Goal: Task Accomplishment & Management: Manage account settings

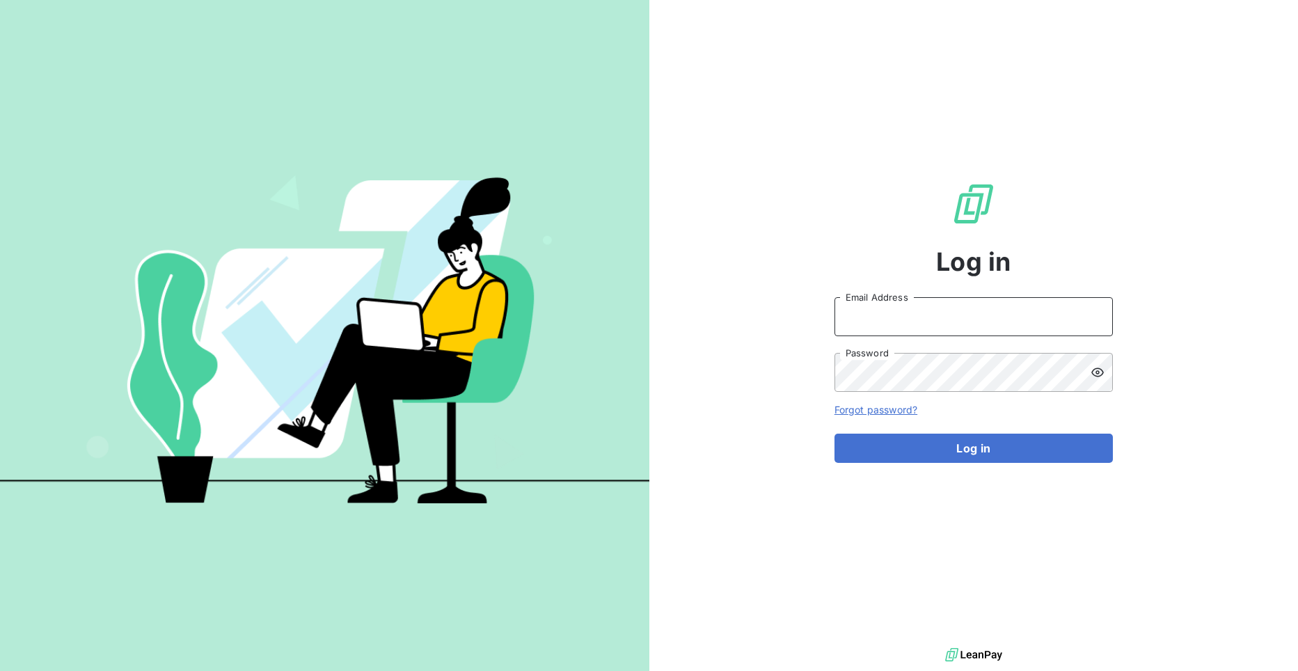
type input "[EMAIL_ADDRESS][DOMAIN_NAME]"
click at [898, 463] on div "Log in [EMAIL_ADDRESS][DOMAIN_NAME] Email Address Password Forgot password? Log…" at bounding box center [973, 322] width 278 height 644
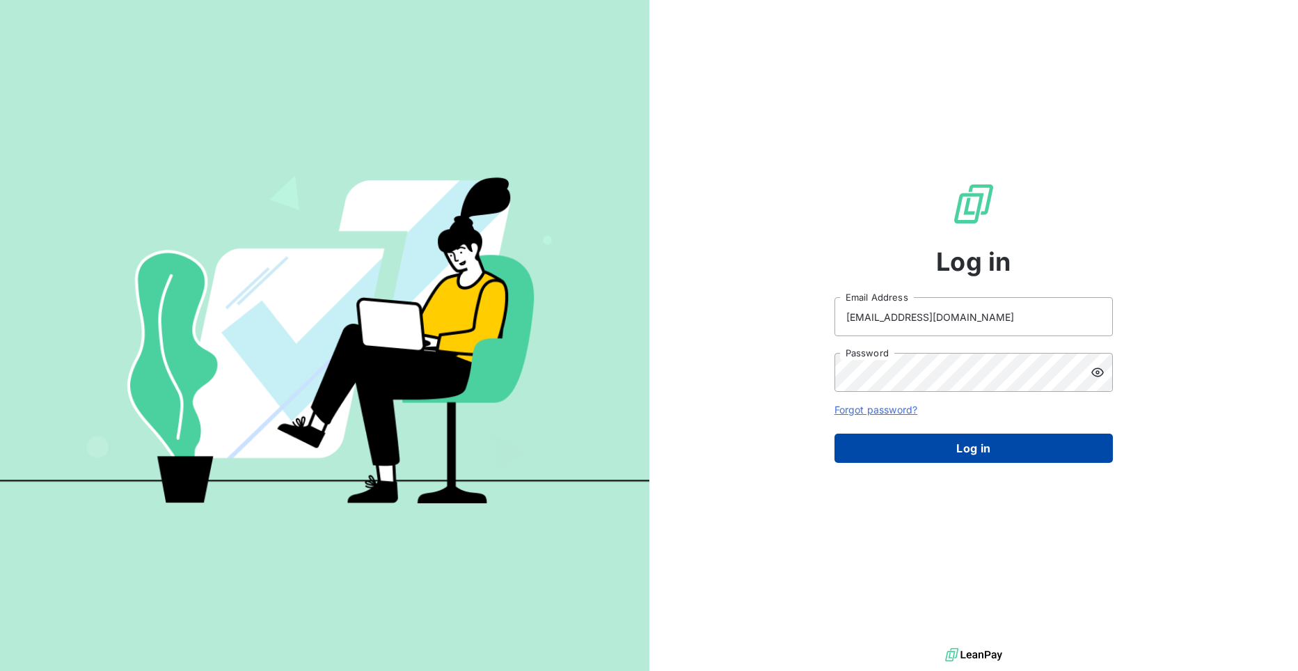
click at [903, 454] on button "Log in" at bounding box center [973, 448] width 278 height 29
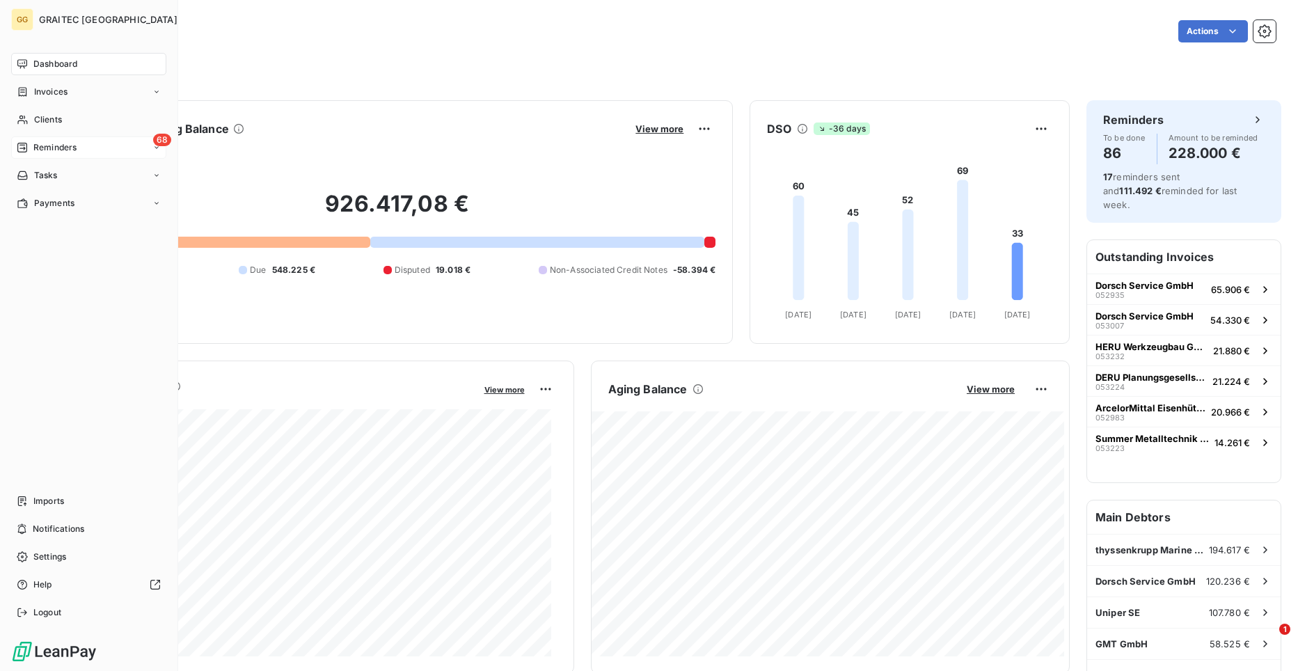
click at [43, 150] on span "Reminders" at bounding box center [54, 147] width 43 height 13
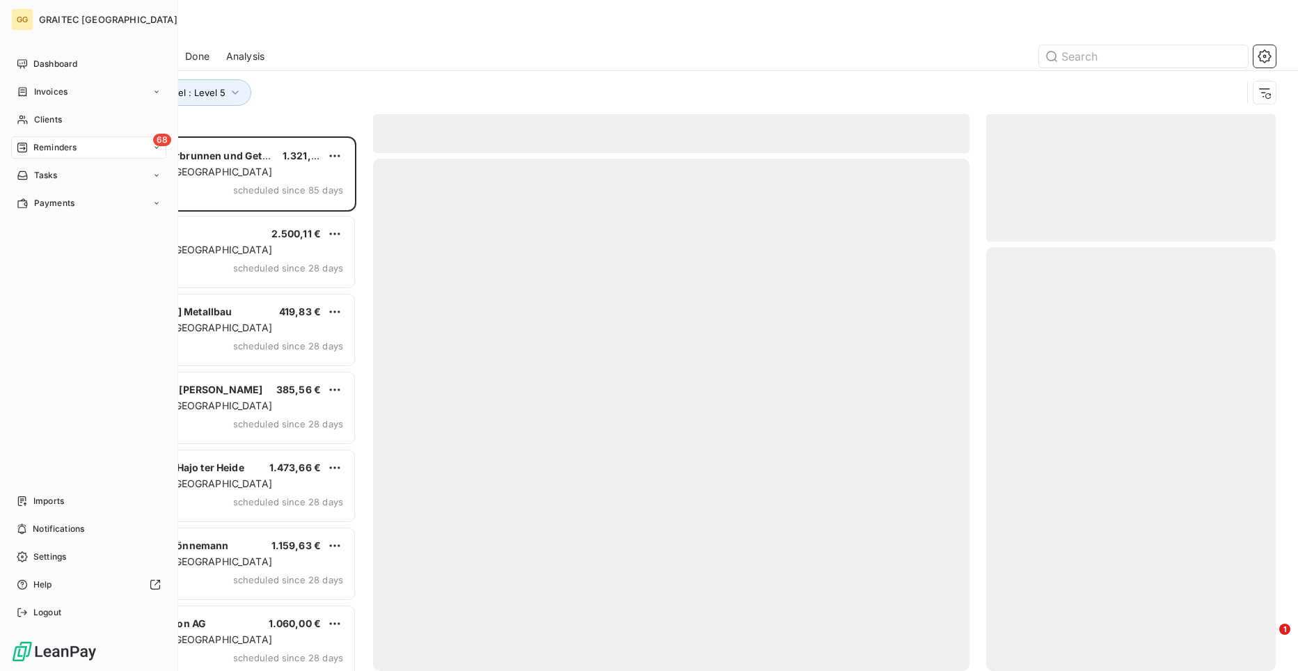
scroll to position [524, 280]
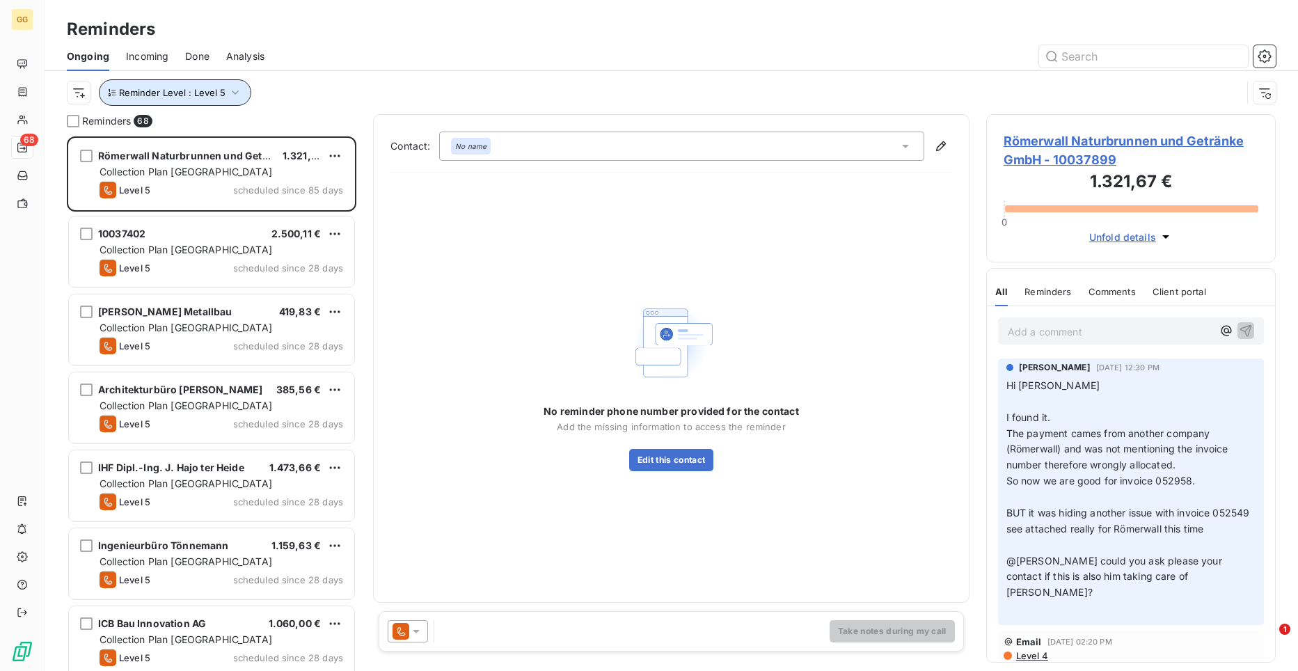
click at [240, 92] on button "Reminder Level : Level 5" at bounding box center [175, 92] width 152 height 26
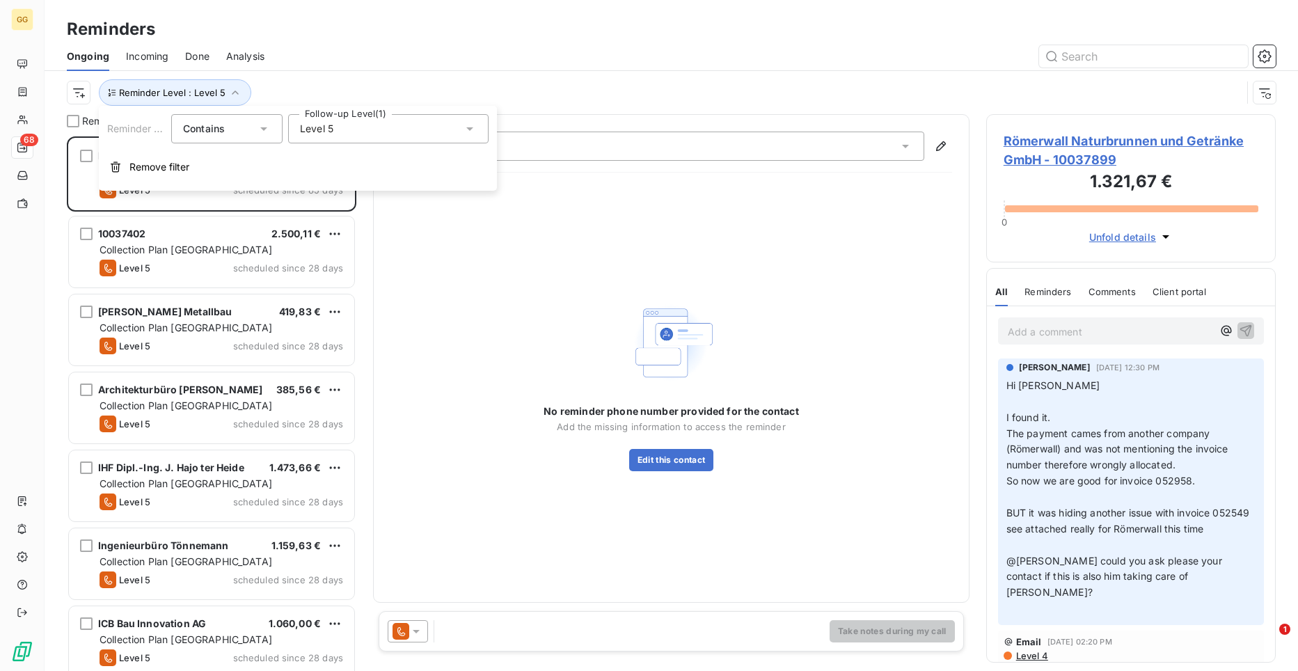
click at [478, 129] on div "Level 5" at bounding box center [388, 128] width 200 height 29
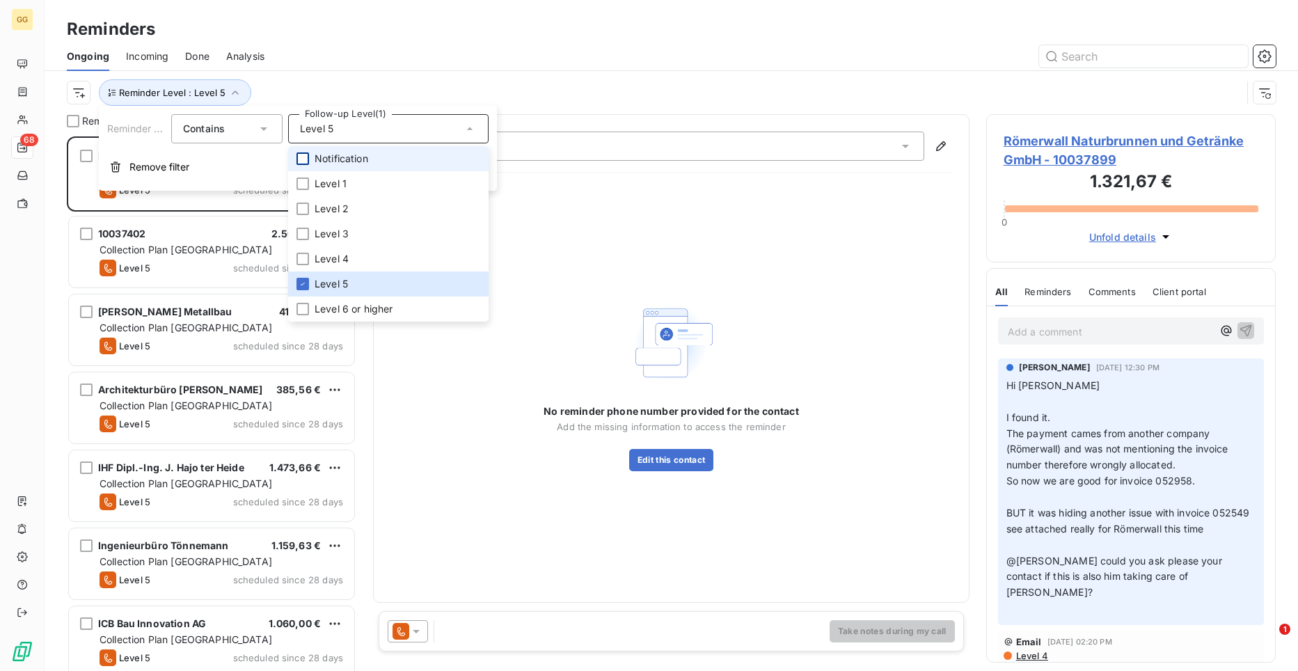
click at [301, 158] on div at bounding box center [302, 158] width 13 height 13
click at [305, 158] on icon at bounding box center [303, 158] width 8 height 8
click at [308, 183] on div at bounding box center [302, 183] width 13 height 13
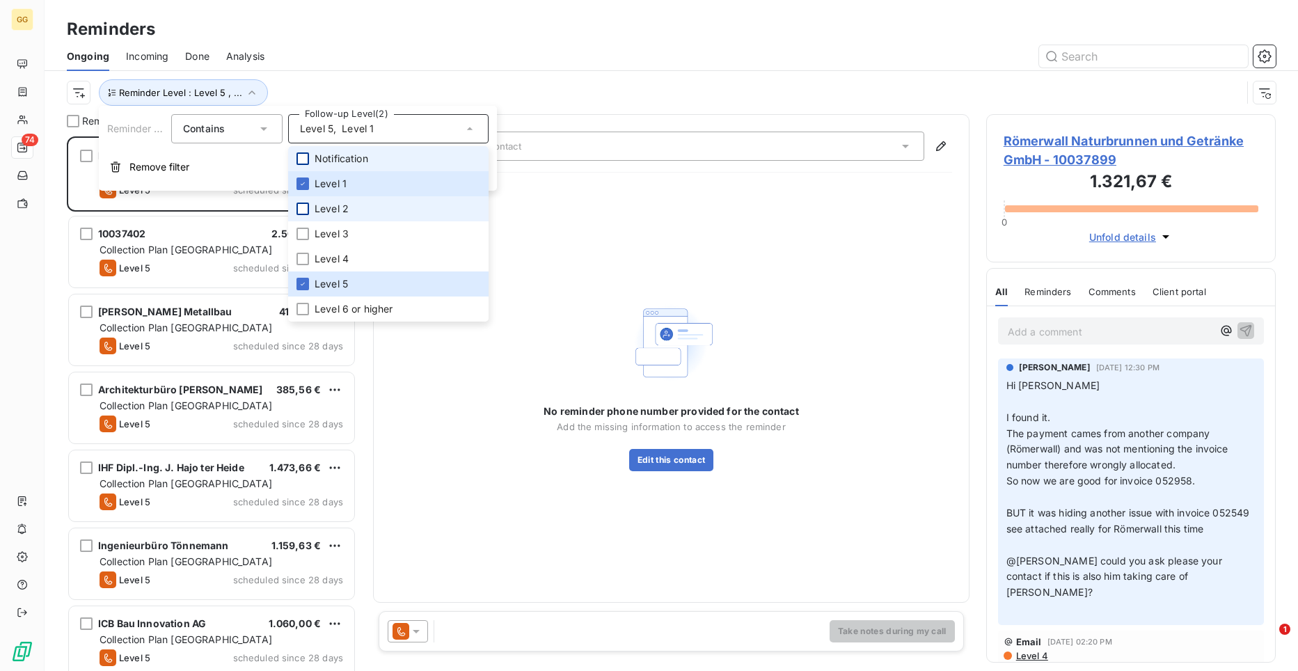
click at [303, 206] on div at bounding box center [302, 208] width 13 height 13
click at [303, 229] on div at bounding box center [302, 234] width 13 height 13
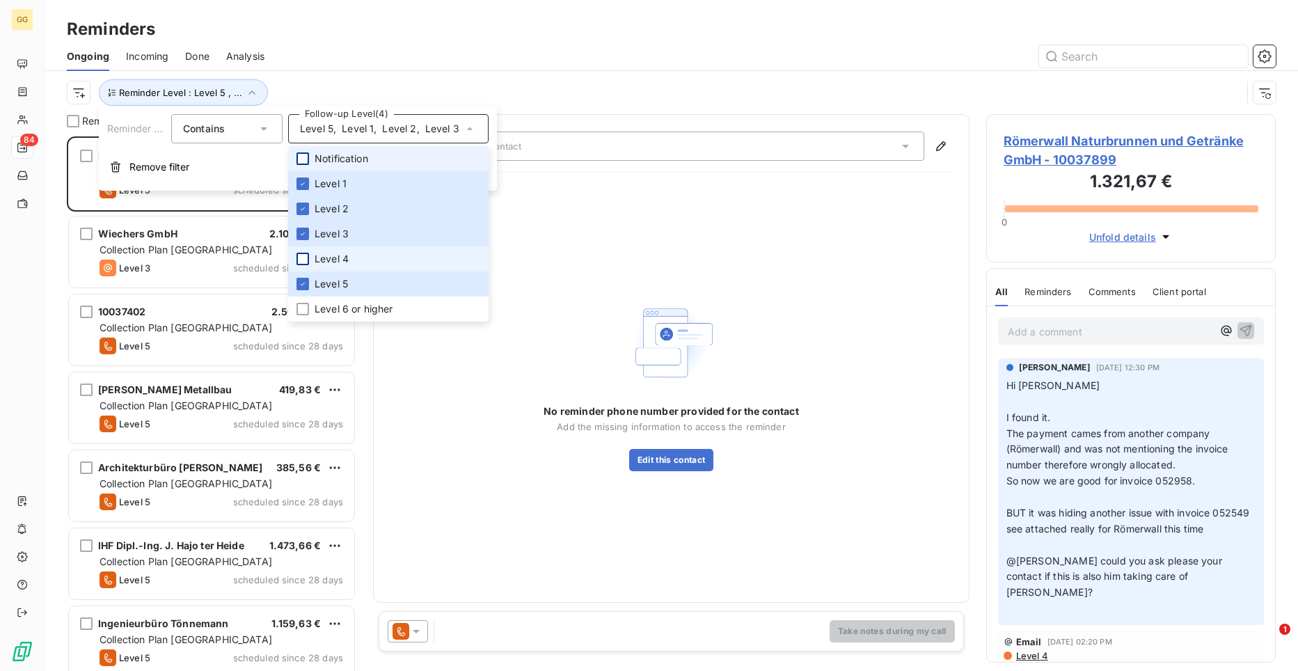
click at [304, 260] on div at bounding box center [302, 259] width 13 height 13
click at [302, 279] on div at bounding box center [302, 284] width 13 height 13
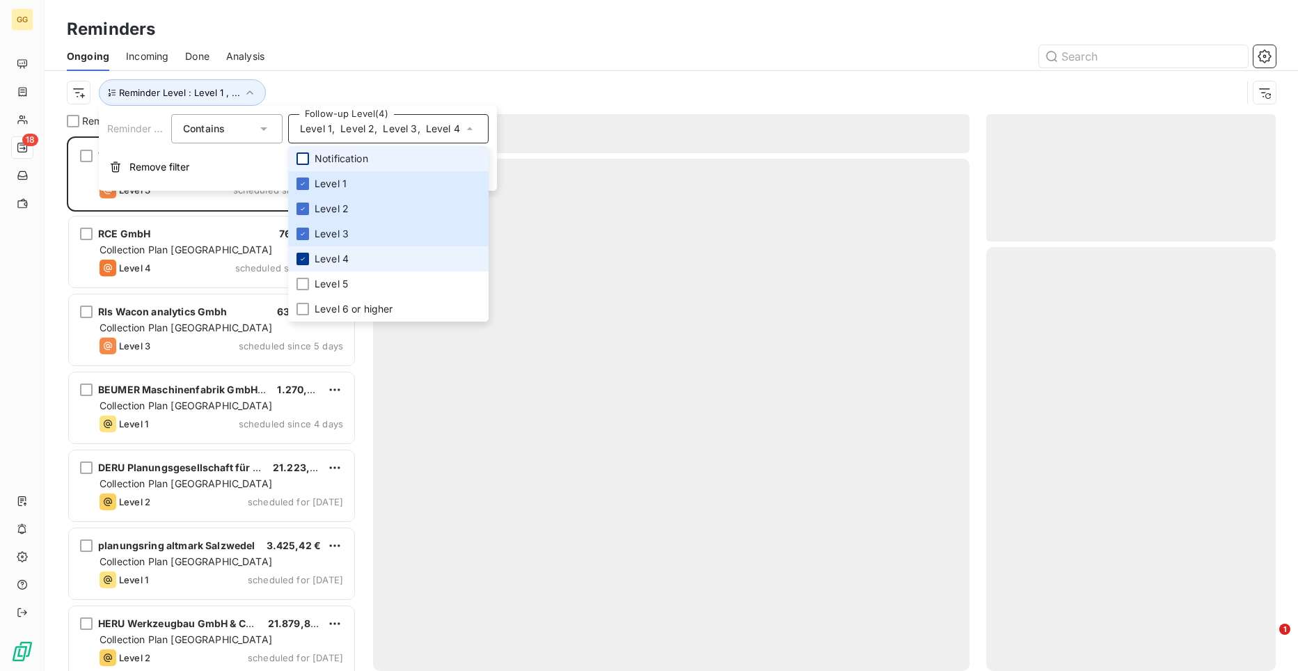
scroll to position [524, 280]
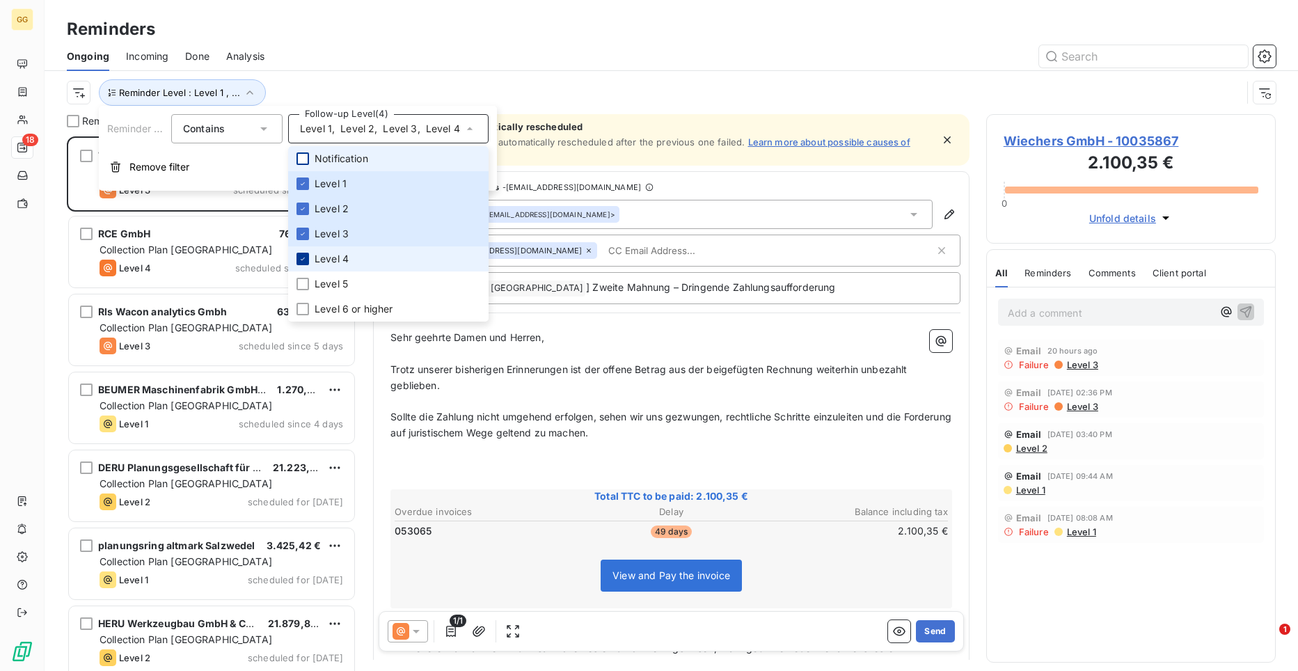
click at [304, 257] on icon at bounding box center [303, 259] width 8 height 8
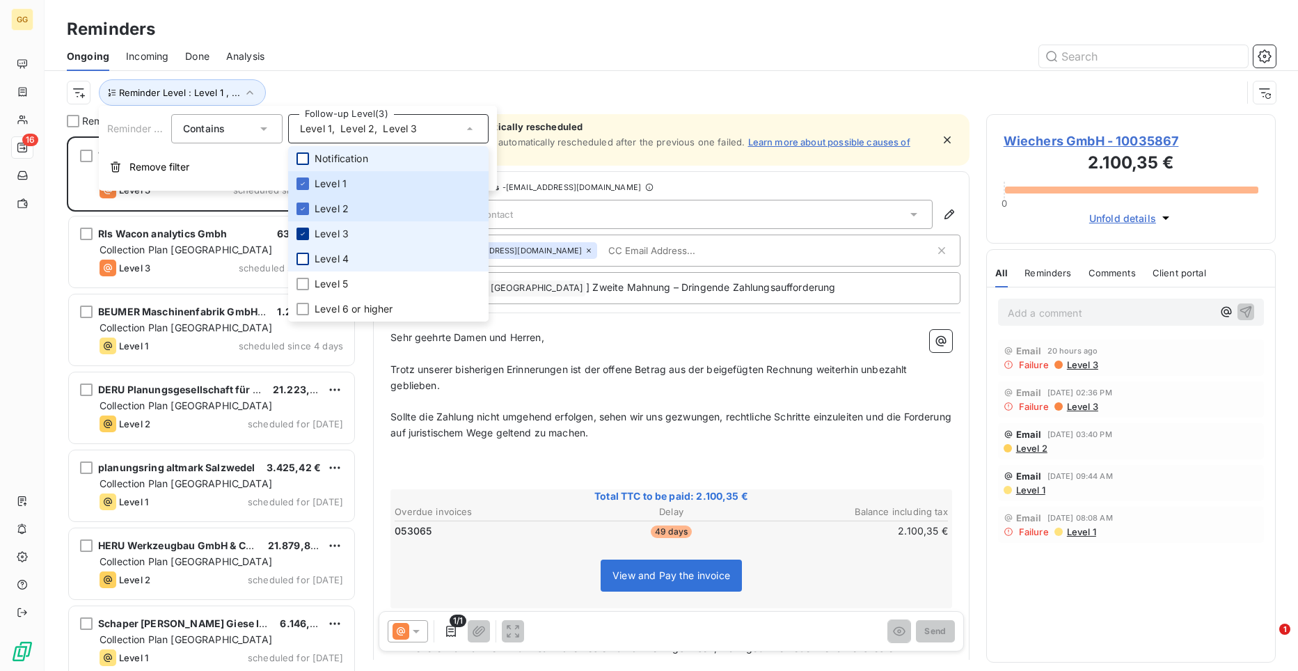
click at [300, 231] on icon at bounding box center [303, 234] width 8 height 8
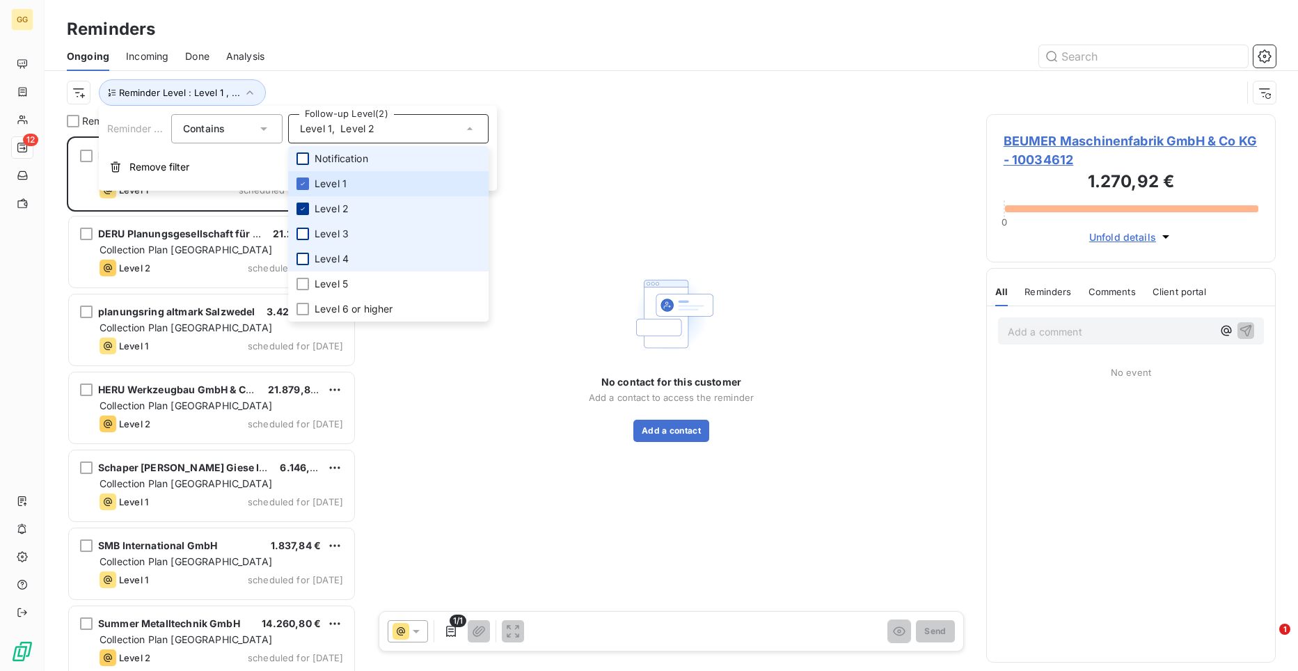
scroll to position [524, 280]
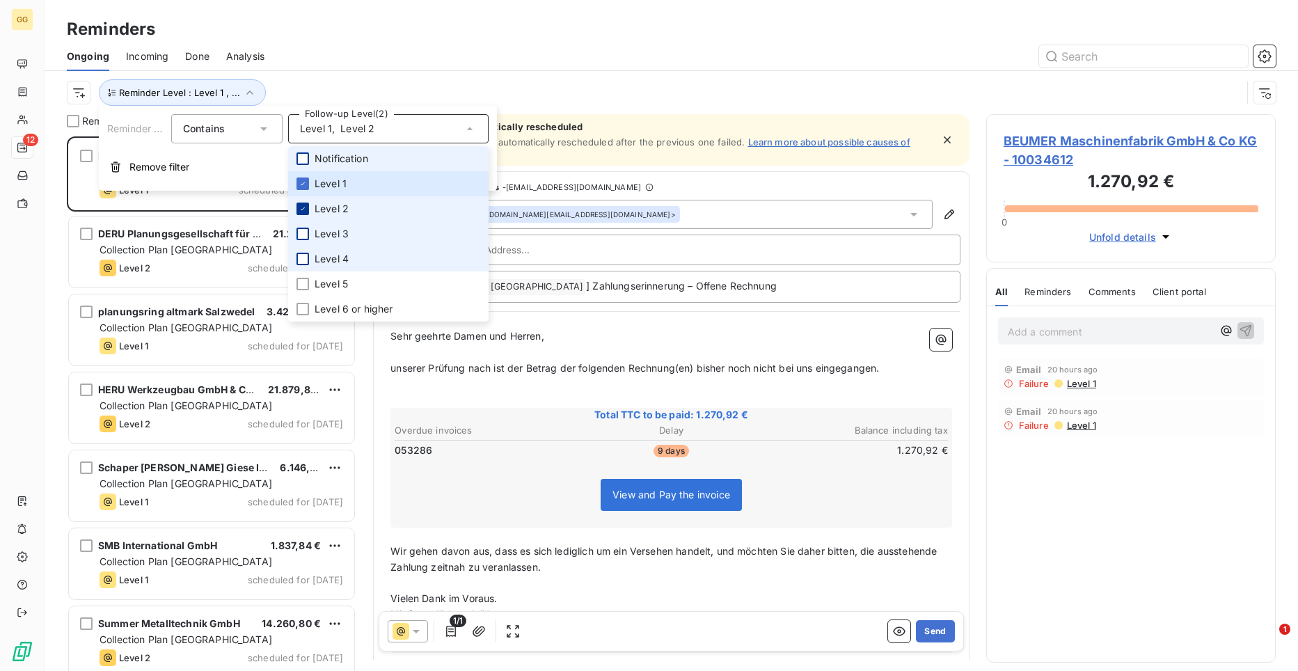
click at [300, 208] on icon at bounding box center [303, 209] width 8 height 8
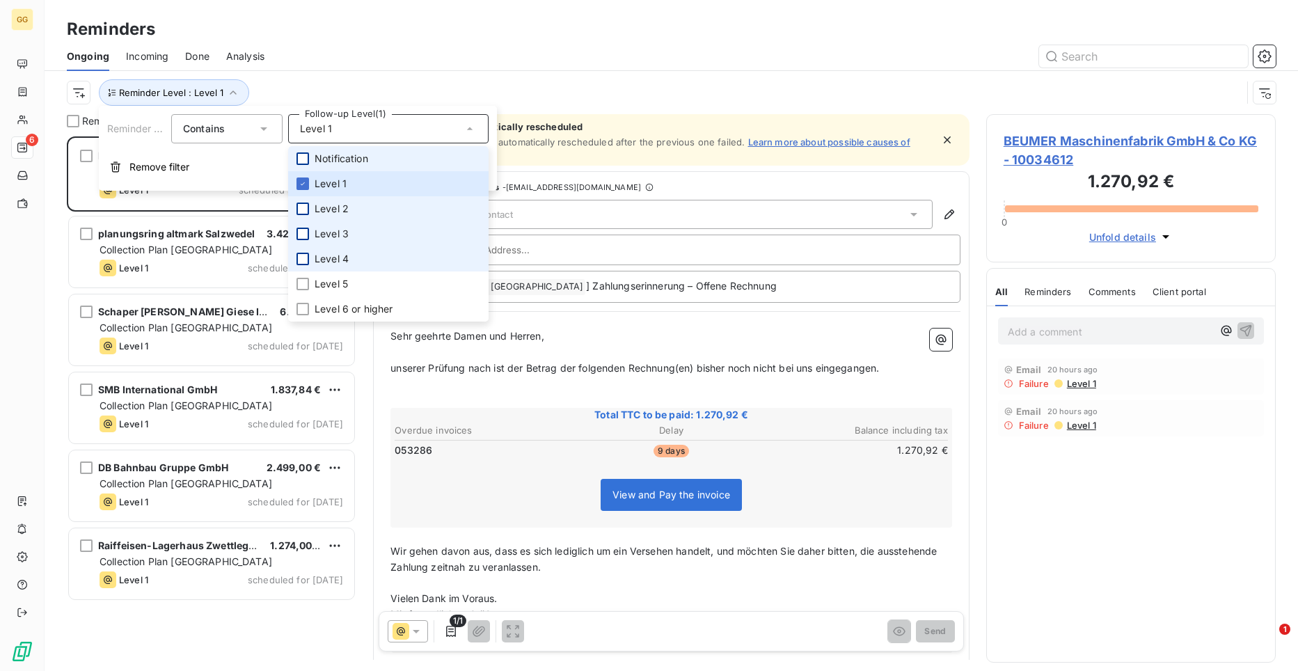
click at [464, 77] on div "Reminder Level : Level 1" at bounding box center [671, 92] width 1209 height 43
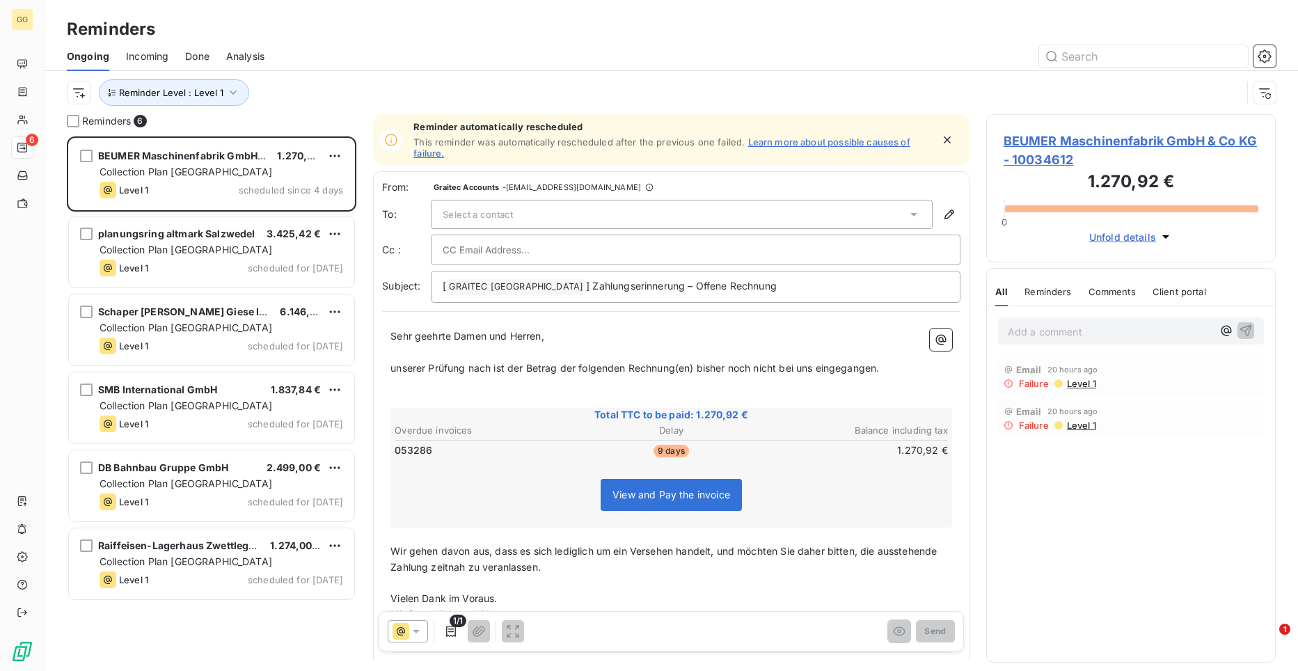
click at [907, 210] on icon at bounding box center [914, 214] width 14 height 14
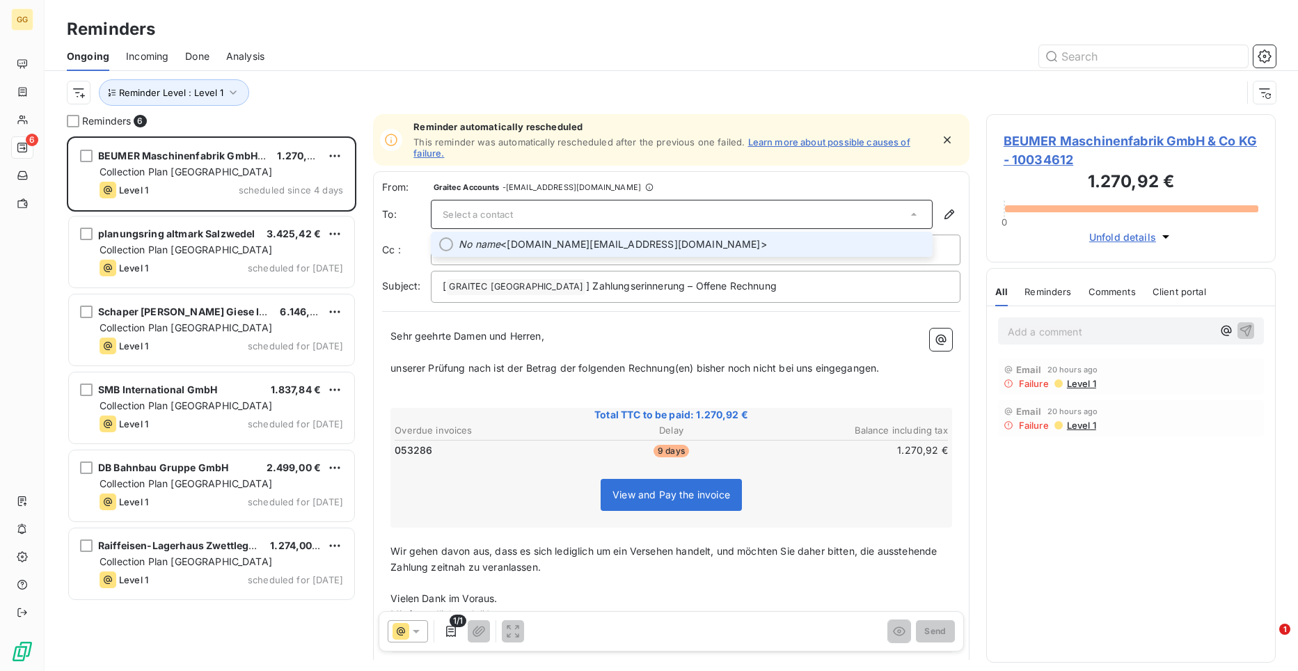
click at [871, 235] on li "No name <[DOMAIN_NAME][EMAIL_ADDRESS][DOMAIN_NAME]>" at bounding box center [682, 244] width 502 height 25
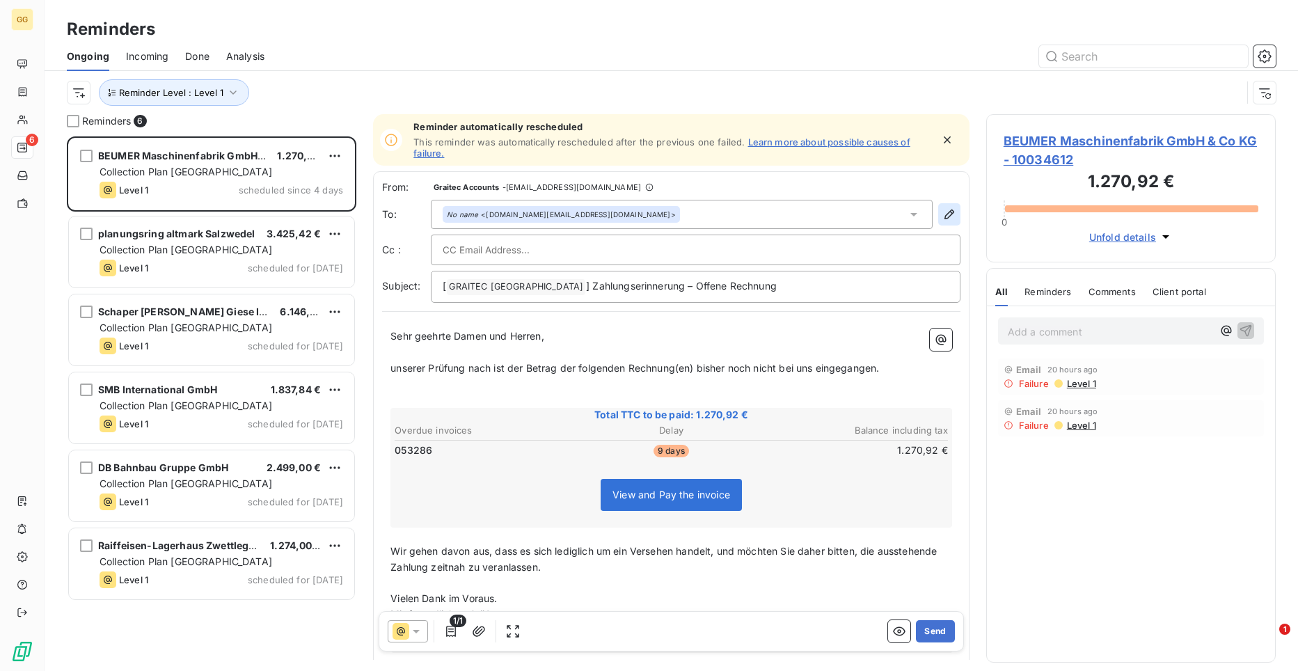
click at [944, 214] on icon "button" at bounding box center [949, 214] width 10 height 10
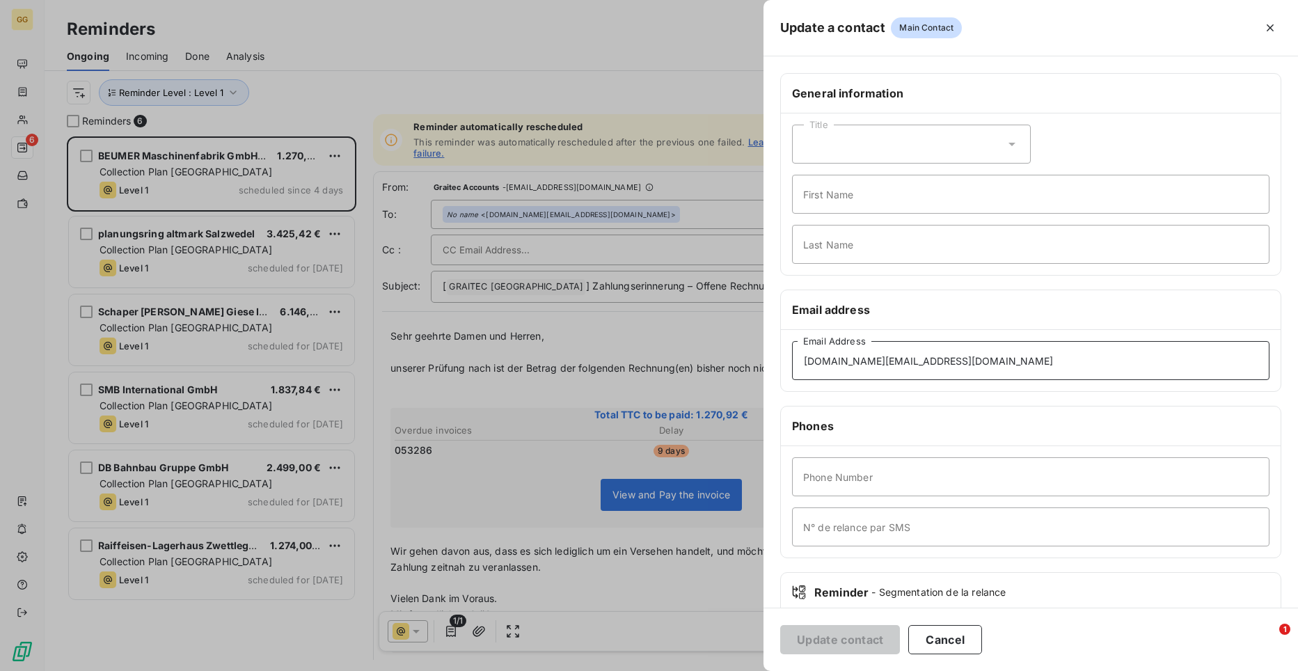
drag, startPoint x: 953, startPoint y: 358, endPoint x: 760, endPoint y: 338, distance: 193.8
click at [760, 670] on div "Update a contact Main Contact General information Title First Name Last Name Em…" at bounding box center [649, 671] width 1298 height 0
paste input "[DOMAIN_NAME]@beumer"
type input "[DOMAIN_NAME][EMAIL_ADDRESS][DOMAIN_NAME]"
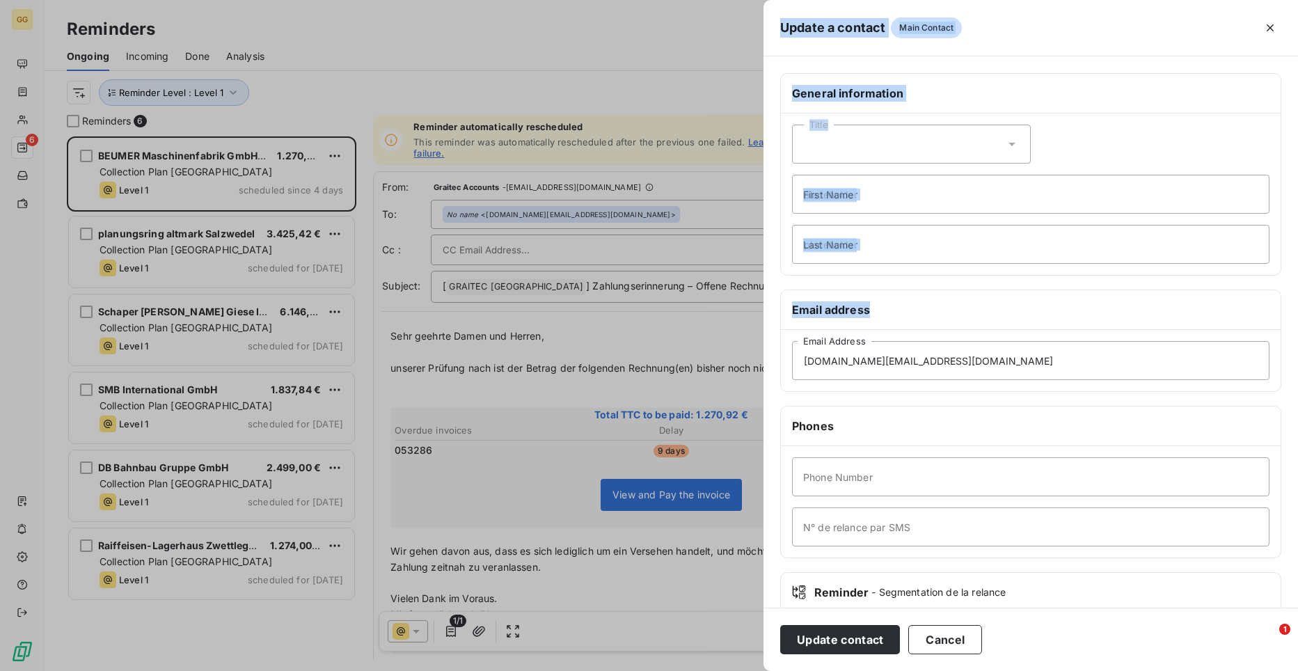
drag, startPoint x: 760, startPoint y: 335, endPoint x: 846, endPoint y: 356, distance: 88.9
click at [832, 670] on div "Update a contact Main Contact General information Title First Name Last Name Em…" at bounding box center [649, 671] width 1298 height 0
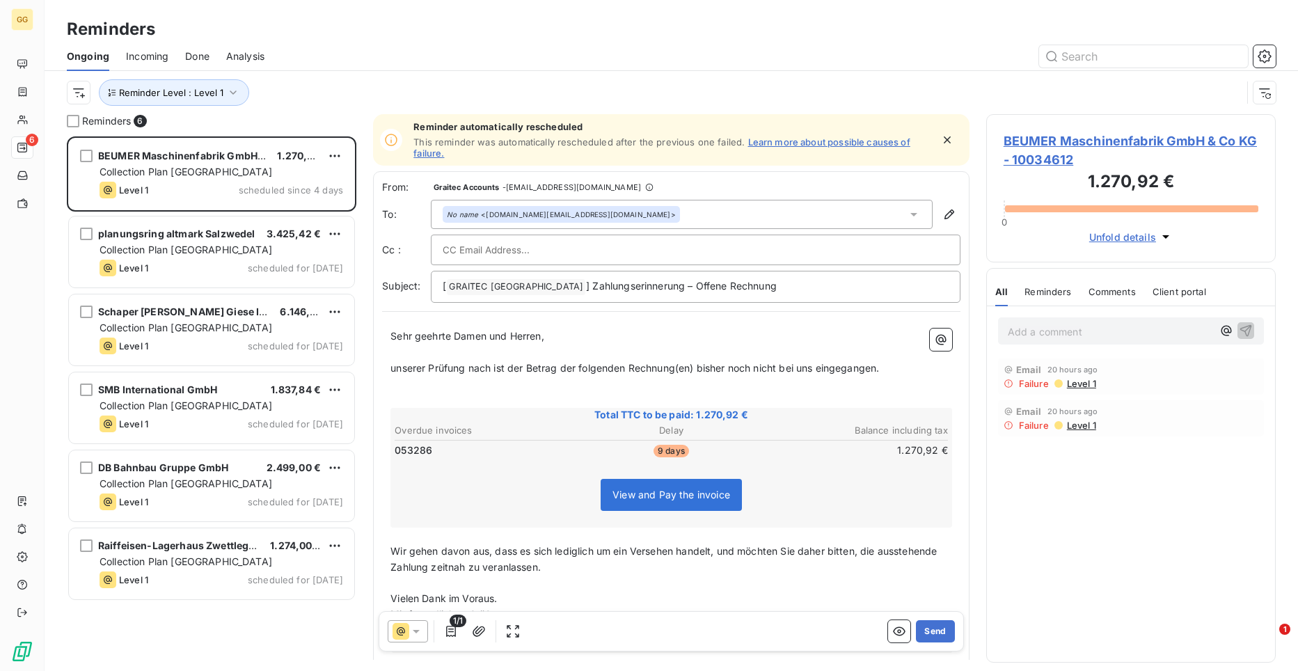
click at [909, 214] on icon at bounding box center [914, 214] width 14 height 14
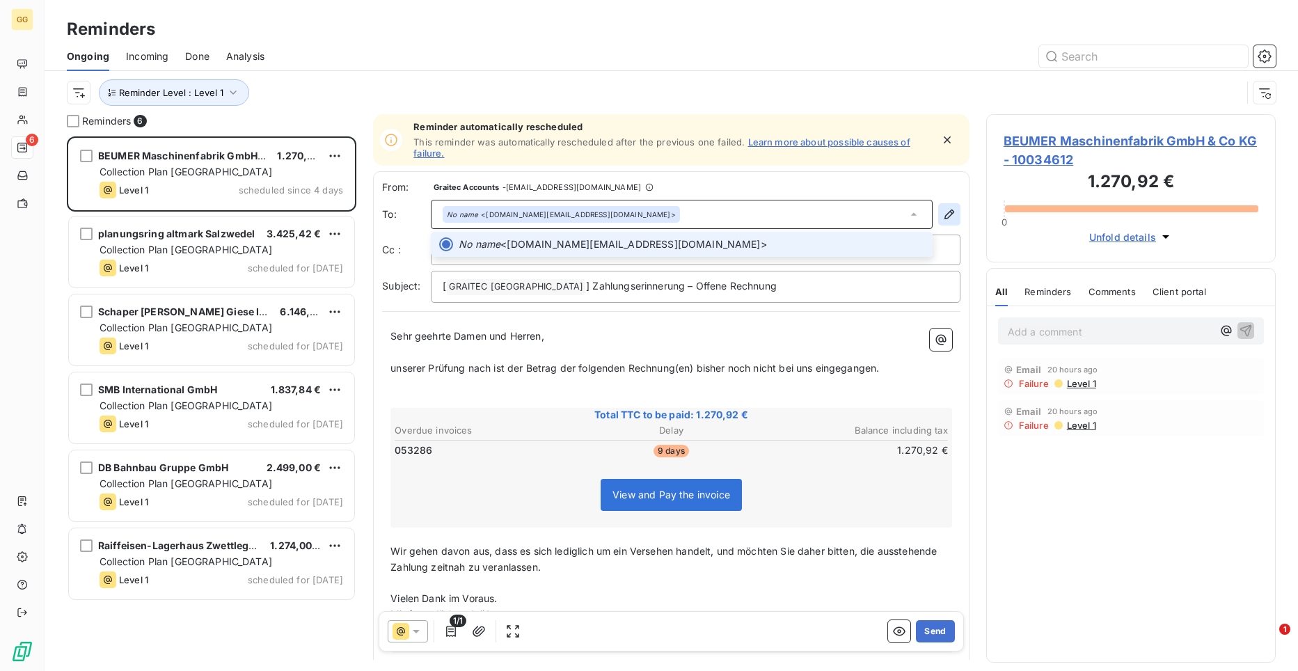
click at [944, 218] on icon "button" at bounding box center [949, 214] width 10 height 10
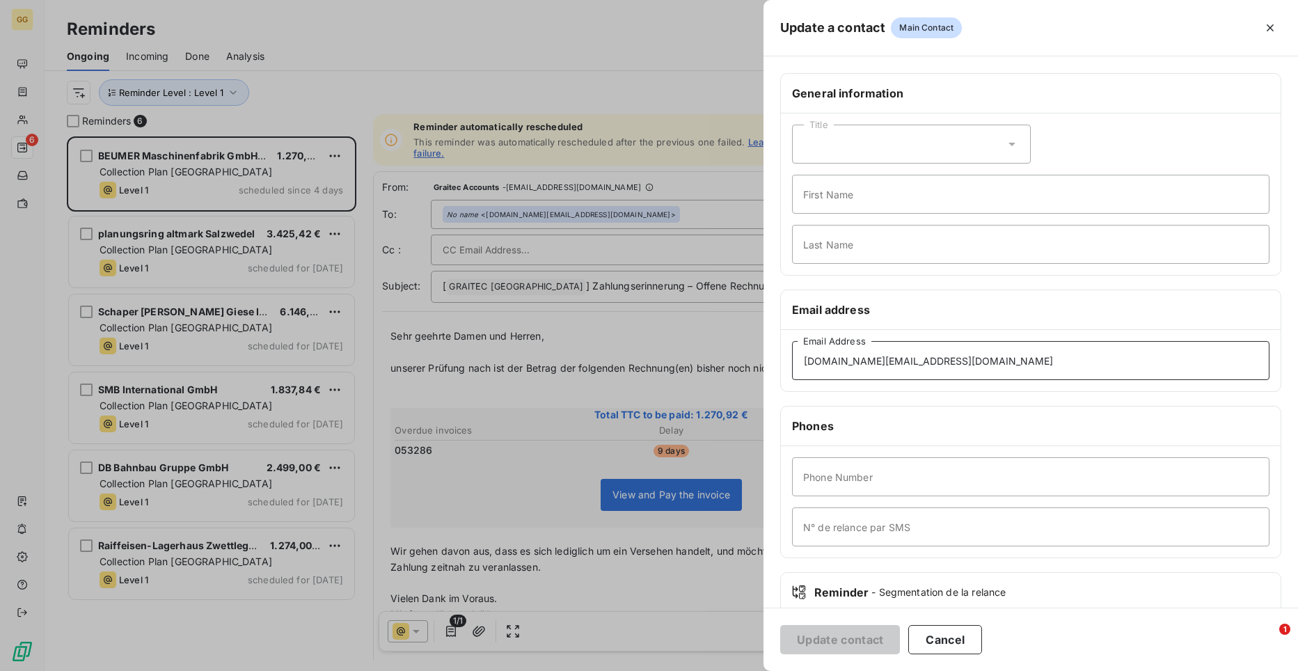
drag, startPoint x: 962, startPoint y: 364, endPoint x: 800, endPoint y: 351, distance: 162.6
click at [800, 351] on input "[DOMAIN_NAME][EMAIL_ADDRESS][DOMAIN_NAME]" at bounding box center [1030, 360] width 477 height 39
paste input "[DOMAIN_NAME]@beumer"
click at [808, 351] on input "[DOMAIN_NAME][EMAIL_ADDRESS][DOMAIN_NAME]" at bounding box center [1030, 360] width 477 height 39
type input "[DOMAIN_NAME][EMAIL_ADDRESS][DOMAIN_NAME]"
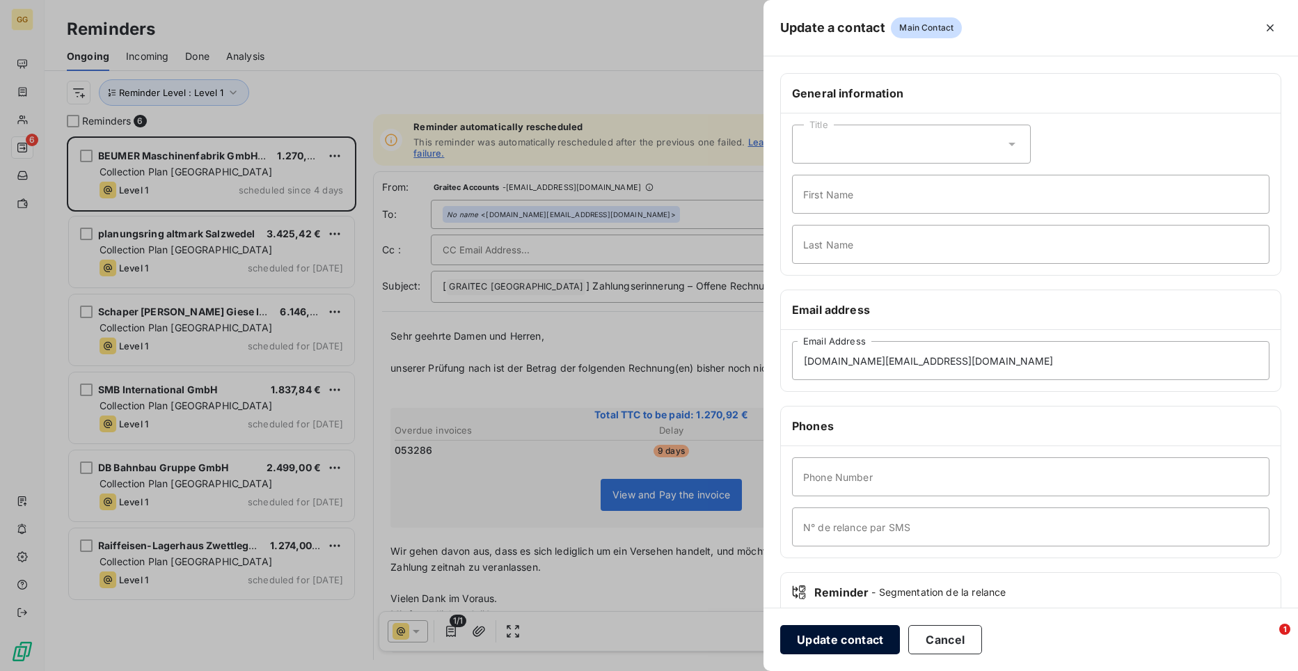
click at [837, 643] on button "Update contact" at bounding box center [840, 639] width 120 height 29
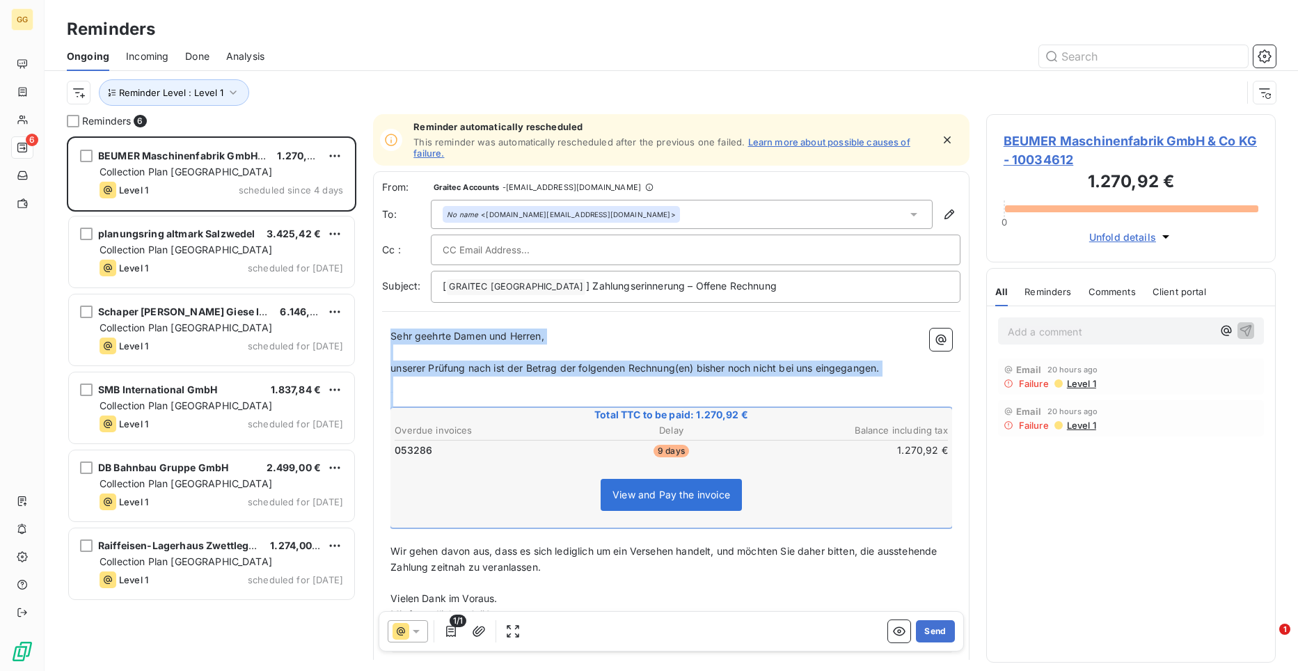
drag, startPoint x: 393, startPoint y: 337, endPoint x: 817, endPoint y: 420, distance: 431.7
click at [817, 420] on div "Sehr geehrte Damen und Herren, ﻿ unserer Prüfung nach ist der Betrag der folgen…" at bounding box center [671, 490] width 562 height 324
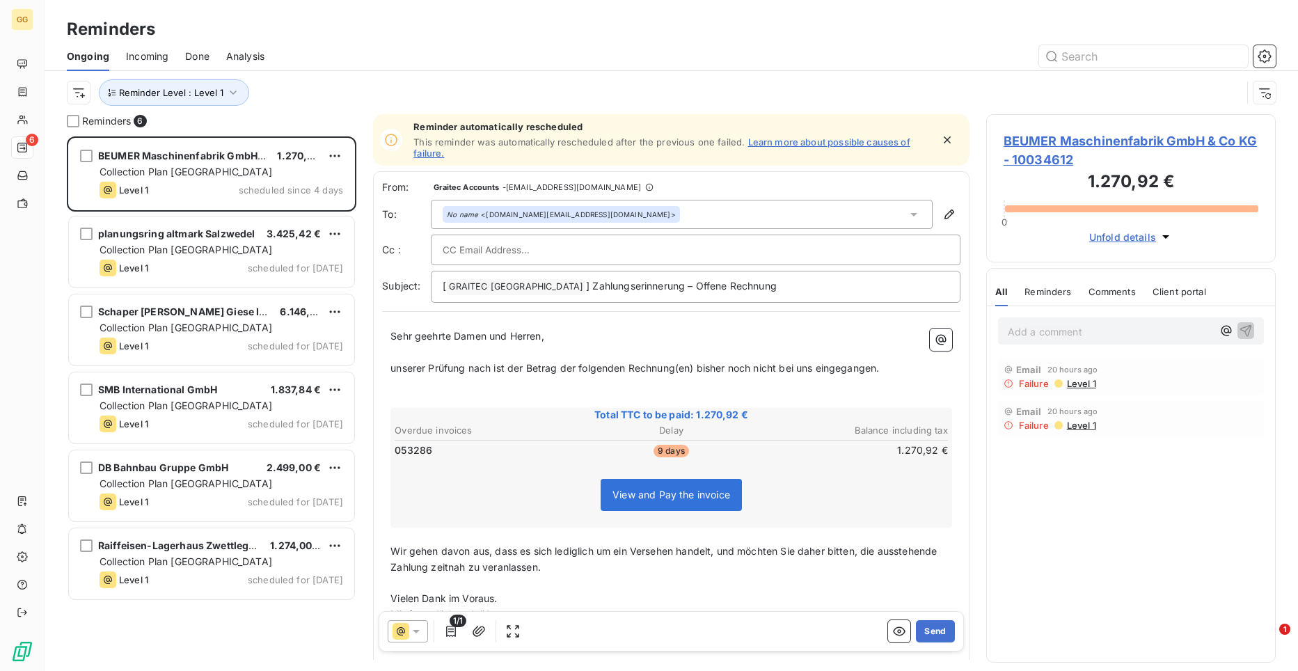
click at [772, 510] on div "View and Pay the invoice" at bounding box center [670, 498] width 557 height 60
click at [397, 333] on span "Sehr geehrte Damen und Herren," at bounding box center [467, 336] width 154 height 12
drag, startPoint x: 389, startPoint y: 331, endPoint x: 402, endPoint y: 337, distance: 13.7
click at [402, 337] on div "Sehr geehrte Damen und Herren, ﻿ unserer Prüfung nach ist der Betrag der folgen…" at bounding box center [671, 490] width 578 height 341
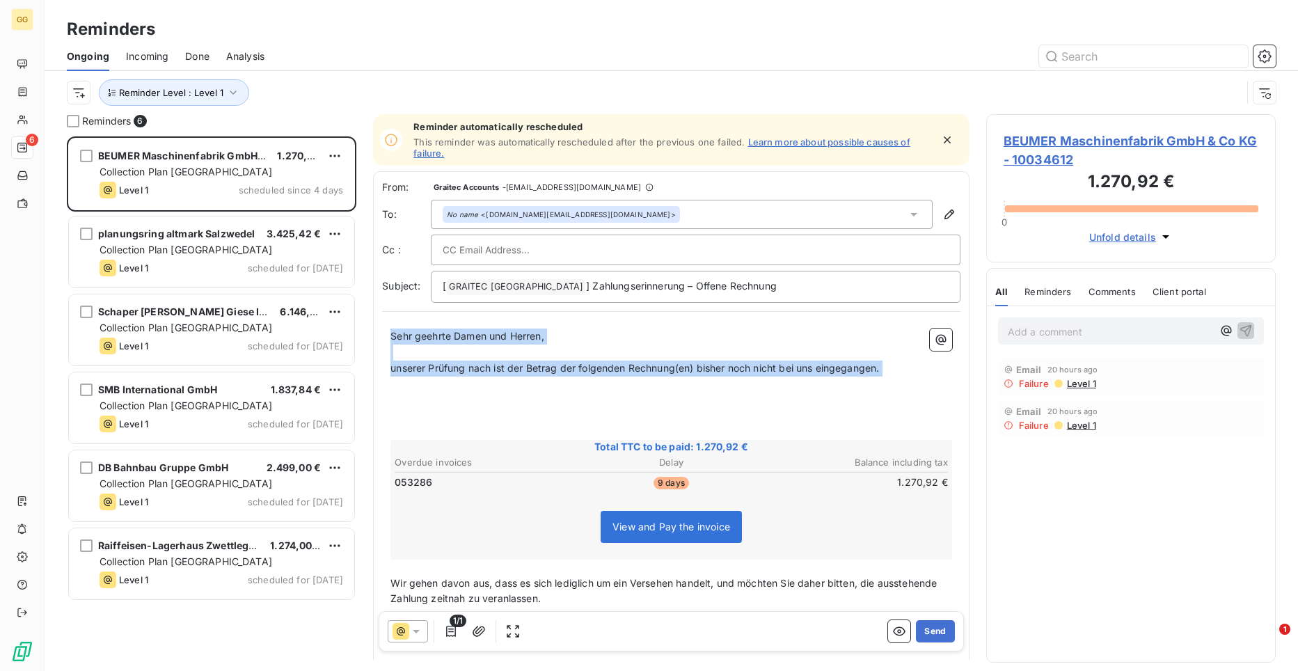
drag, startPoint x: 391, startPoint y: 334, endPoint x: 493, endPoint y: 391, distance: 116.5
click at [493, 391] on div "Sehr geehrte Damen und Herren, ﻿ unserer Prüfung nach ist der Betrag der folgen…" at bounding box center [671, 506] width 562 height 356
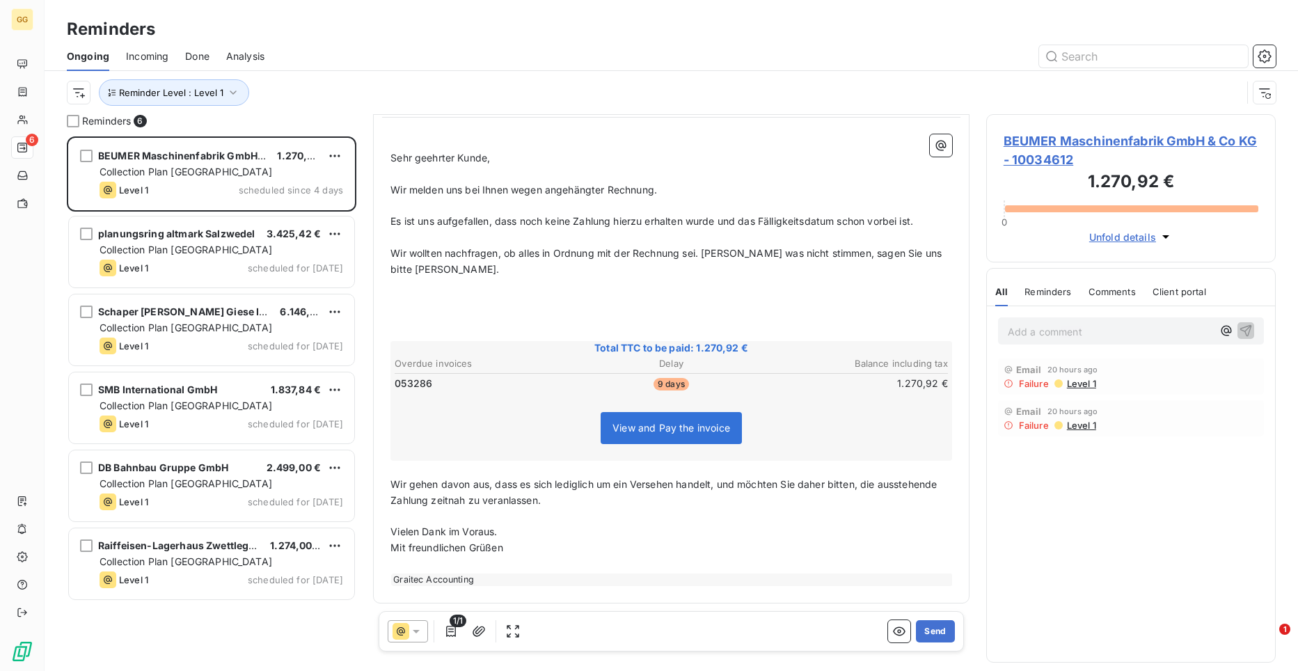
scroll to position [196, 0]
click at [459, 326] on p "﻿" at bounding box center [671, 332] width 562 height 16
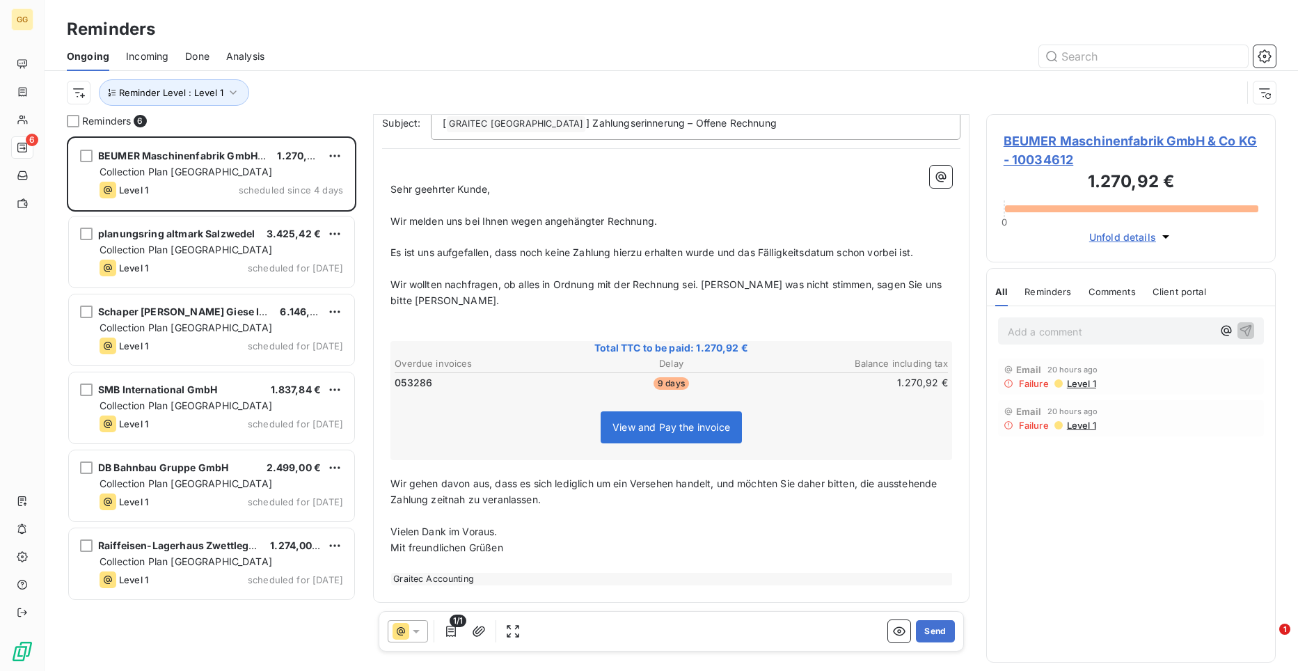
scroll to position [164, 0]
click at [392, 484] on div "﻿ Sehr geehrter Kunde, ﻿ Wir melden uns bei Ihnen wegen angehängter Rechnung. ﻿…" at bounding box center [671, 375] width 578 height 436
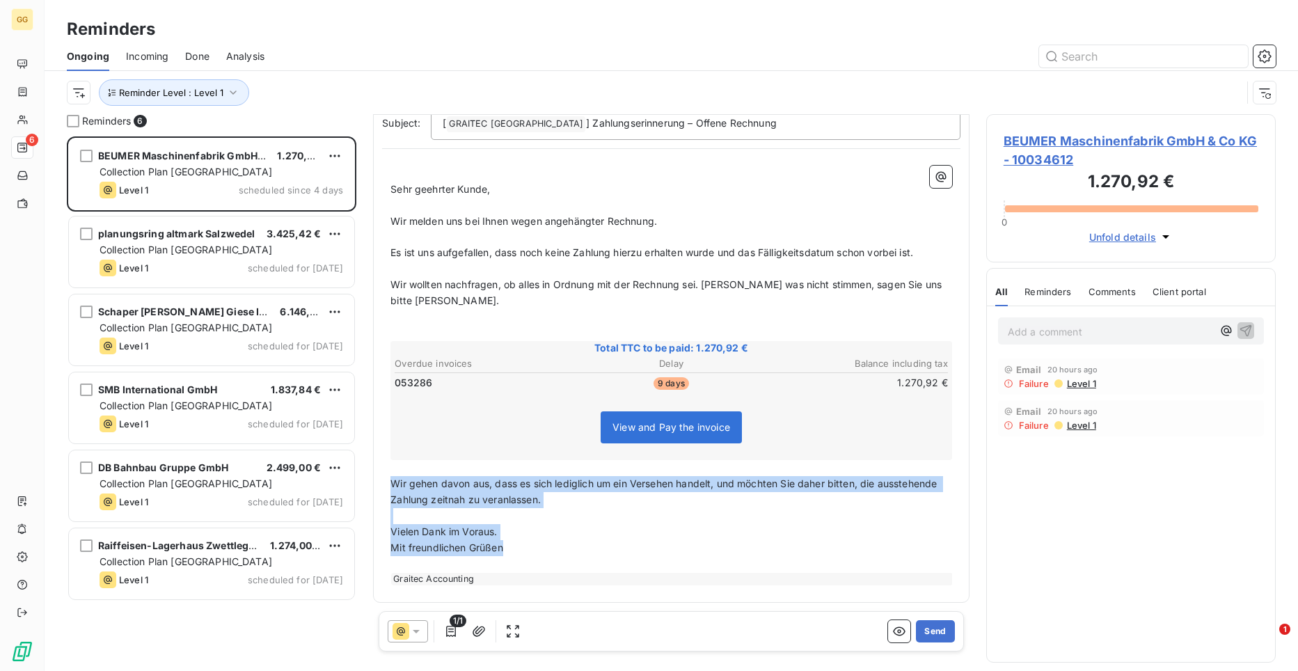
drag, startPoint x: 393, startPoint y: 484, endPoint x: 544, endPoint y: 544, distance: 162.7
click at [544, 544] on div "﻿ Sehr geehrter Kunde, ﻿ Wir melden uns bei Ihnen wegen angehängter Rechnung. ﻿…" at bounding box center [671, 376] width 562 height 420
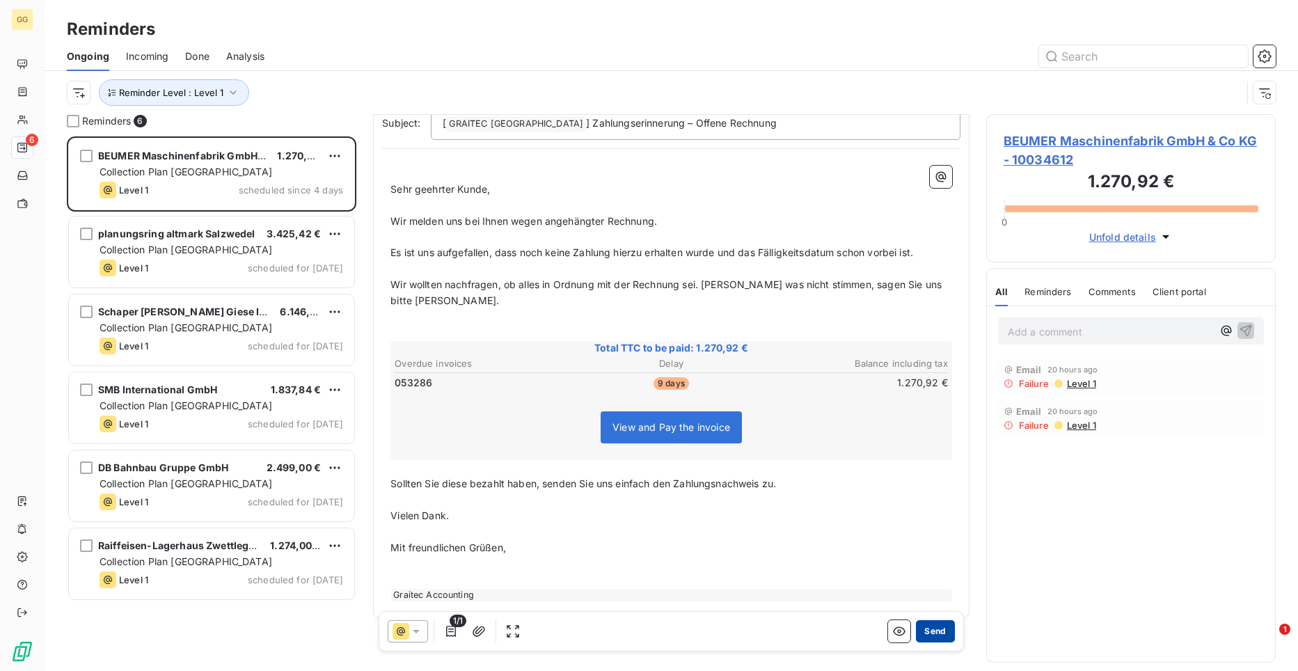
click at [926, 628] on button "Send" at bounding box center [935, 631] width 38 height 22
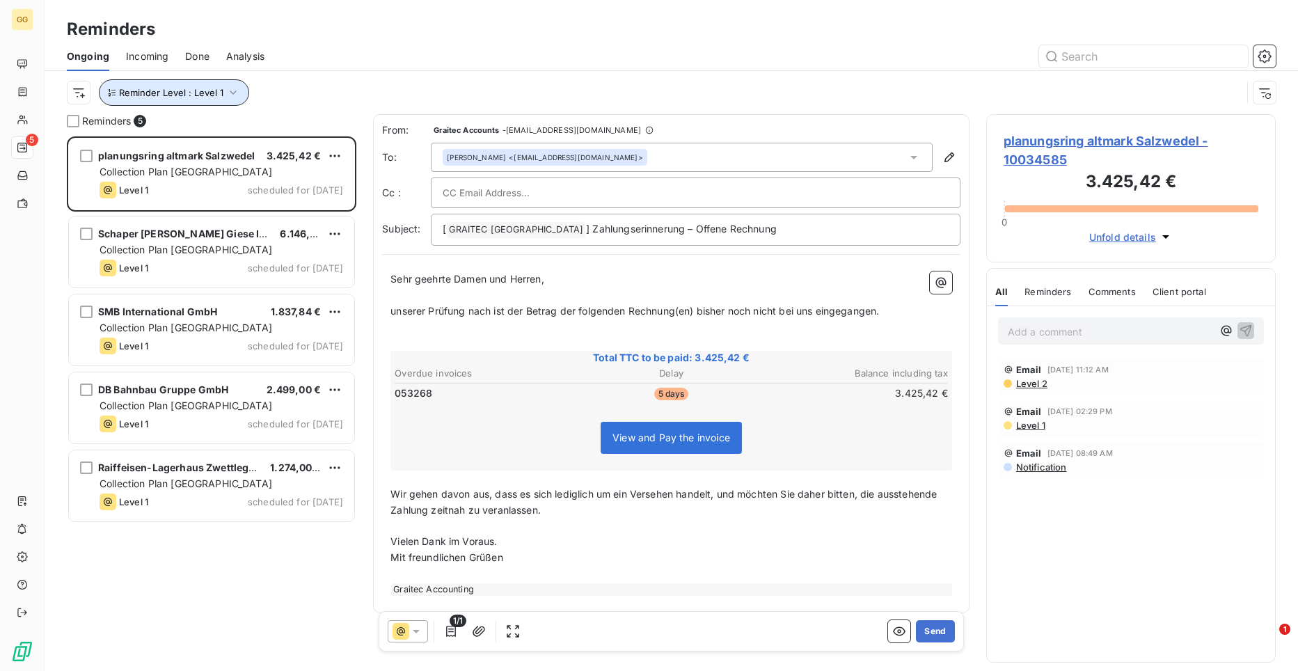
click at [238, 88] on button "Reminder Level : Level 1" at bounding box center [174, 92] width 150 height 26
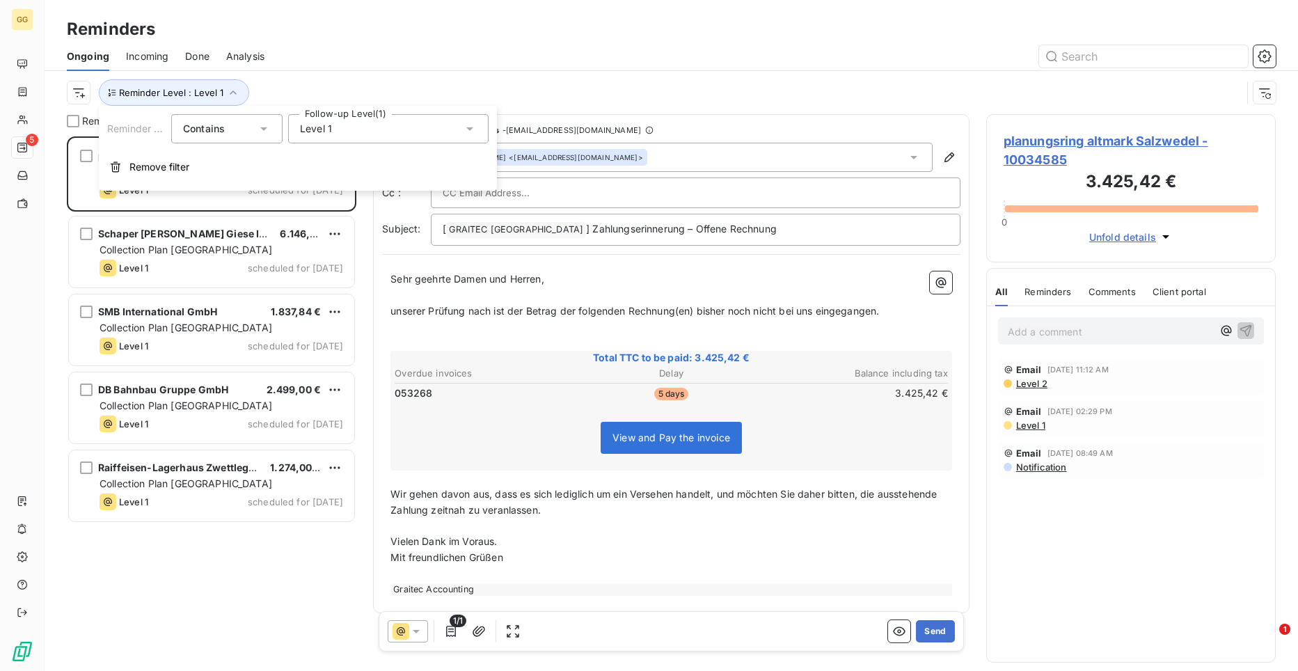
click at [472, 123] on icon at bounding box center [470, 129] width 14 height 14
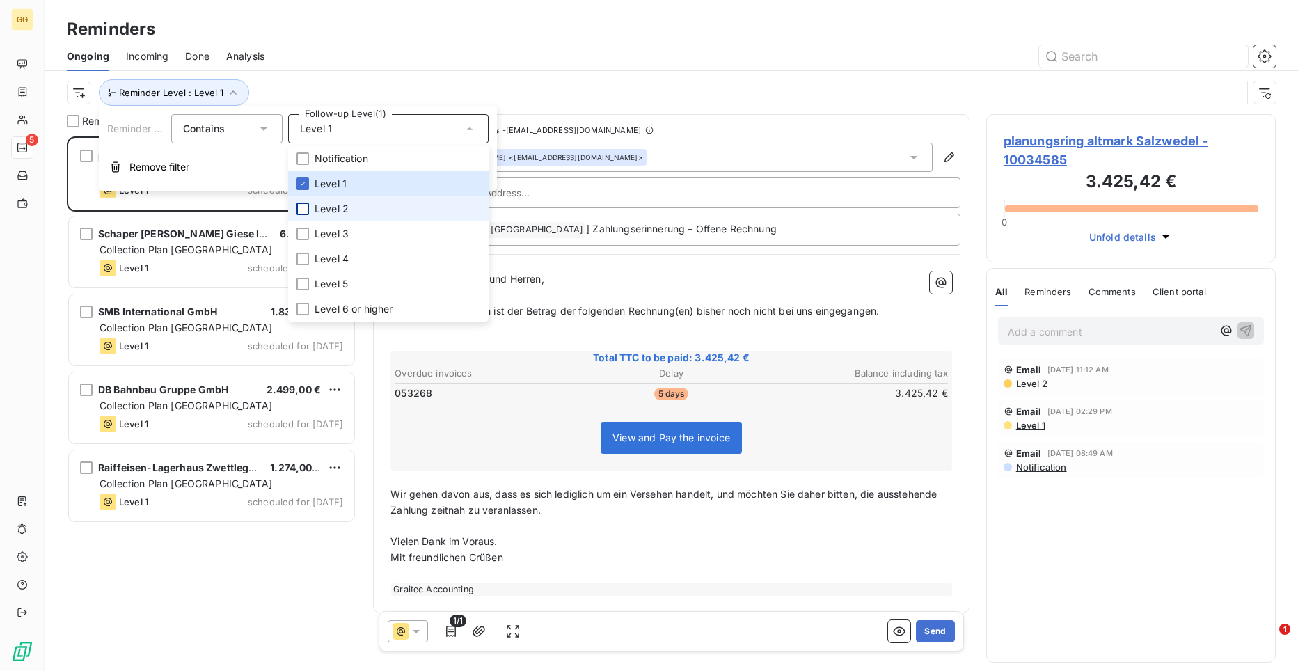
click at [308, 208] on div at bounding box center [302, 208] width 13 height 13
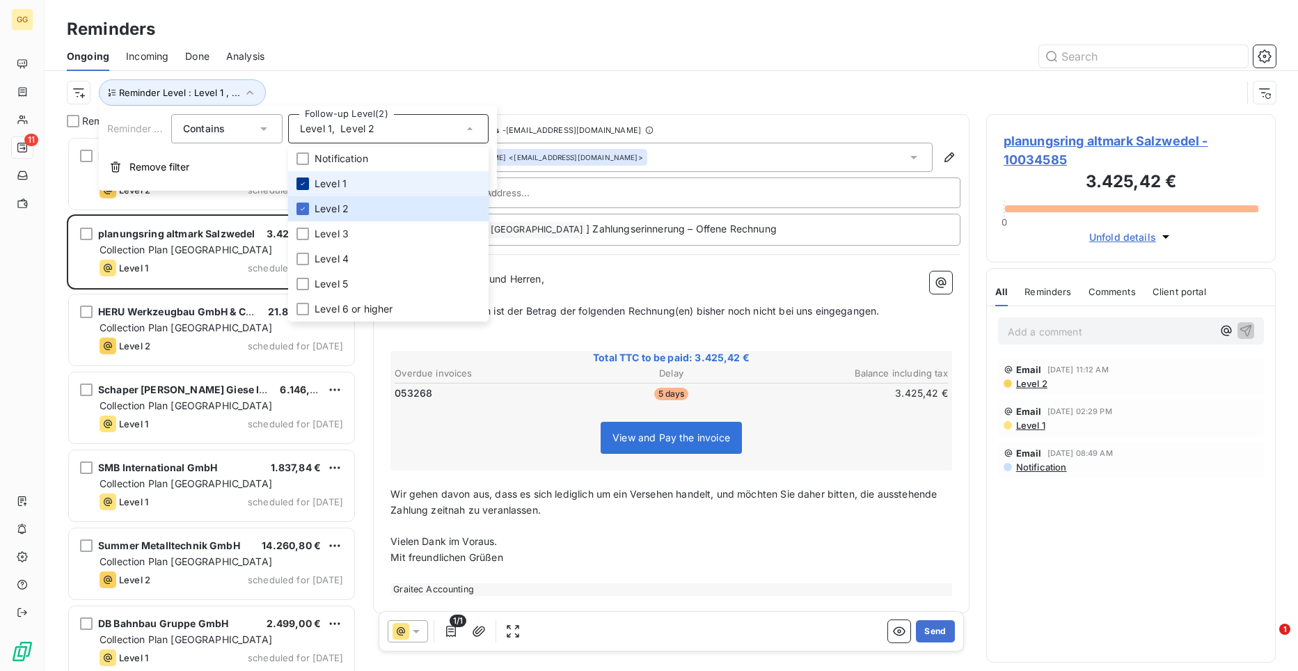
click at [304, 182] on icon at bounding box center [303, 183] width 4 height 3
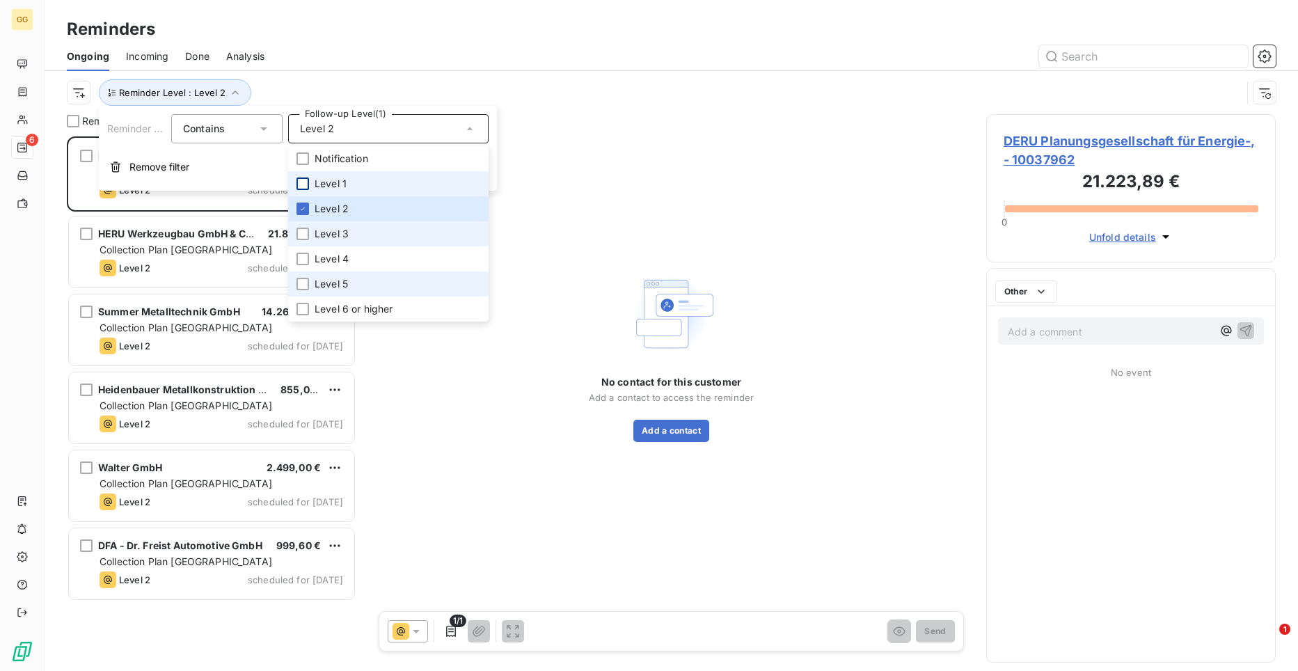
scroll to position [524, 280]
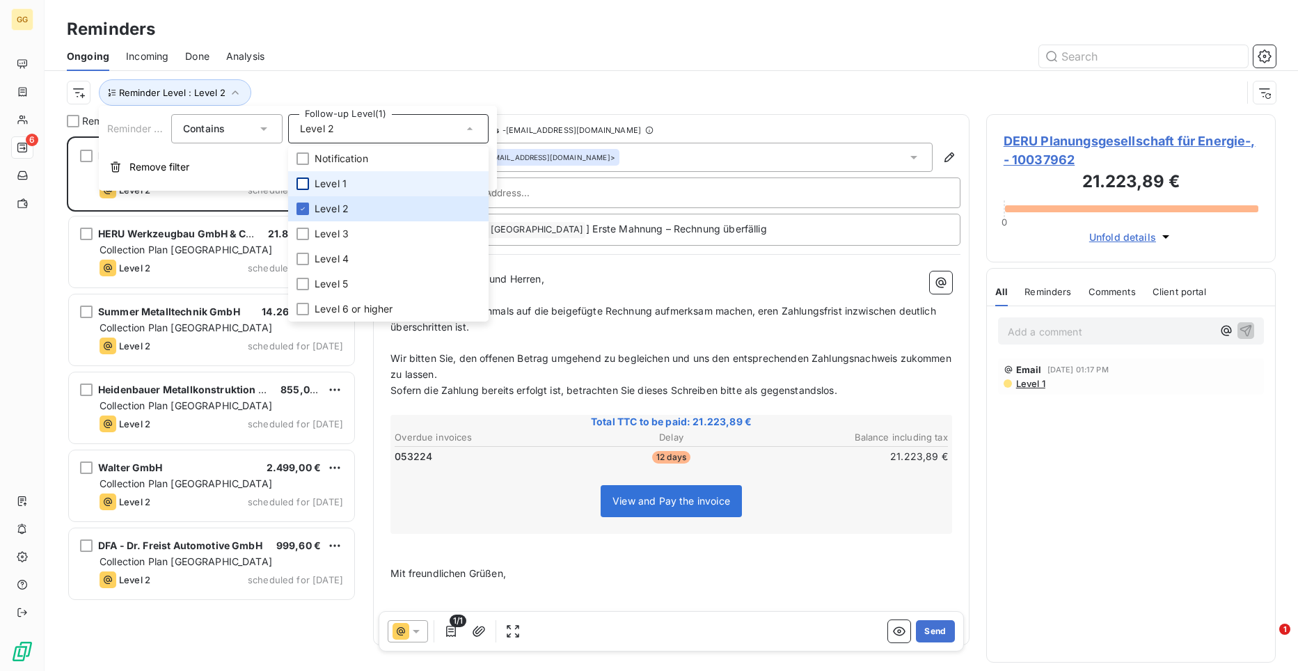
click at [450, 43] on div "Ongoing Incoming Done Analysis" at bounding box center [671, 56] width 1253 height 29
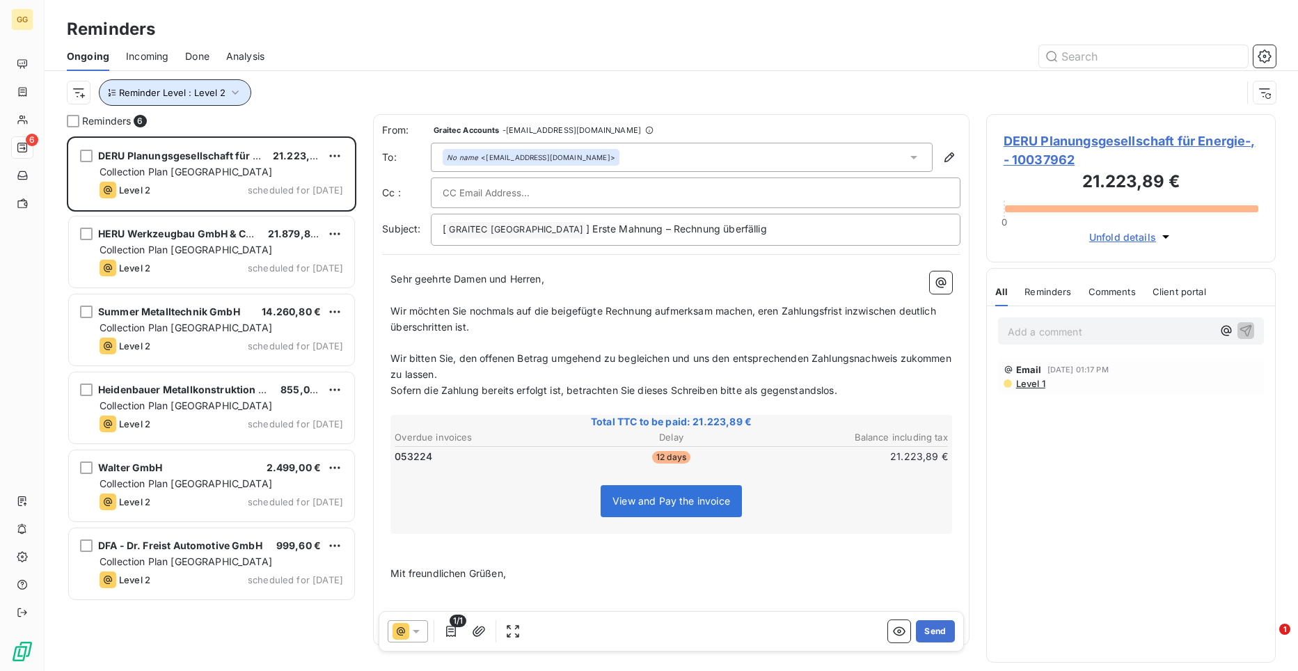
click at [235, 95] on icon "button" at bounding box center [235, 93] width 14 height 14
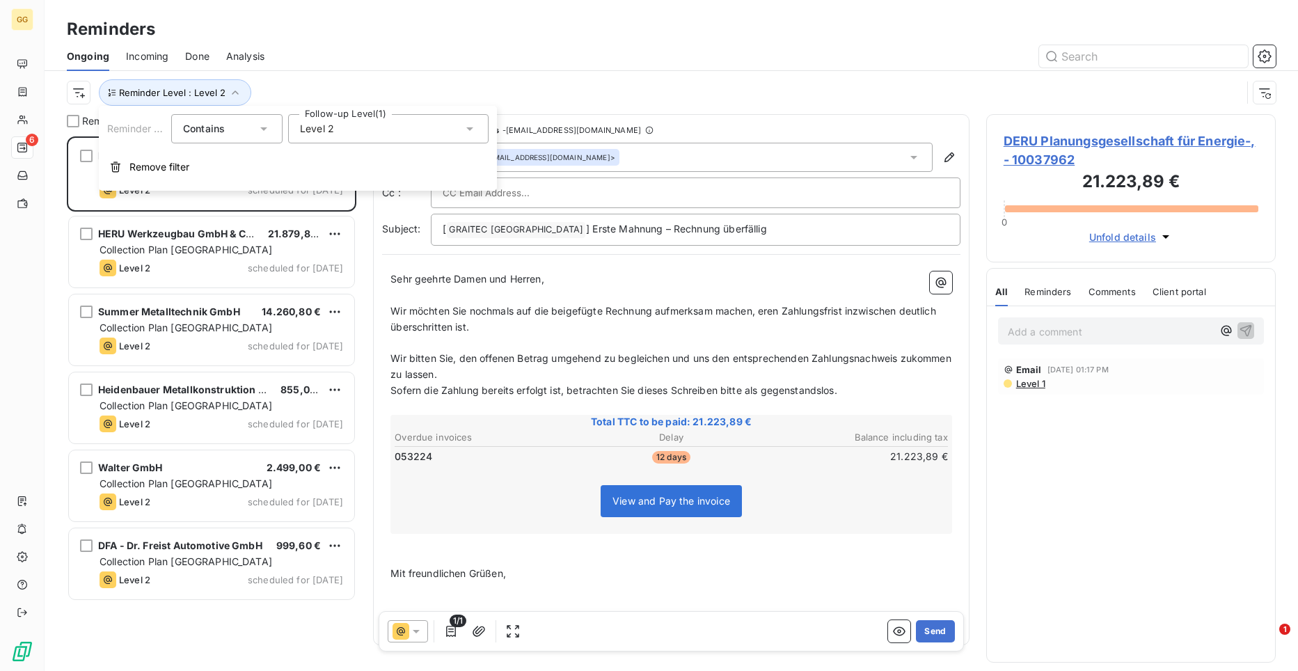
click at [470, 123] on icon at bounding box center [470, 129] width 14 height 14
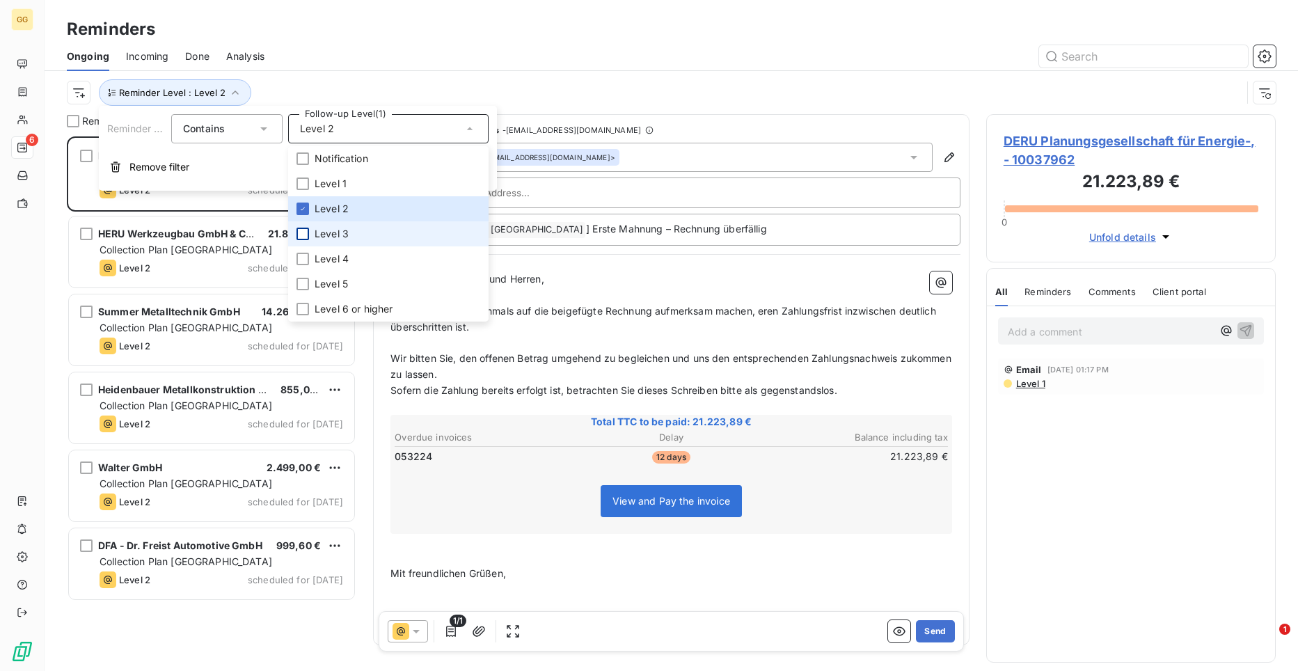
click at [305, 233] on div at bounding box center [302, 234] width 13 height 13
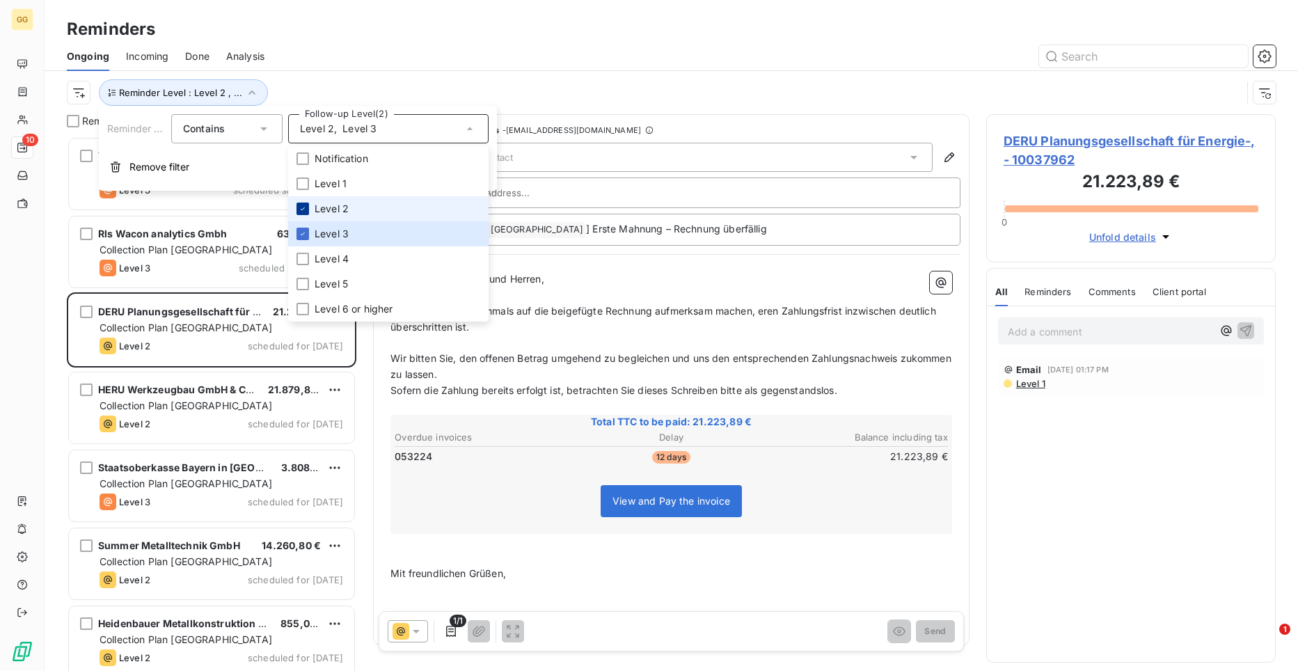
click at [305, 208] on icon at bounding box center [303, 209] width 8 height 8
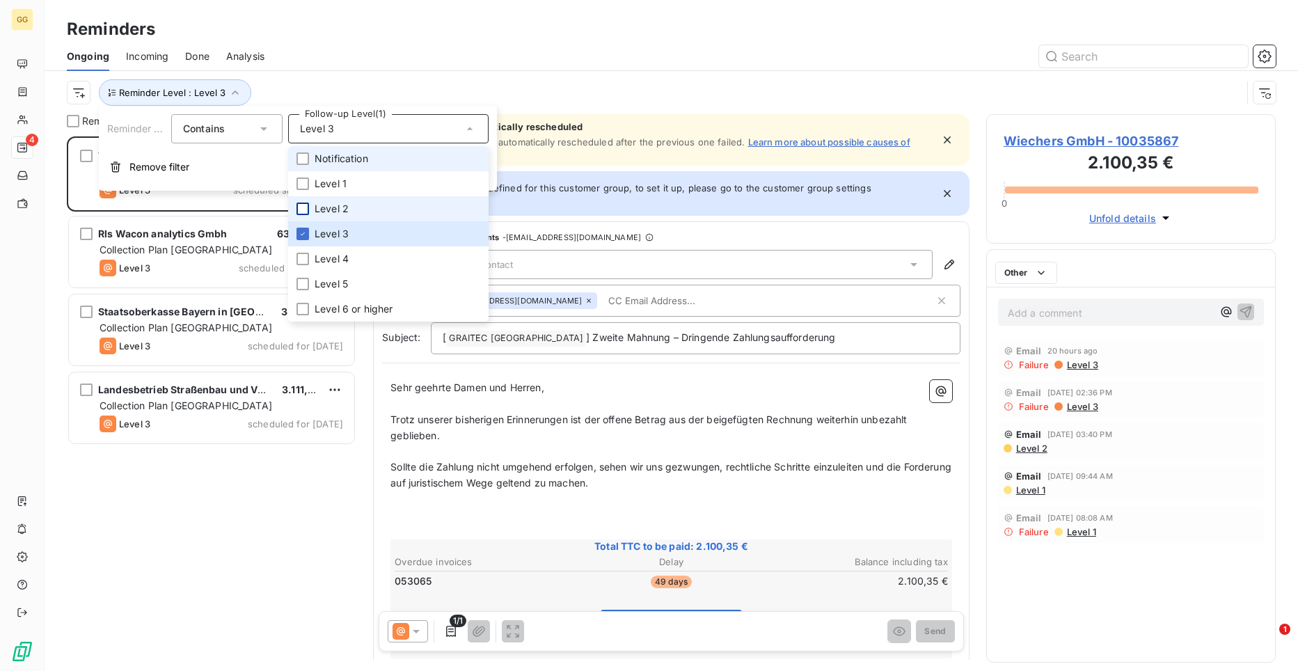
scroll to position [524, 280]
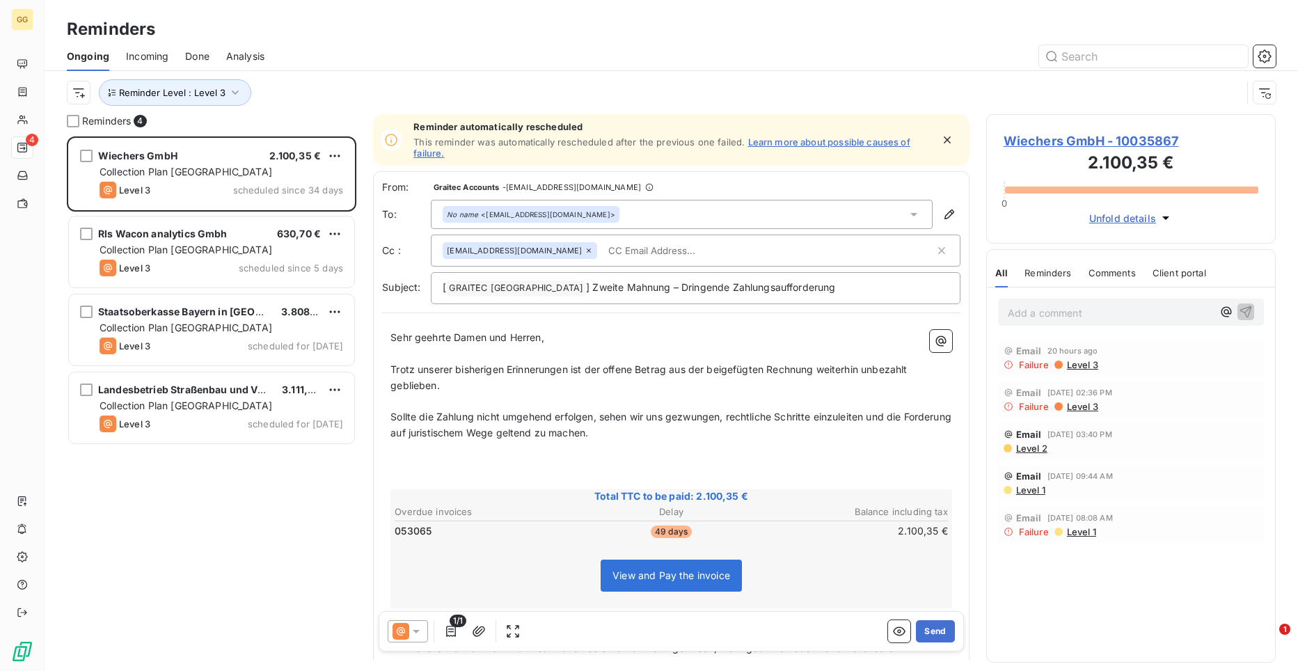
click at [472, 54] on div at bounding box center [778, 56] width 994 height 22
click at [232, 92] on icon "button" at bounding box center [235, 92] width 7 height 4
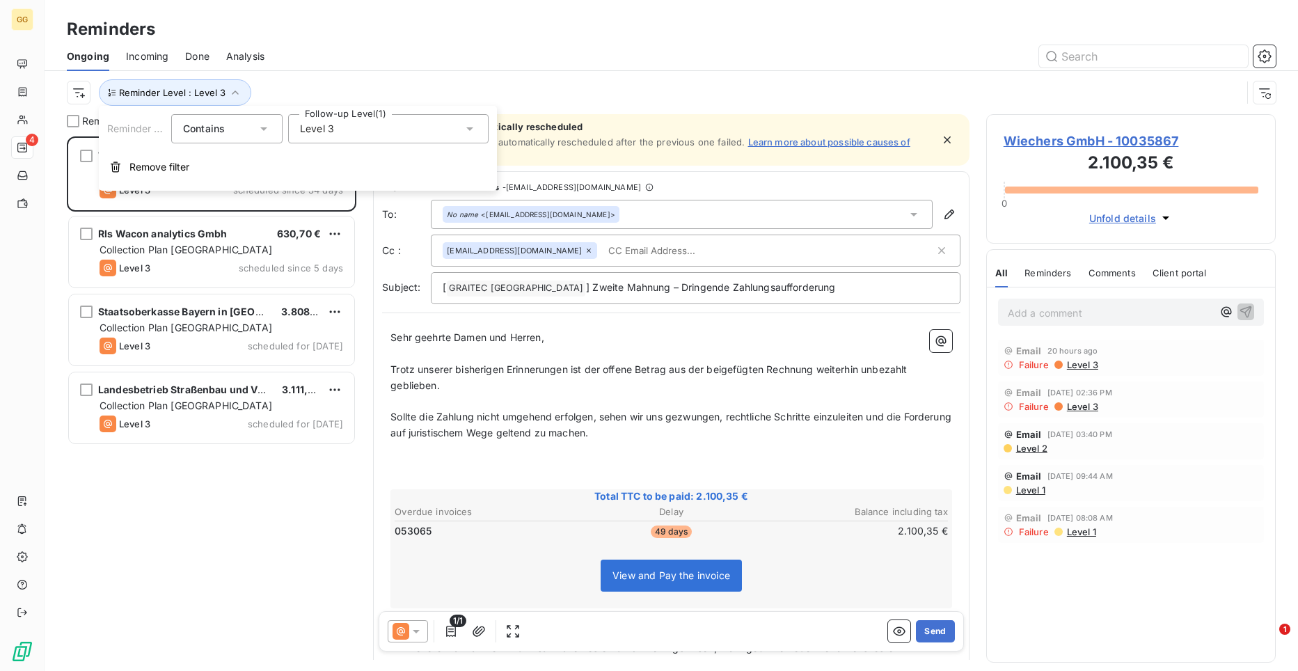
click at [471, 129] on icon at bounding box center [469, 128] width 7 height 3
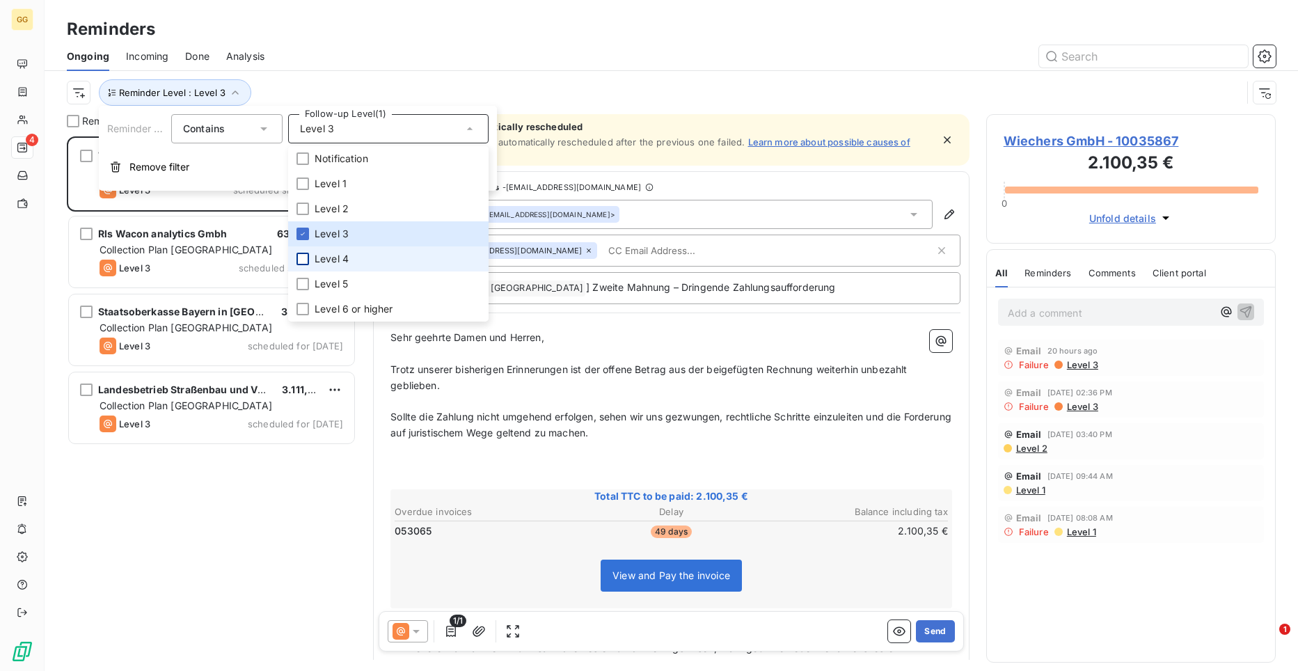
click at [303, 261] on div at bounding box center [302, 259] width 13 height 13
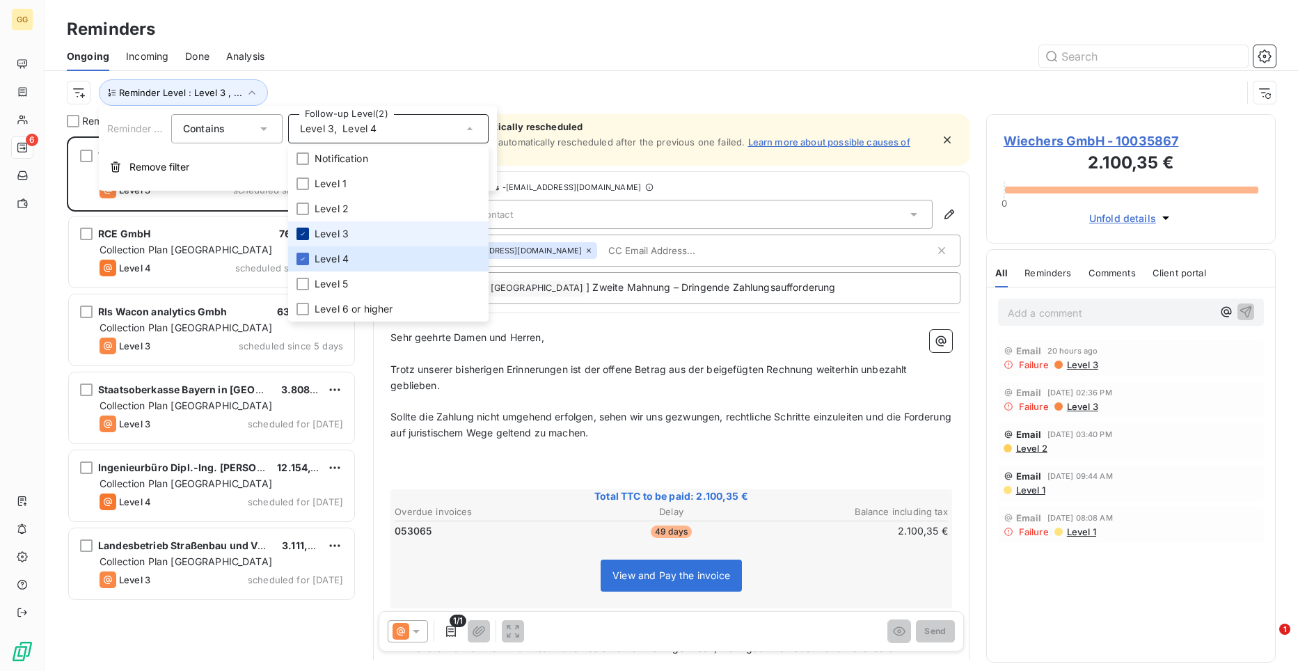
click at [303, 231] on icon at bounding box center [303, 234] width 8 height 8
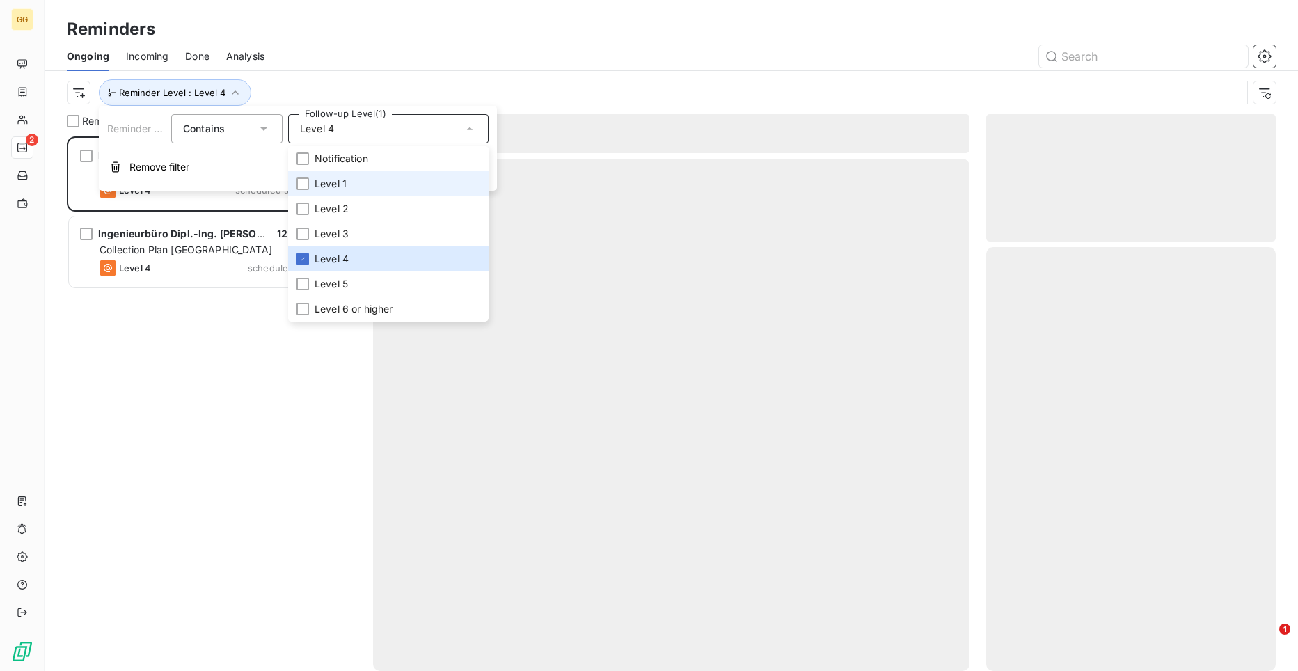
scroll to position [524, 280]
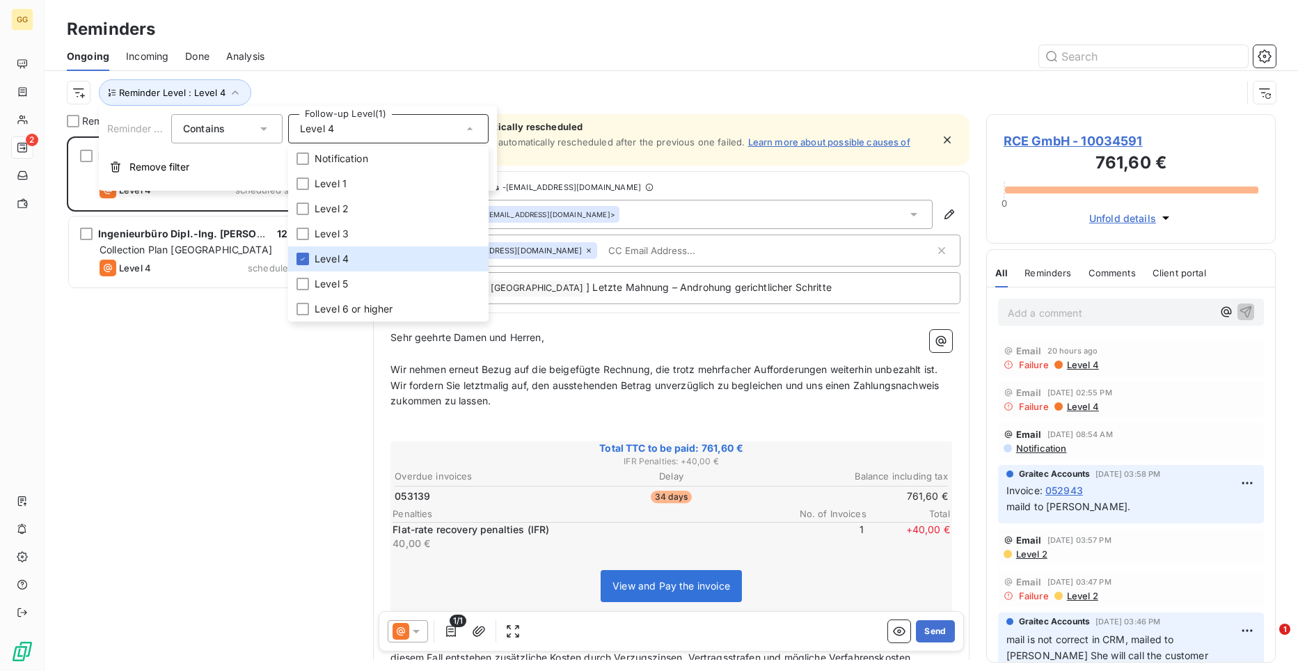
click at [472, 83] on div "Reminder Level : Level 4" at bounding box center [654, 92] width 1175 height 26
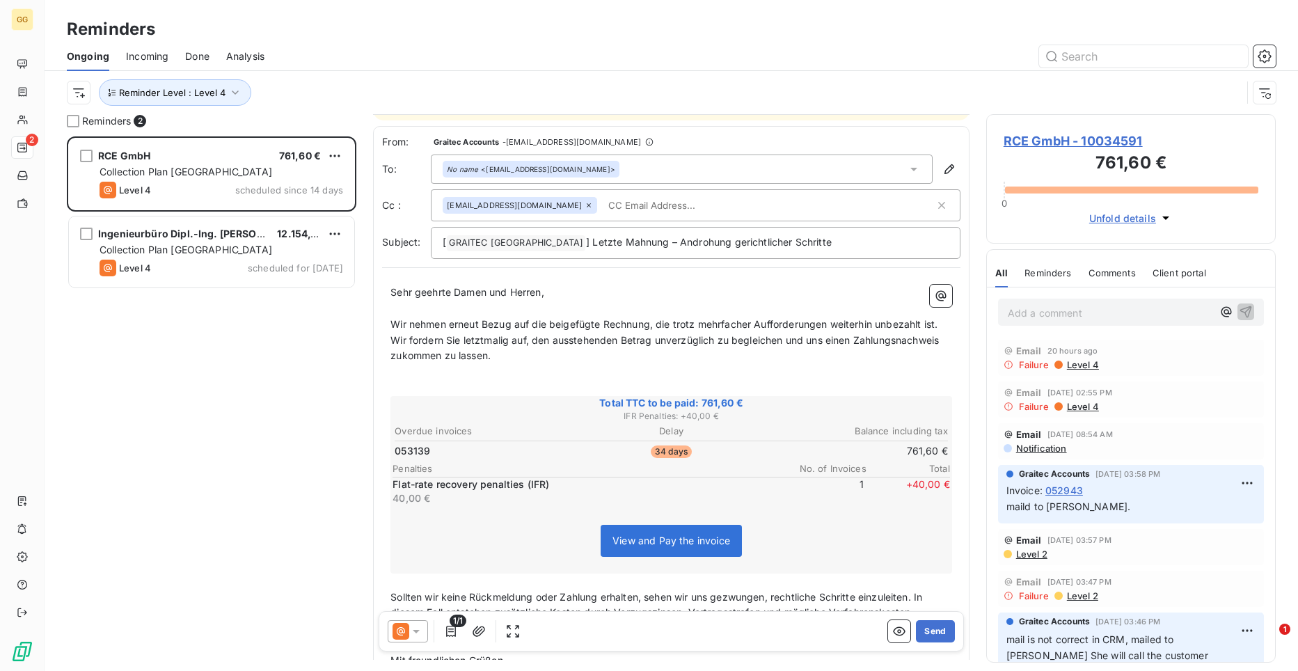
scroll to position [49, 0]
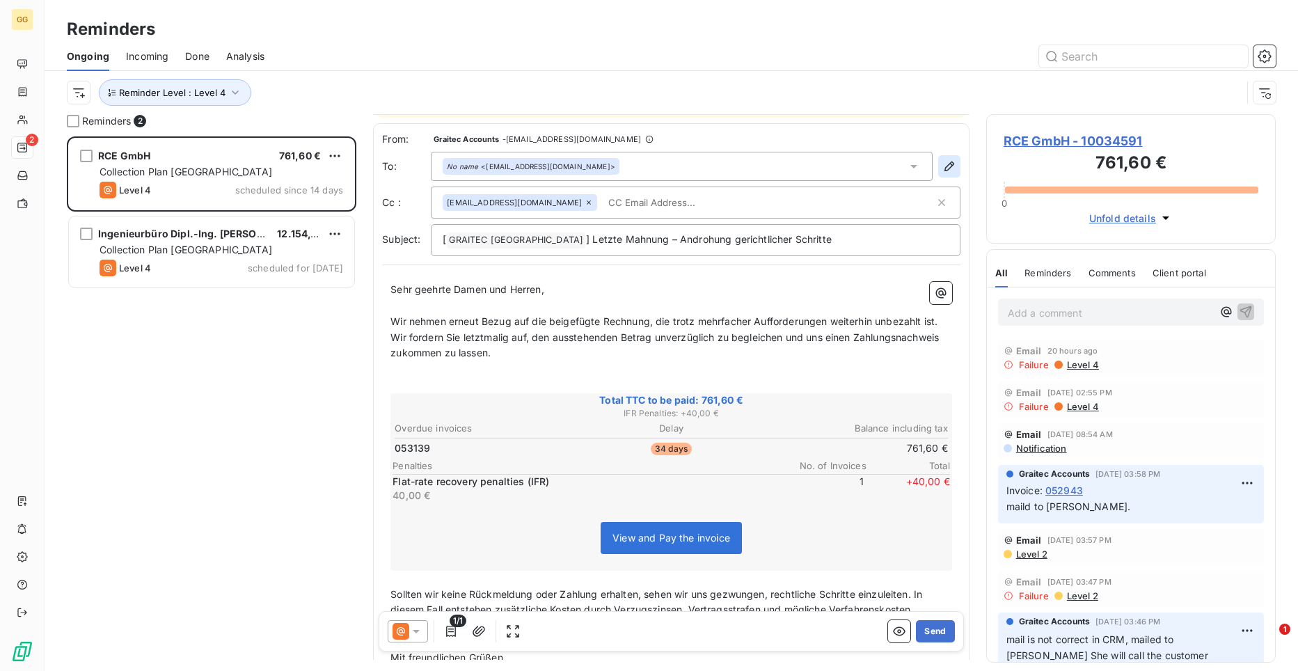
click at [938, 166] on button "button" at bounding box center [949, 166] width 22 height 22
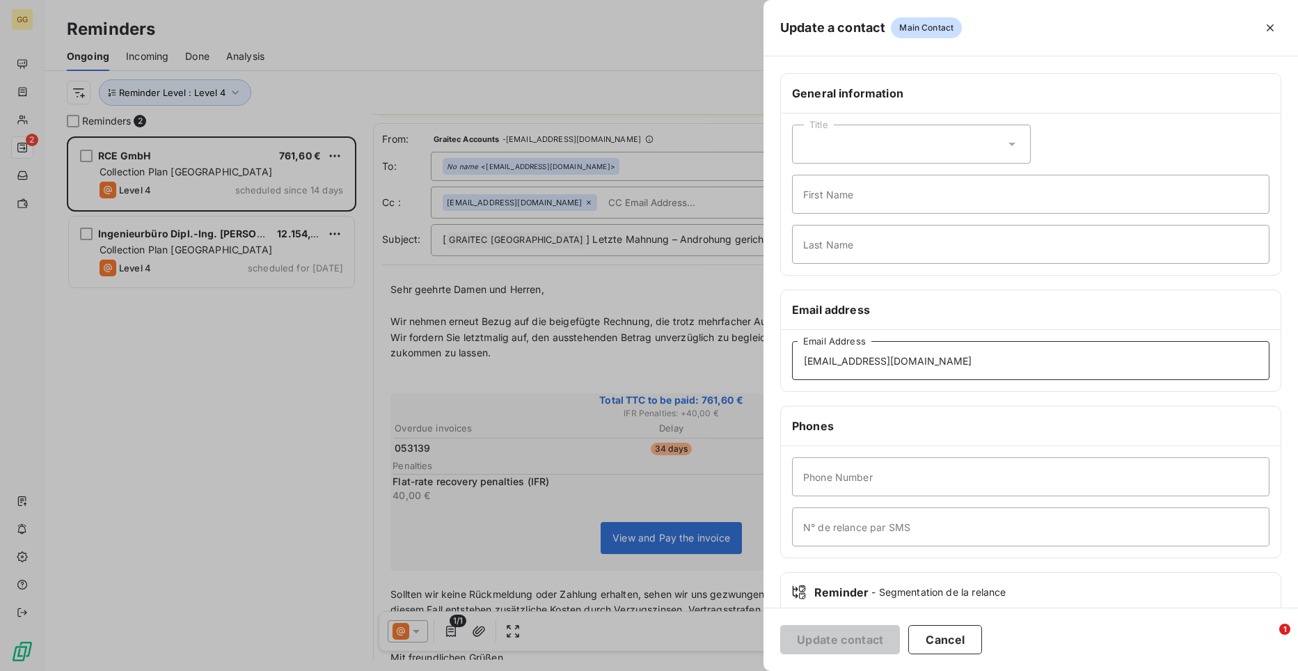
drag, startPoint x: 905, startPoint y: 364, endPoint x: 786, endPoint y: 359, distance: 119.1
click at [786, 359] on div "[EMAIL_ADDRESS][DOMAIN_NAME] Email Address" at bounding box center [1031, 360] width 500 height 61
paste input "voice"
type input "[EMAIL_ADDRESS][DOMAIN_NAME]"
click at [857, 638] on button "Update contact" at bounding box center [840, 639] width 120 height 29
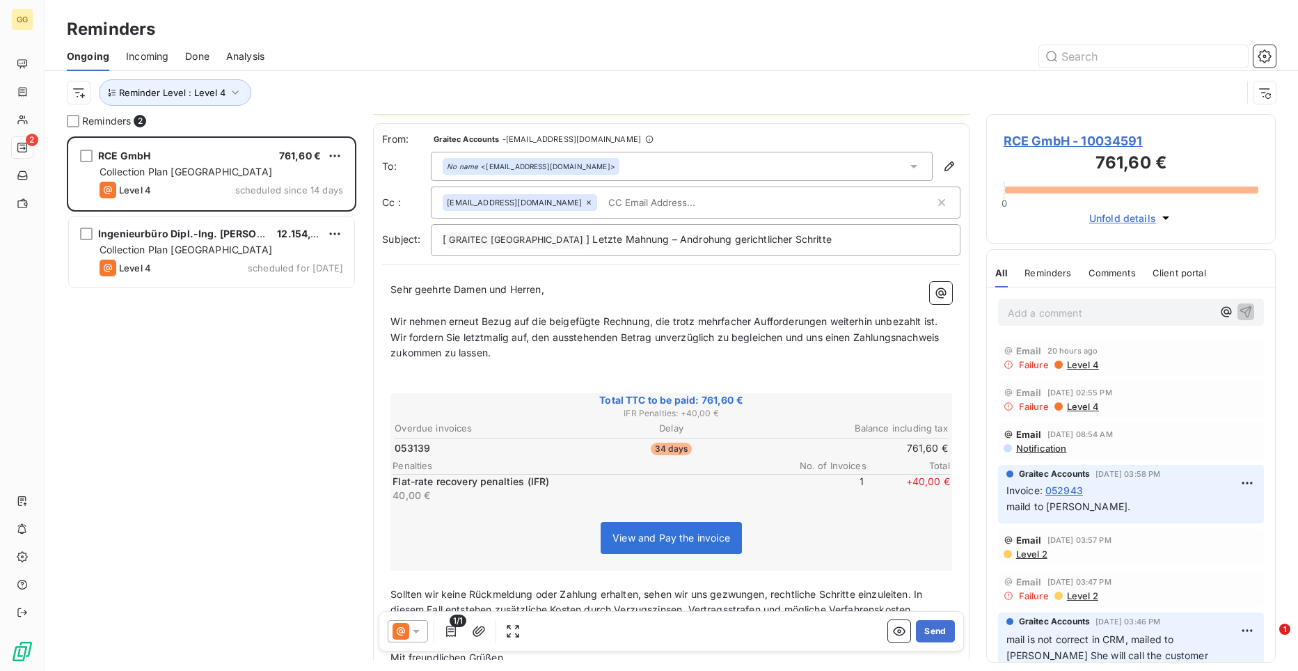
click at [388, 287] on div "Sehr geehrte Damen und Herren, ﻿ Wir nehmen erneut Bezug auf die beigefügte Rec…" at bounding box center [671, 512] width 578 height 479
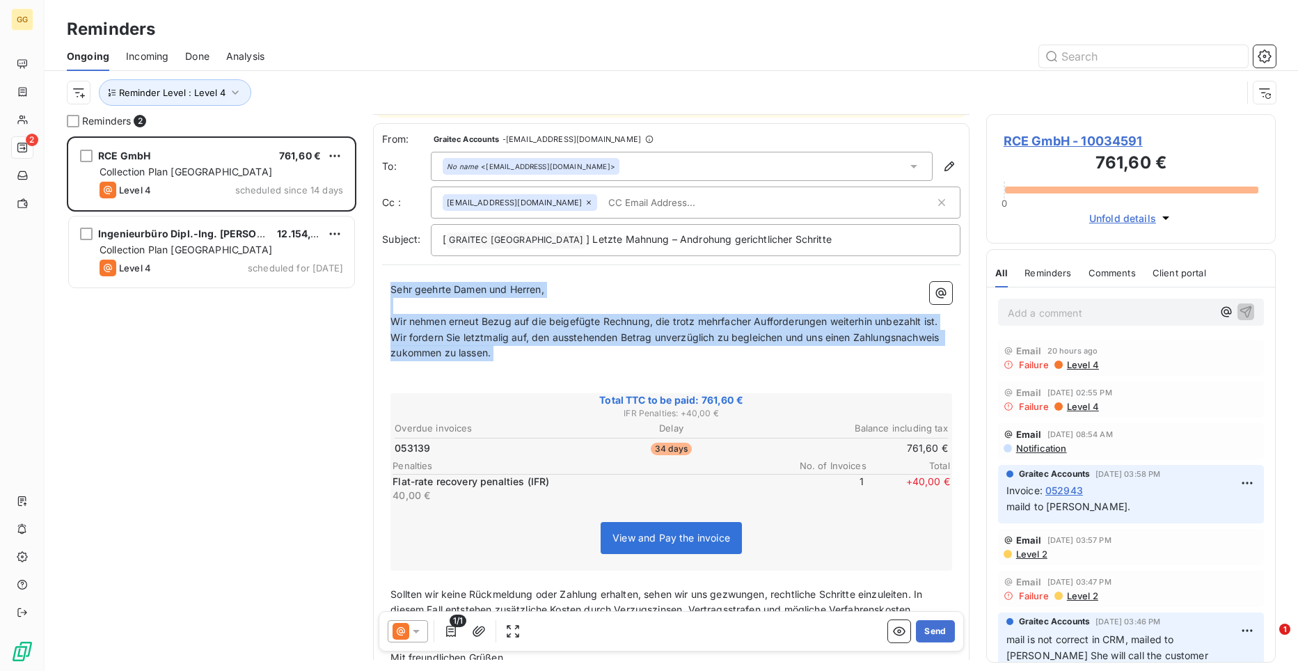
drag, startPoint x: 393, startPoint y: 288, endPoint x: 587, endPoint y: 379, distance: 214.5
click at [587, 379] on div "Sehr geehrte Damen und Herren, ﻿ Wir nehmen erneut Bezug auf die beigefügte Rec…" at bounding box center [671, 513] width 562 height 462
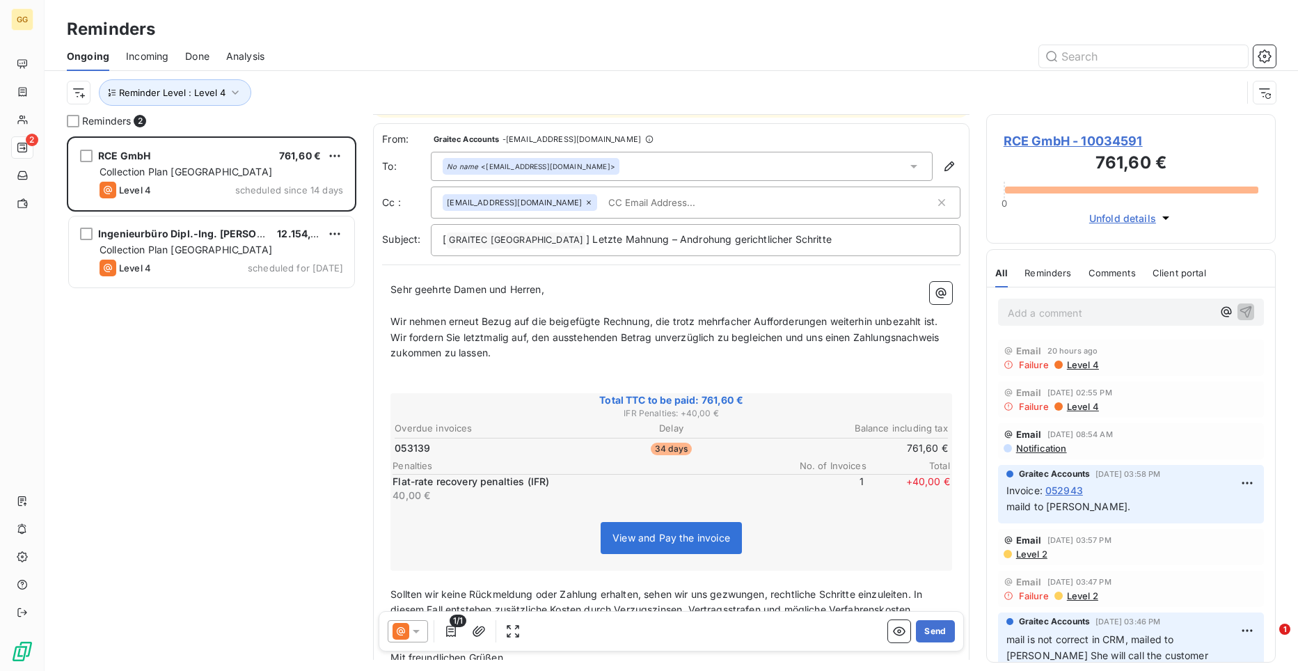
scroll to position [0, 0]
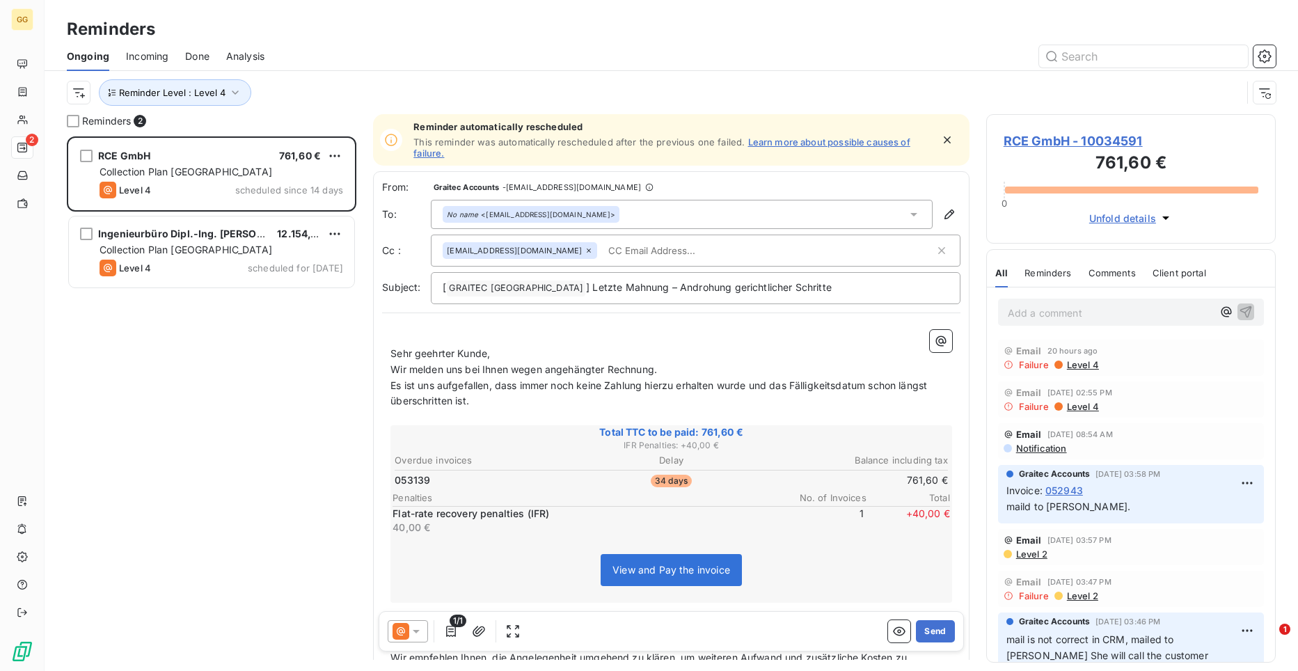
click at [587, 379] on span "Es ist uns aufgefallen, dass immer noch keine Zahlung hierzu erhalten wurde und…" at bounding box center [659, 393] width 539 height 28
click at [500, 354] on p "Sehr geehrter Kunde," at bounding box center [671, 354] width 562 height 16
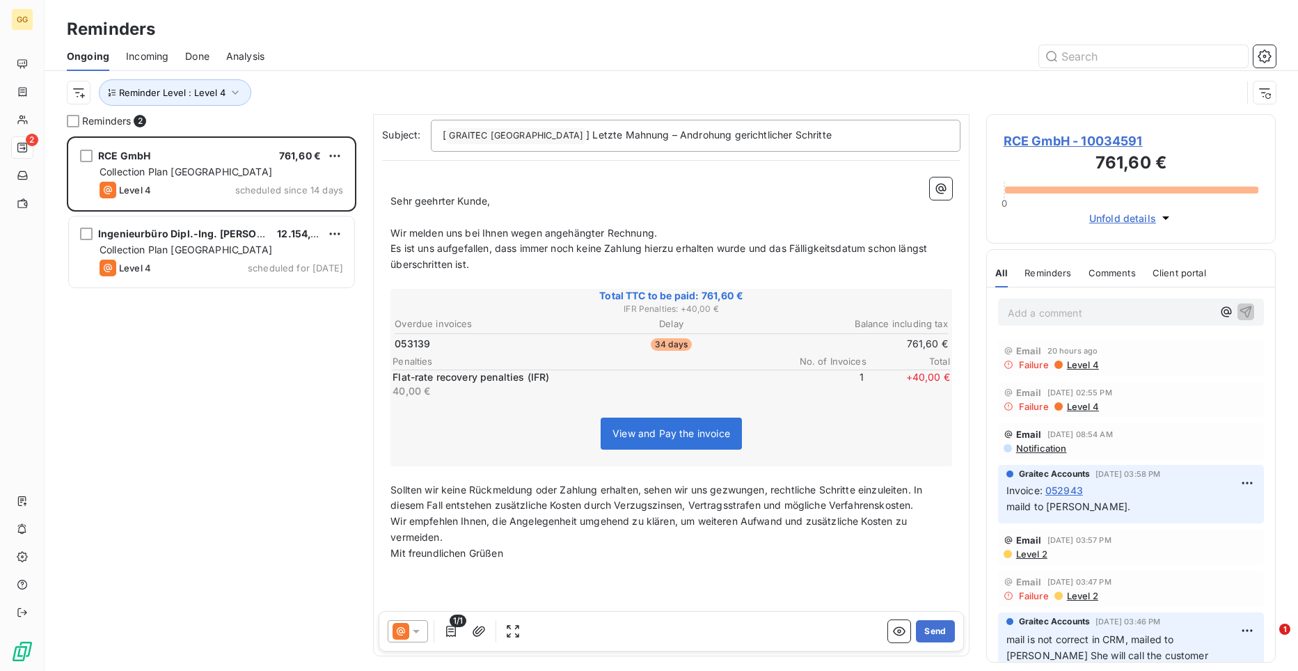
scroll to position [156, 0]
click at [390, 484] on div "﻿ Sehr geehrter Kunde, ﻿ Wir melden uns bei Ihnen wegen angehängter Rechnung. E…" at bounding box center [671, 405] width 578 height 479
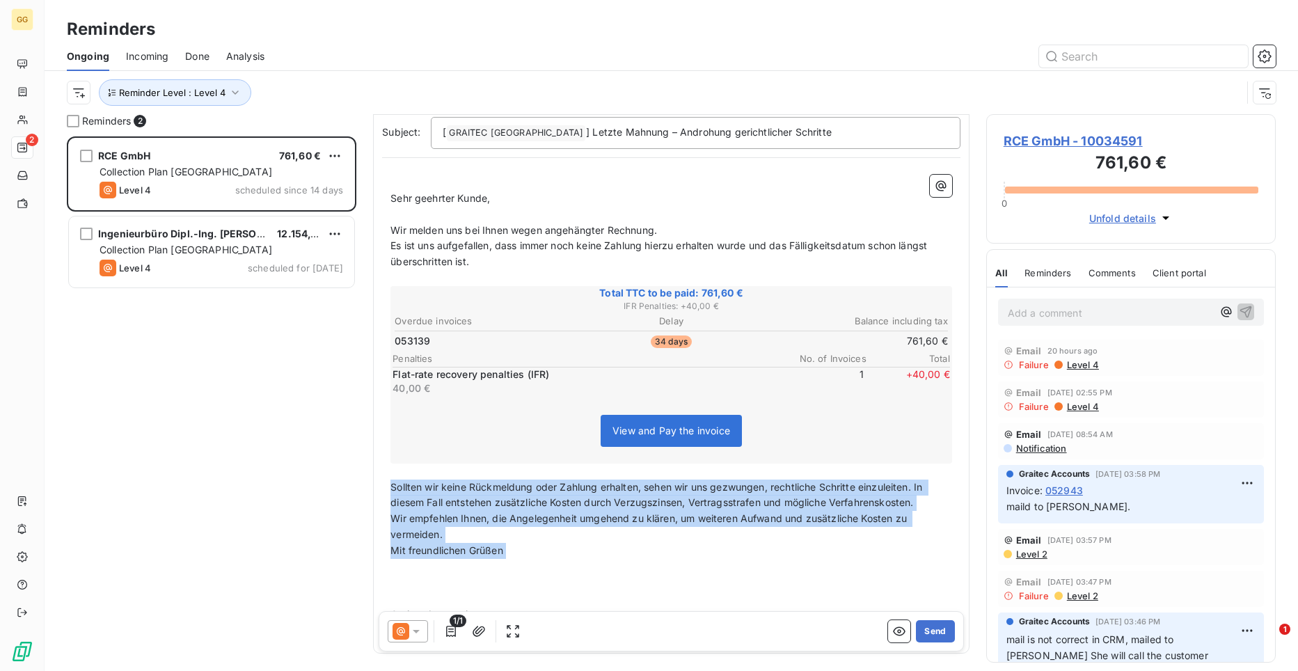
drag, startPoint x: 392, startPoint y: 485, endPoint x: 534, endPoint y: 558, distance: 159.0
click at [534, 558] on div "﻿ Sehr geehrter Kunde, ﻿ Wir melden uns bei Ihnen wegen angehängter Rechnung. E…" at bounding box center [671, 406] width 562 height 462
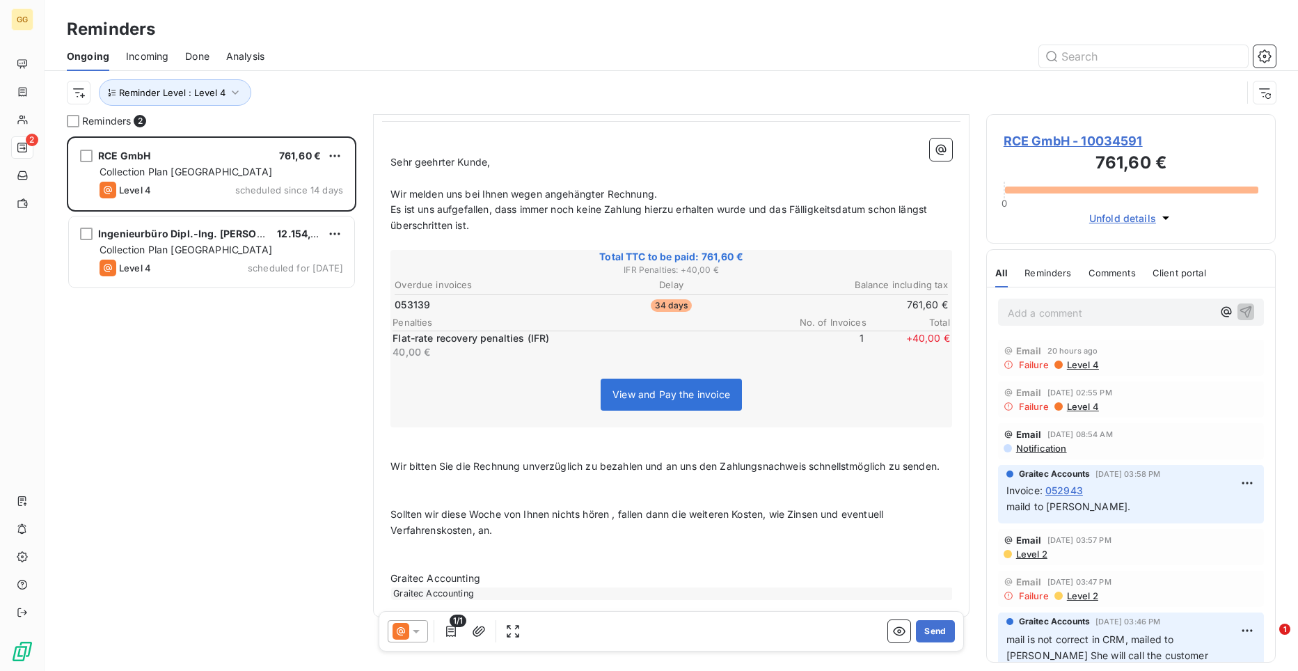
scroll to position [223, 0]
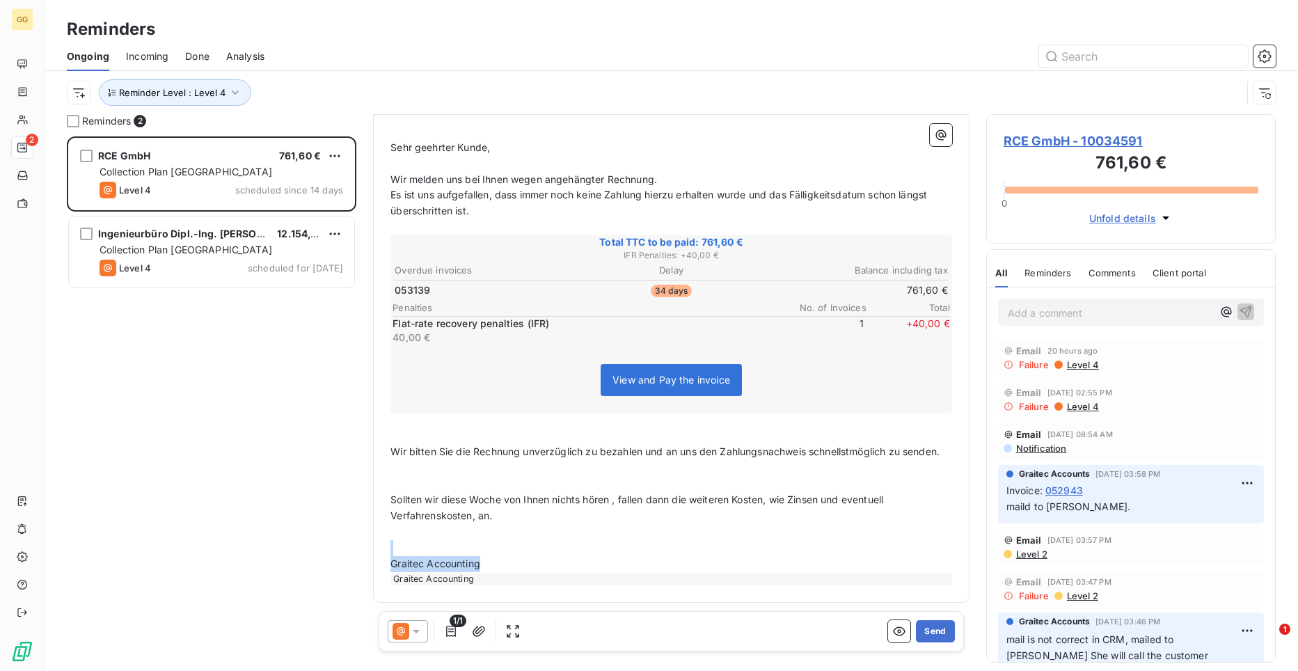
drag, startPoint x: 498, startPoint y: 557, endPoint x: 381, endPoint y: 553, distance: 117.0
click at [381, 553] on div "From: Graitec Accounts - [EMAIL_ADDRESS][DOMAIN_NAME] To: No name <[EMAIL_ADDRE…" at bounding box center [671, 283] width 596 height 637
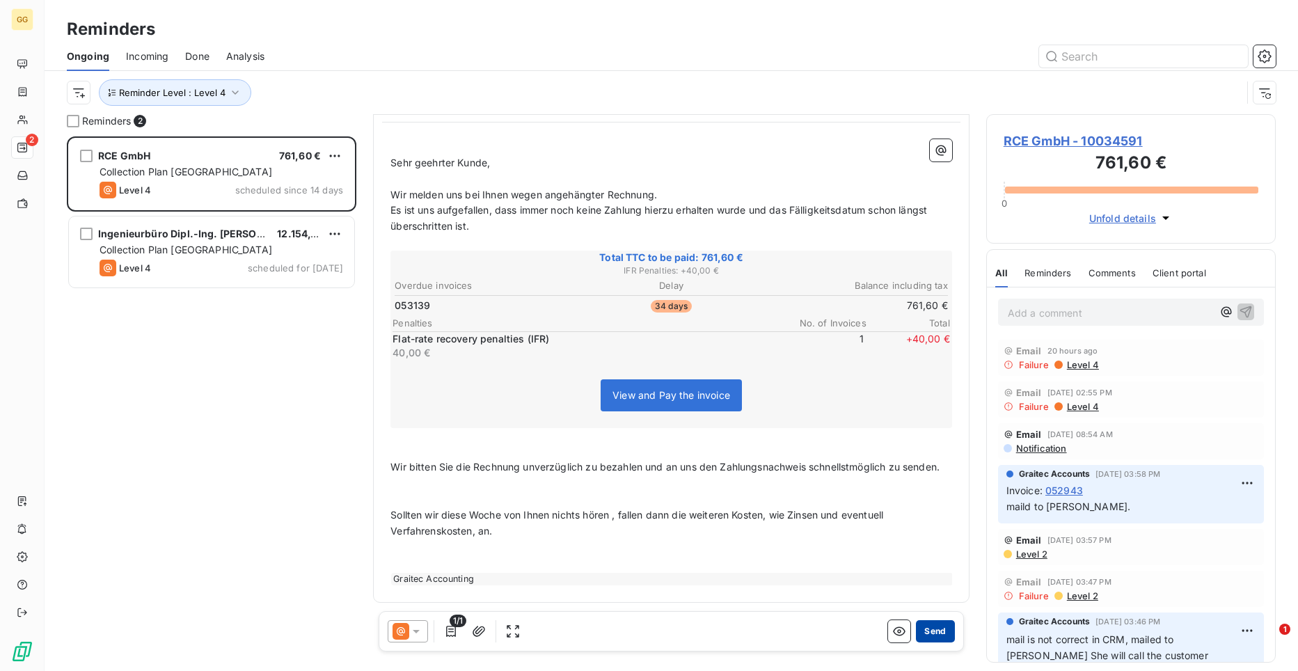
click at [936, 624] on button "Send" at bounding box center [935, 631] width 38 height 22
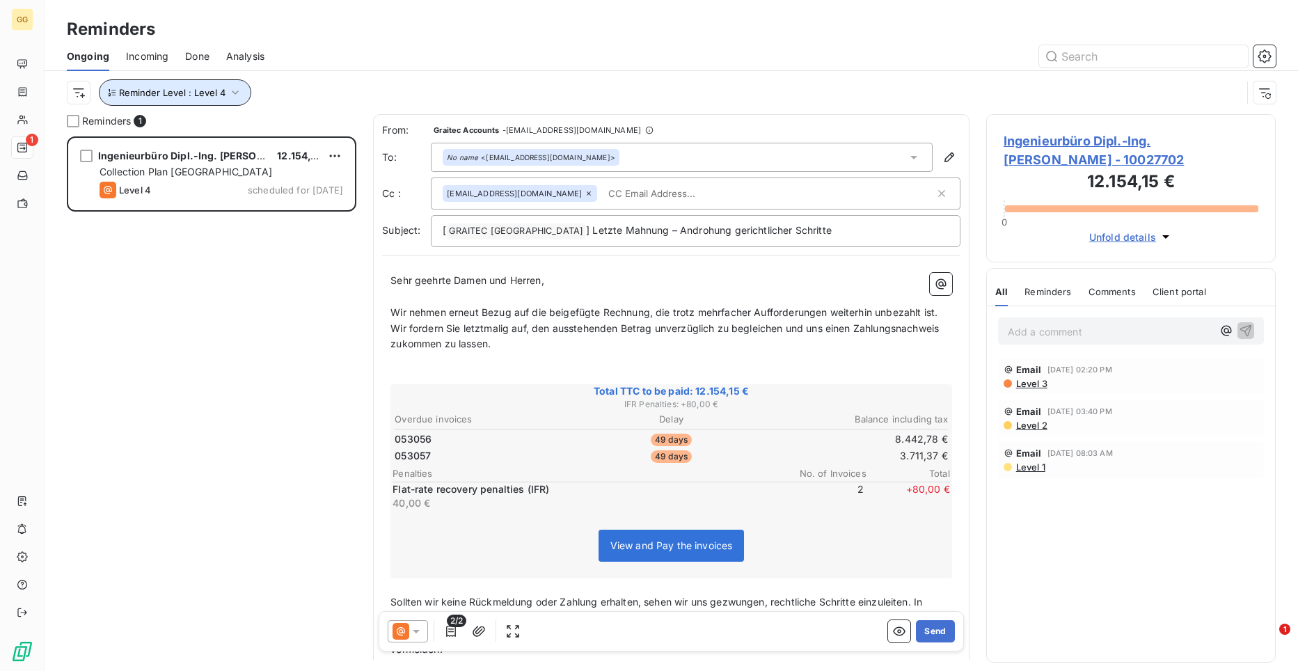
click at [235, 96] on icon "button" at bounding box center [235, 93] width 14 height 14
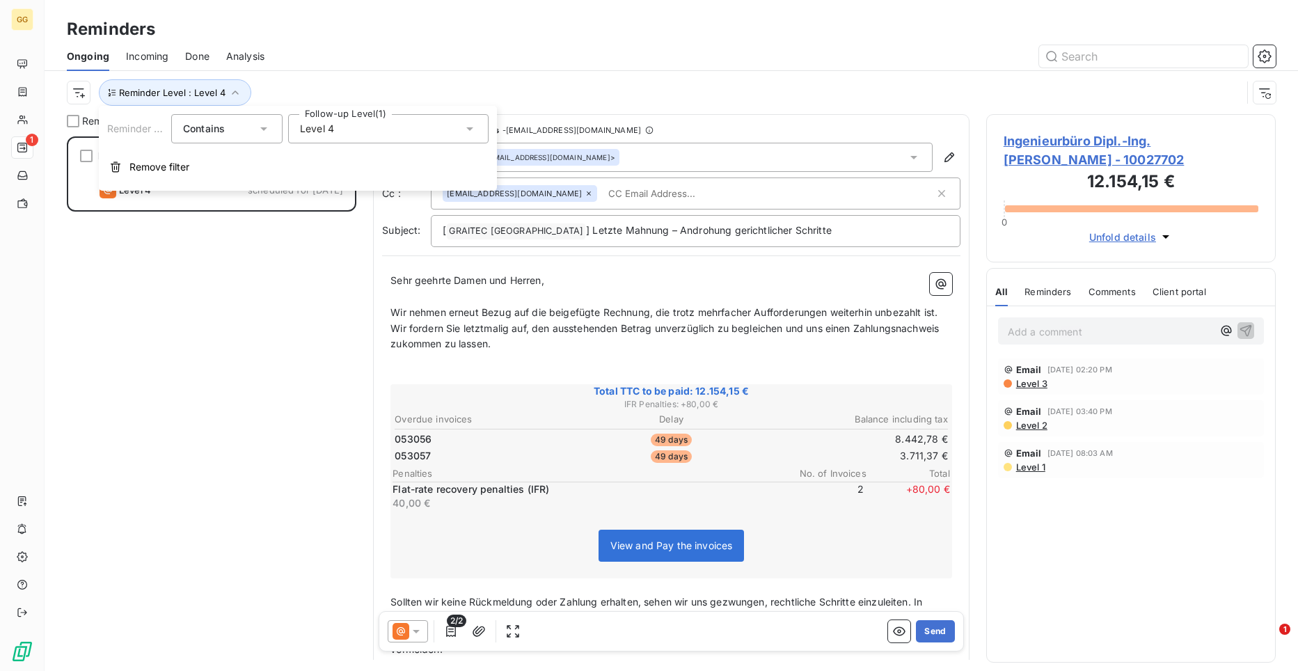
click at [470, 129] on icon at bounding box center [469, 128] width 7 height 3
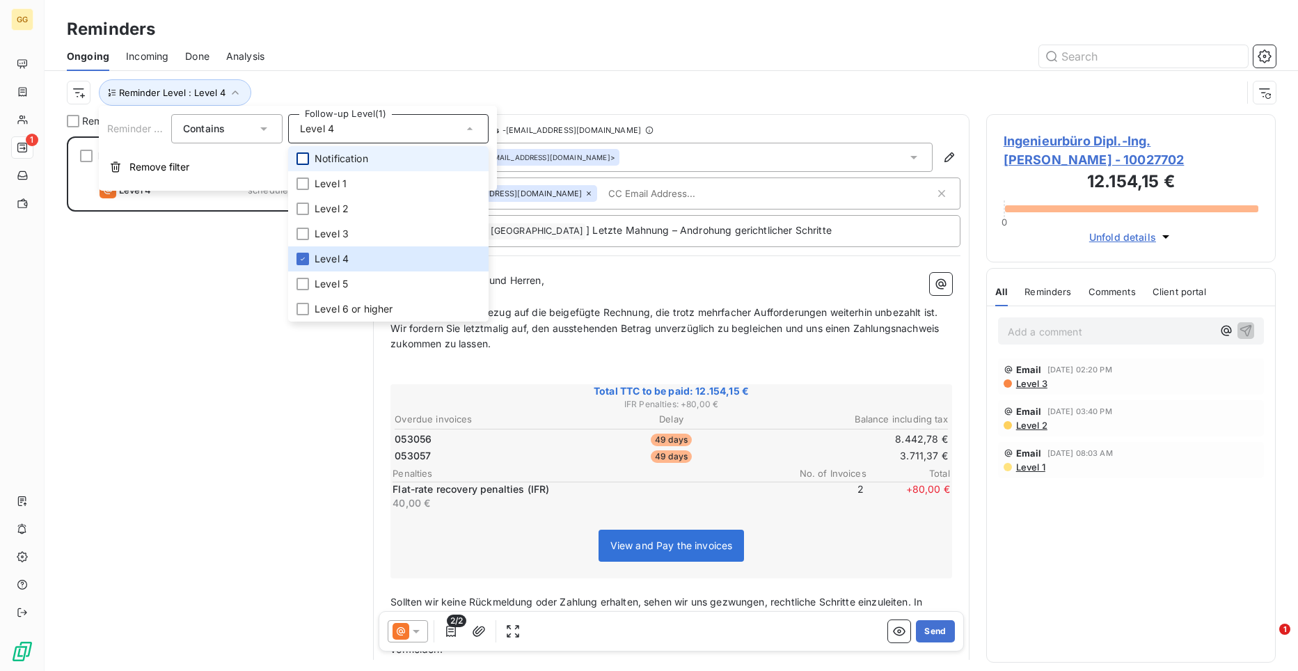
click at [300, 157] on div at bounding box center [302, 158] width 13 height 13
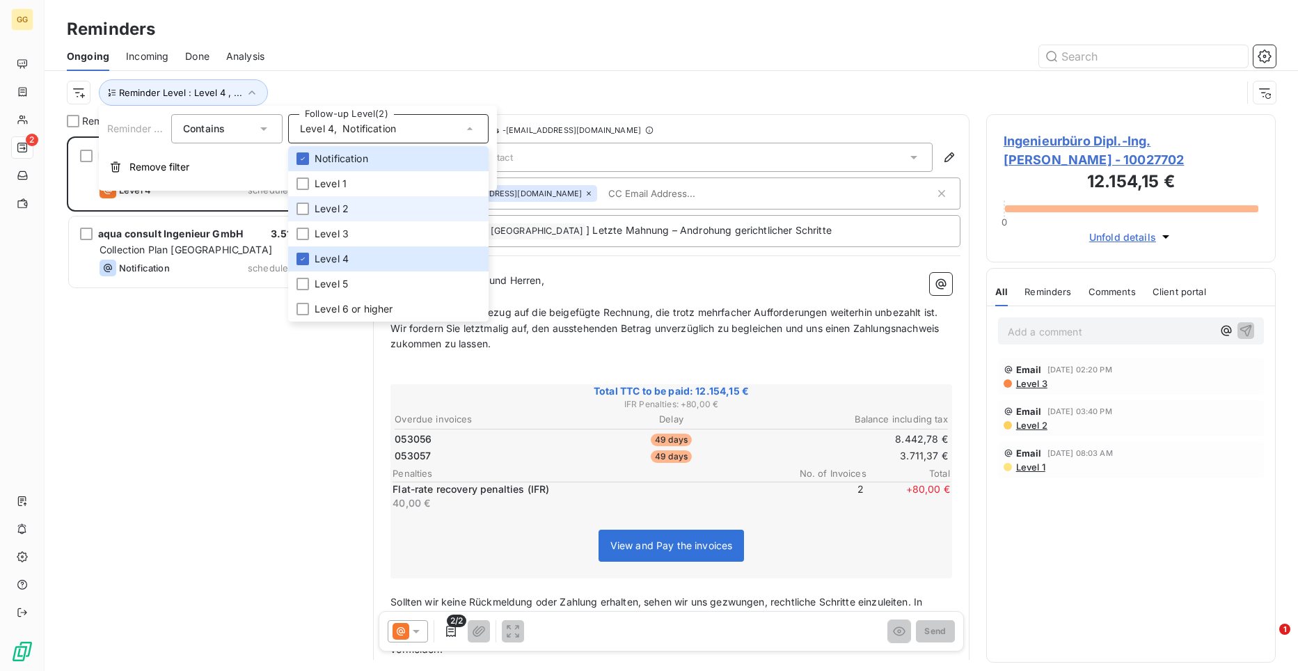
scroll to position [524, 280]
click at [303, 154] on icon at bounding box center [303, 158] width 8 height 8
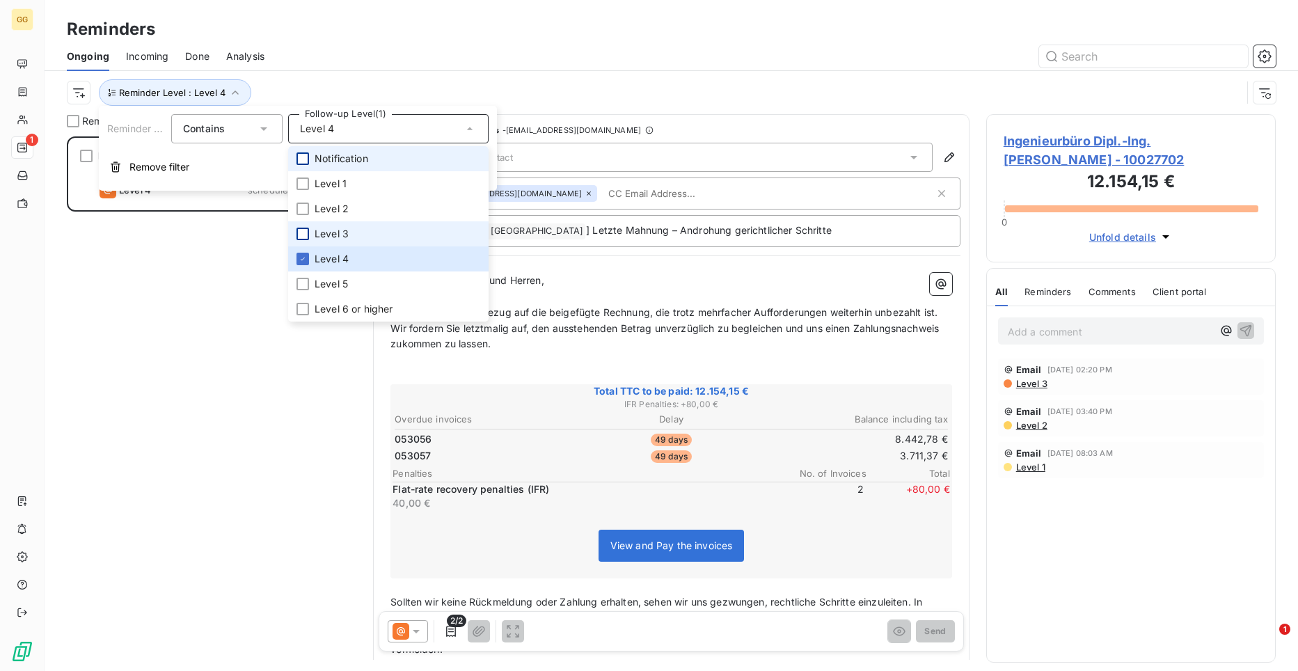
click at [302, 231] on div at bounding box center [302, 234] width 13 height 13
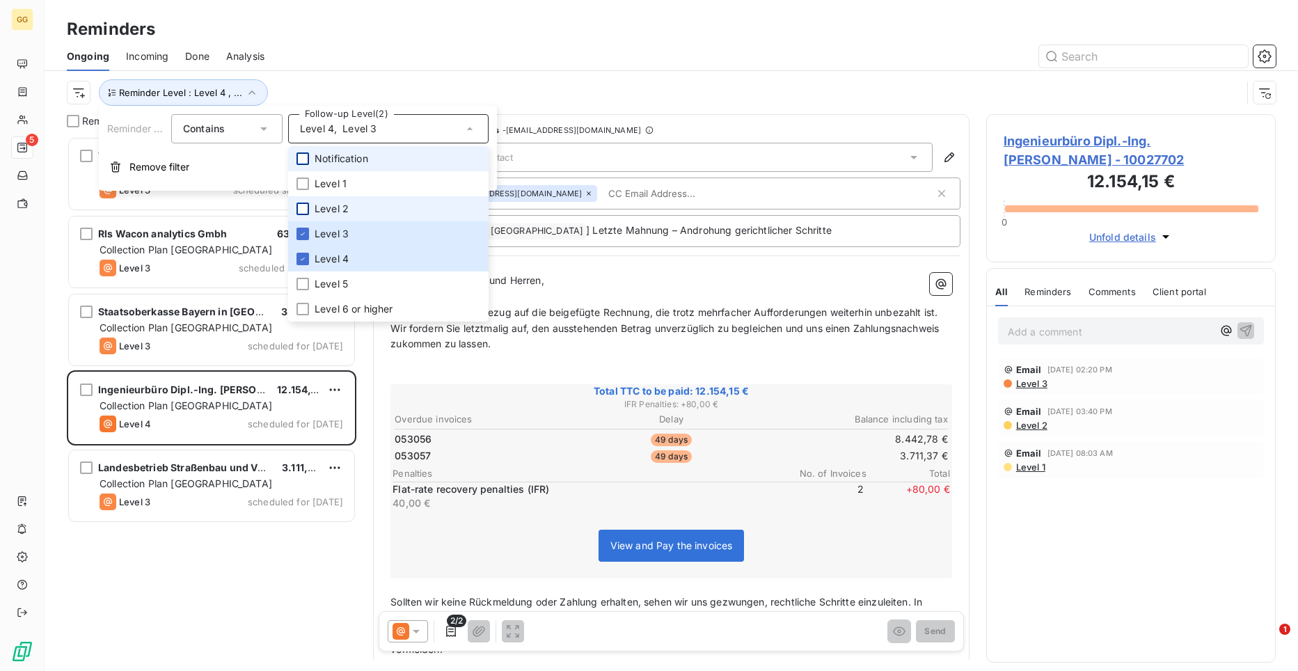
click at [302, 212] on div at bounding box center [302, 208] width 13 height 13
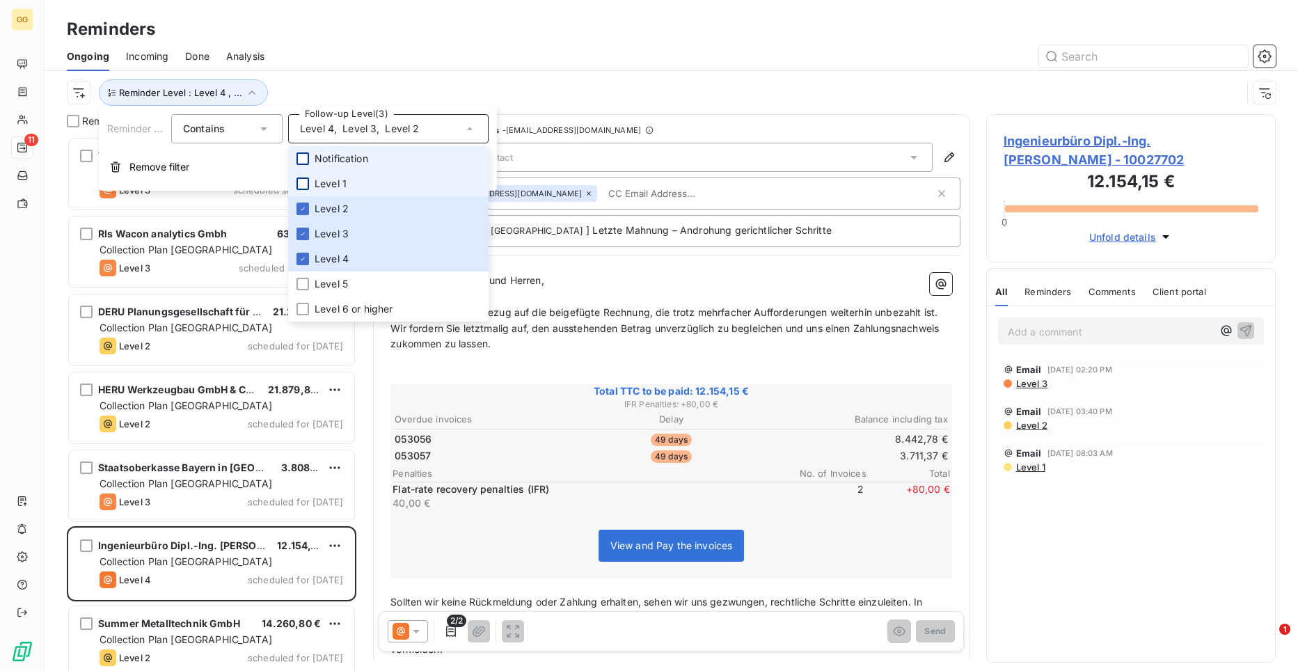
click at [302, 186] on div at bounding box center [302, 183] width 13 height 13
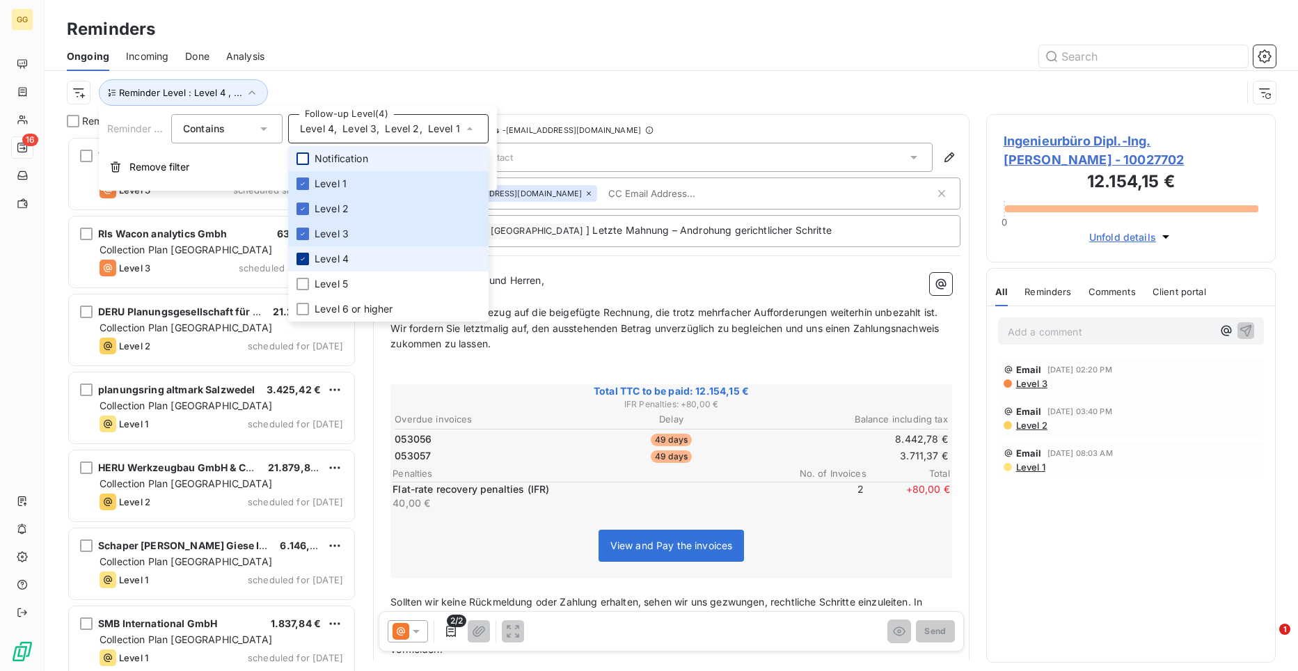
click at [304, 256] on icon at bounding box center [303, 259] width 8 height 8
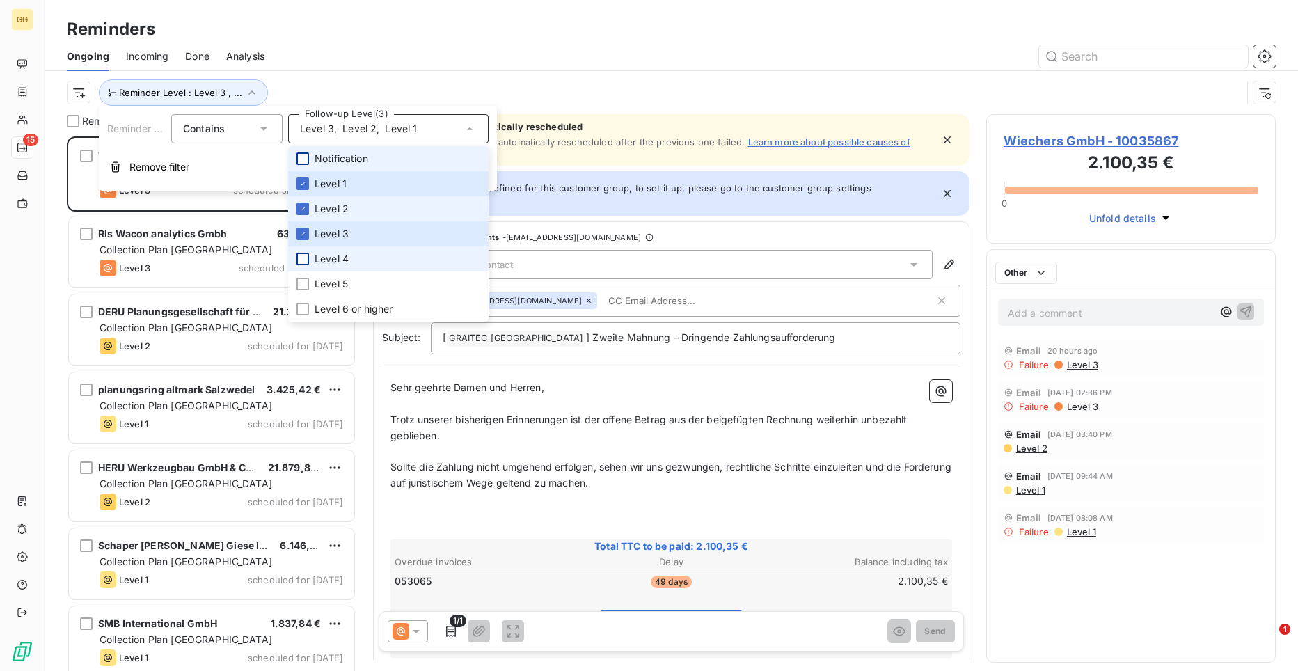
scroll to position [524, 280]
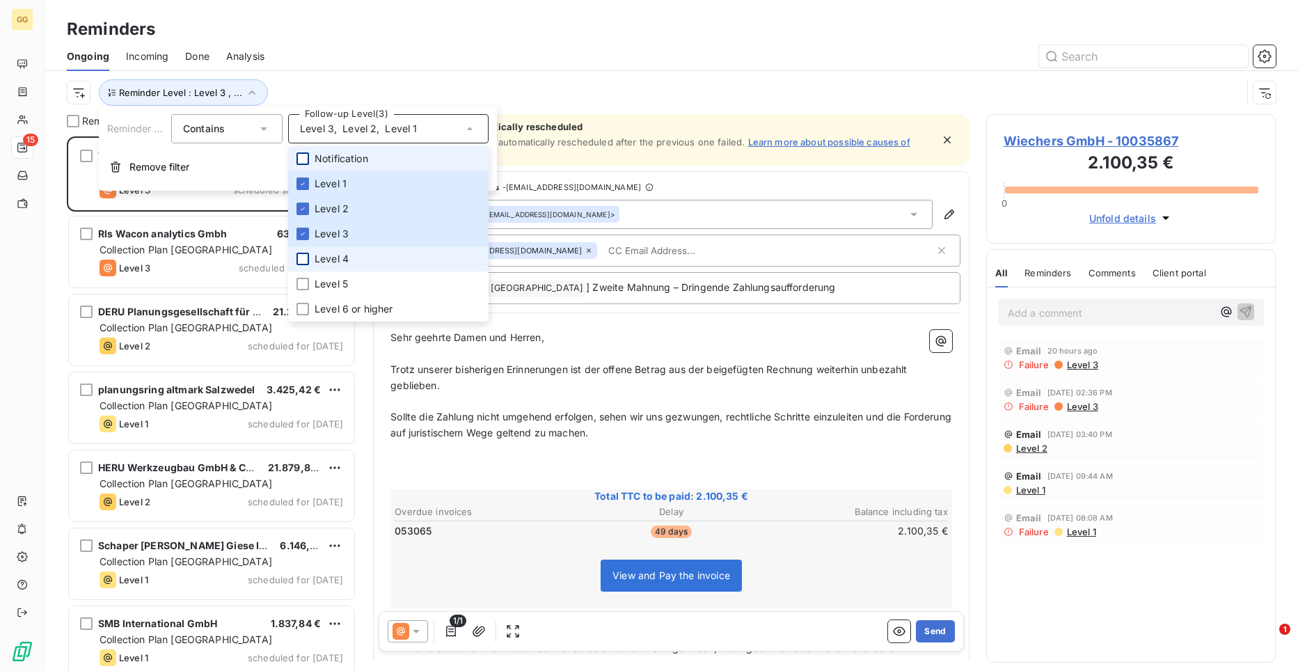
click at [597, 86] on div "Reminder Level : Level 3 , ..." at bounding box center [654, 92] width 1175 height 26
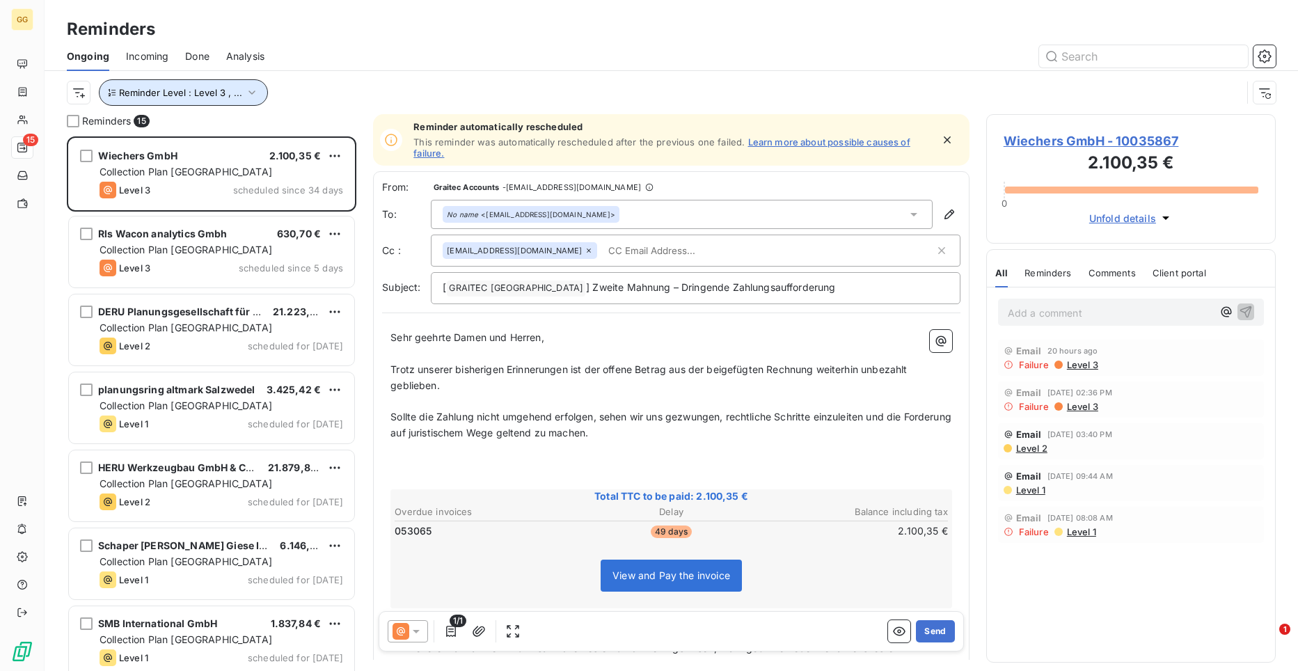
click at [246, 93] on icon "button" at bounding box center [252, 93] width 14 height 14
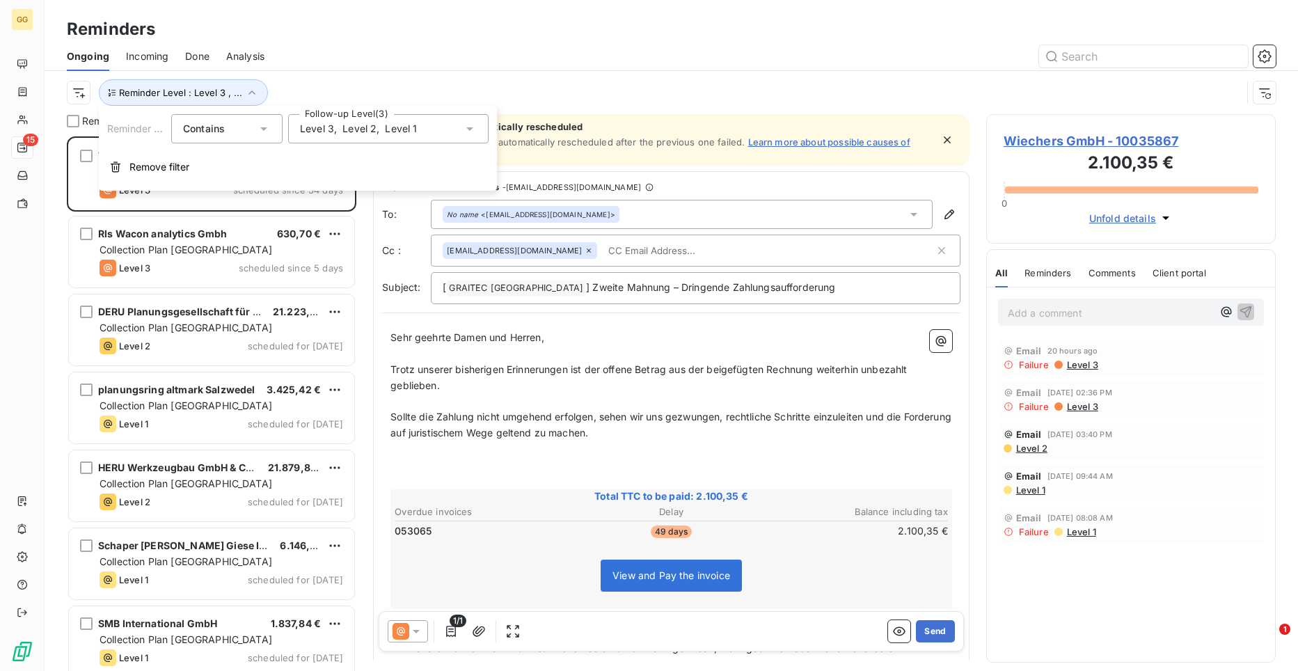
click at [475, 126] on icon at bounding box center [470, 129] width 14 height 14
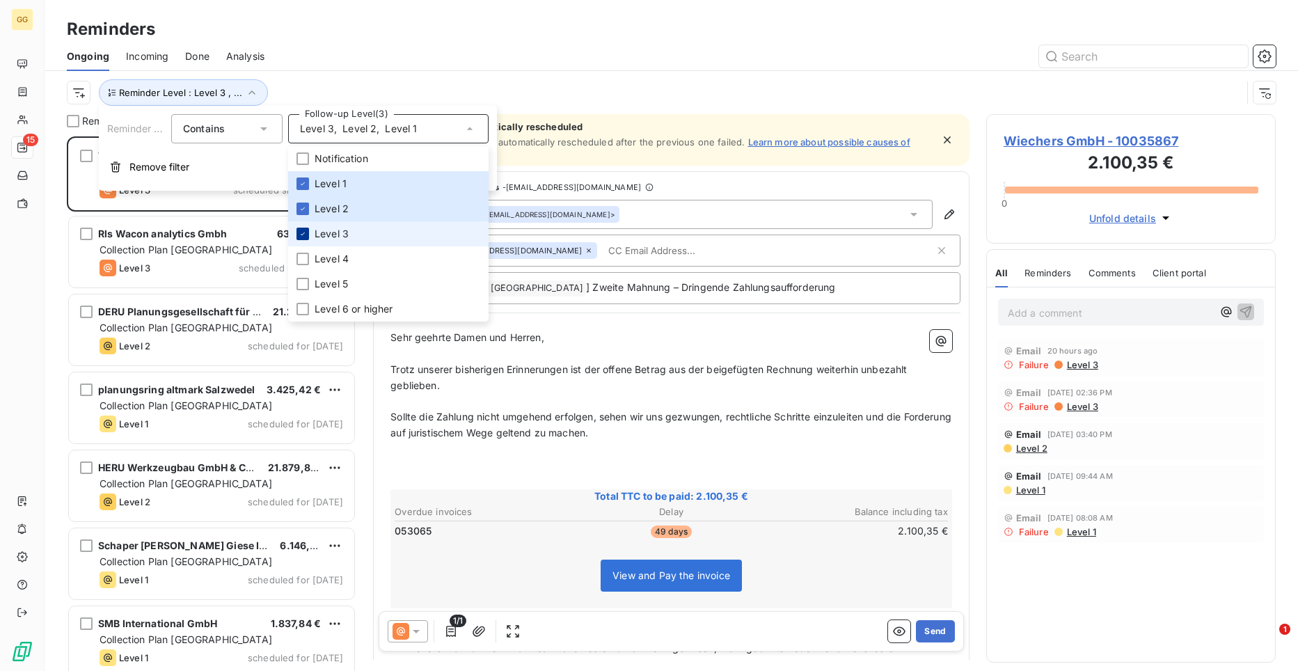
click at [303, 237] on icon at bounding box center [303, 234] width 8 height 8
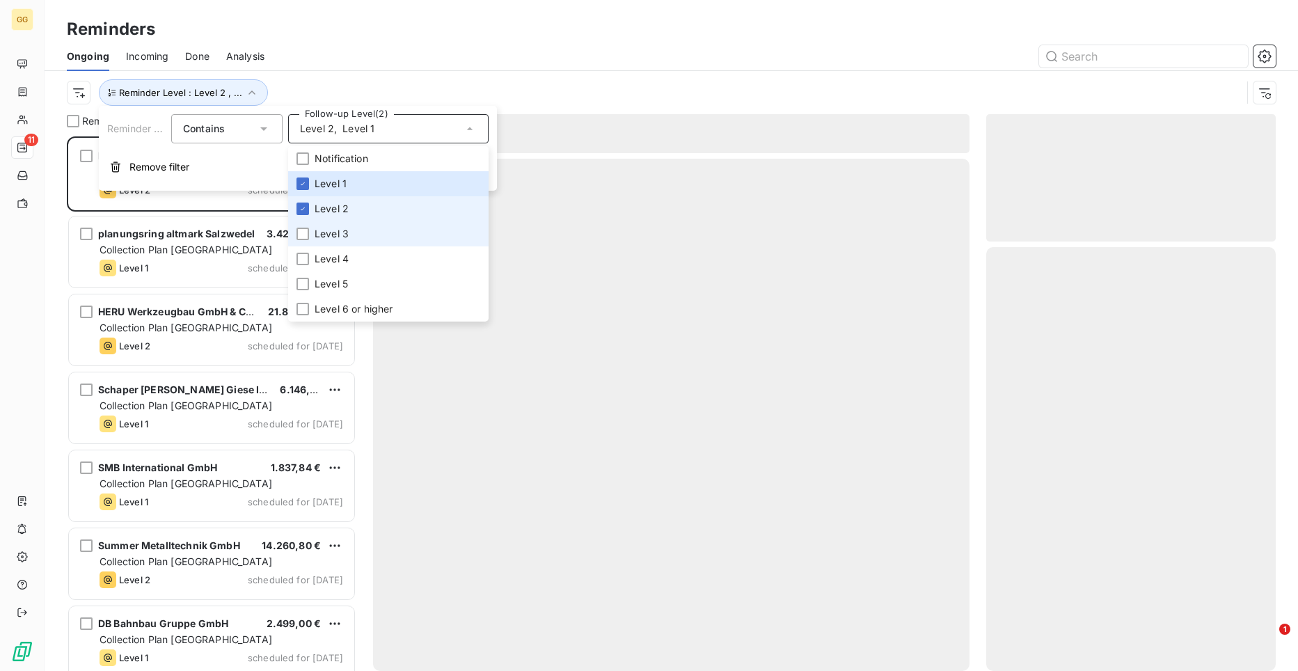
scroll to position [524, 280]
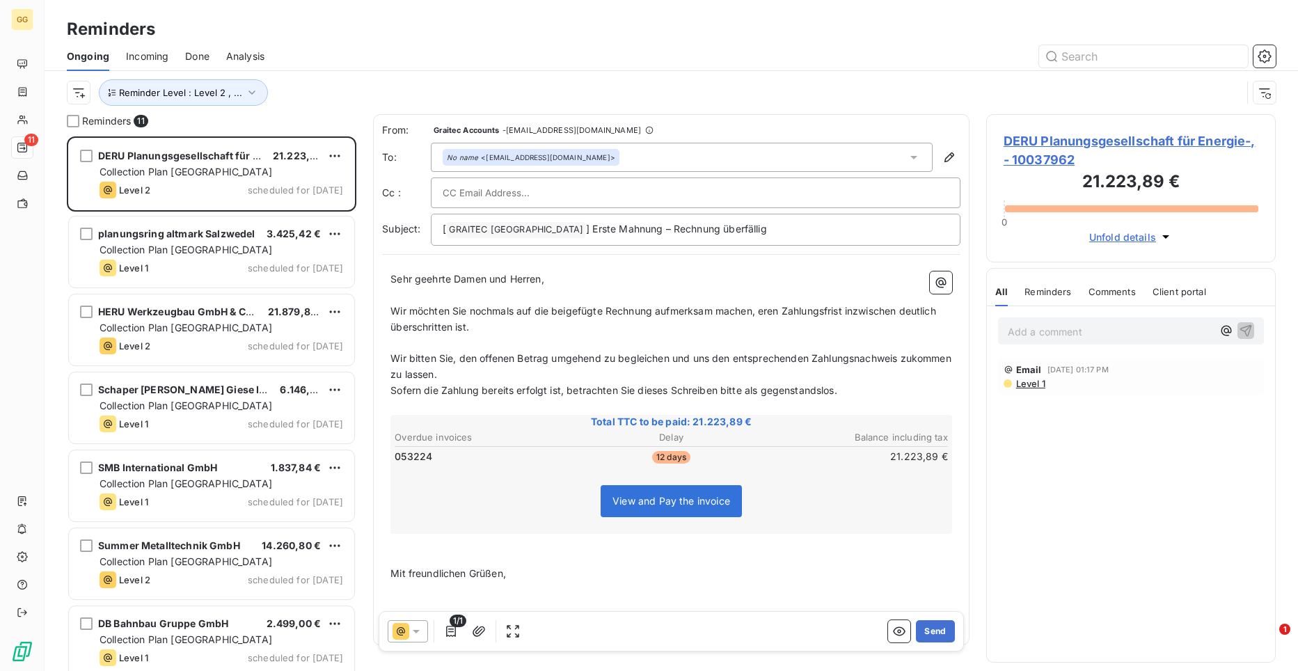
click at [557, 58] on div at bounding box center [778, 56] width 994 height 22
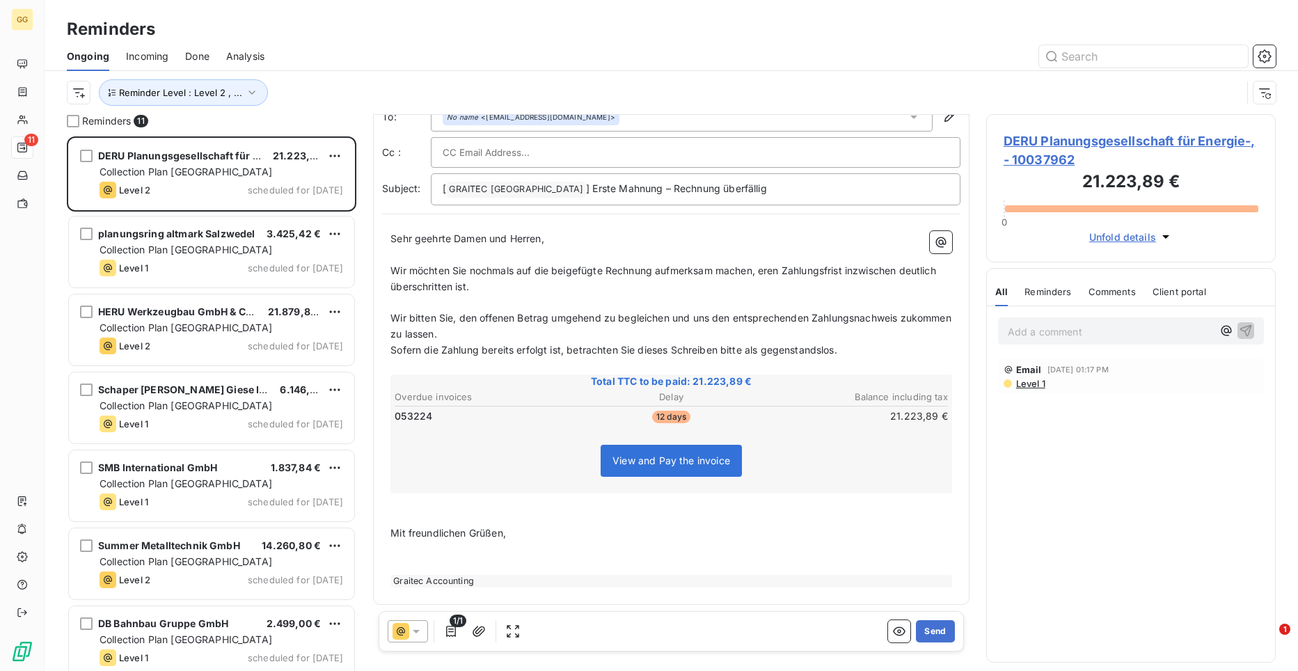
scroll to position [43, 0]
click at [957, 404] on div "From: Graitec Accounts - [EMAIL_ADDRESS][DOMAIN_NAME] To: No name <[EMAIL_ADDRE…" at bounding box center [671, 337] width 596 height 531
click at [760, 270] on span "Wir möchten Sie nochmals auf die beigefügte Rechnung aufmerksam machen, eren Za…" at bounding box center [664, 276] width 548 height 28
click at [761, 273] on span "Wir möchten Sie nochmals auf die beigefügte Rechnung aufmerksam machen, eren Za…" at bounding box center [664, 276] width 548 height 28
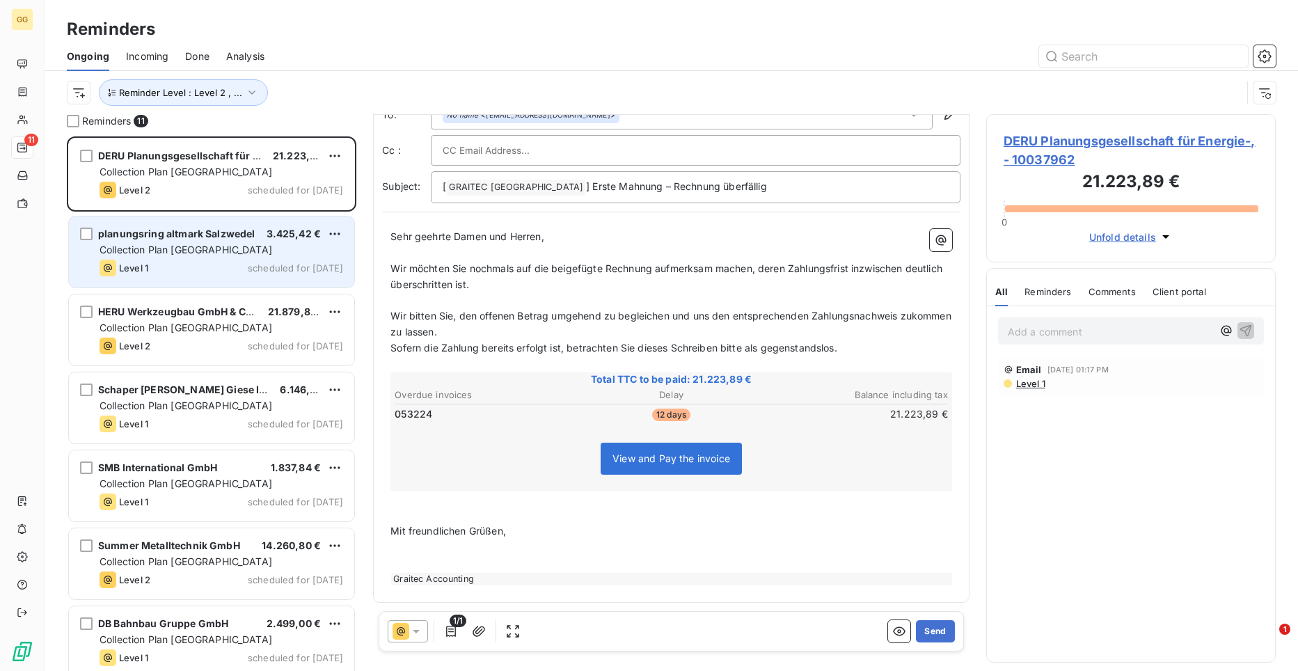
click at [205, 241] on div "planungsring altmark Salzwedel 3.425,42 € Collection Plan [GEOGRAPHIC_DATA] Lev…" at bounding box center [211, 251] width 285 height 71
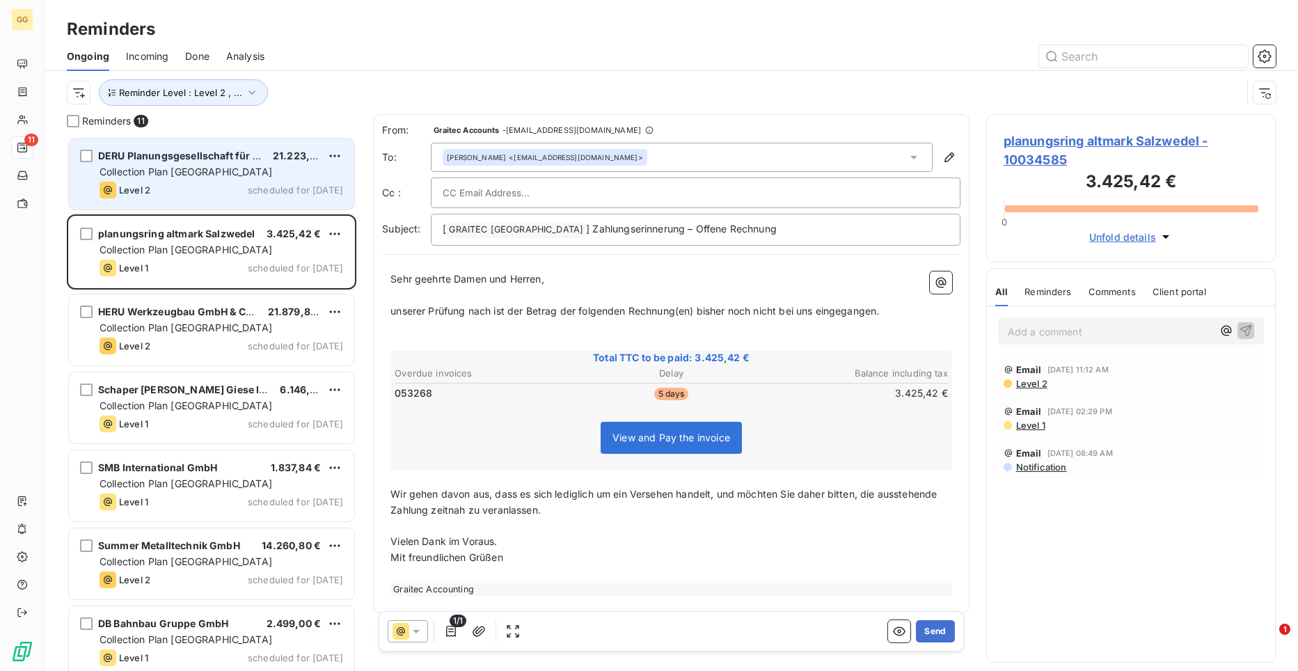
click at [196, 189] on div "Level 2 scheduled for [DATE]" at bounding box center [222, 190] width 244 height 17
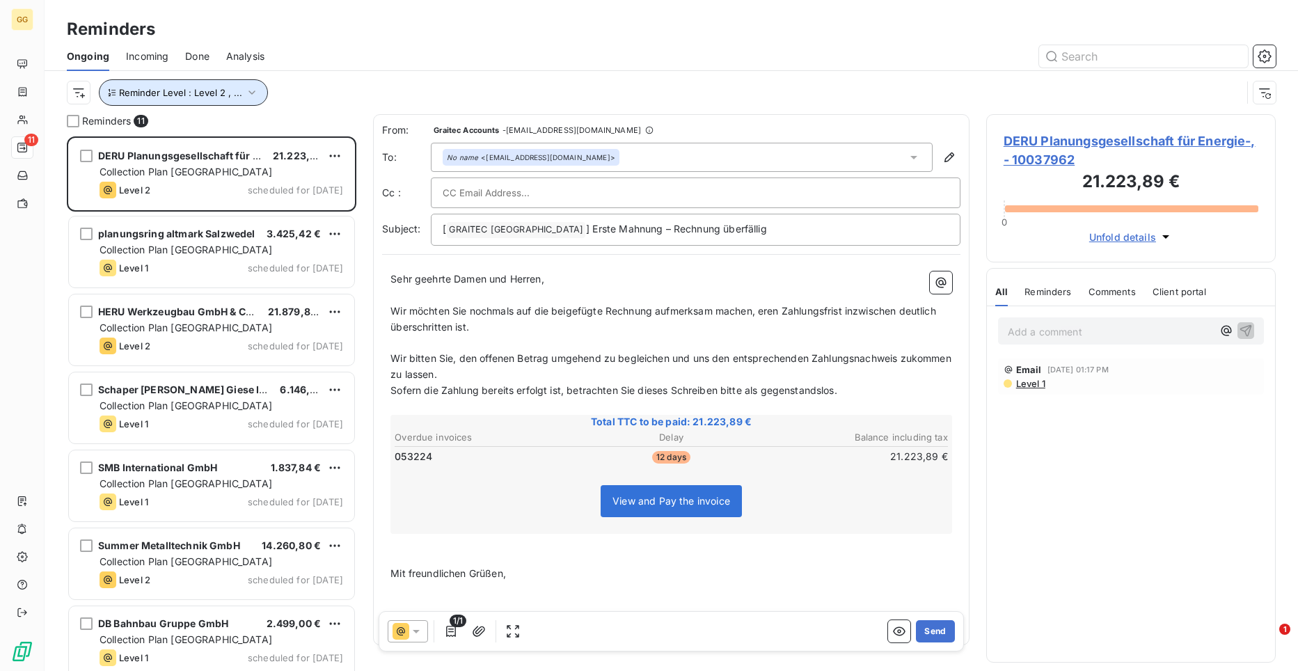
click at [254, 91] on icon "button" at bounding box center [252, 93] width 14 height 14
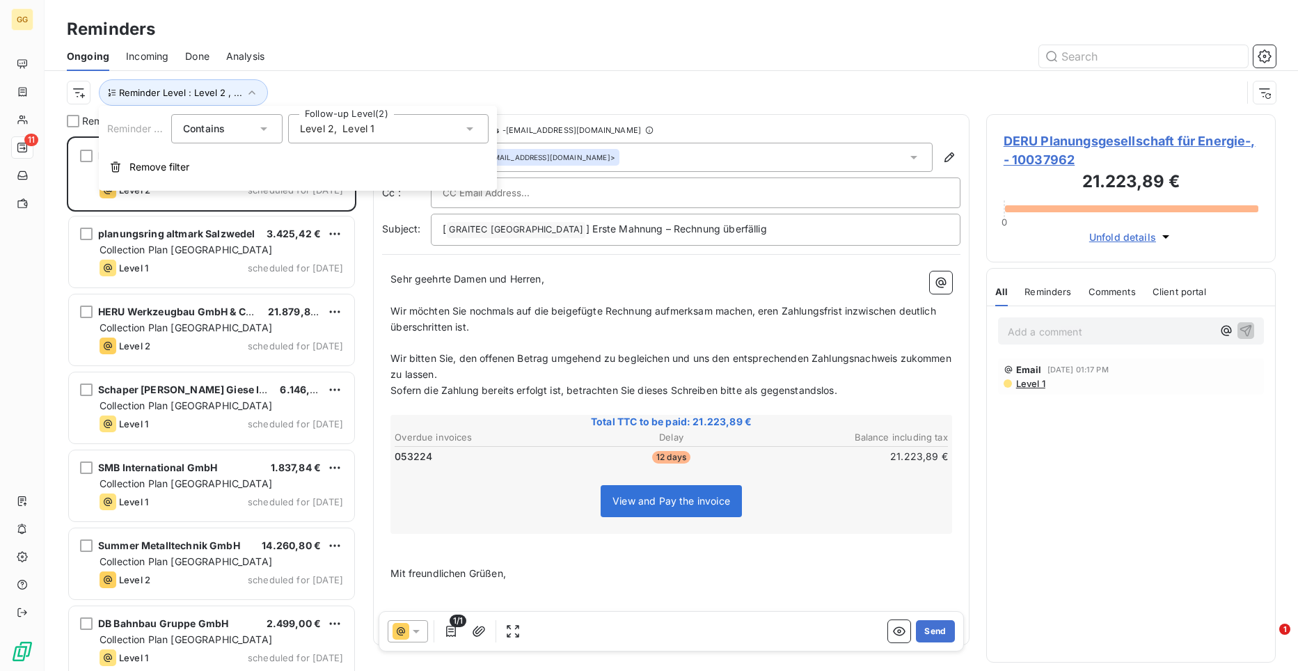
click at [468, 129] on icon at bounding box center [469, 128] width 7 height 3
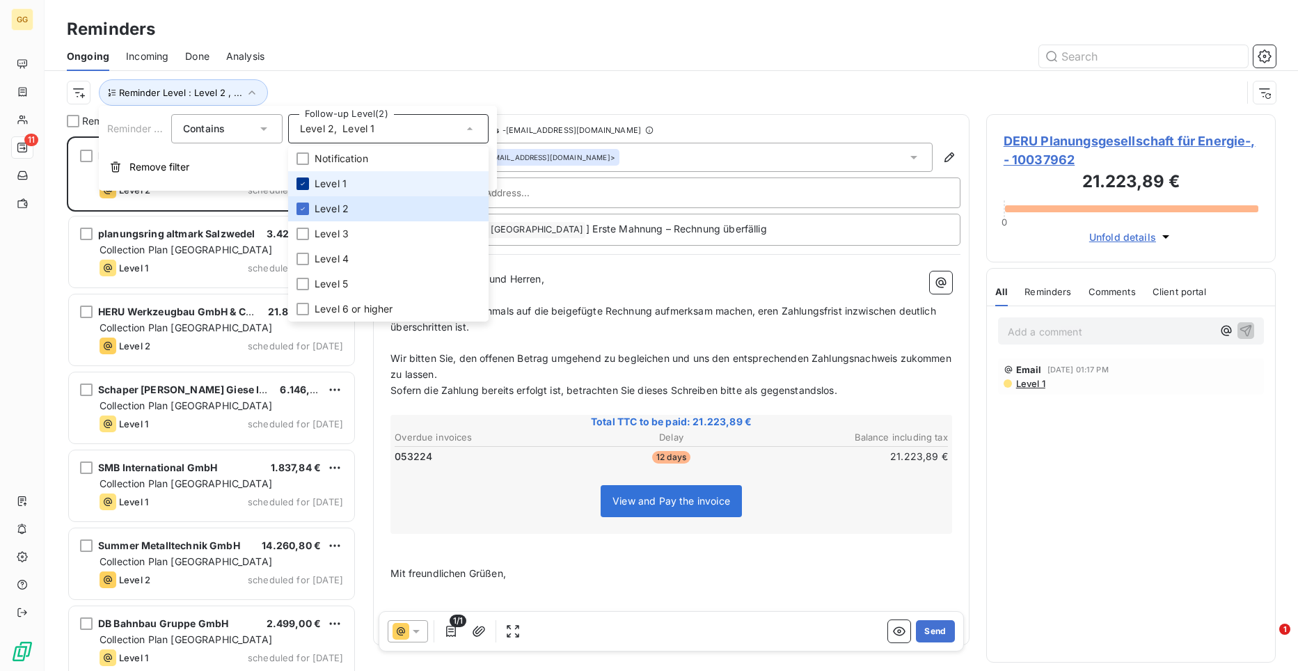
click at [308, 180] on li "Level 1" at bounding box center [388, 183] width 200 height 25
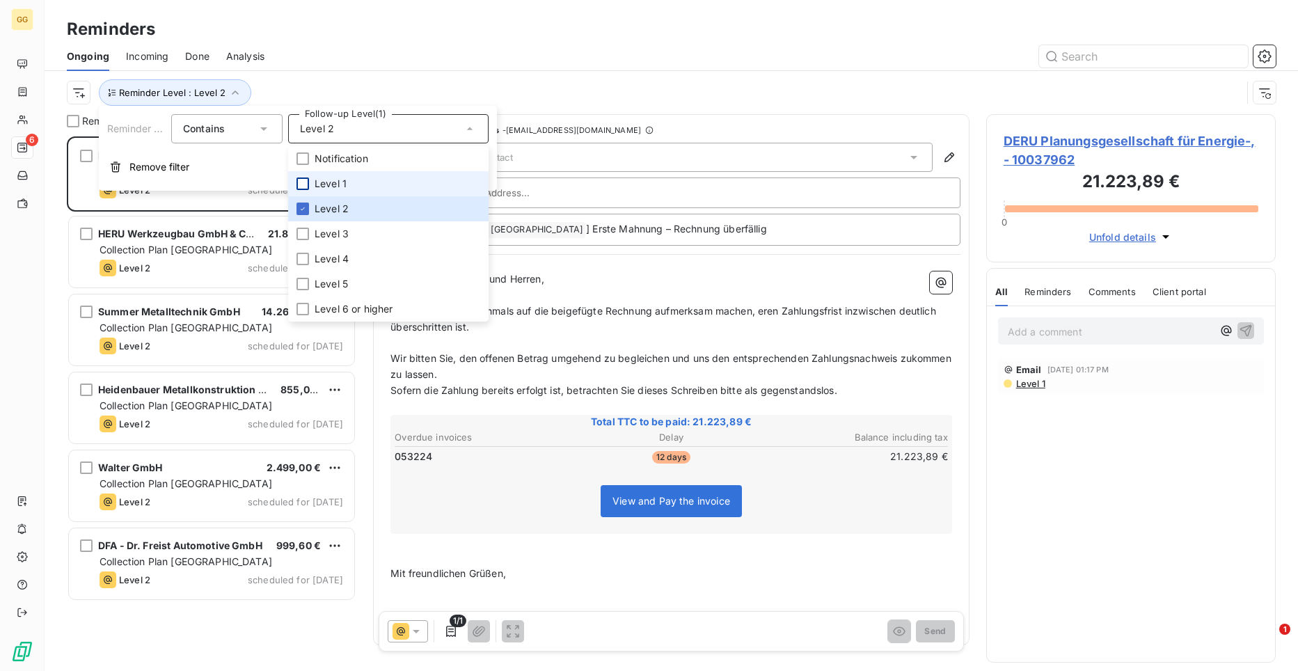
scroll to position [524, 280]
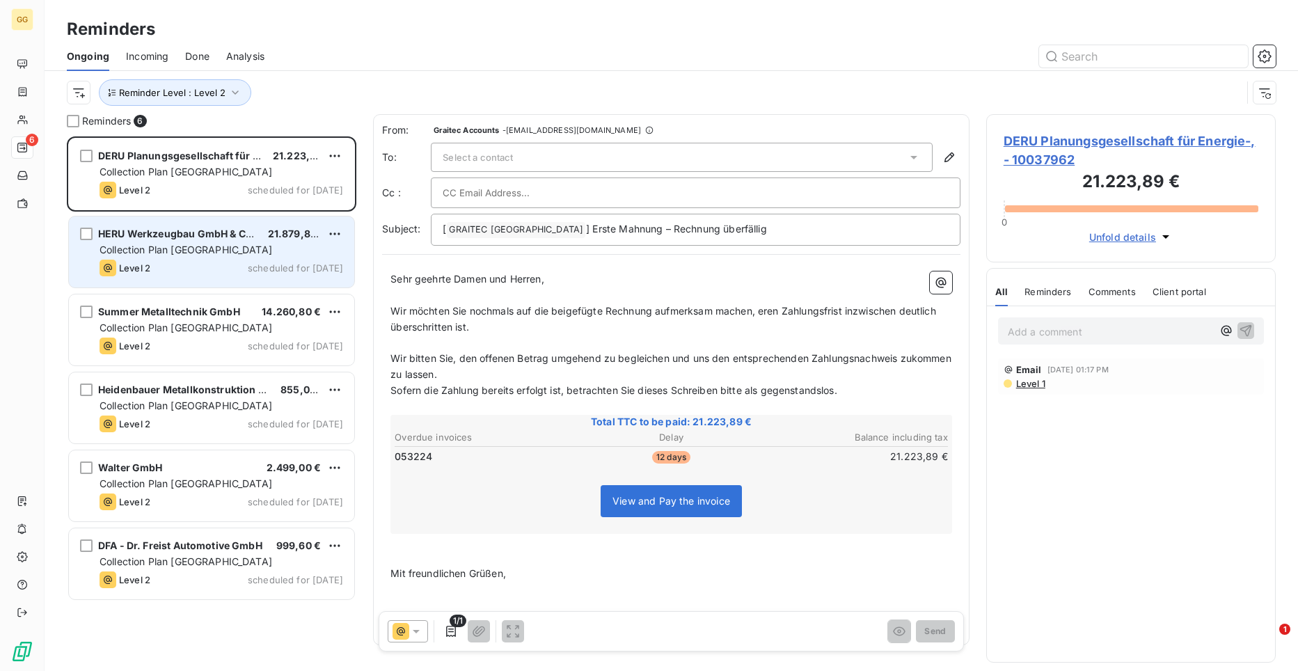
click at [239, 231] on span "HERU Werkzeugbau GmbH & Co. KG" at bounding box center [185, 234] width 174 height 12
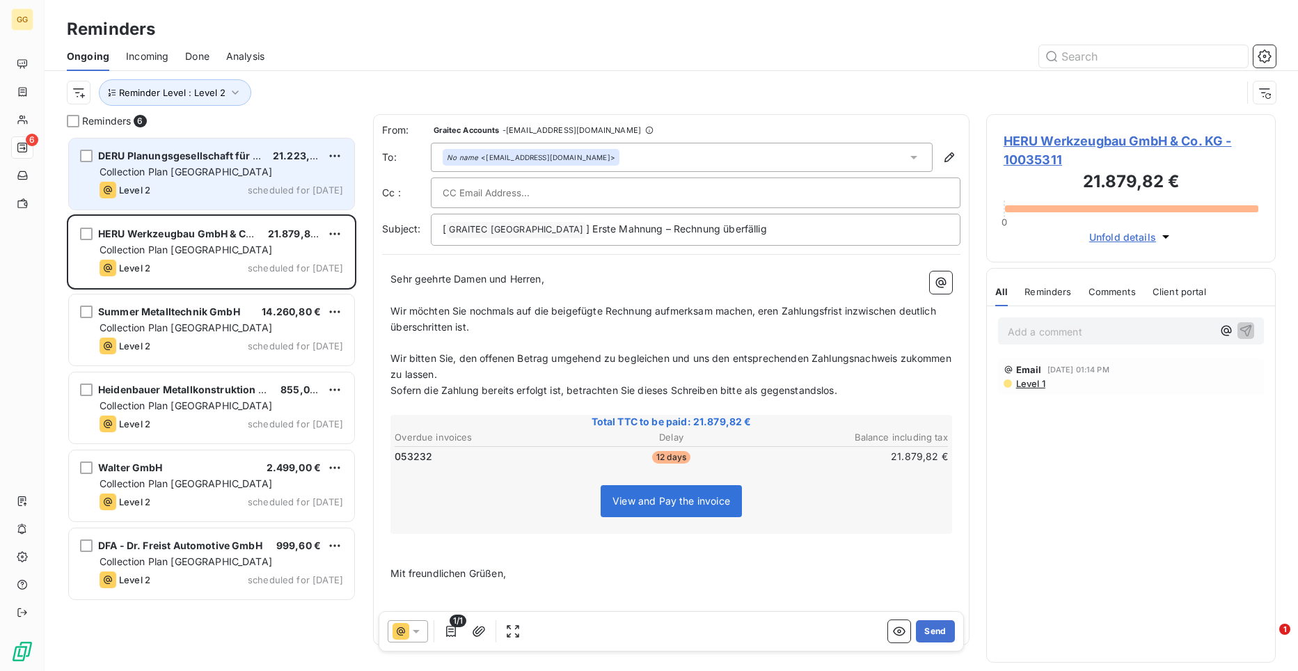
click at [235, 177] on div "Collection Plan [GEOGRAPHIC_DATA]" at bounding box center [222, 172] width 244 height 14
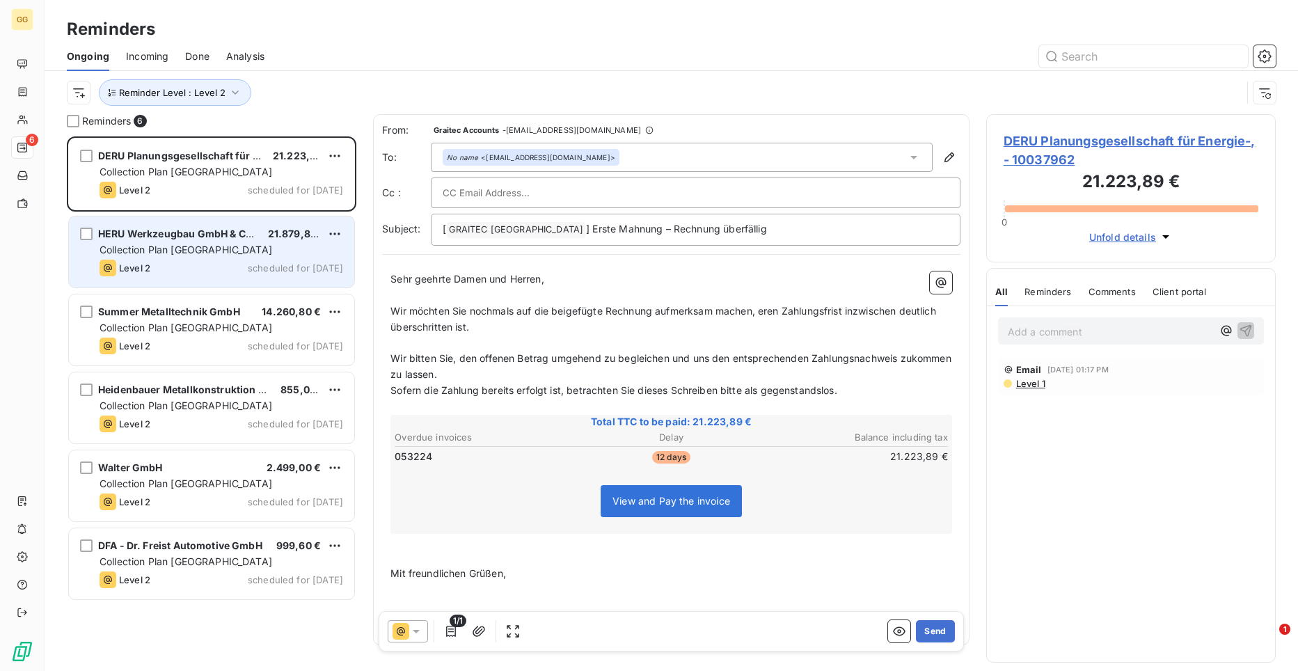
click at [239, 250] on div "Collection Plan [GEOGRAPHIC_DATA]" at bounding box center [222, 250] width 244 height 14
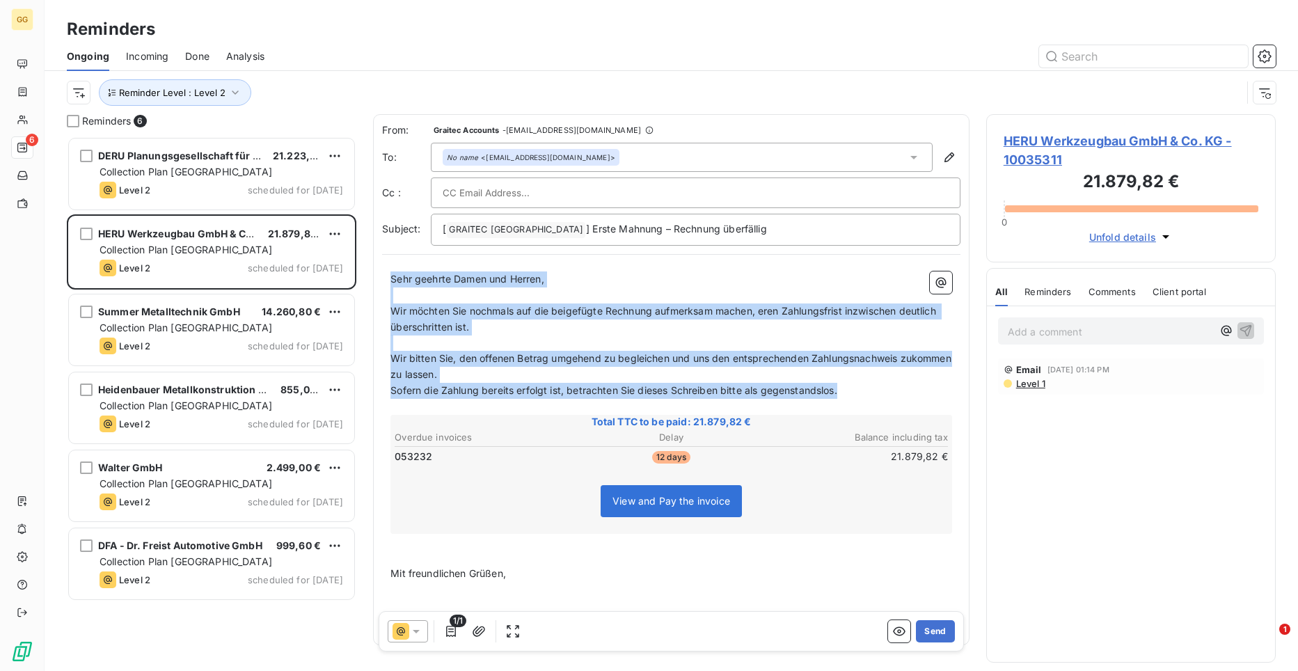
drag, startPoint x: 392, startPoint y: 277, endPoint x: 884, endPoint y: 393, distance: 505.5
click at [884, 393] on div "Sehr geehrte Damen und Herren, ﻿ Wir möchten Sie nochmals auf die beigefügte Re…" at bounding box center [671, 449] width 562 height 356
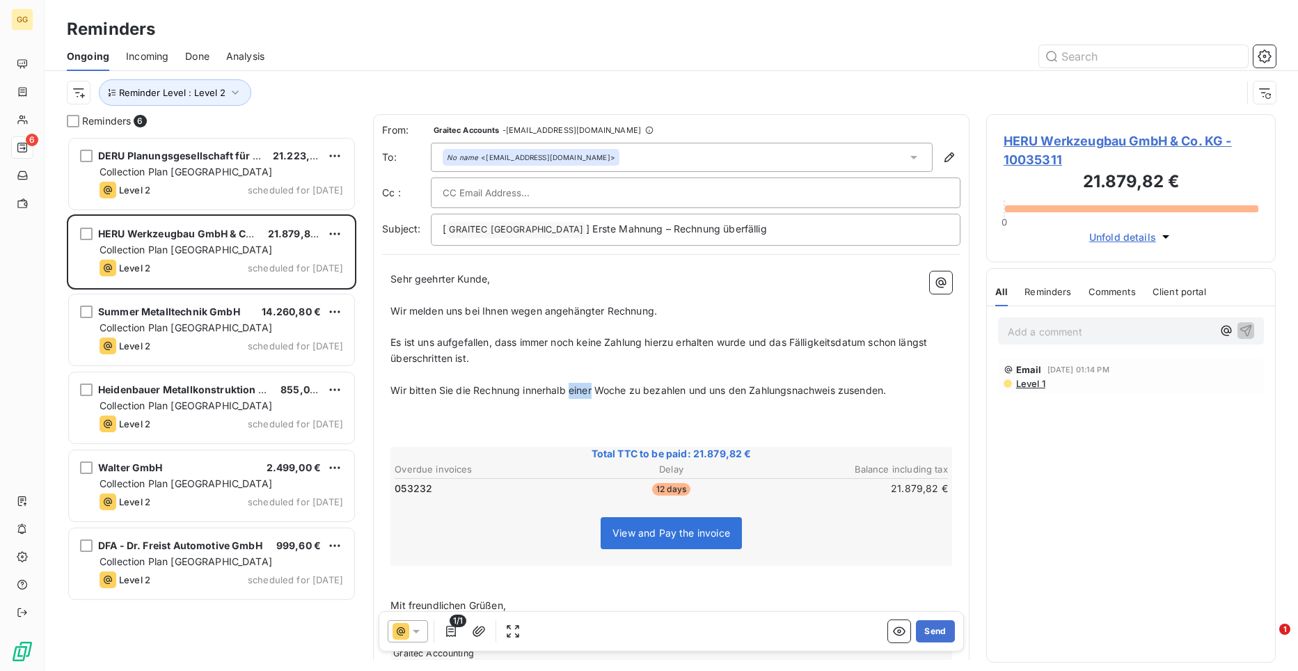
drag, startPoint x: 594, startPoint y: 389, endPoint x: 572, endPoint y: 392, distance: 21.9
click at [572, 392] on span "Wir bitten Sie die Rechnung innerhalb einer Woche zu bezahlen und uns den Zahlu…" at bounding box center [637, 390] width 495 height 12
click at [573, 388] on span "Wir bitten Sie die Rechnung innerhalb einer Woche zu bezahlen und uns den Zahlu…" at bounding box center [637, 390] width 495 height 12
click at [622, 393] on span "Wir bitten Sie die Rechnung innerhalb diesereiner Woche zu bezahlen und uns den…" at bounding box center [652, 390] width 524 height 12
click at [702, 402] on p "﻿" at bounding box center [671, 407] width 562 height 16
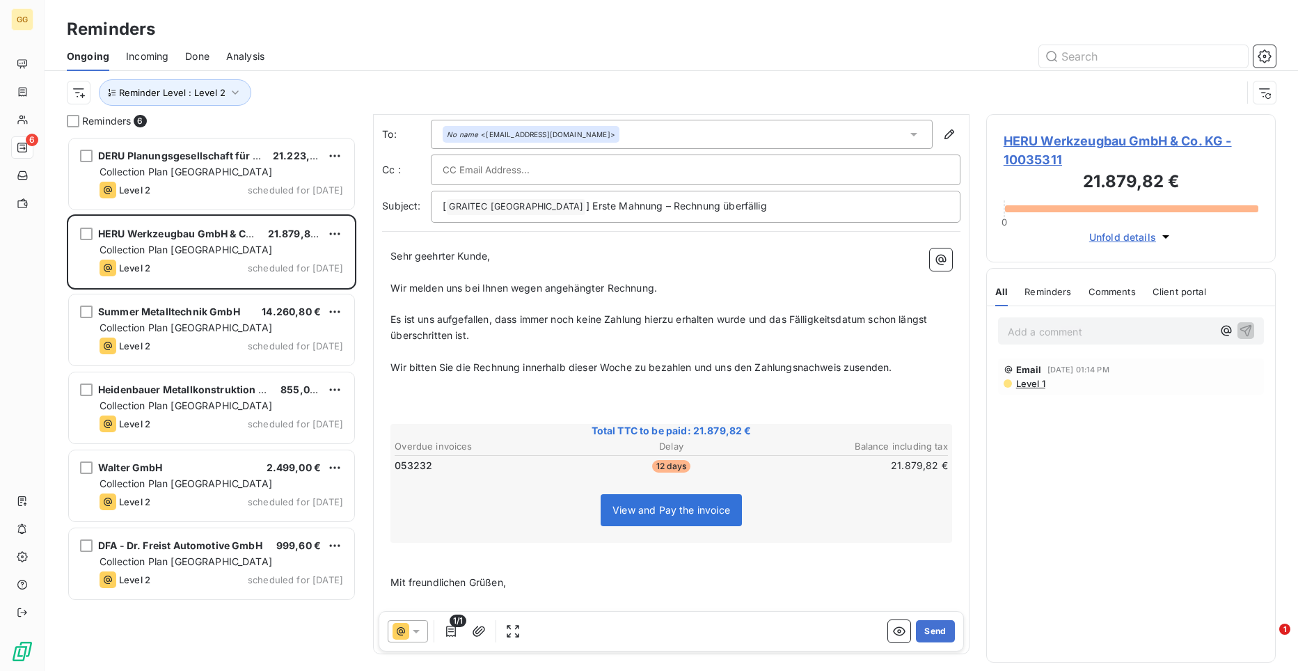
scroll to position [75, 0]
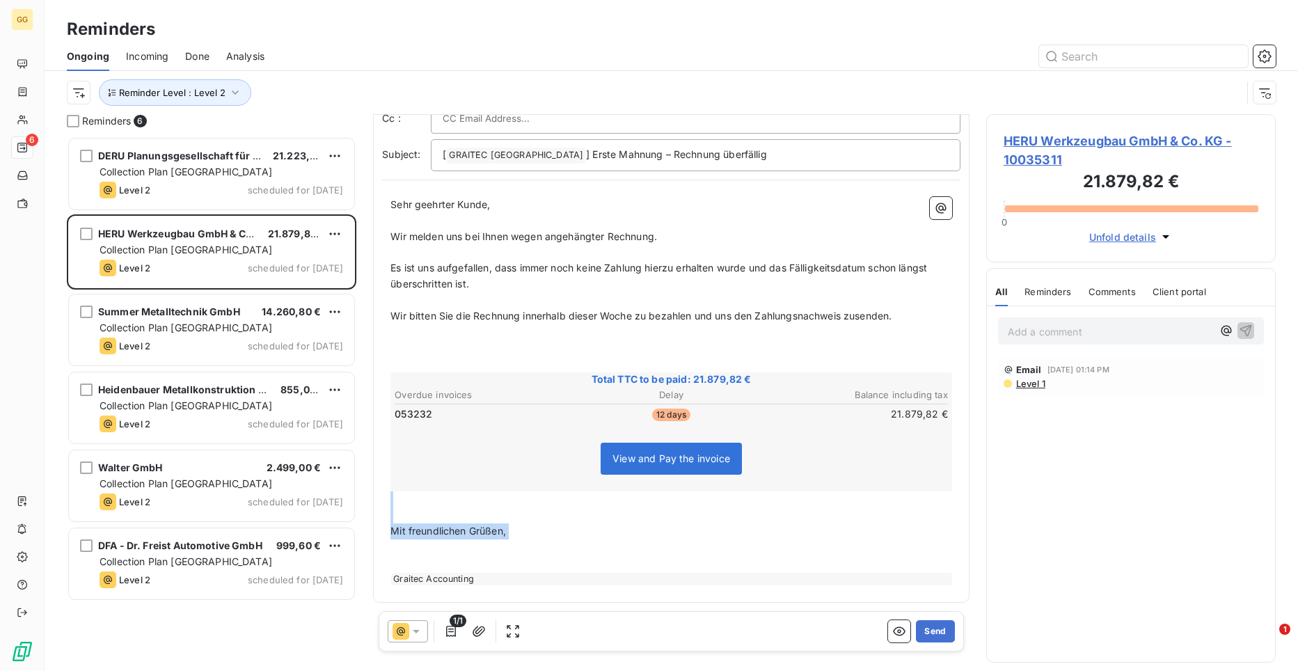
drag, startPoint x: 400, startPoint y: 501, endPoint x: 544, endPoint y: 549, distance: 151.8
click at [544, 549] on div "Sehr geehrter Kunde, ﻿ Wir melden uns bei Ihnen wegen angehängter Rechnung. ﻿ E…" at bounding box center [671, 391] width 562 height 388
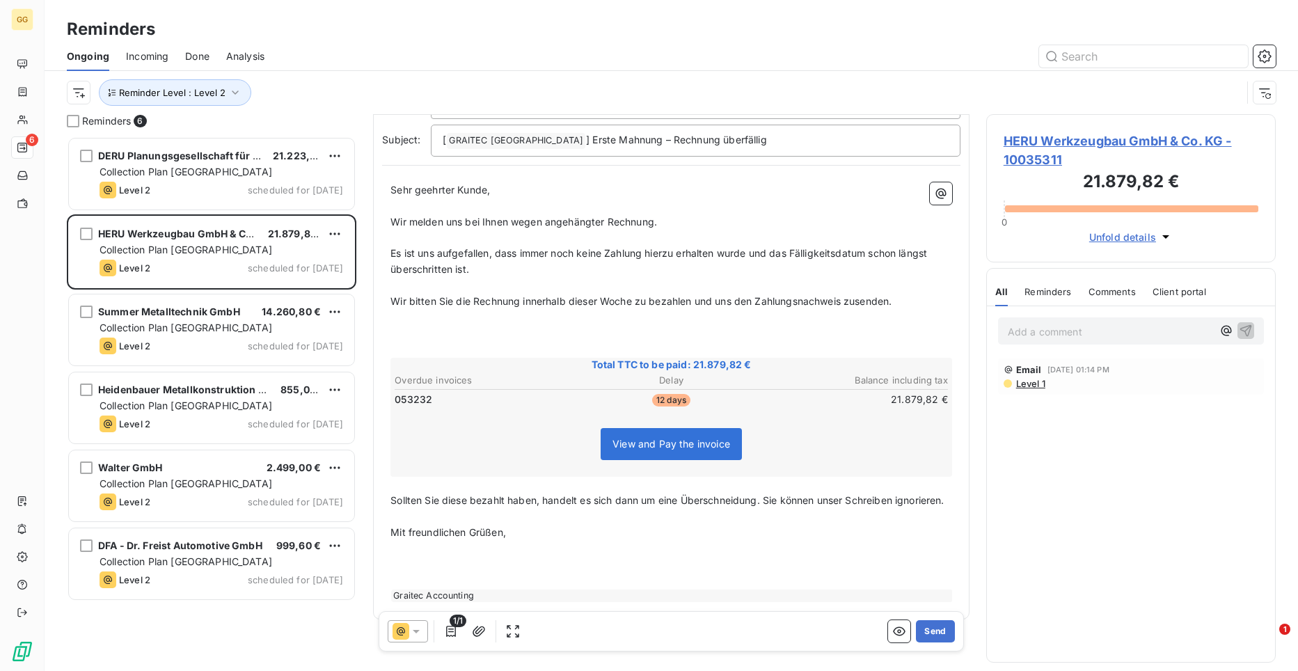
scroll to position [122, 0]
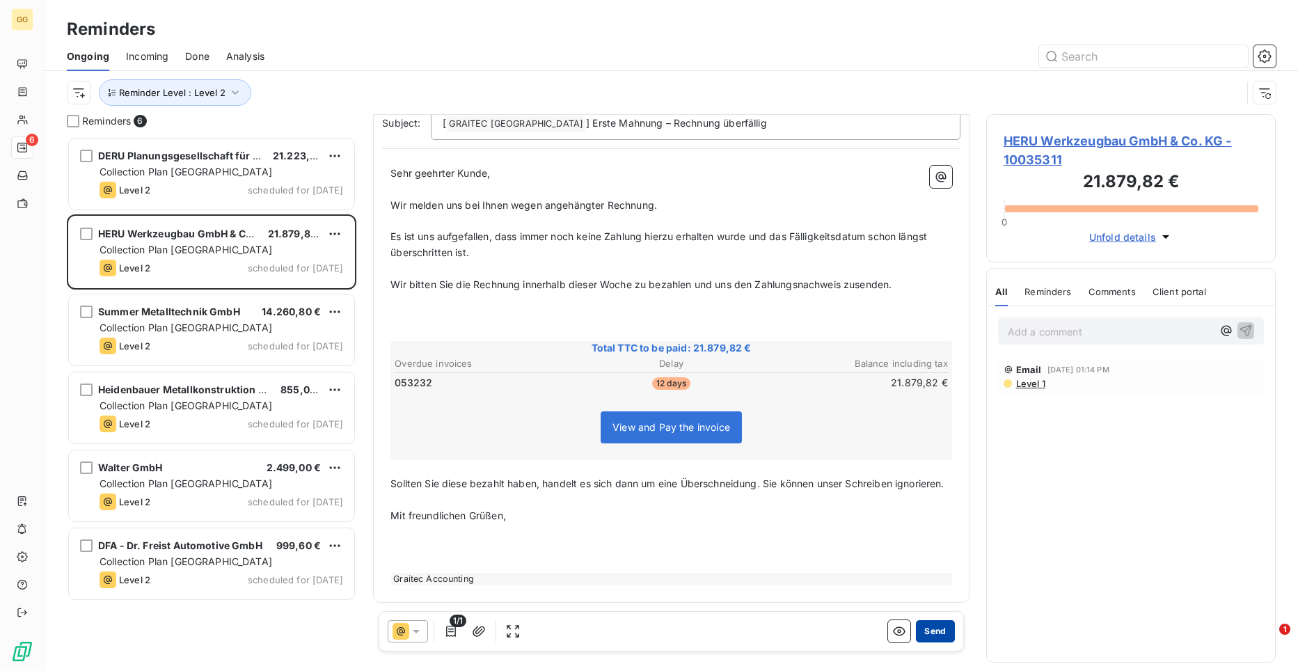
click at [919, 628] on button "Send" at bounding box center [935, 631] width 38 height 22
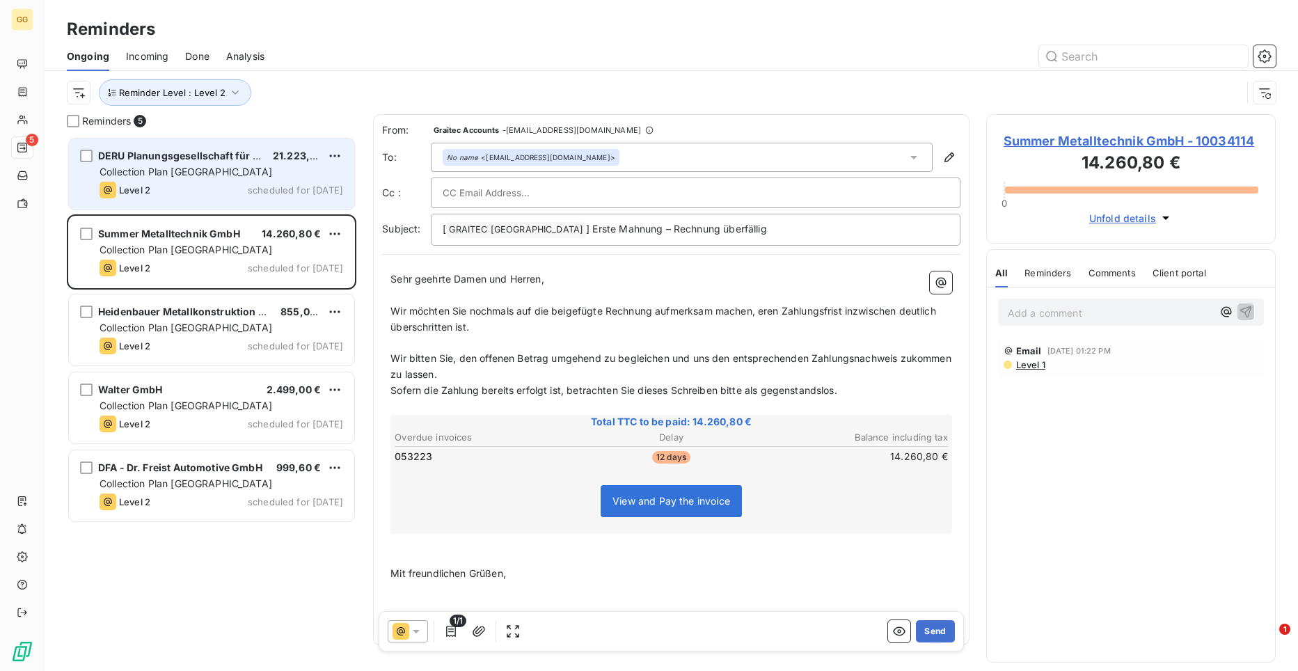
click at [184, 183] on div "Level 2 scheduled for [DATE]" at bounding box center [222, 190] width 244 height 17
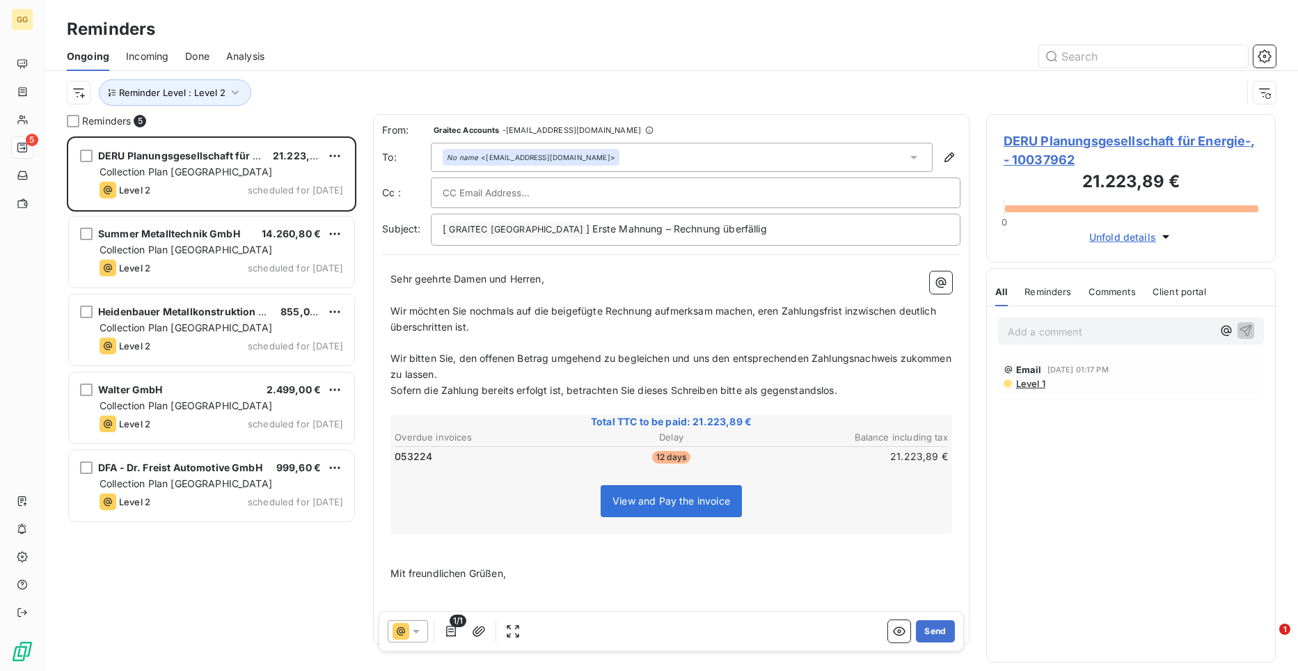
click at [464, 194] on input "text" at bounding box center [518, 192] width 150 height 21
paste input "[PERSON_NAME][EMAIL_ADDRESS][DOMAIN_NAME]"
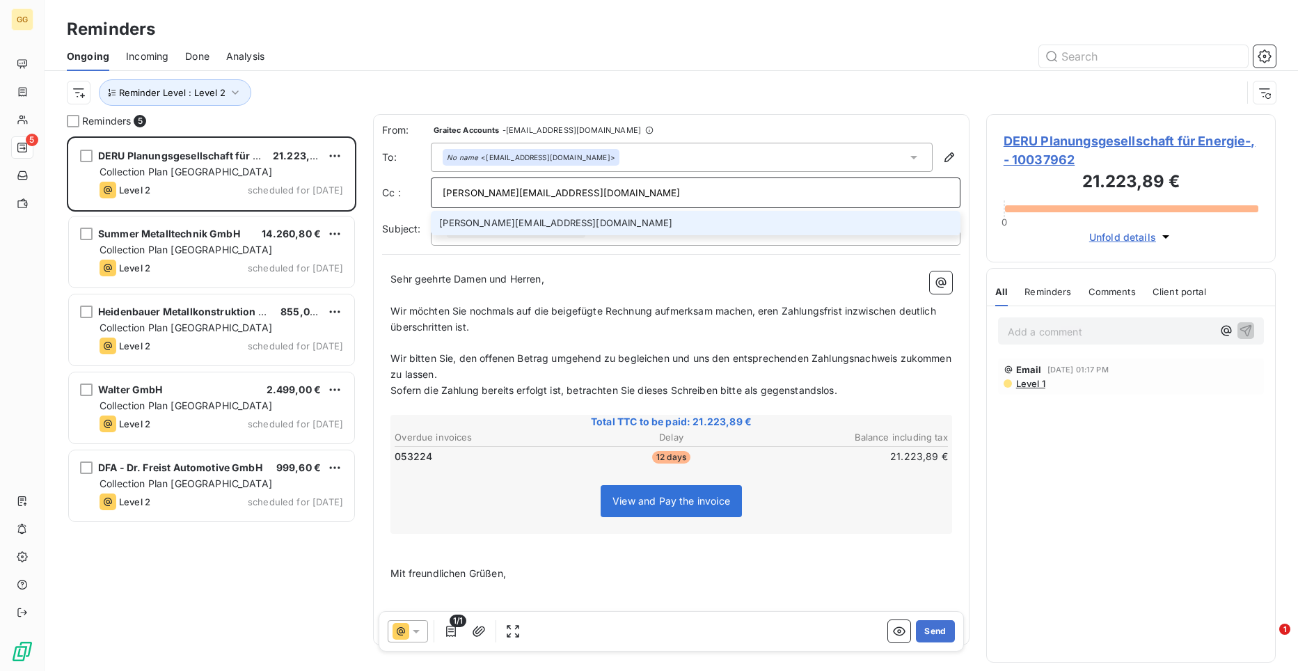
type input "[PERSON_NAME][EMAIL_ADDRESS][DOMAIN_NAME]"
click at [493, 221] on li "[PERSON_NAME][EMAIL_ADDRESS][DOMAIN_NAME]" at bounding box center [696, 223] width 530 height 24
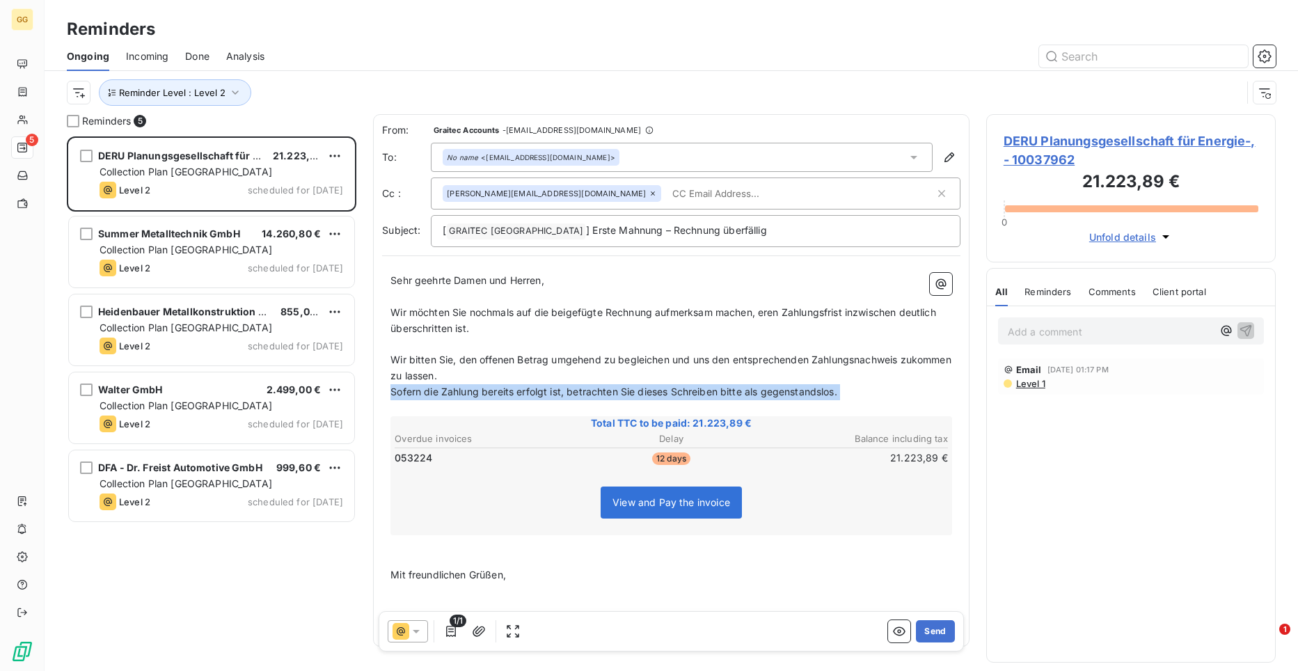
drag, startPoint x: 392, startPoint y: 392, endPoint x: 871, endPoint y: 408, distance: 479.0
click at [871, 408] on div "Sehr geehrte Damen und Herren, ﻿ Wir möchten Sie nochmals auf die beigefügte Re…" at bounding box center [671, 451] width 562 height 356
copy div "Sofern die Zahlung bereits erfolgt ist, betrachten Sie dieses Schreiben bitte a…"
click at [438, 547] on p "﻿" at bounding box center [671, 543] width 562 height 16
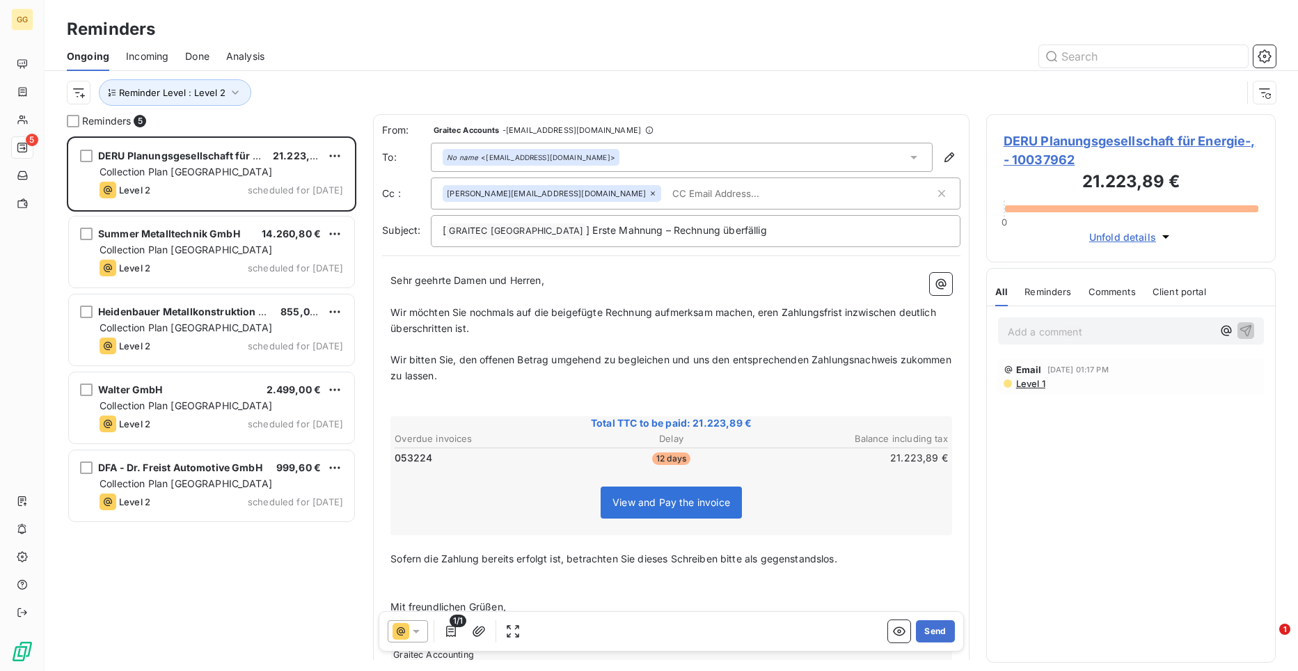
click at [760, 315] on span "Wir möchten Sie nochmals auf die beigefügte Rechnung aufmerksam machen, eren Za…" at bounding box center [664, 320] width 548 height 28
click at [765, 314] on span "Wir möchten Sie nochmals auf die beigefügte Rechnung aufmerksam machen, eren Za…" at bounding box center [664, 320] width 548 height 28
click at [749, 338] on p "﻿" at bounding box center [671, 344] width 562 height 16
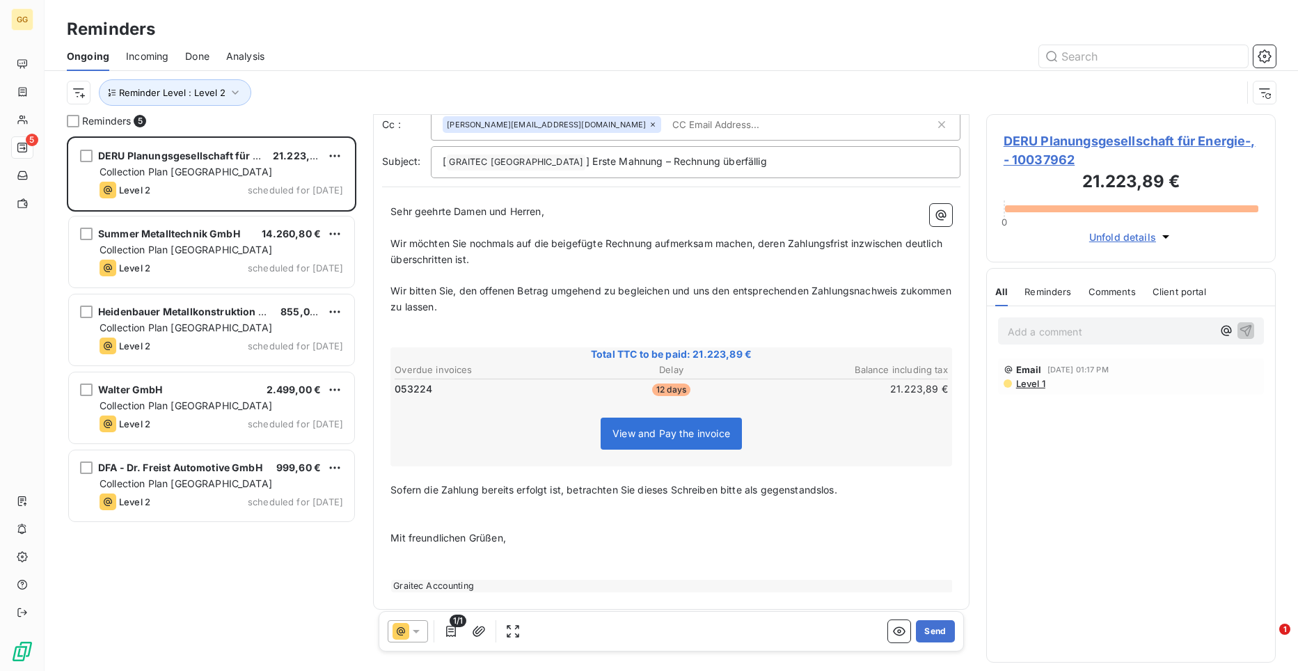
scroll to position [77, 0]
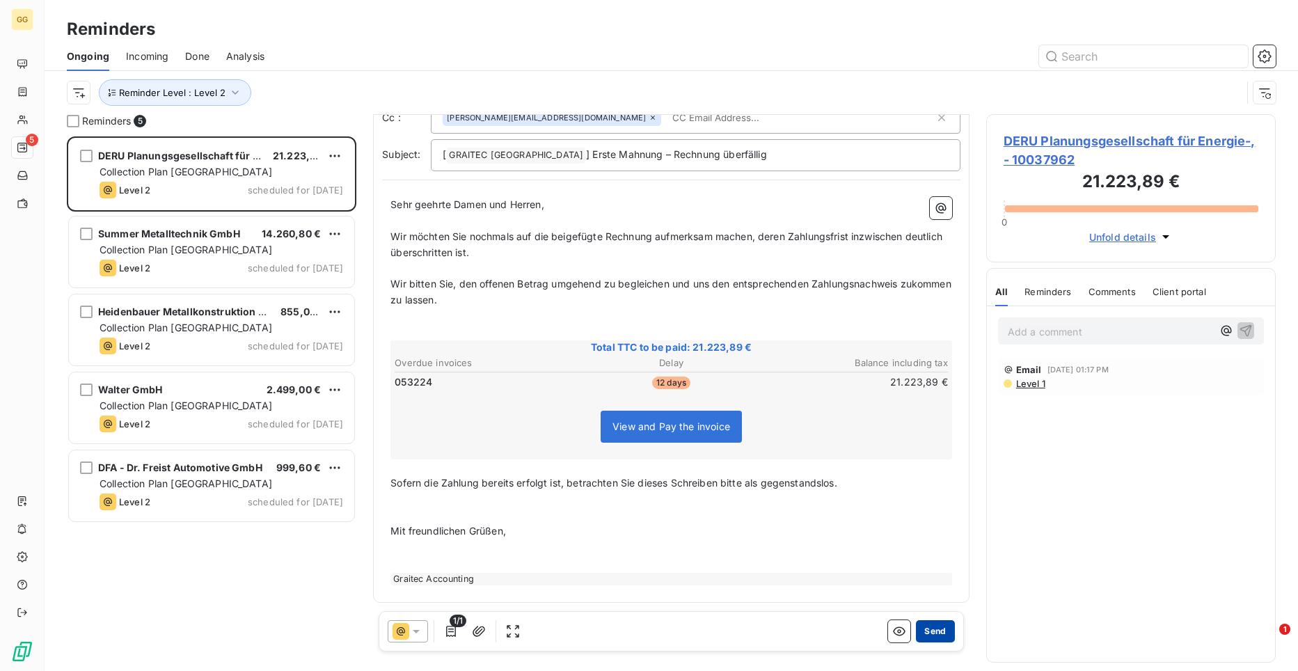
click at [930, 642] on button "Send" at bounding box center [935, 631] width 38 height 22
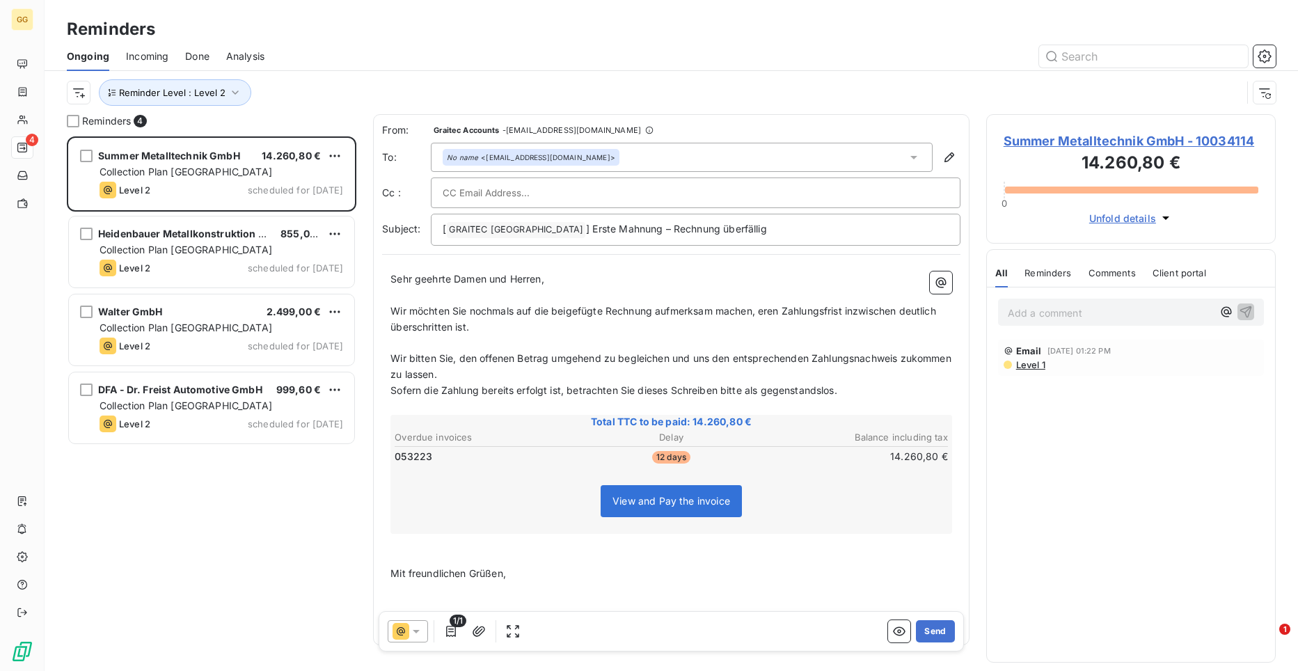
click at [765, 307] on span "Wir möchten Sie nochmals auf die beigefügte Rechnung aufmerksam machen, eren Za…" at bounding box center [664, 319] width 548 height 28
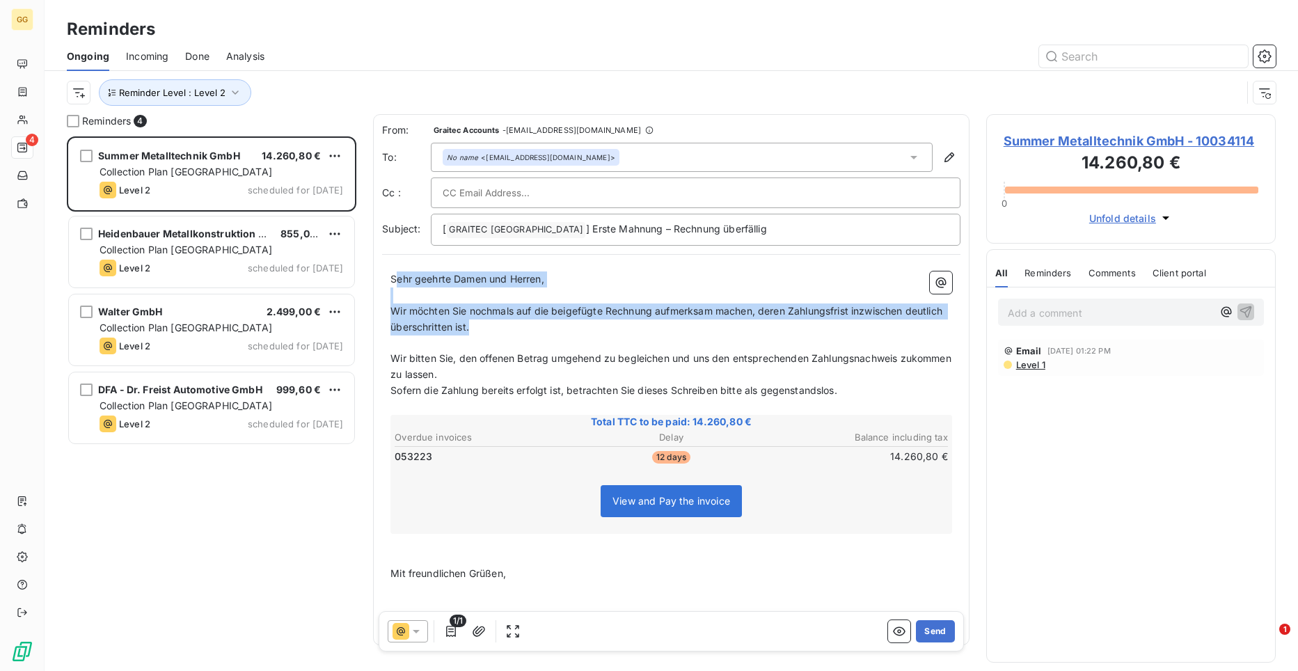
drag, startPoint x: 394, startPoint y: 279, endPoint x: 525, endPoint y: 333, distance: 142.3
click at [525, 333] on div "Sehr geehrte Damen und Herren, ﻿ Wir möchten Sie nochmals auf die beigefügte Re…" at bounding box center [671, 449] width 562 height 356
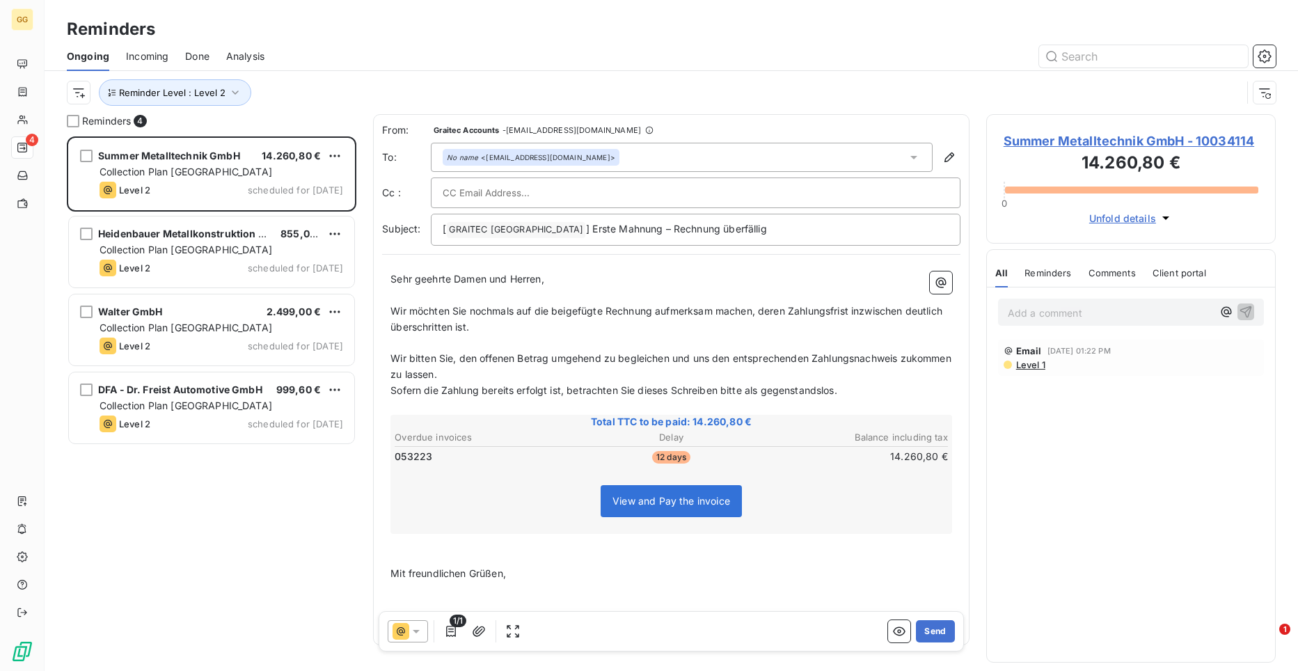
click at [391, 276] on span "Sehr geehrte Damen und Herren," at bounding box center [467, 279] width 154 height 12
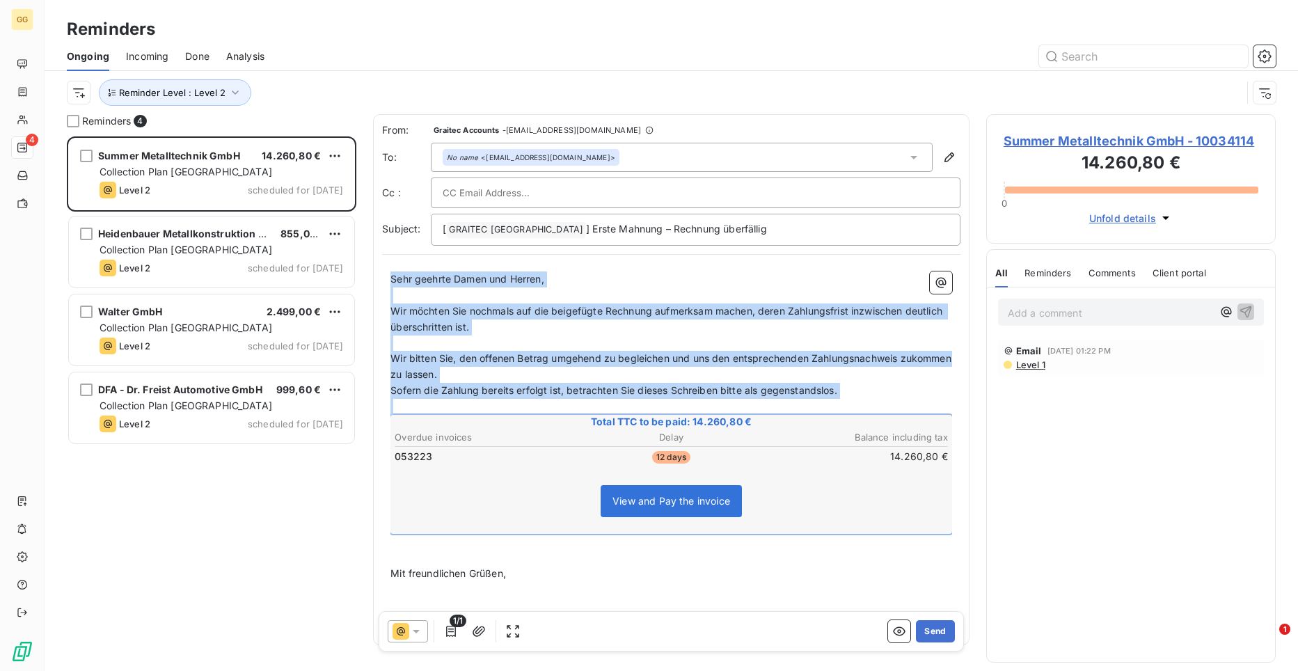
drag, startPoint x: 453, startPoint y: 299, endPoint x: 858, endPoint y: 406, distance: 418.9
click at [858, 406] on div "Sehr geehrte Damen und Herren, ﻿ Wir möchten Sie nochmals auf die beigefügte Re…" at bounding box center [671, 449] width 562 height 356
click at [864, 388] on p "Sofern die Zahlung bereits erfolgt ist, betrachten Sie dieses Schreiben bitte a…" at bounding box center [671, 391] width 562 height 16
drag, startPoint x: 391, startPoint y: 277, endPoint x: 866, endPoint y: 387, distance: 487.1
click at [866, 387] on div "Sehr geehrte Damen und Herren, ﻿ Wir möchten Sie nochmals auf die beigefügte Re…" at bounding box center [671, 449] width 562 height 356
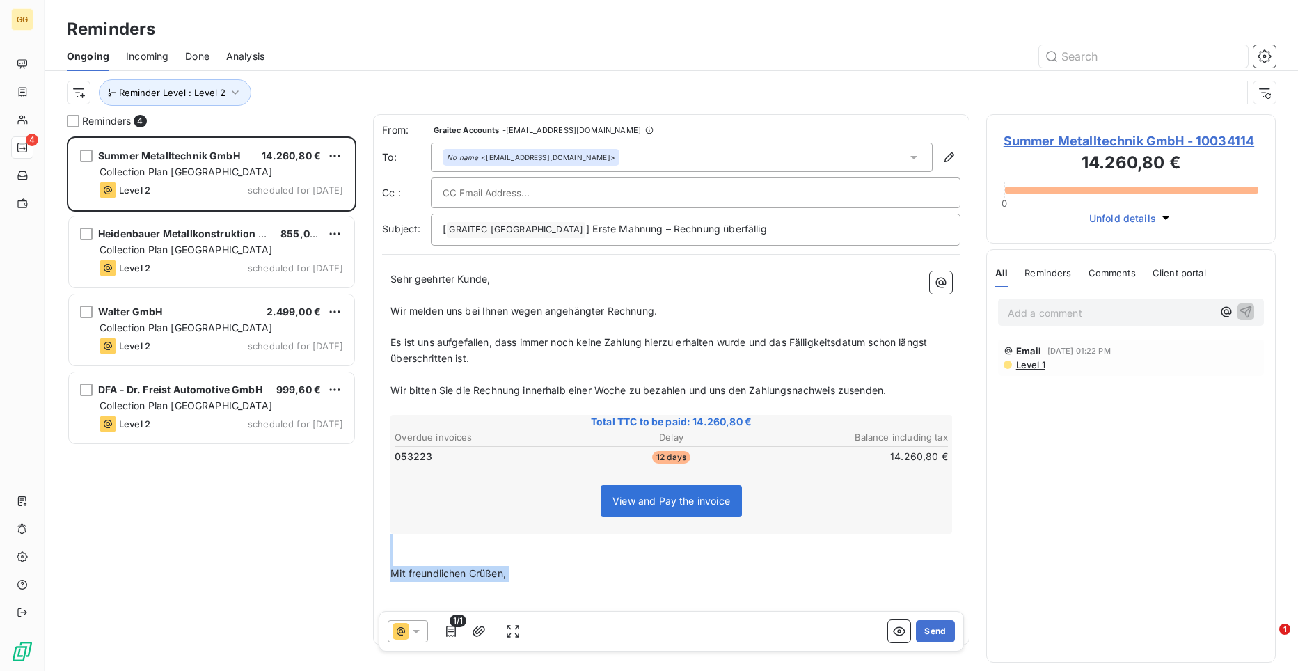
drag, startPoint x: 404, startPoint y: 544, endPoint x: 531, endPoint y: 583, distance: 133.2
click at [531, 583] on div "Sehr geehrter Kunde, ﻿ Wir melden uns bei Ihnen wegen angehängter Rechnung. ﻿ E…" at bounding box center [671, 449] width 562 height 356
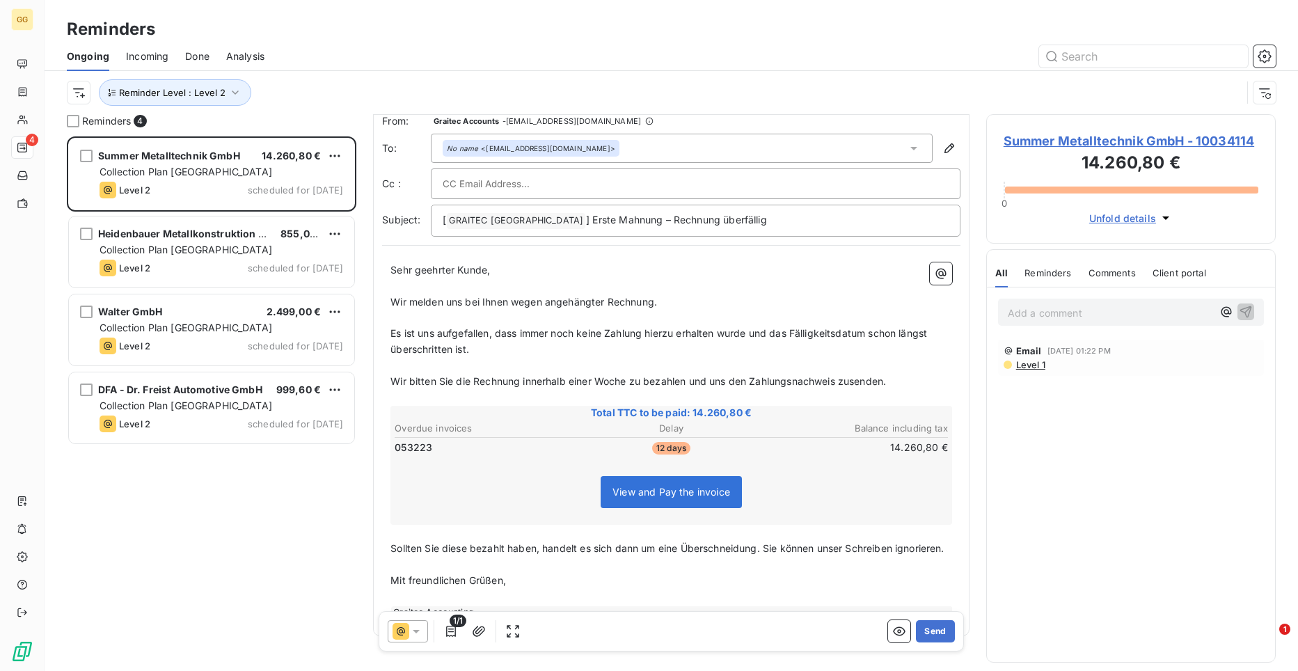
scroll to position [8, 0]
drag, startPoint x: 630, startPoint y: 383, endPoint x: 523, endPoint y: 380, distance: 107.2
click at [523, 380] on span "Wir bitten Sie die Rechnung innerhalb einer Woche zu bezahlen und uns den Zahlu…" at bounding box center [637, 382] width 495 height 12
click at [815, 383] on span "Wir bitten Sie die Rechnung unverzüglich zu bezahlen und uns den Zahlungsnachwe…" at bounding box center [616, 382] width 452 height 12
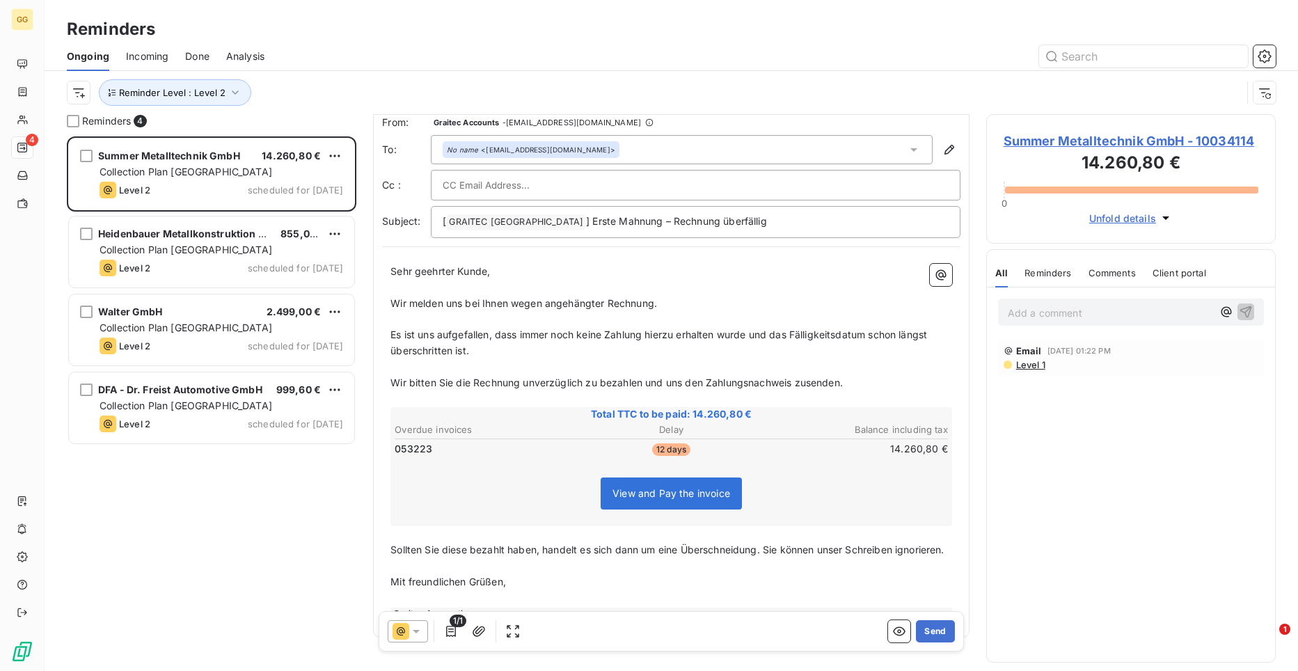
click at [813, 574] on p "﻿" at bounding box center [671, 566] width 562 height 16
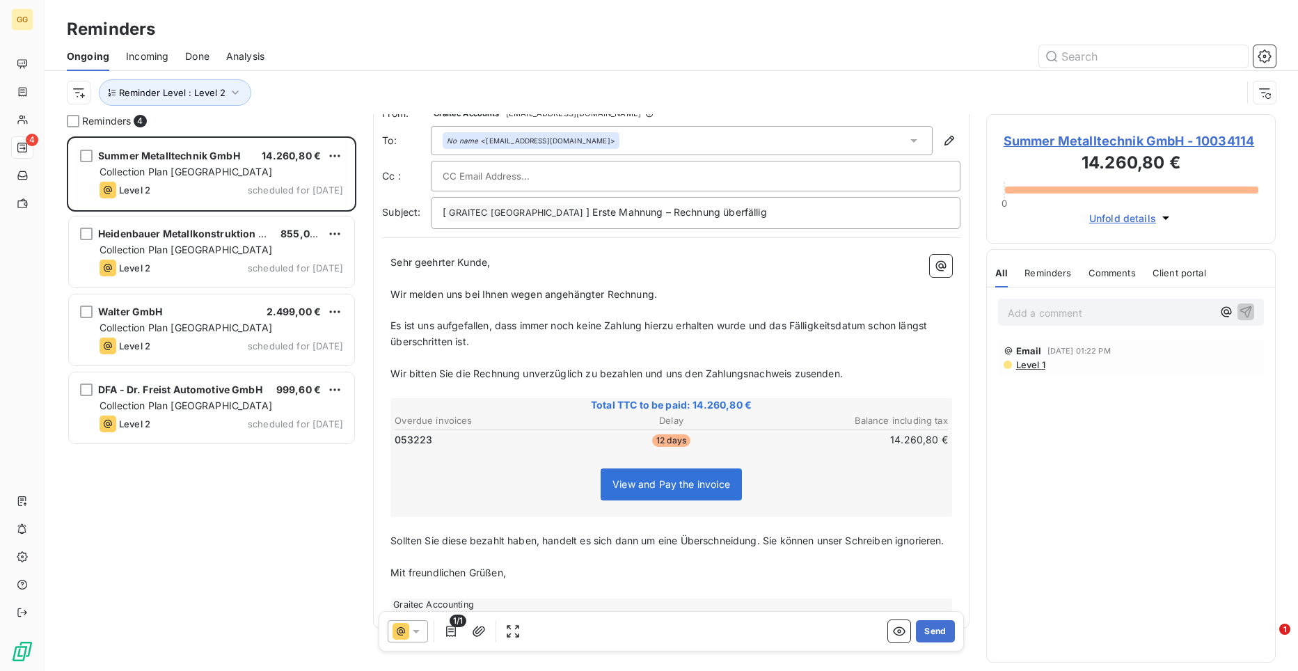
scroll to position [0, 0]
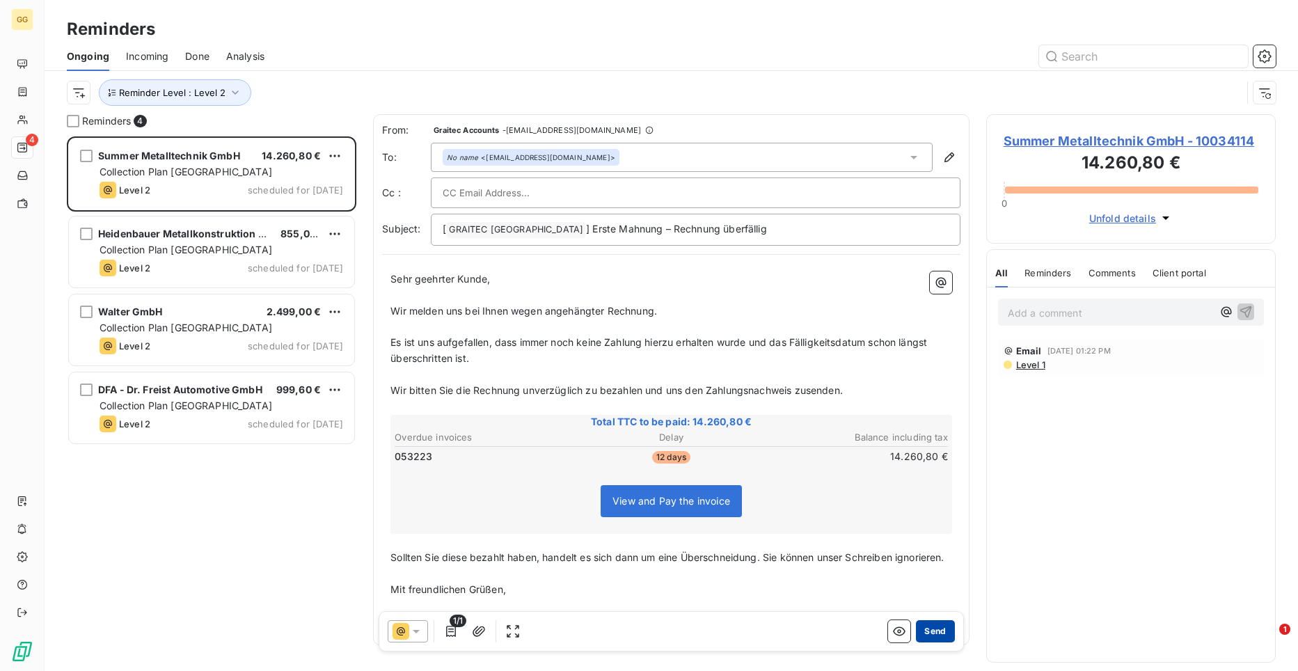
click at [926, 633] on button "Send" at bounding box center [935, 631] width 38 height 22
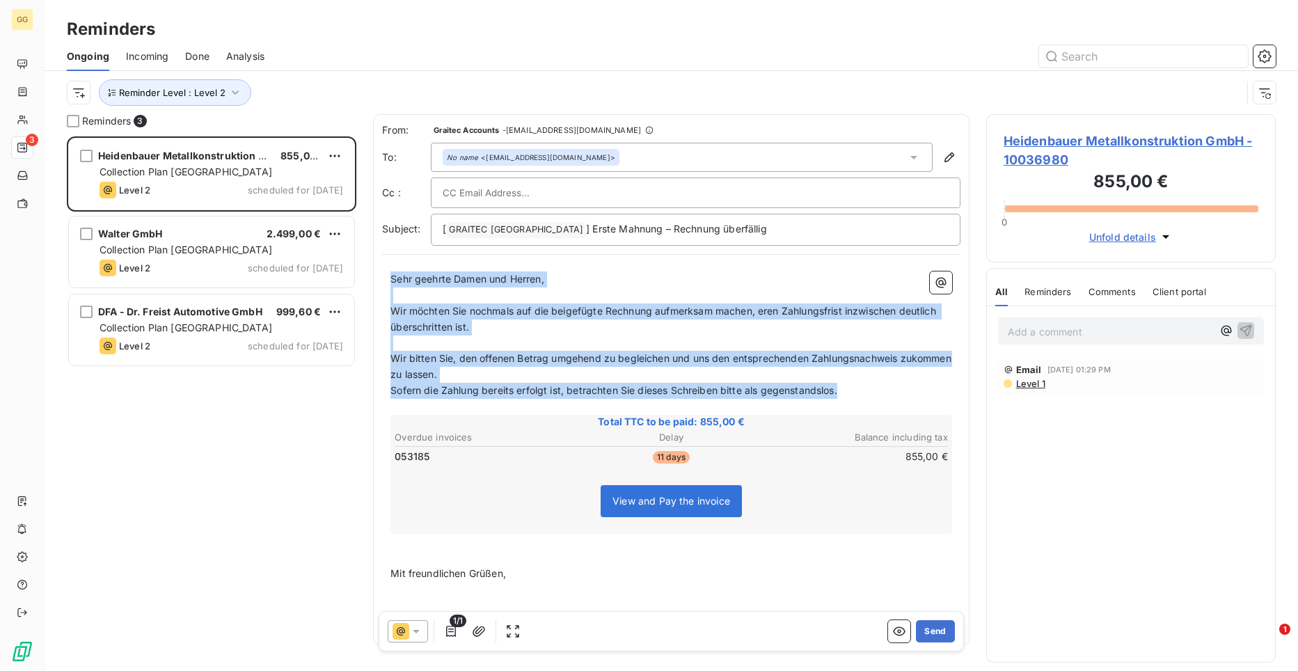
drag, startPoint x: 391, startPoint y: 280, endPoint x: 843, endPoint y: 394, distance: 465.6
click at [843, 394] on div "Sehr geehrte Damen und Herren, ﻿ Wir möchten Sie nochmals auf die beigefügte Re…" at bounding box center [671, 449] width 562 height 356
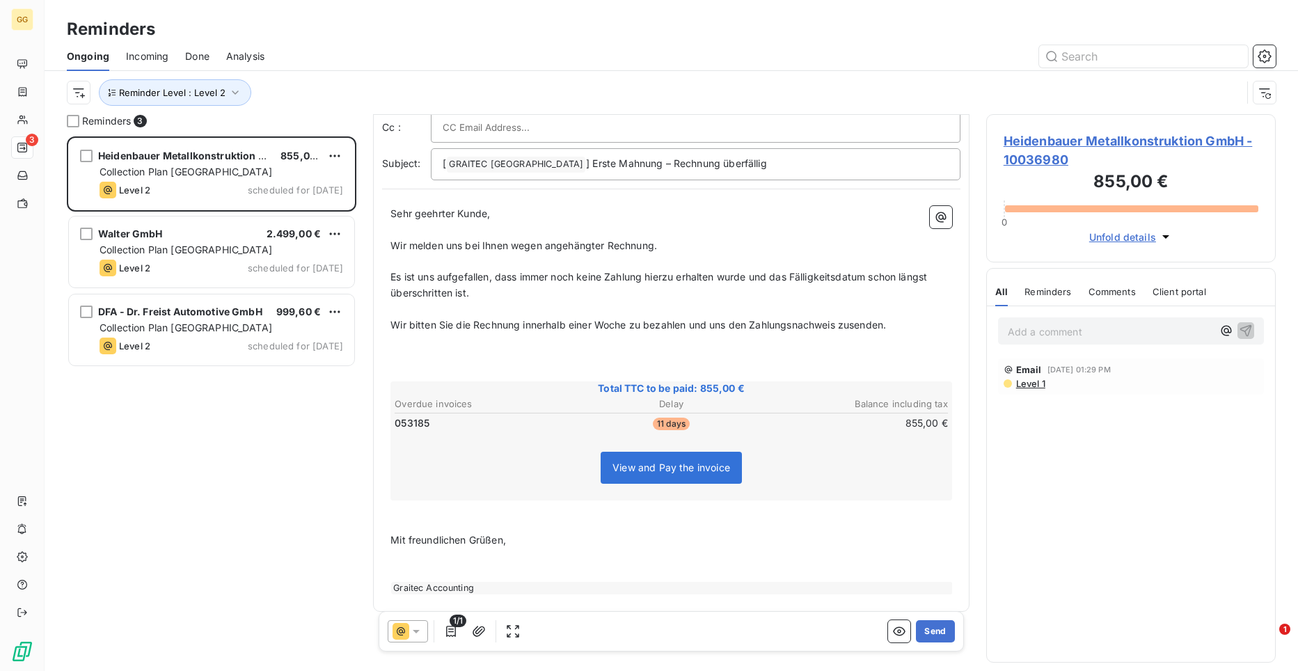
scroll to position [67, 0]
drag, startPoint x: 406, startPoint y: 515, endPoint x: 548, endPoint y: 558, distance: 148.4
click at [548, 558] on div "Sehr geehrter Kunde, ﻿ Wir melden uns bei Ihnen wegen angehängter Rechnung. ﻿ E…" at bounding box center [671, 399] width 562 height 388
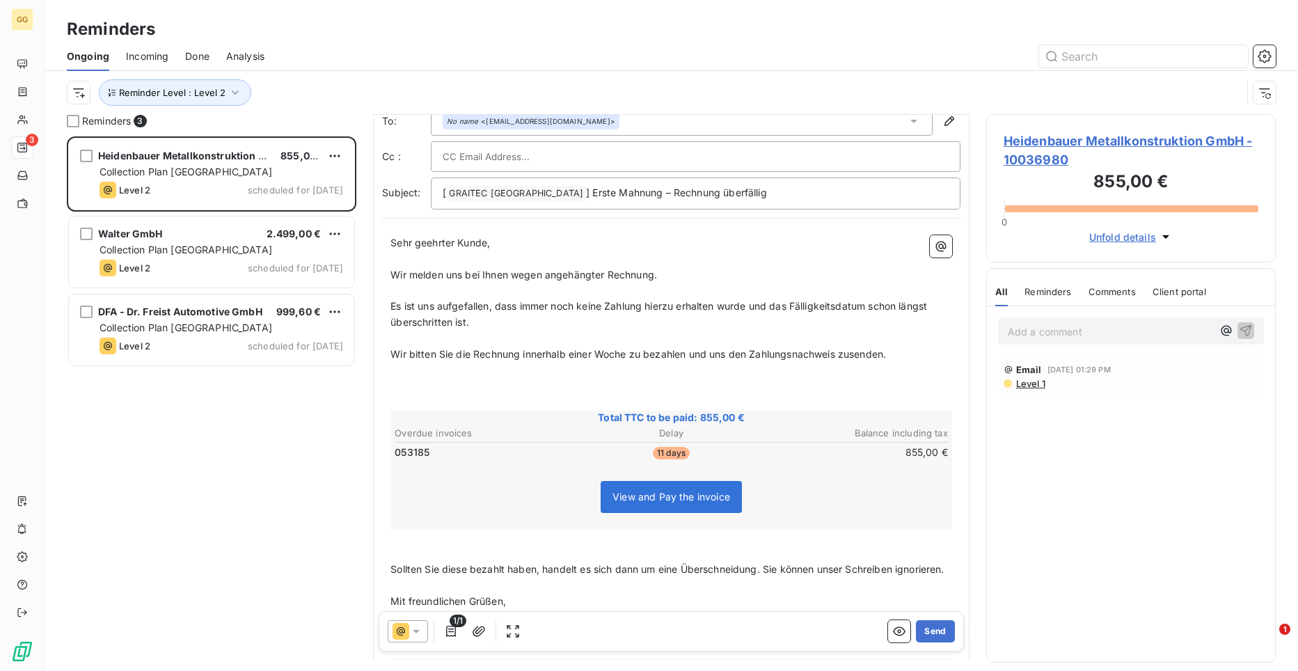
scroll to position [36, 0]
drag, startPoint x: 628, startPoint y: 357, endPoint x: 524, endPoint y: 356, distance: 103.7
click at [524, 356] on span "Wir bitten Sie die Rechnung innerhalb einer Woche zu bezahlen und uns den Zahlu…" at bounding box center [637, 355] width 495 height 12
click at [607, 360] on span "Wir bitten Sie die Rechnung unverzüglich zu bezahlen und uns den Zahlungsnachwe…" at bounding box center [616, 355] width 452 height 12
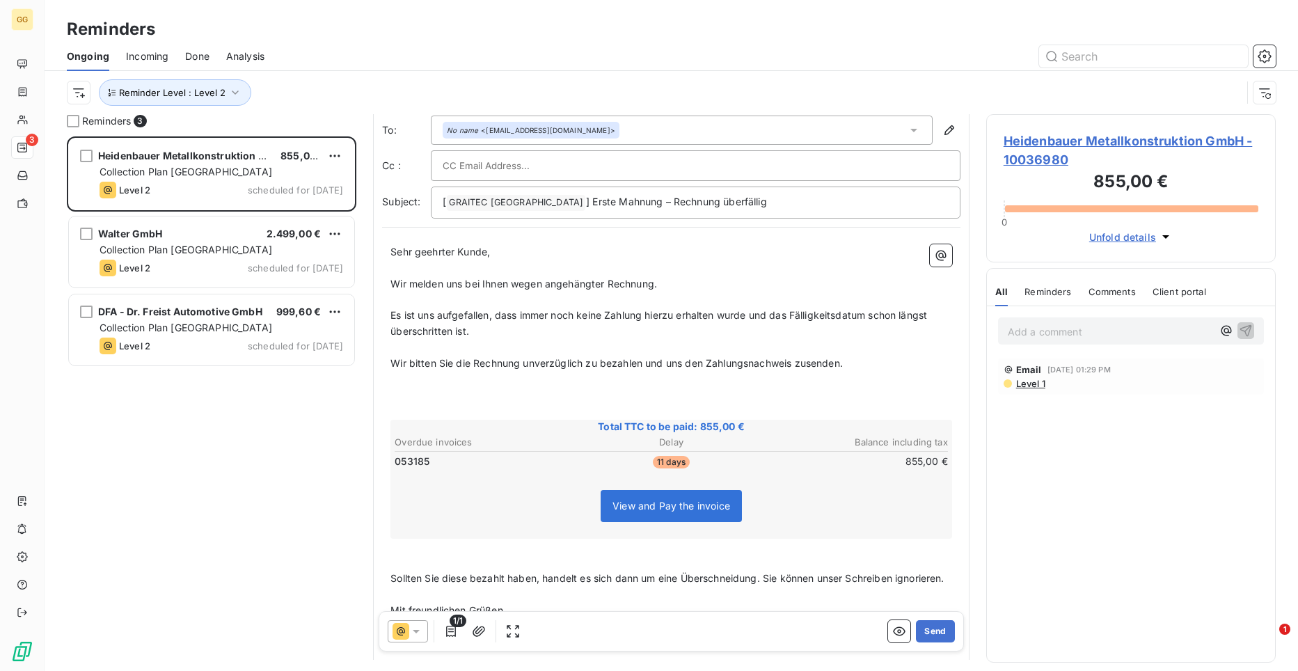
scroll to position [0, 0]
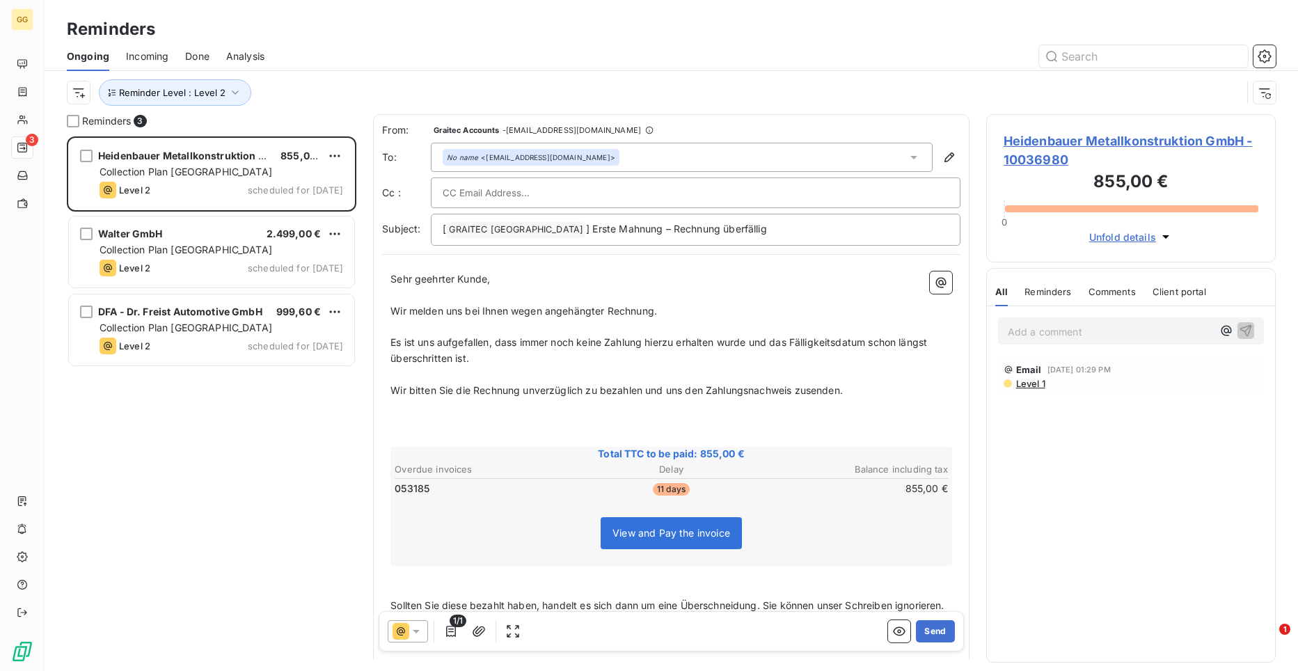
click at [566, 191] on div at bounding box center [696, 192] width 506 height 21
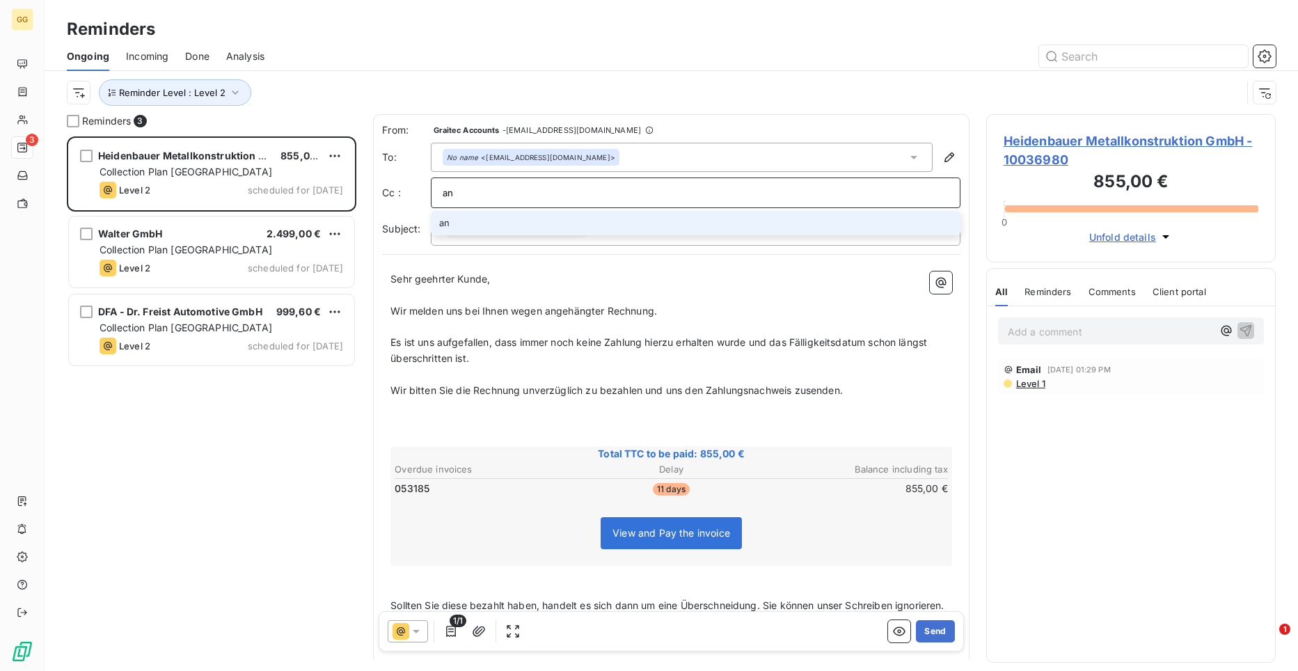
type input "a"
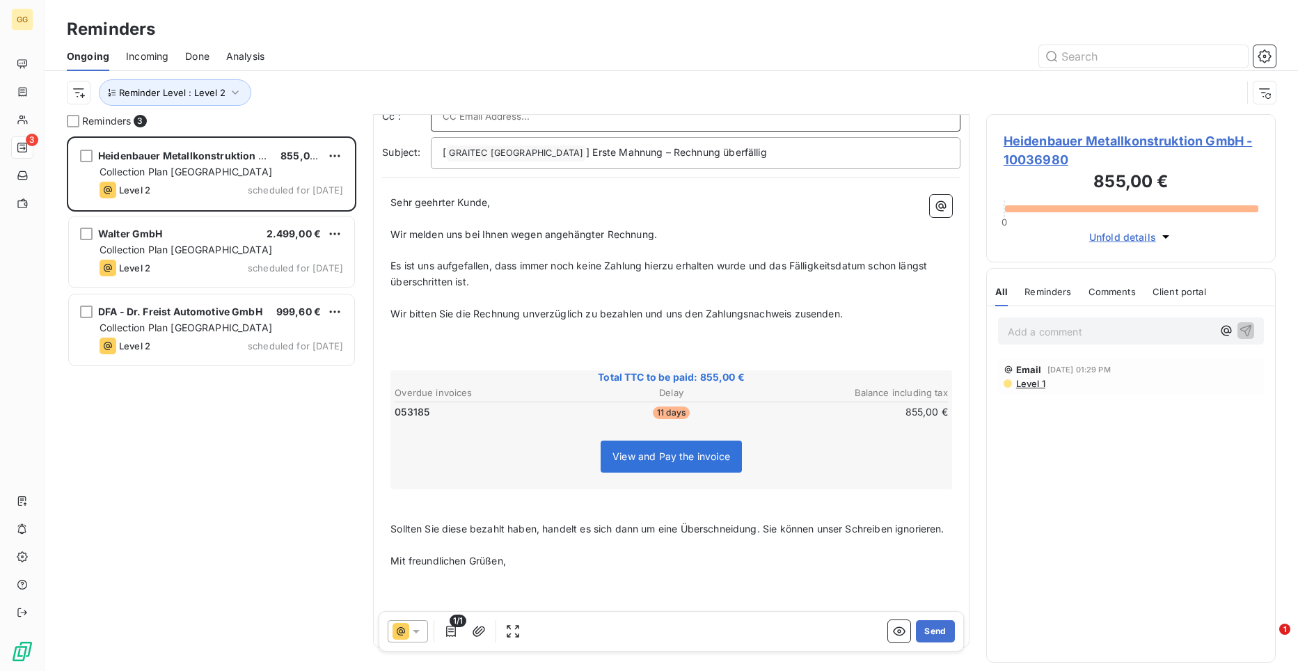
scroll to position [84, 0]
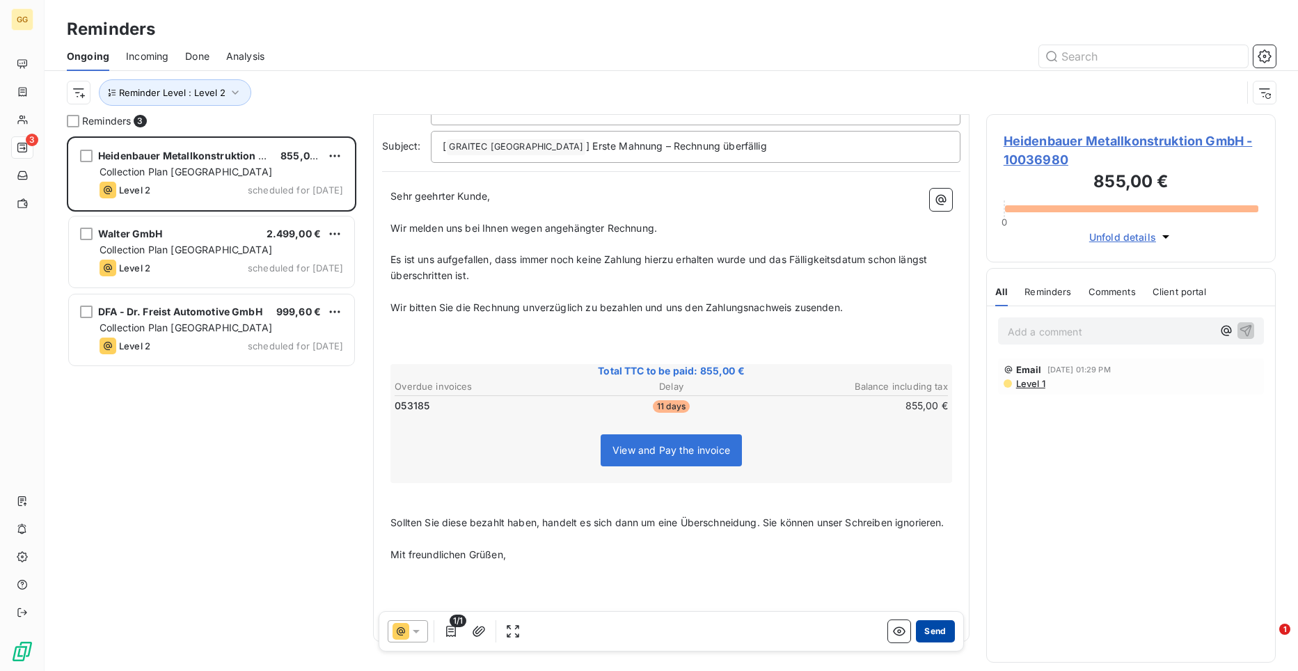
click at [929, 626] on button "Send" at bounding box center [935, 631] width 38 height 22
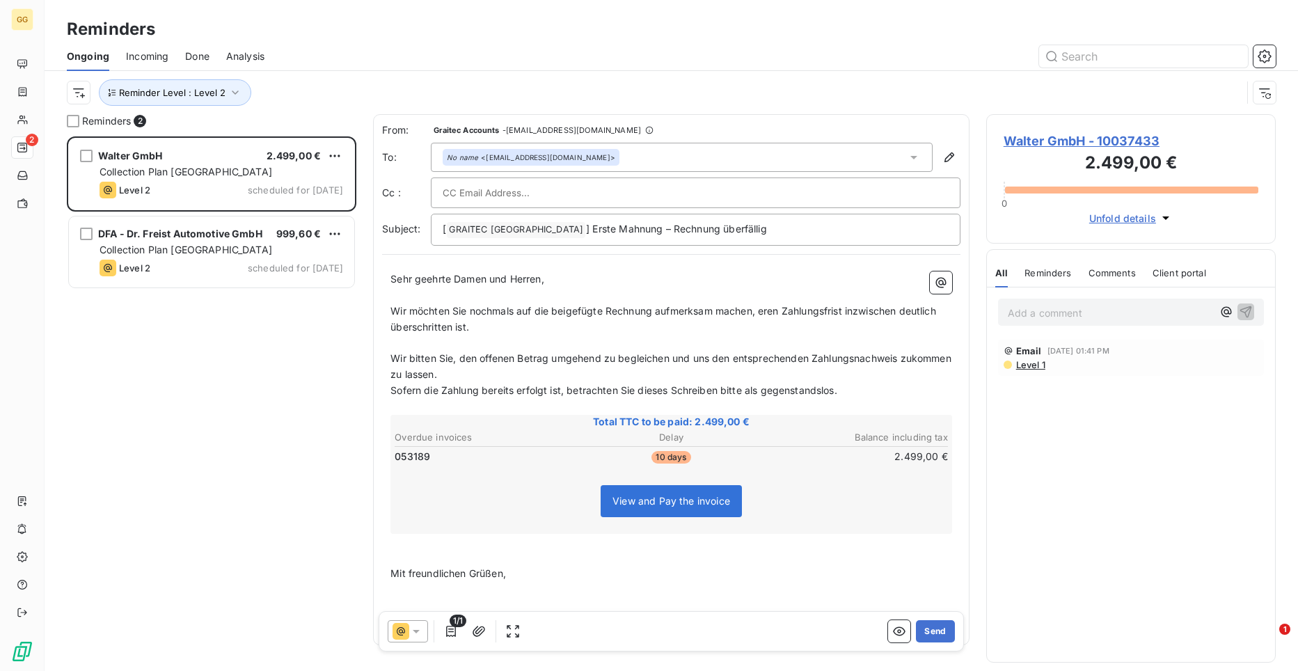
click at [520, 200] on input "text" at bounding box center [518, 192] width 150 height 21
paste input "[PERSON_NAME][EMAIL_ADDRESS][DOMAIN_NAME]"
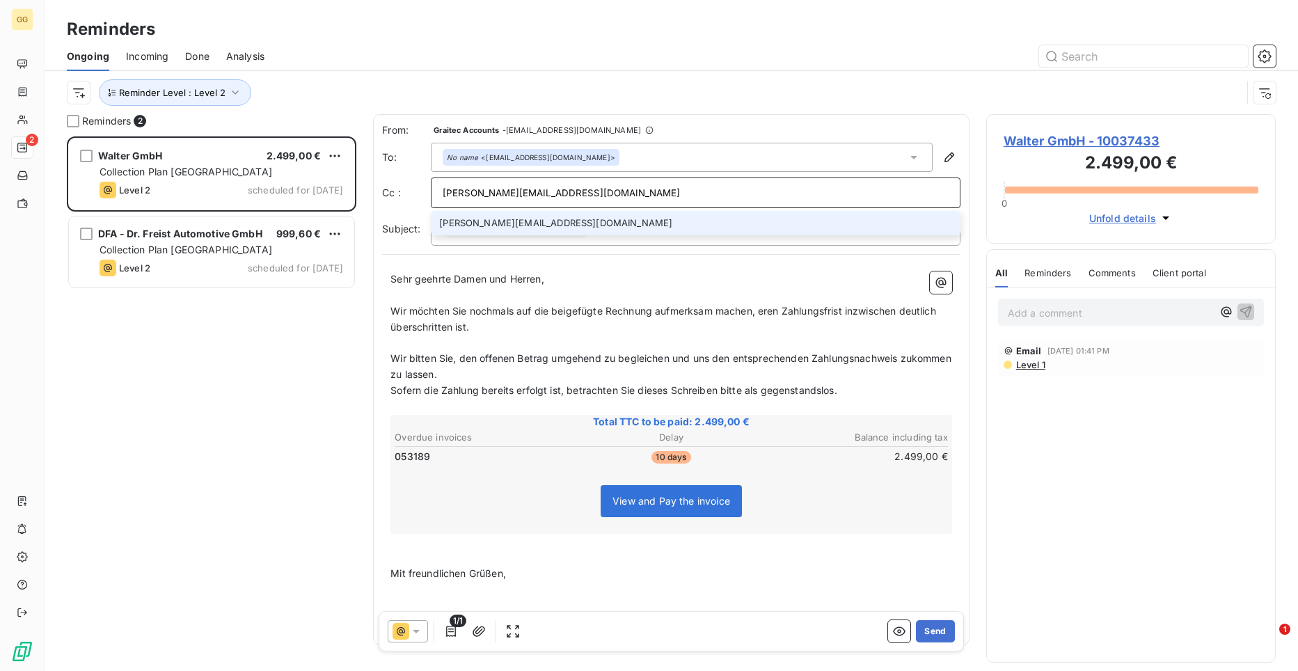
type input "[PERSON_NAME][EMAIL_ADDRESS][DOMAIN_NAME]"
click at [532, 225] on li "[PERSON_NAME][EMAIL_ADDRESS][DOMAIN_NAME]" at bounding box center [696, 223] width 530 height 24
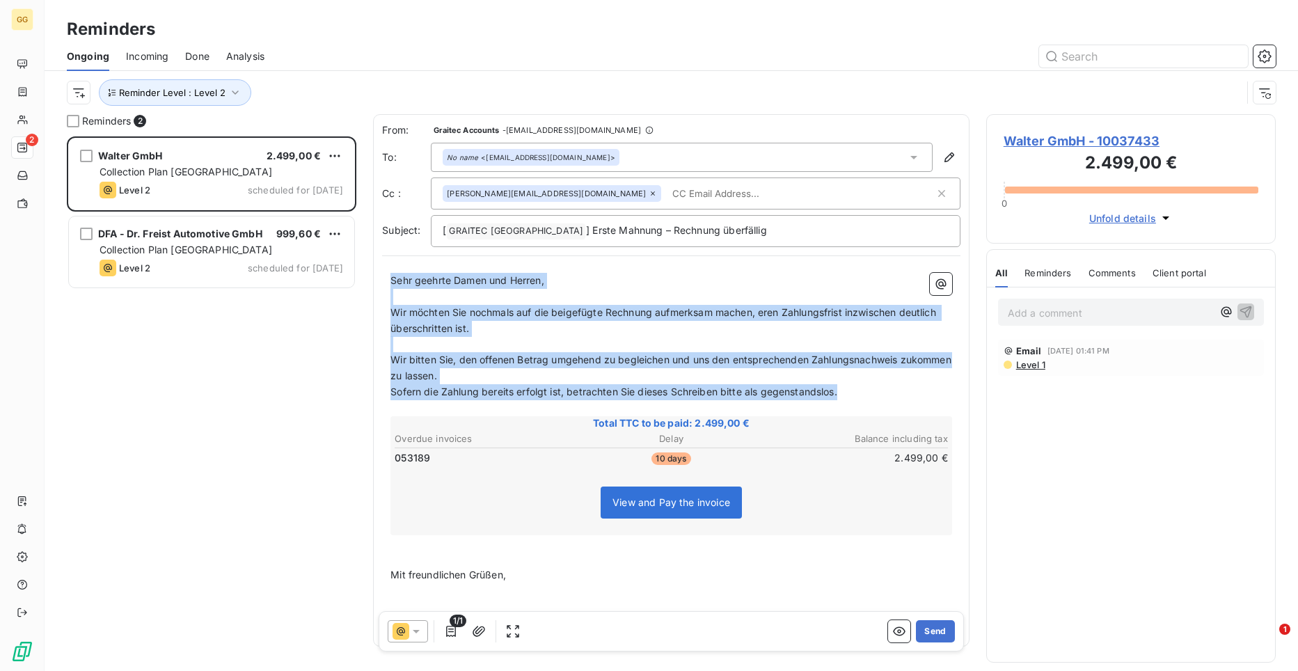
drag, startPoint x: 392, startPoint y: 279, endPoint x: 848, endPoint y: 397, distance: 470.7
click at [848, 397] on div "Sehr geehrte Damen und Herren, ﻿ Wir möchten Sie nochmals auf die beigefügte Re…" at bounding box center [671, 451] width 562 height 356
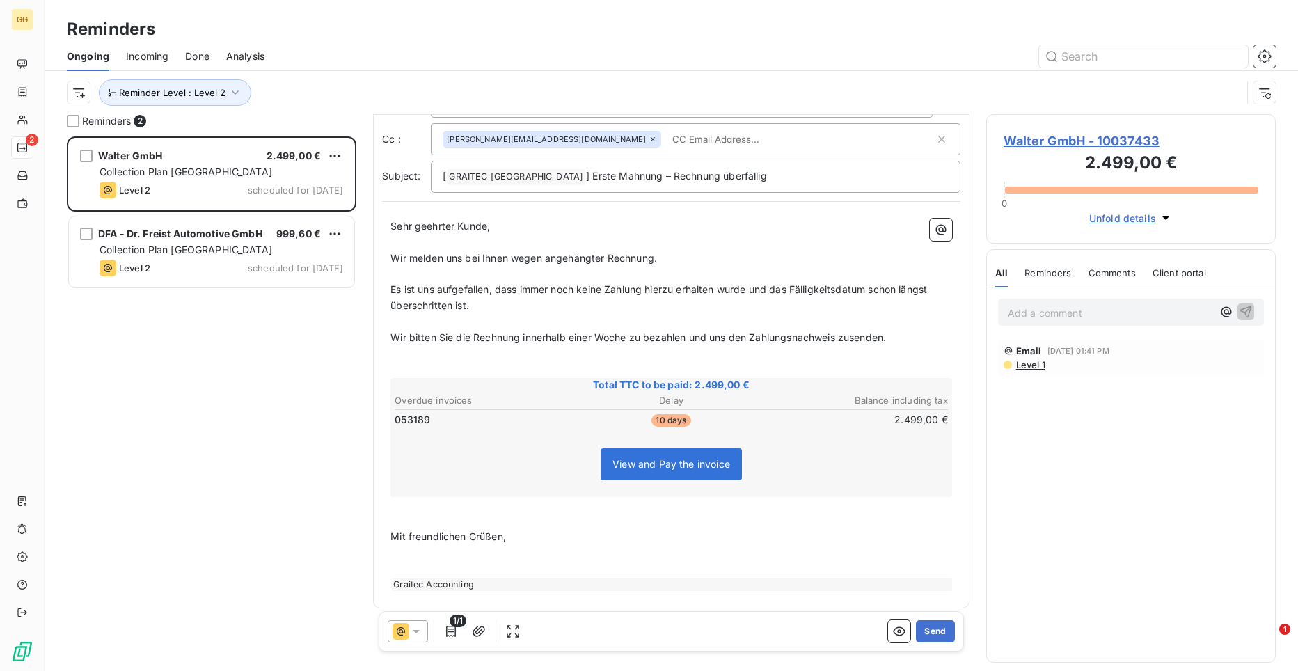
scroll to position [61, 0]
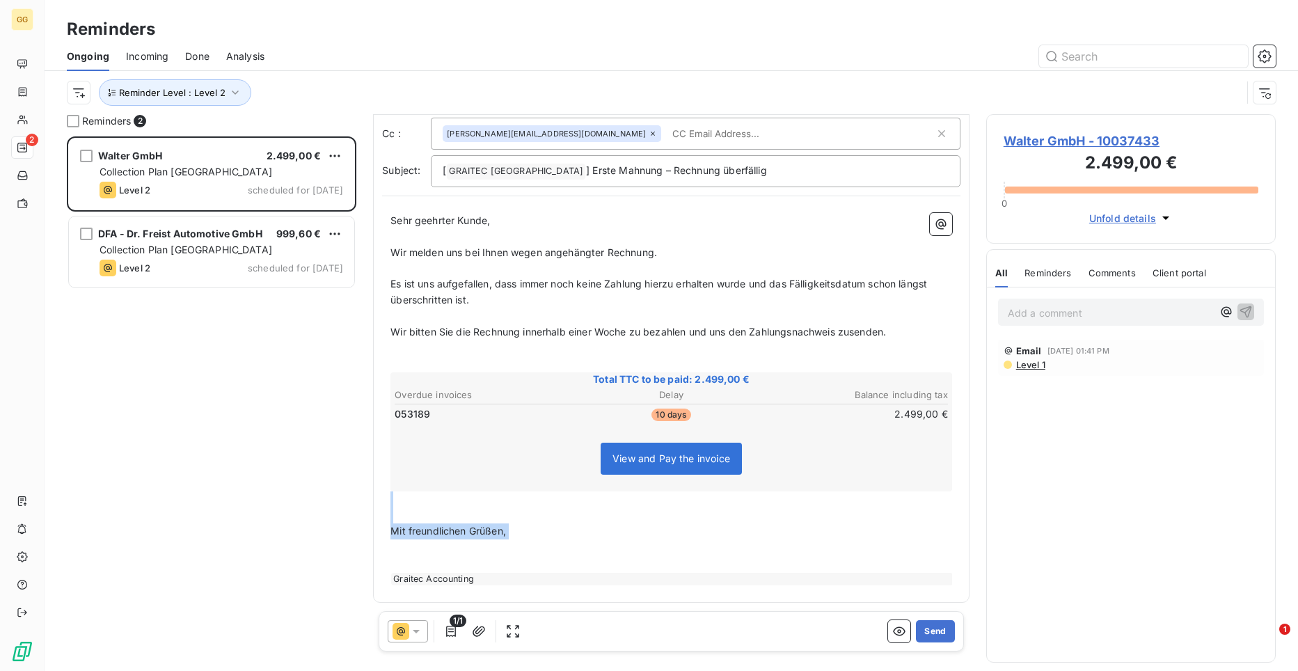
drag, startPoint x: 415, startPoint y: 505, endPoint x: 581, endPoint y: 539, distance: 169.6
click at [581, 539] on div "Sehr geehrter Kunde, ﻿ Wir melden uns bei Ihnen wegen angehängter Rechnung. ﻿ E…" at bounding box center [671, 399] width 562 height 372
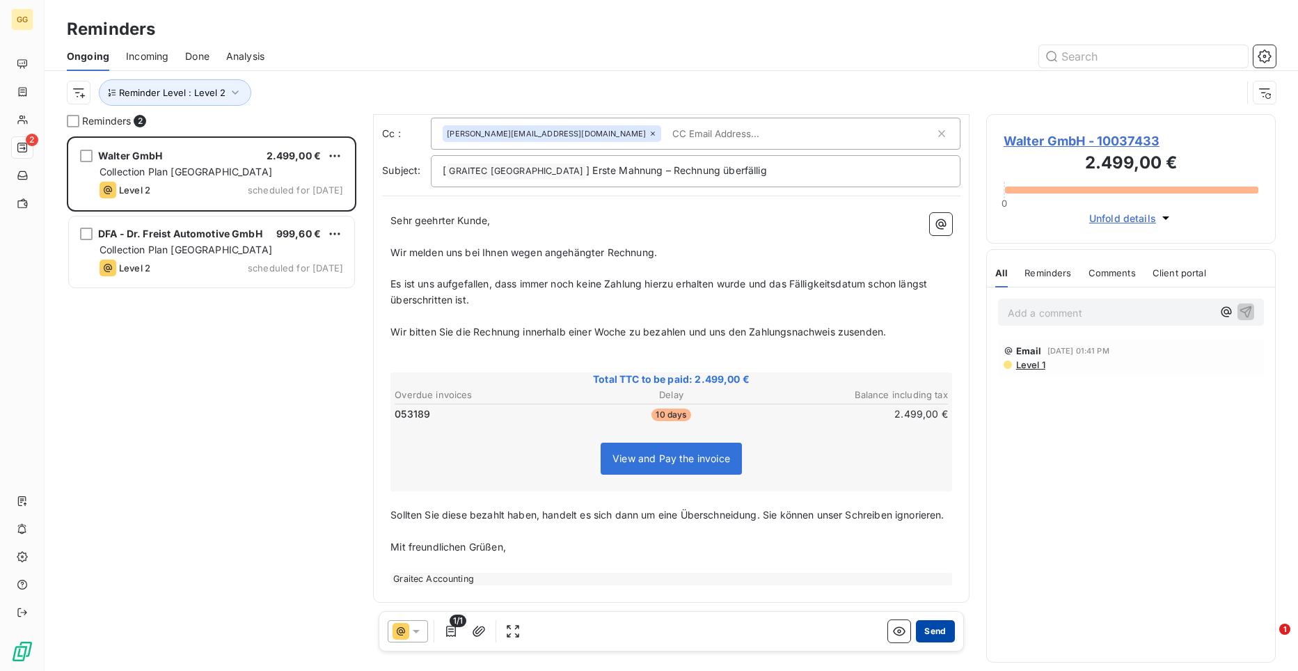
click at [916, 627] on button "Send" at bounding box center [935, 631] width 38 height 22
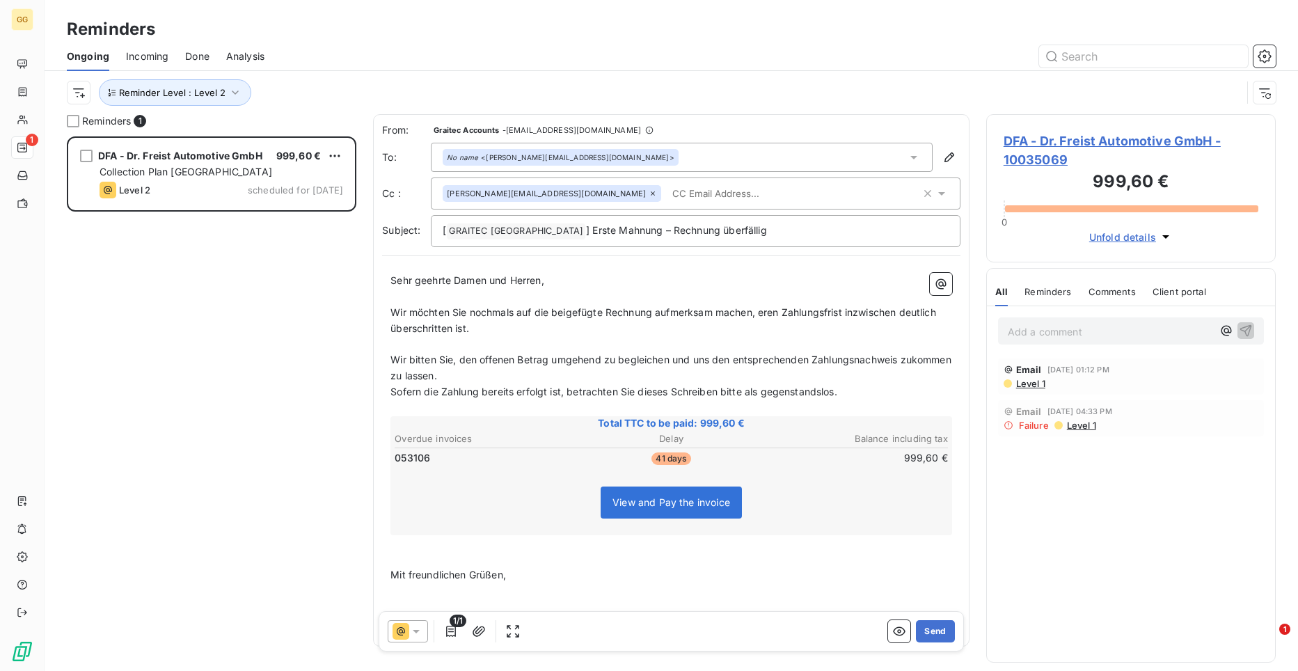
click at [395, 274] on span "Sehr geehrte Damen und Herren," at bounding box center [467, 280] width 154 height 12
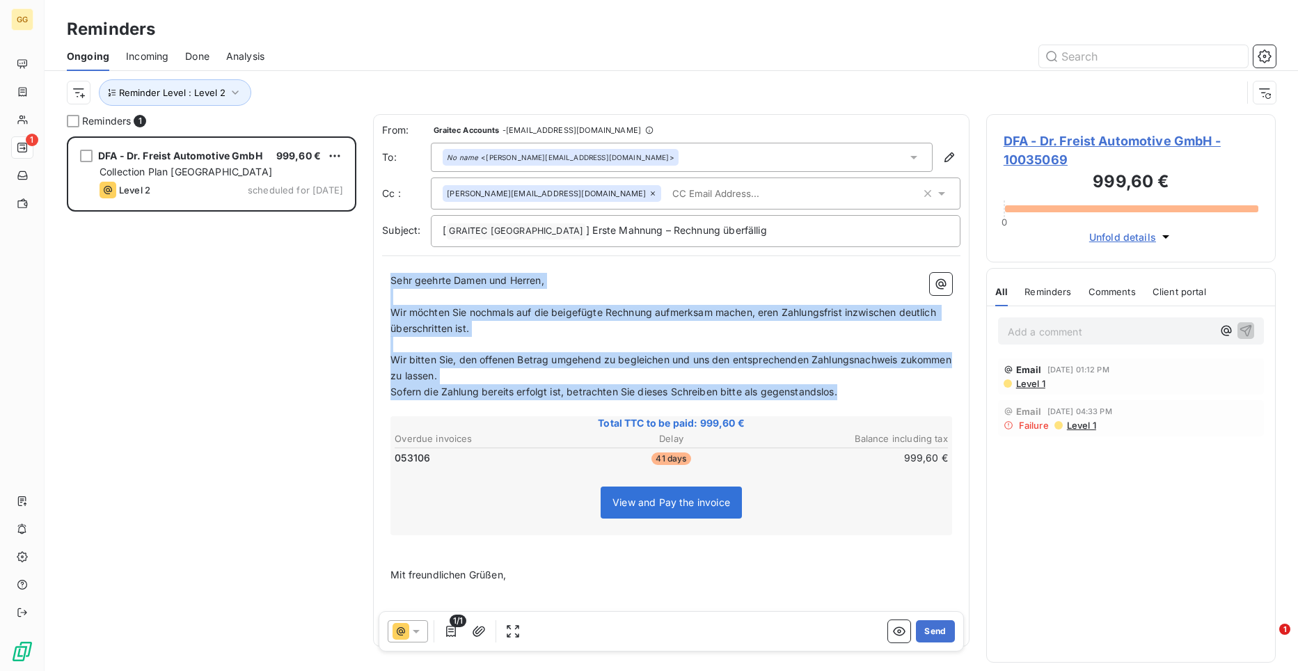
drag, startPoint x: 393, startPoint y: 277, endPoint x: 846, endPoint y: 394, distance: 467.8
click at [847, 396] on div "Sehr geehrte Damen und Herren, ﻿ Wir möchten Sie nochmals auf die beigefügte Re…" at bounding box center [671, 451] width 562 height 356
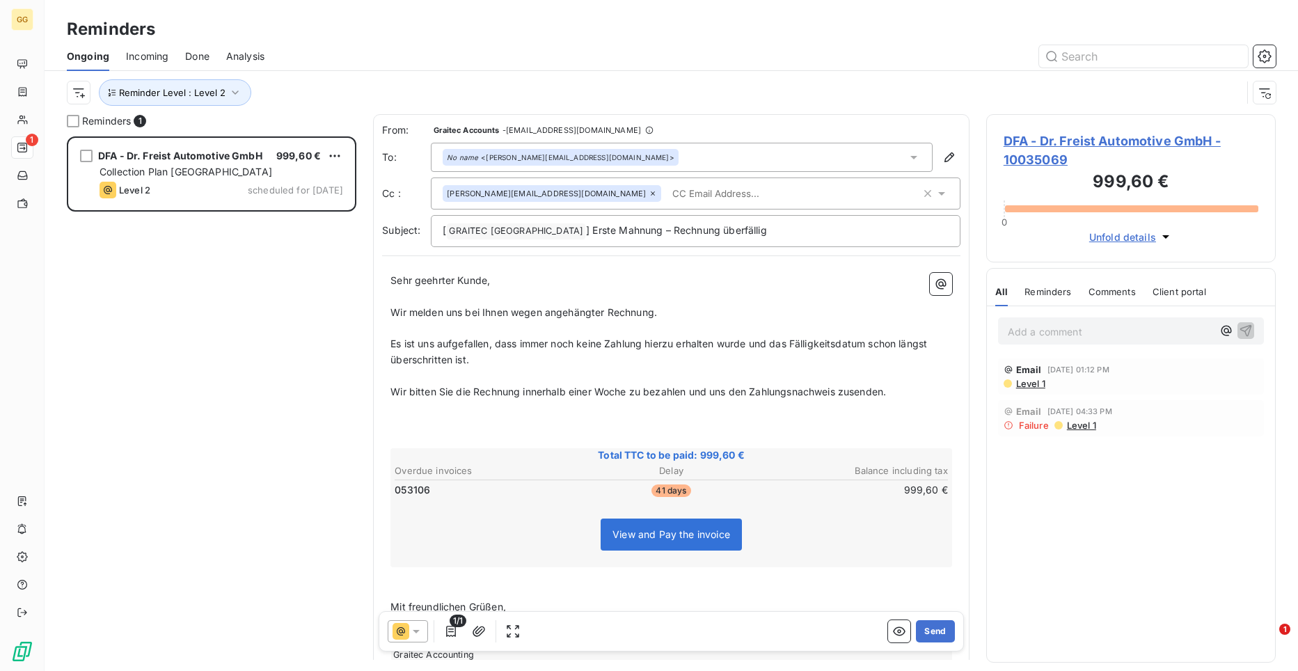
click at [846, 393] on span "Wir bitten Sie die Rechnung innerhalb einer Woche zu bezahlen und uns den Zahlu…" at bounding box center [637, 392] width 495 height 12
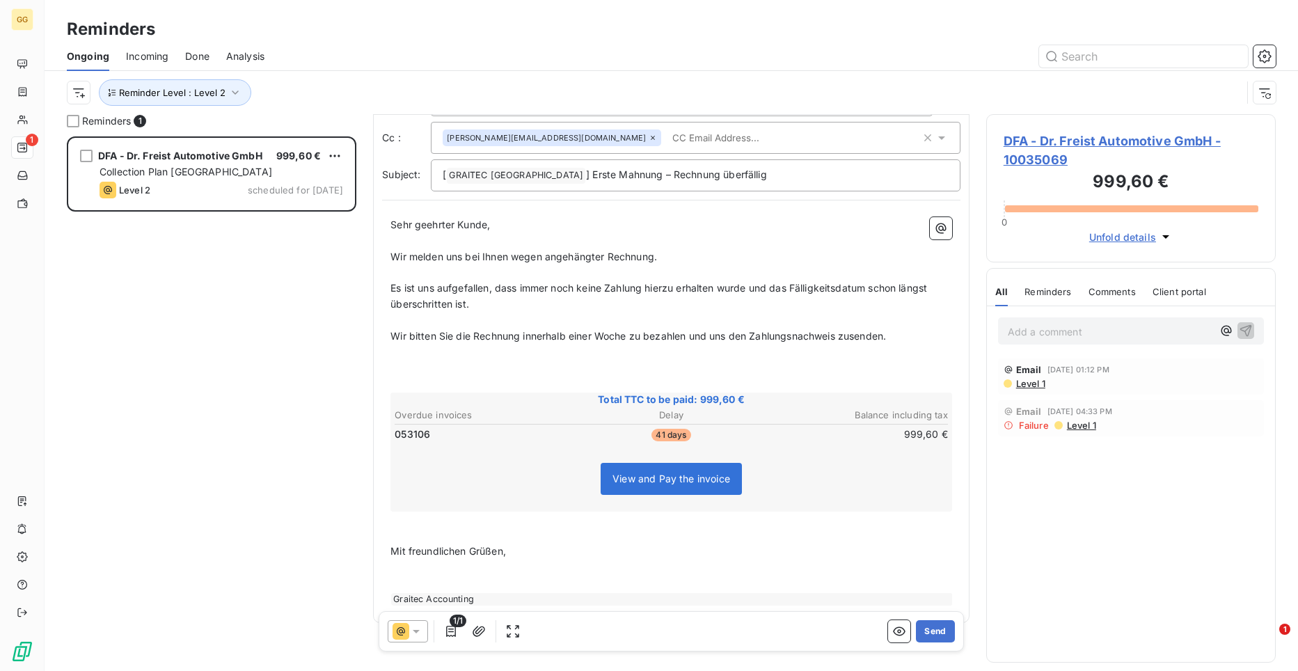
scroll to position [77, 0]
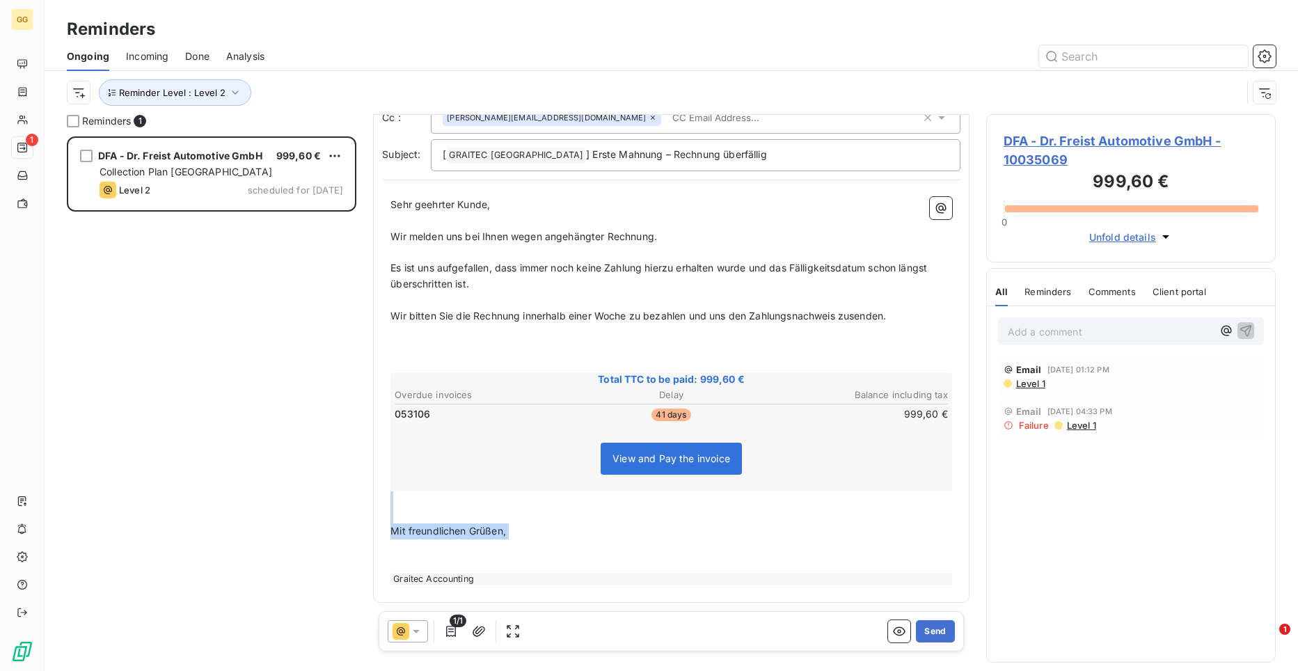
drag, startPoint x: 404, startPoint y: 507, endPoint x: 548, endPoint y: 547, distance: 150.3
click at [548, 547] on div "Sehr geehrter Kunde, ﻿ Wir melden uns bei Ihnen wegen angehängter Rechnung. ﻿ E…" at bounding box center [671, 391] width 562 height 388
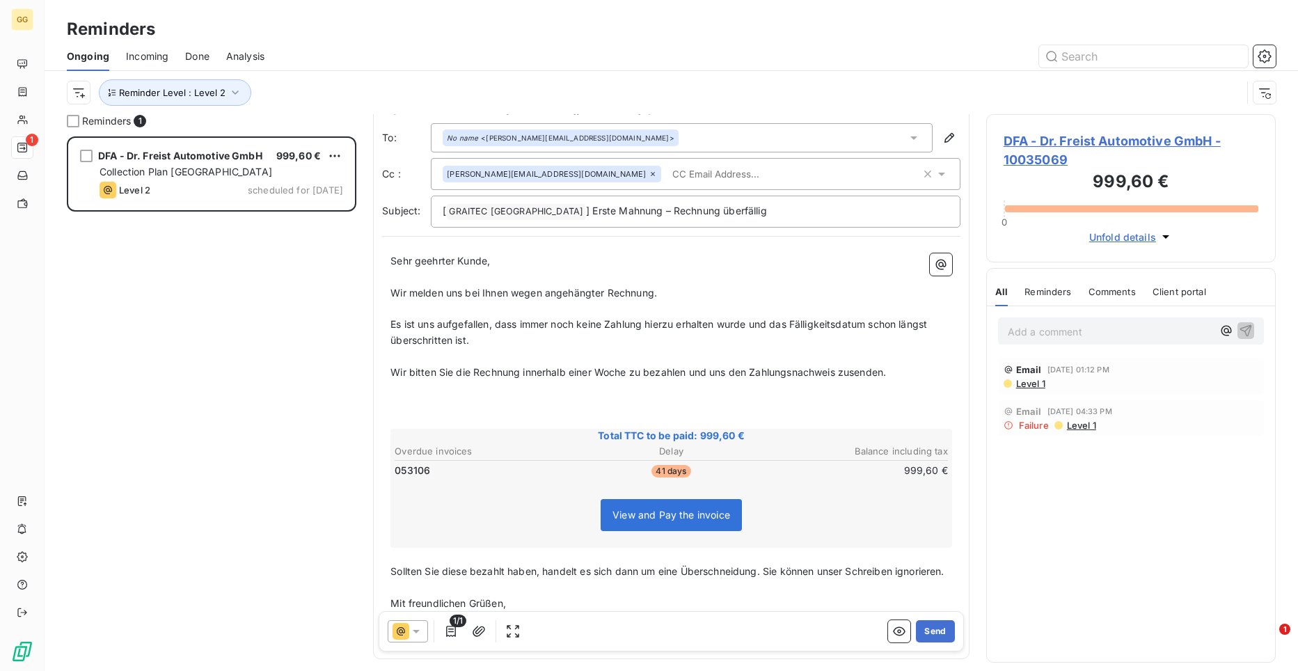
scroll to position [0, 0]
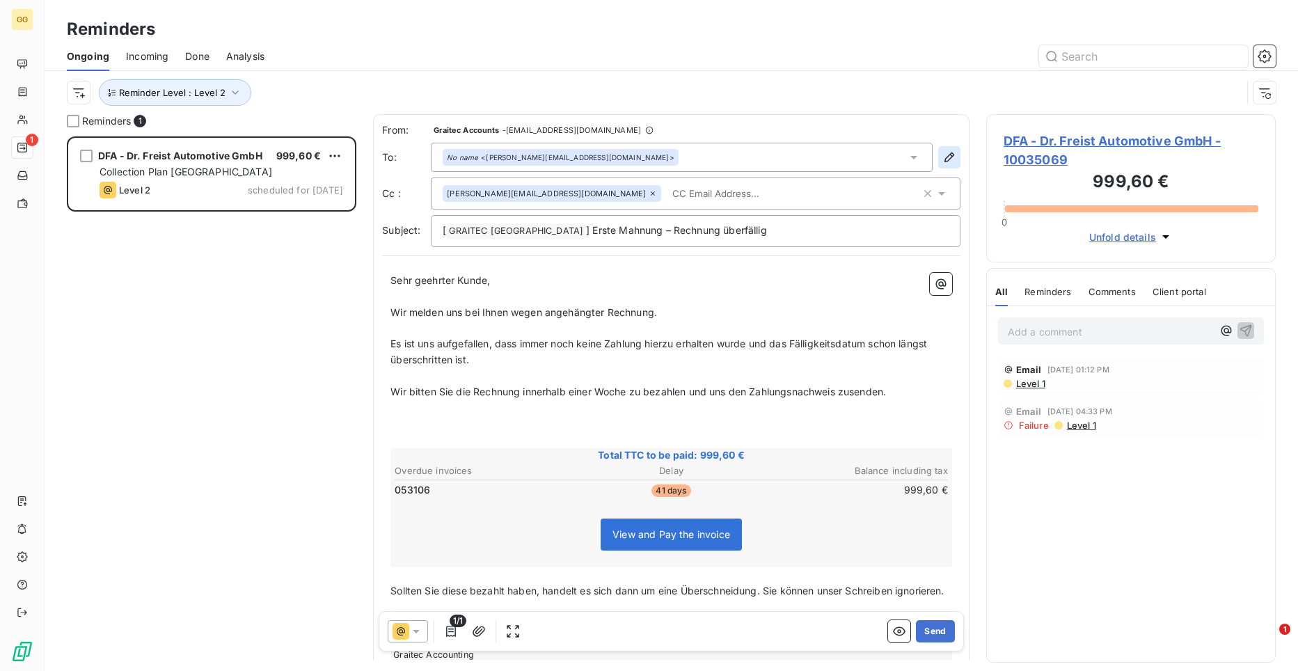
click at [942, 154] on icon "button" at bounding box center [949, 157] width 14 height 14
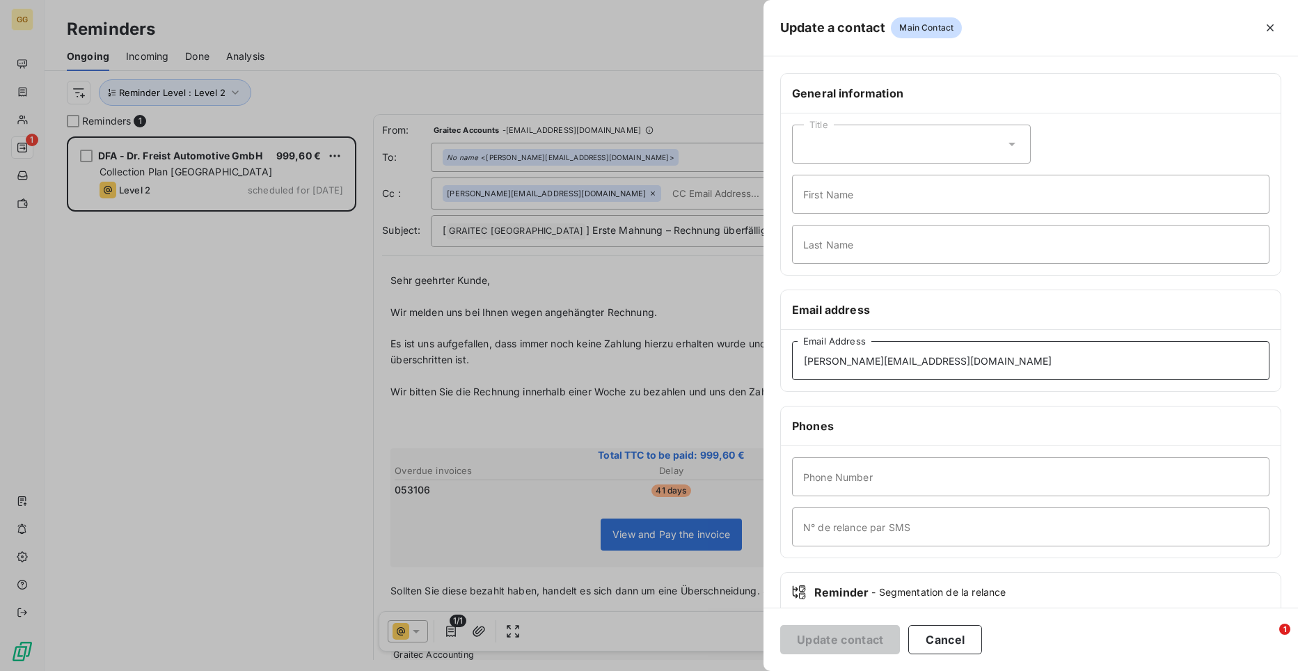
drag, startPoint x: 974, startPoint y: 358, endPoint x: 800, endPoint y: 360, distance: 174.0
click at [800, 360] on input "[PERSON_NAME][EMAIL_ADDRESS][DOMAIN_NAME]" at bounding box center [1030, 360] width 477 height 39
paste input "info"
type input "[EMAIL_ADDRESS][DOMAIN_NAME]"
click at [873, 639] on button "Update contact" at bounding box center [840, 639] width 120 height 29
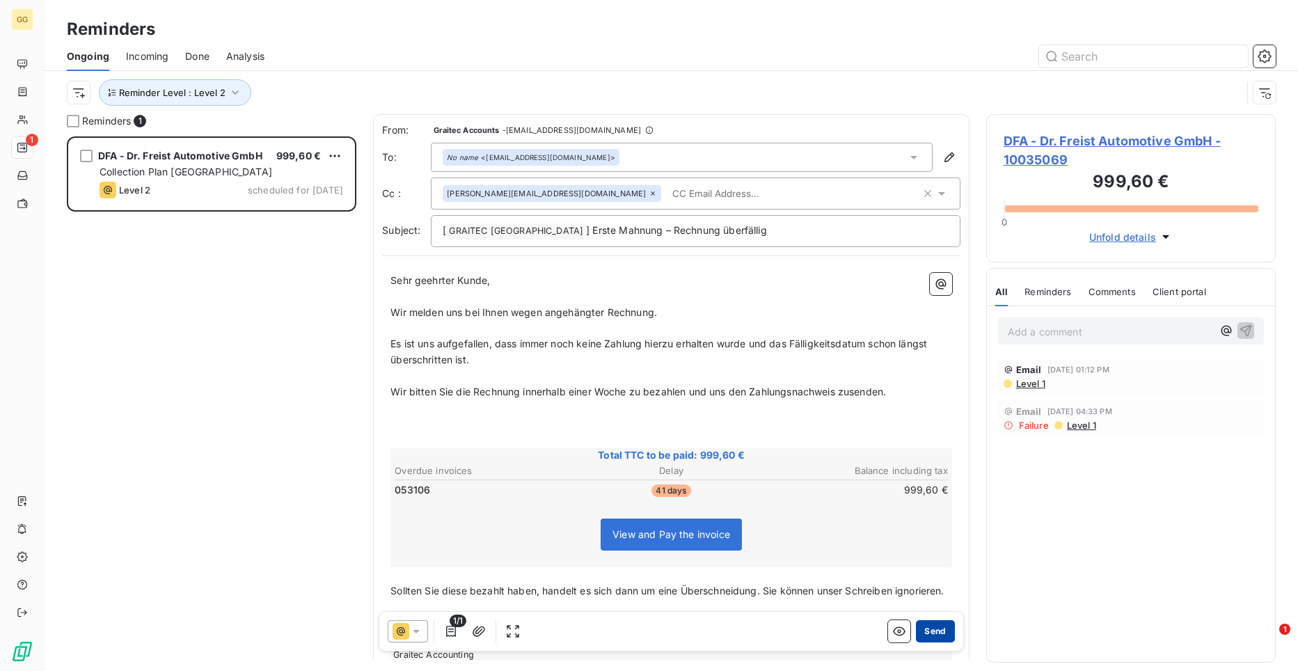
click at [932, 626] on button "Send" at bounding box center [935, 631] width 38 height 22
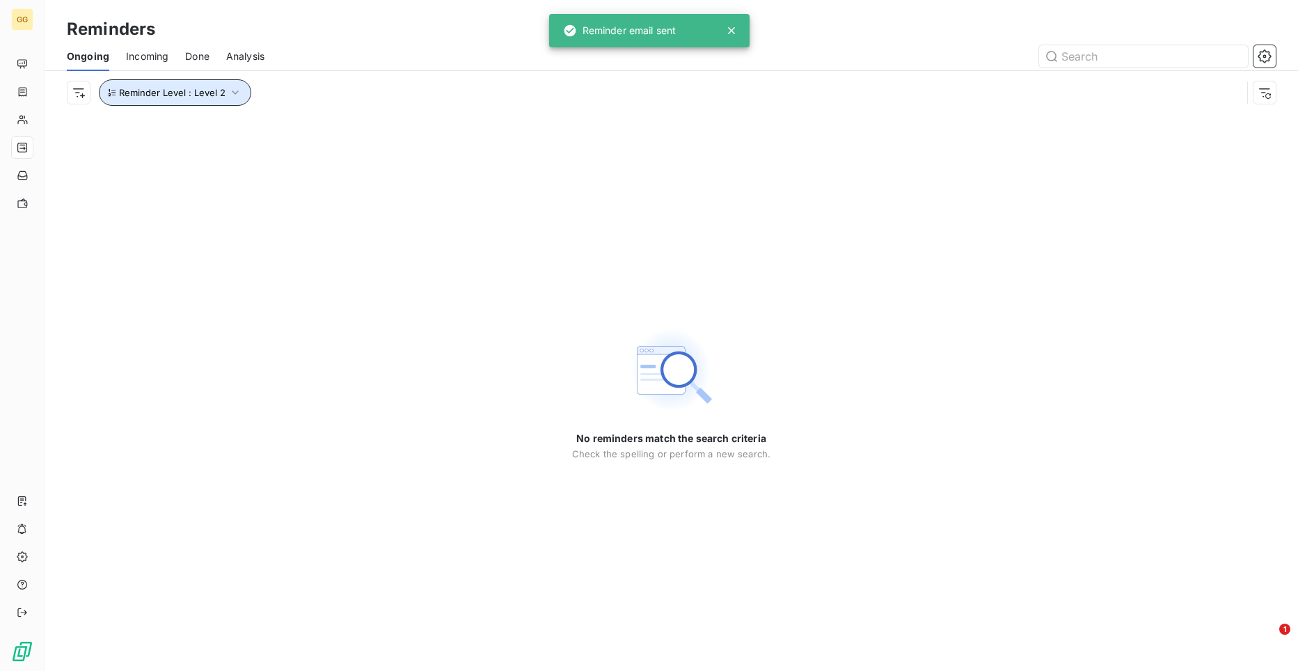
click at [240, 88] on button "Reminder Level : Level 2" at bounding box center [175, 92] width 152 height 26
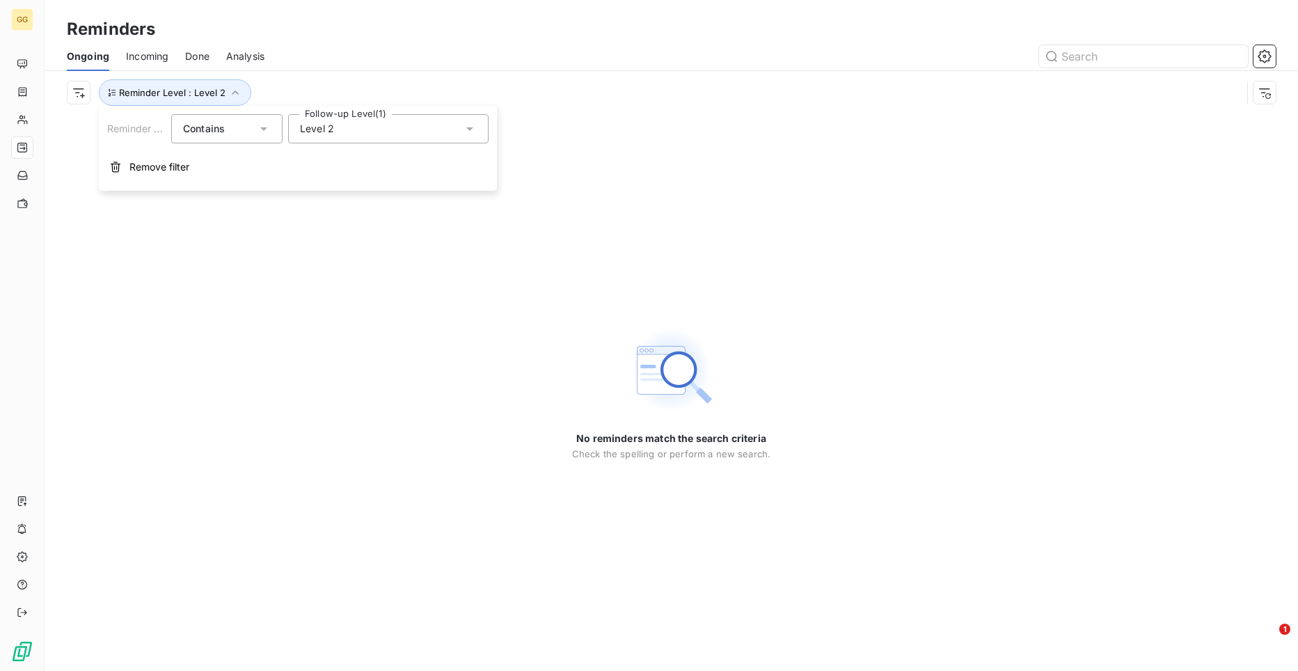
click at [466, 130] on icon at bounding box center [470, 129] width 14 height 14
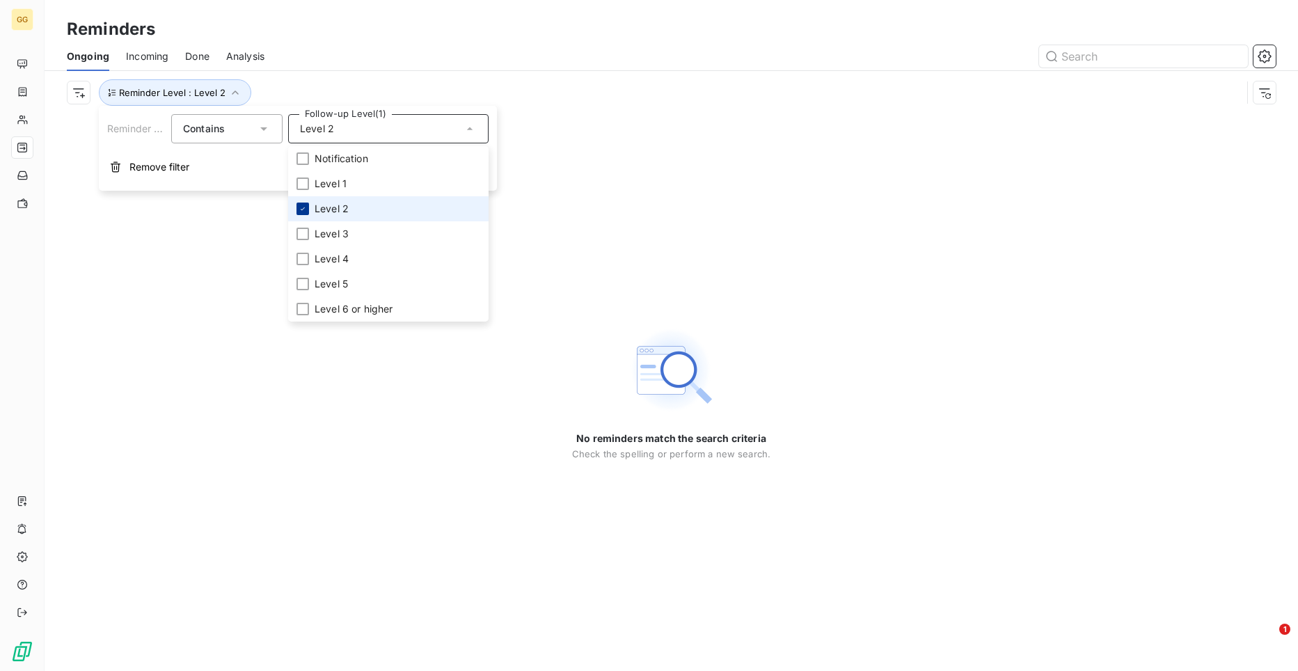
click at [305, 206] on icon at bounding box center [303, 209] width 8 height 8
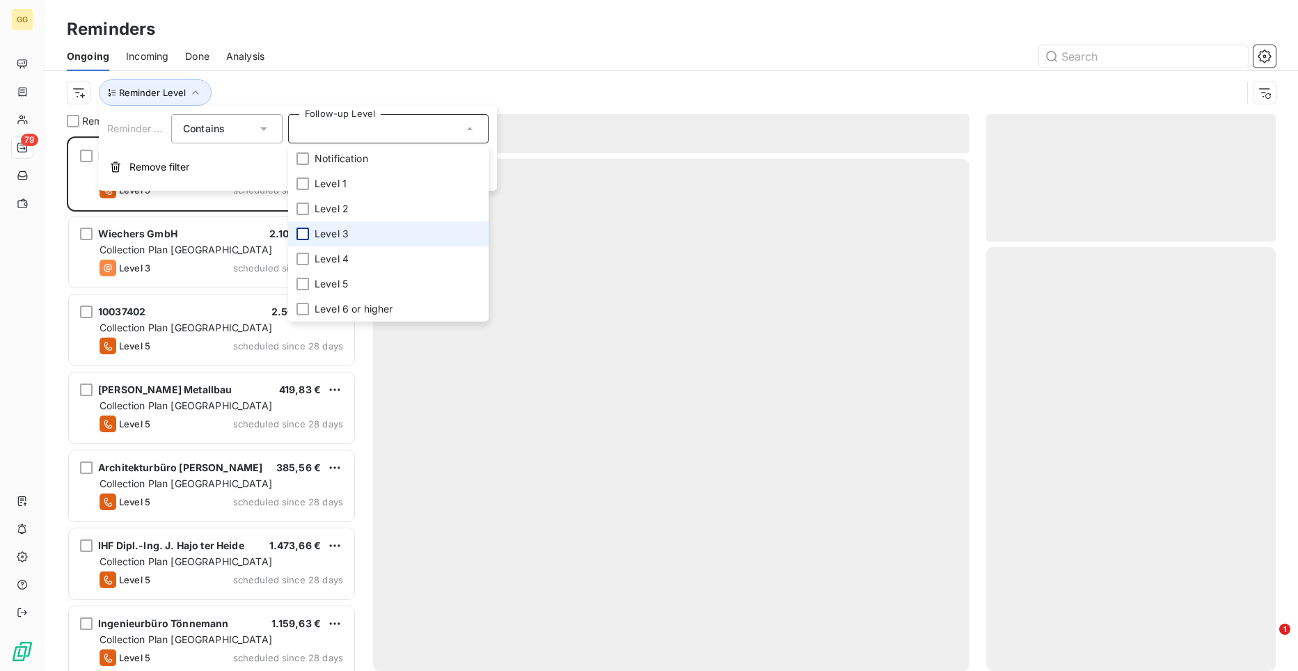
scroll to position [524, 280]
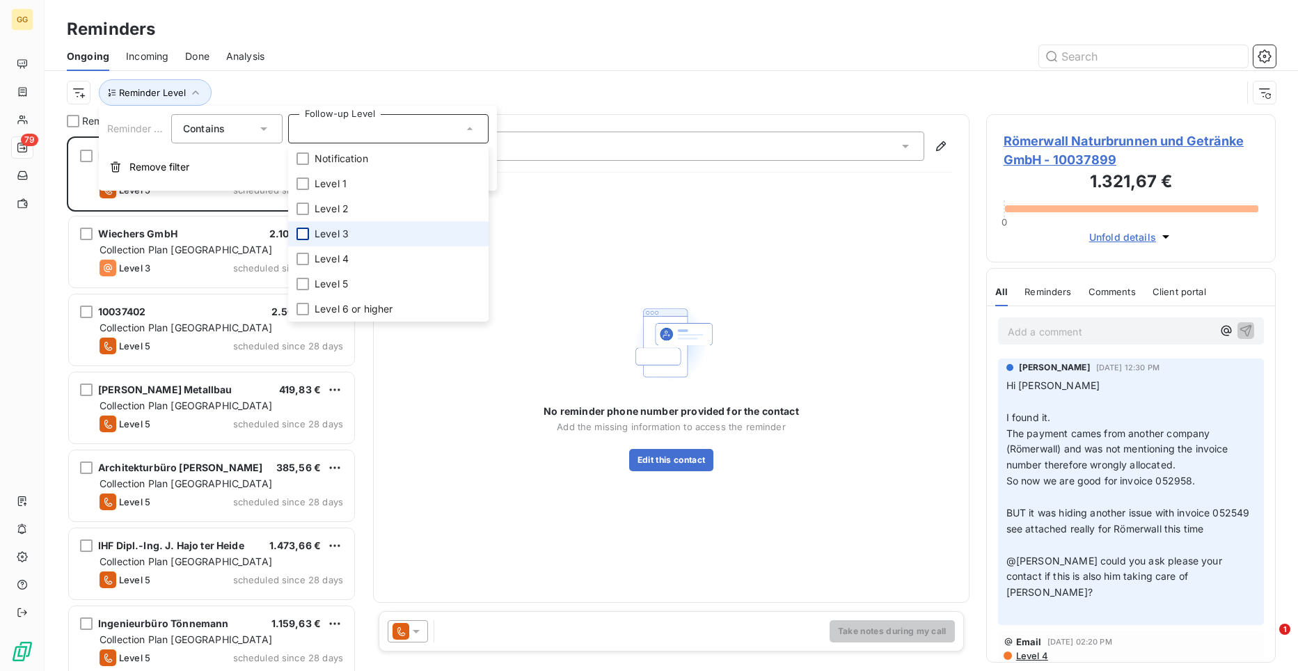
click at [303, 229] on div at bounding box center [302, 234] width 13 height 13
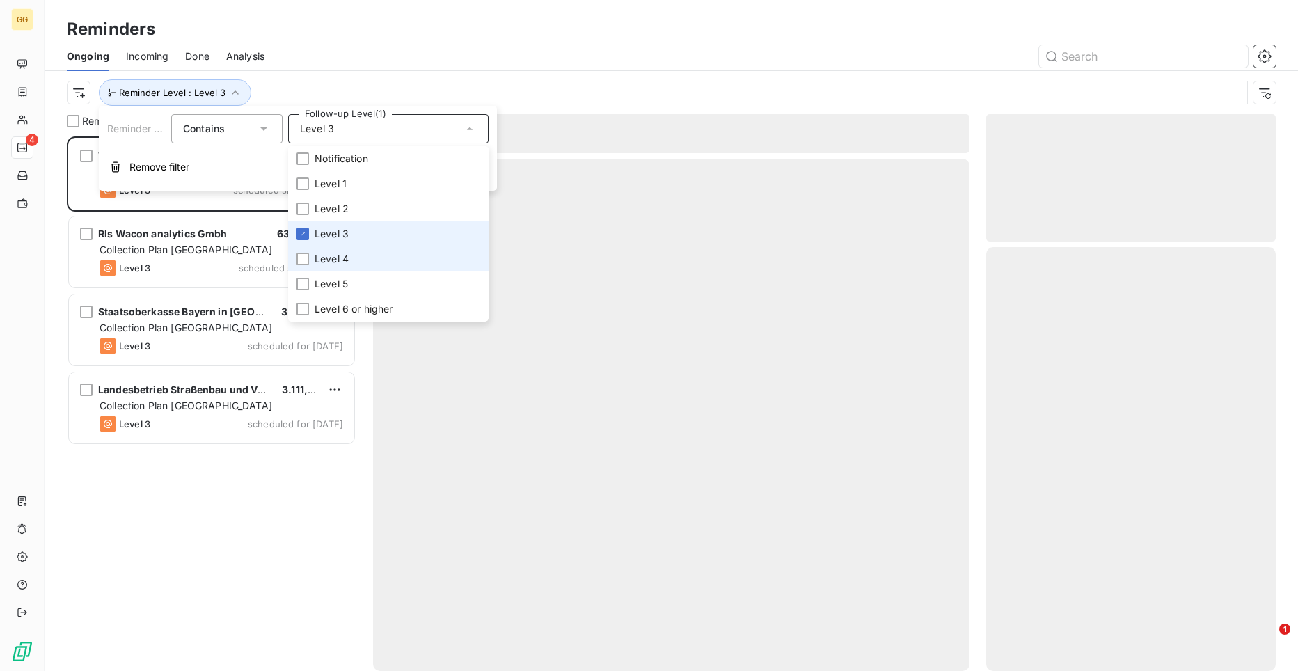
scroll to position [524, 280]
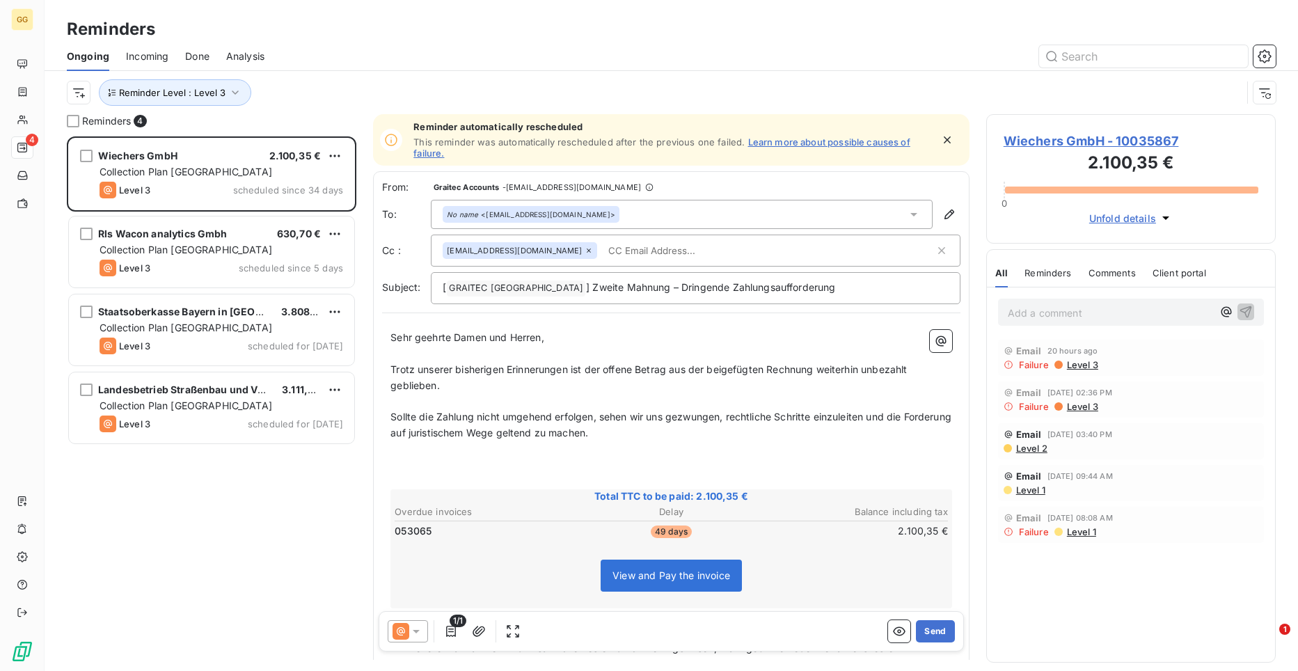
click at [210, 479] on div "Wiechers GmbH 2.100,35 € Collection Plan Germany Level 3 scheduled since 34 day…" at bounding box center [211, 403] width 289 height 534
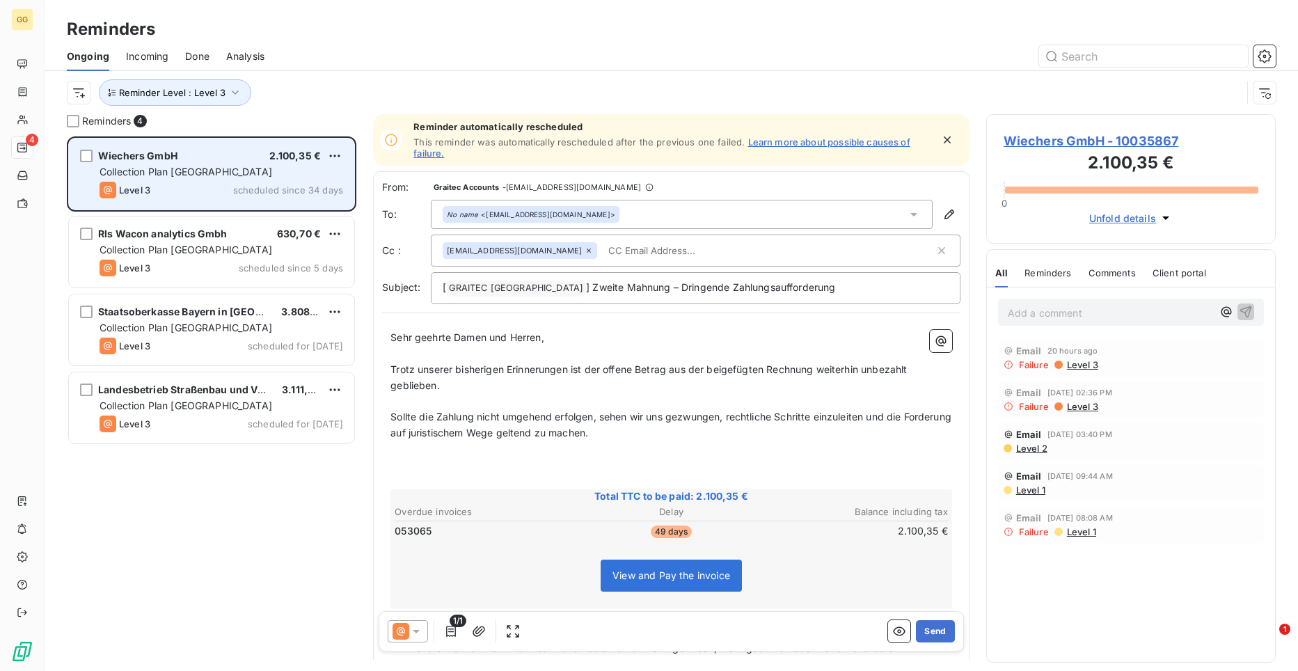
click at [198, 161] on div "Wiechers GmbH 2.100,35 €" at bounding box center [222, 156] width 244 height 13
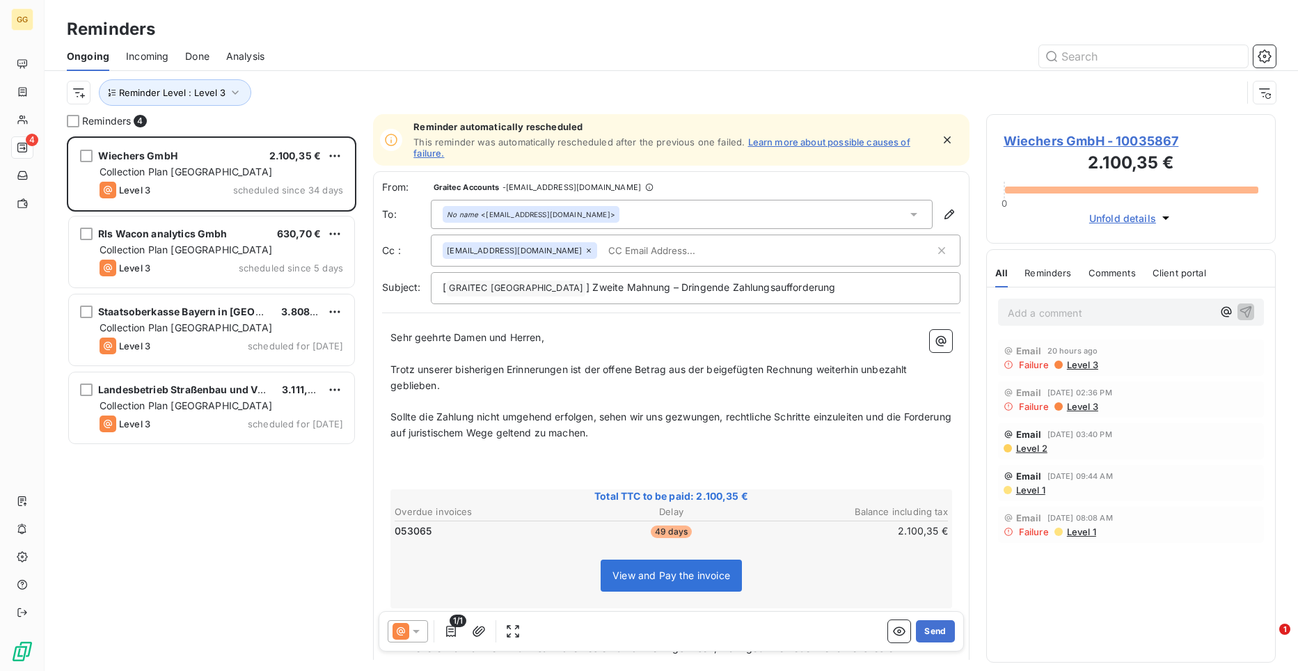
click at [1060, 434] on span "[DATE] 03:40 PM" at bounding box center [1079, 434] width 65 height 8
click at [1037, 450] on span "Level 2" at bounding box center [1031, 448] width 33 height 11
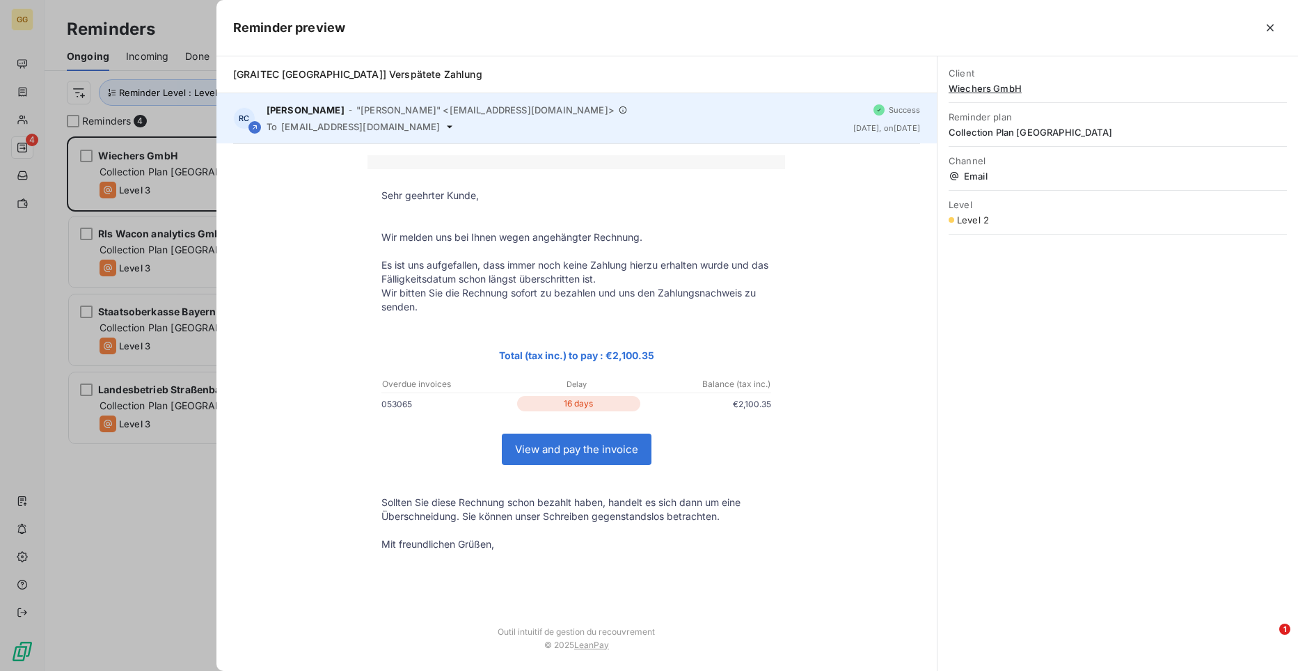
click at [445, 123] on icon at bounding box center [449, 126] width 11 height 11
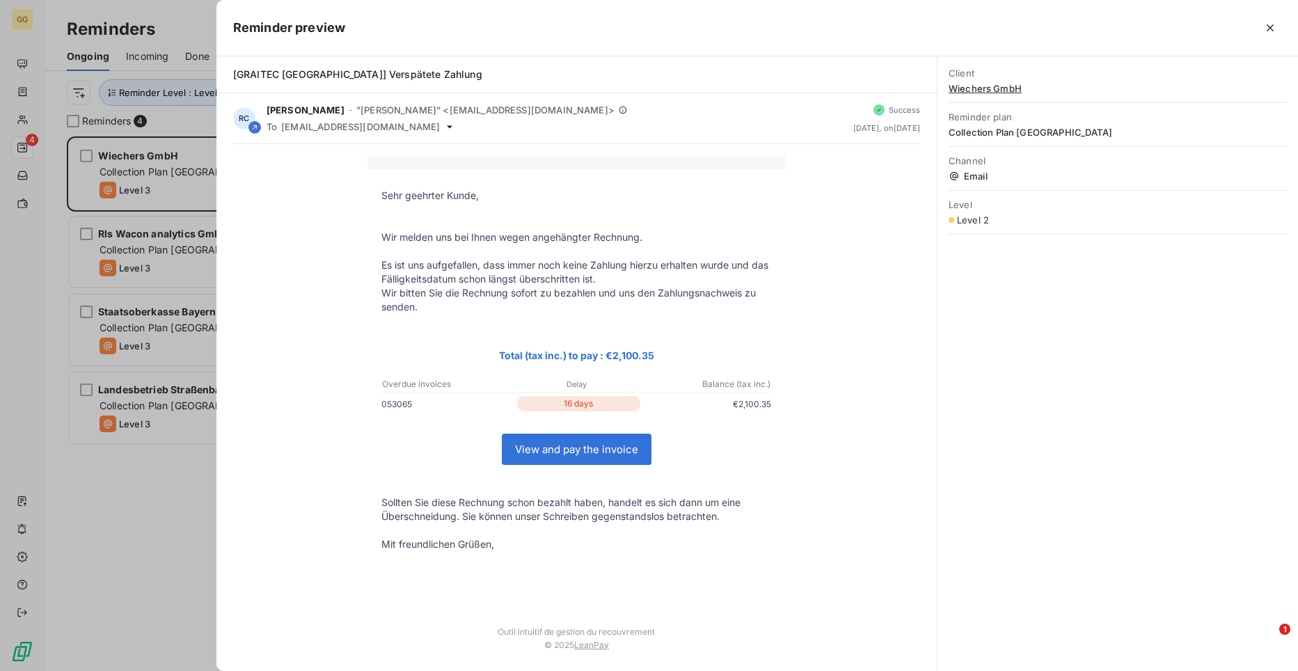
click at [191, 202] on div at bounding box center [649, 335] width 1298 height 671
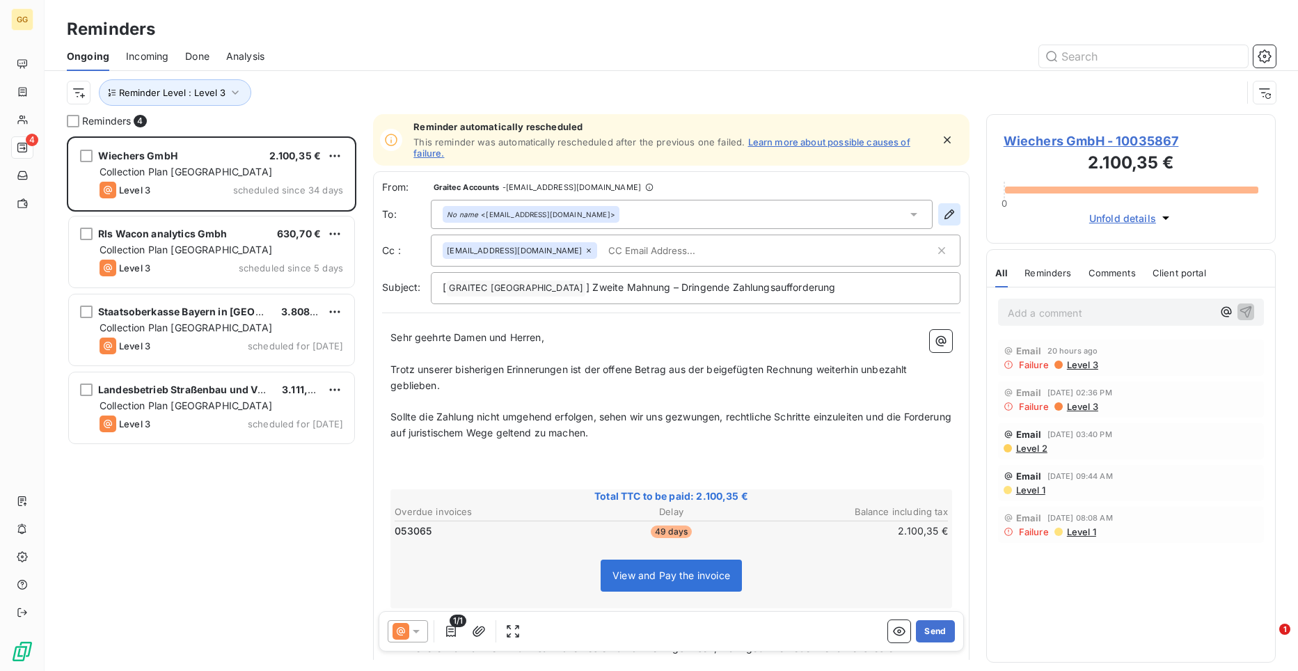
click at [944, 211] on icon "button" at bounding box center [949, 214] width 14 height 14
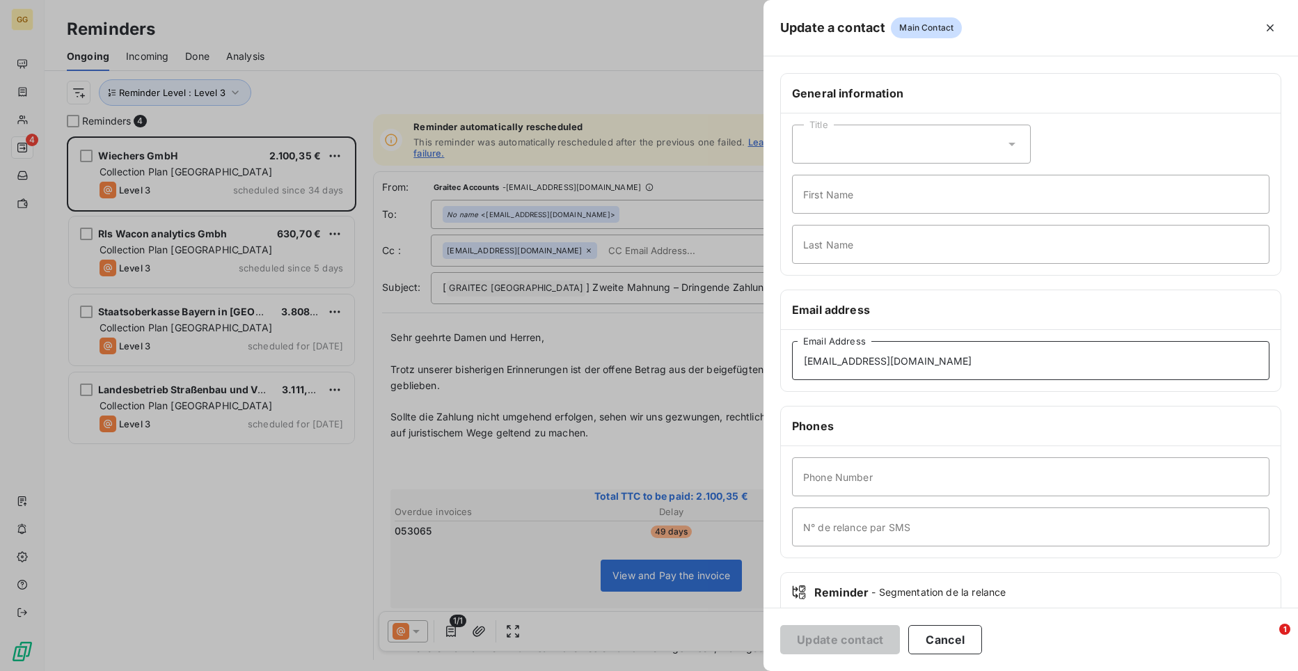
drag, startPoint x: 957, startPoint y: 356, endPoint x: 754, endPoint y: 371, distance: 204.5
click at [754, 670] on div "Update a contact Main Contact General information Title First Name Last Name Em…" at bounding box center [649, 671] width 1298 height 0
paste input "marco.faulhaber"
type input "[PERSON_NAME][EMAIL_ADDRESS][DOMAIN_NAME]"
drag, startPoint x: 758, startPoint y: 369, endPoint x: 817, endPoint y: 382, distance: 60.6
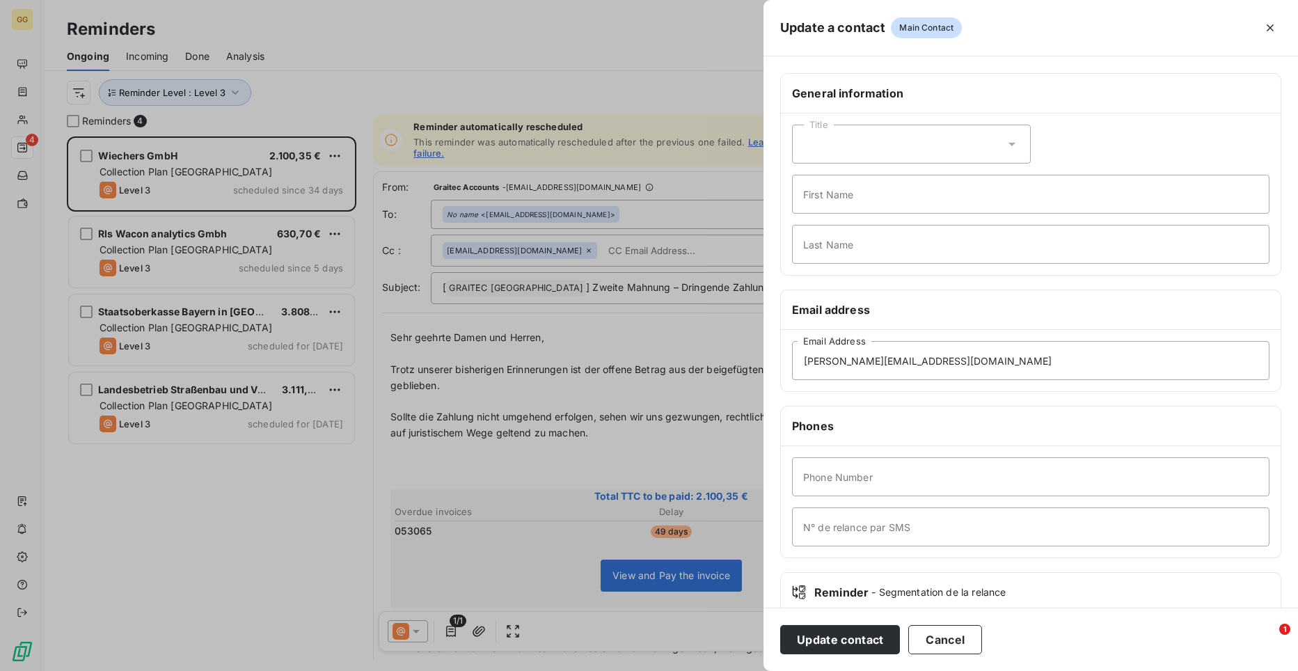
click at [767, 670] on div "Update a contact Main Contact General information Title First Name Last Name Em…" at bounding box center [649, 671] width 1298 height 0
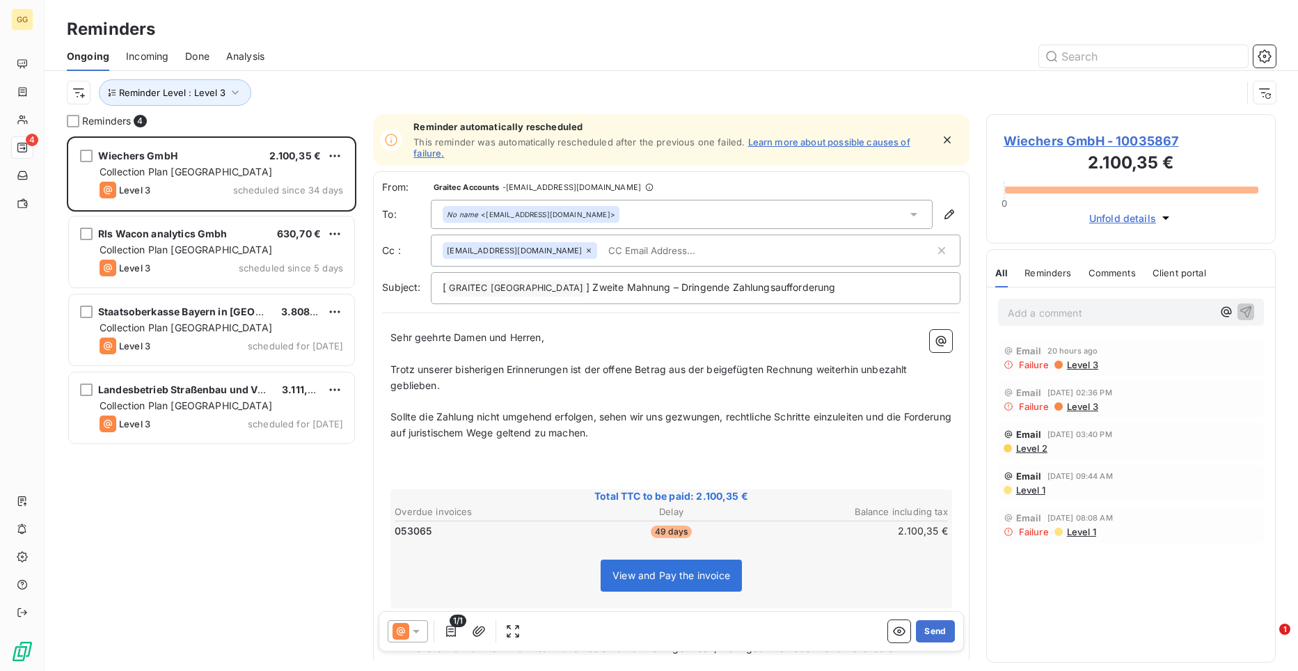
click at [909, 218] on icon at bounding box center [914, 214] width 14 height 14
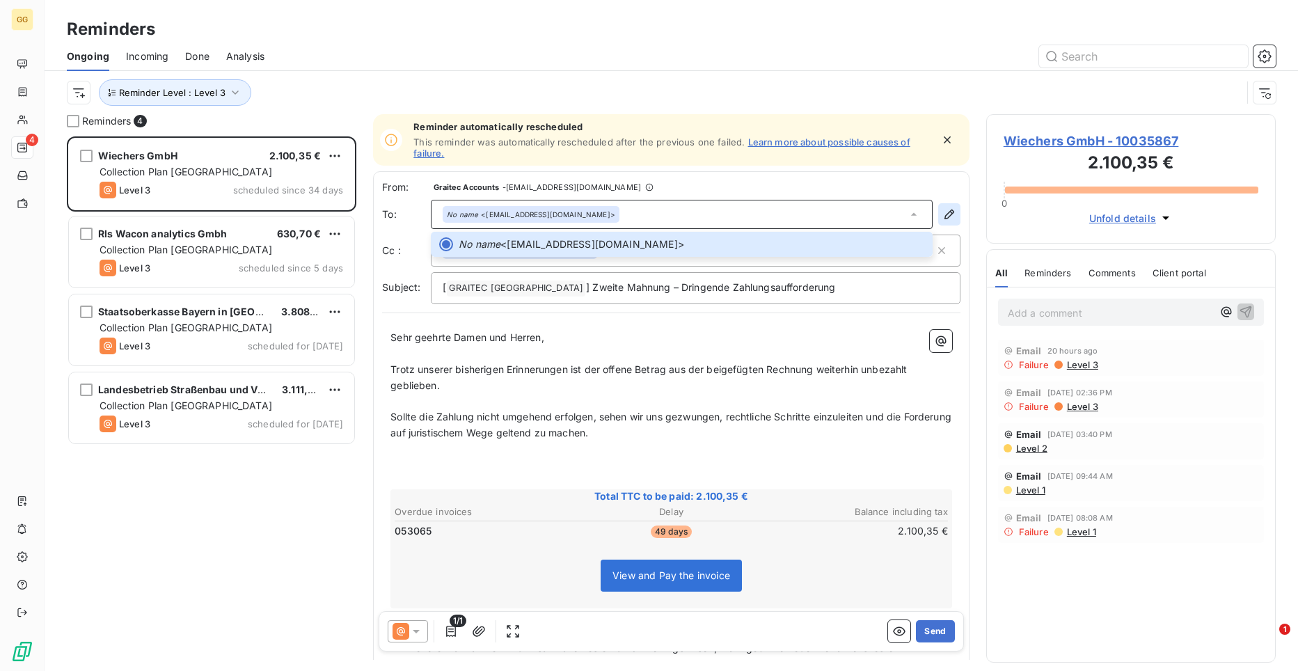
click at [942, 216] on icon "button" at bounding box center [949, 214] width 14 height 14
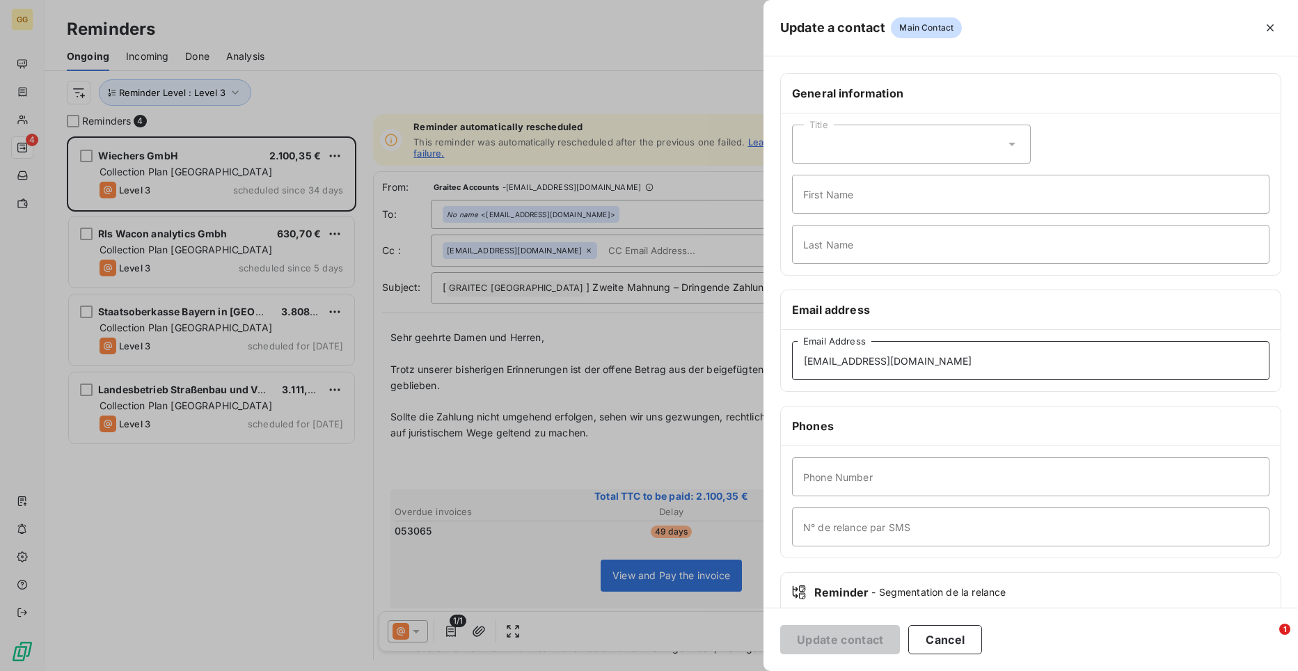
click at [920, 360] on input "[EMAIL_ADDRESS][DOMAIN_NAME]" at bounding box center [1030, 360] width 477 height 39
click at [979, 361] on input "[EMAIL_ADDRESS][DOMAIN_NAME]" at bounding box center [1030, 360] width 477 height 39
drag, startPoint x: 979, startPoint y: 361, endPoint x: 779, endPoint y: 372, distance: 200.0
click at [779, 372] on div "General information Title First Name Last Name Email address [EMAIL_ADDRESS][DO…" at bounding box center [1030, 382] width 534 height 618
click at [781, 369] on div "[EMAIL_ADDRESS][DOMAIN_NAME] Email Address" at bounding box center [1031, 360] width 500 height 61
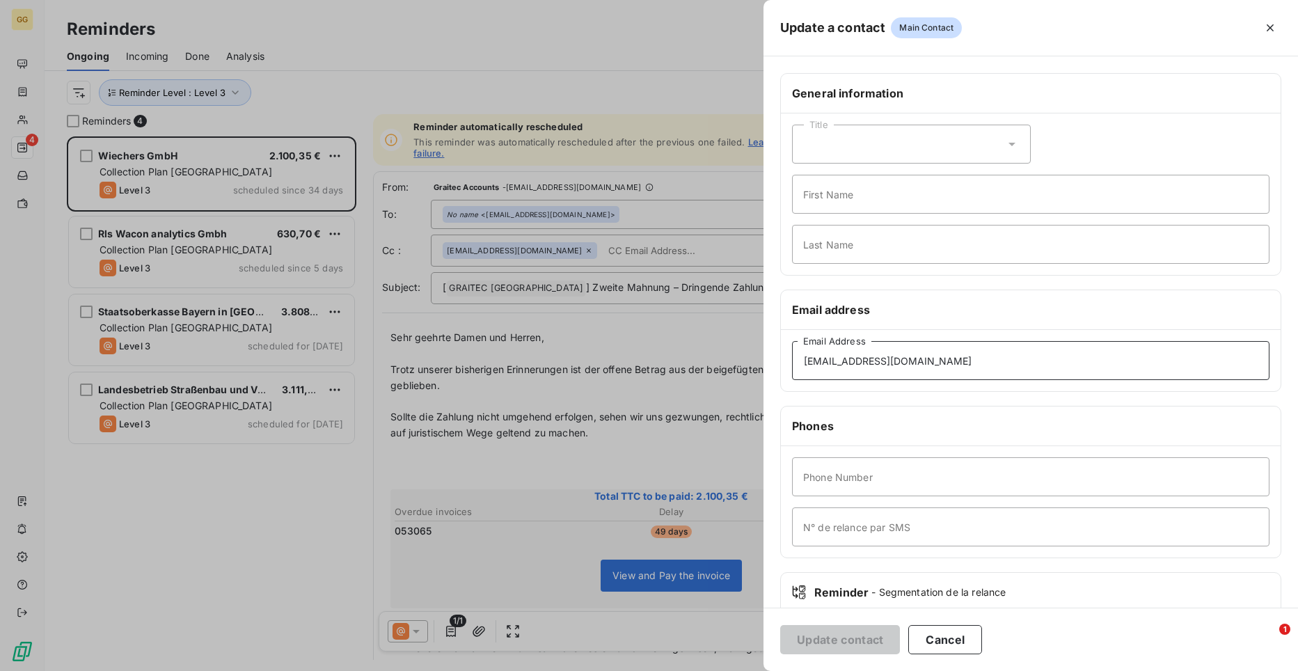
drag, startPoint x: 982, startPoint y: 356, endPoint x: 763, endPoint y: 367, distance: 219.5
click at [763, 670] on div "Update a contact Main Contact General information Title First Name Last Name Em…" at bounding box center [649, 671] width 1298 height 0
paste input "marco.faulhaber"
type input "[PERSON_NAME][EMAIL_ADDRESS][DOMAIN_NAME]"
click at [880, 644] on button "Update contact" at bounding box center [840, 639] width 120 height 29
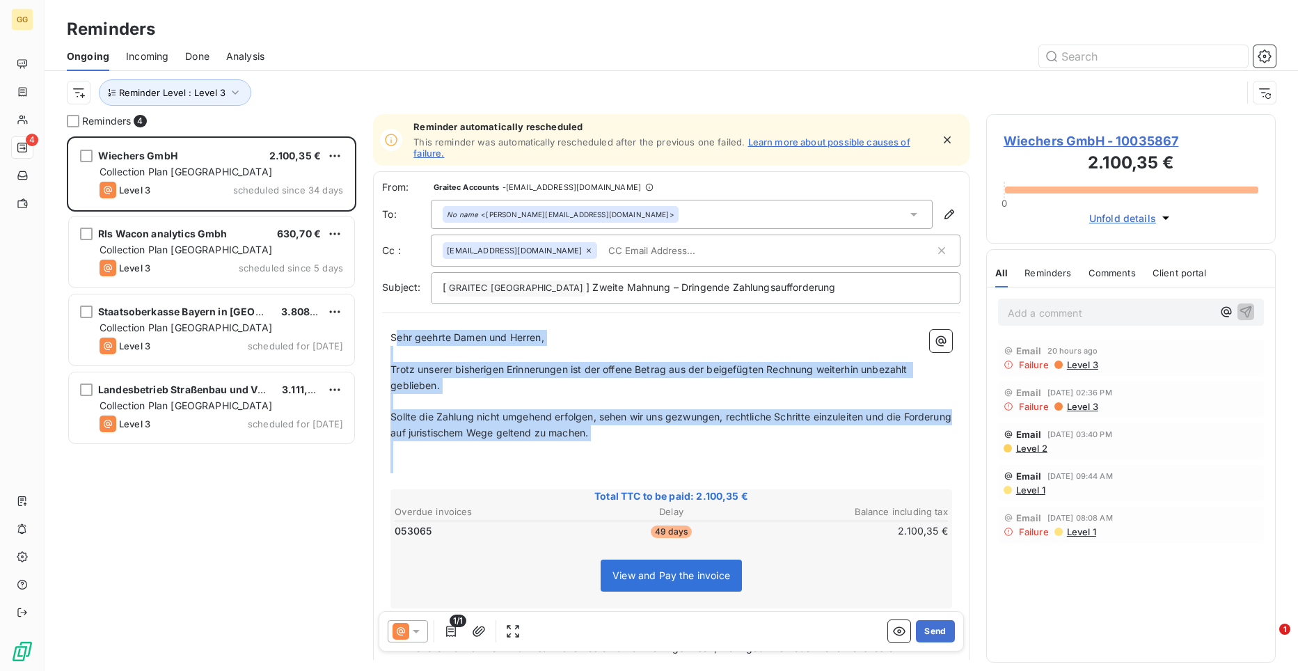
drag, startPoint x: 394, startPoint y: 334, endPoint x: 937, endPoint y: 479, distance: 561.9
click at [937, 479] on div "Sehr geehrte Damen und Herren, ﻿ Trotz unserer bisherigen Erinnerungen ist der …" at bounding box center [671, 532] width 562 height 404
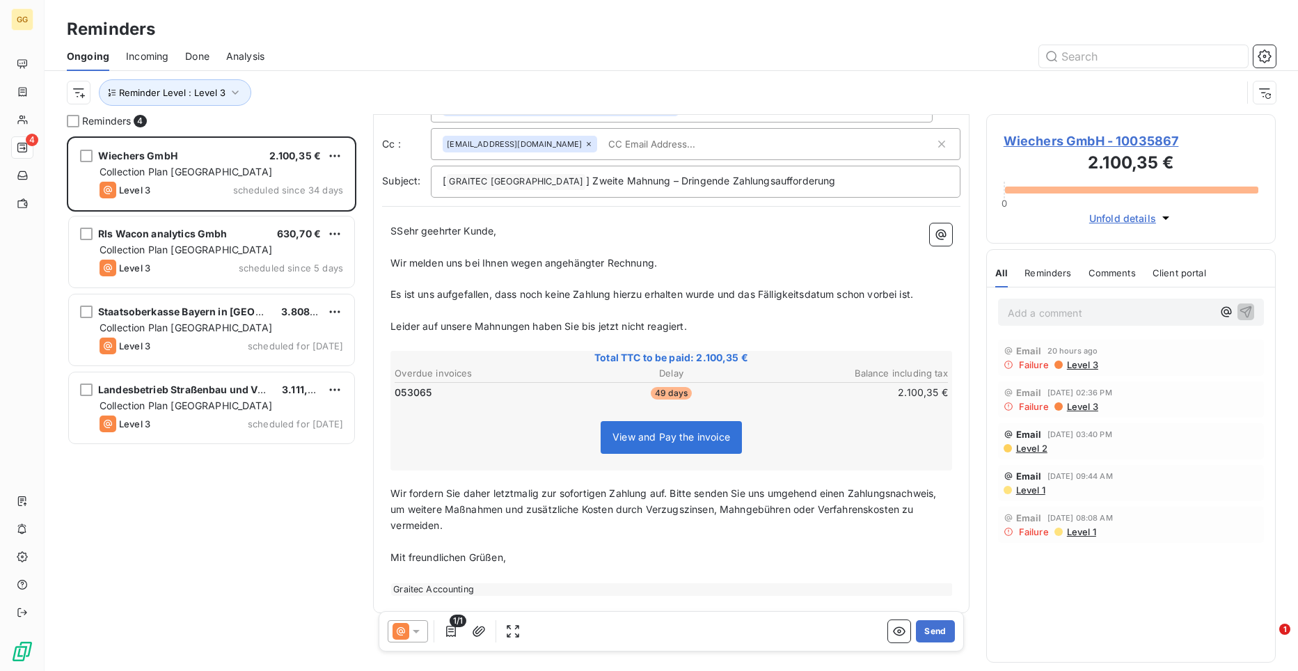
scroll to position [116, 0]
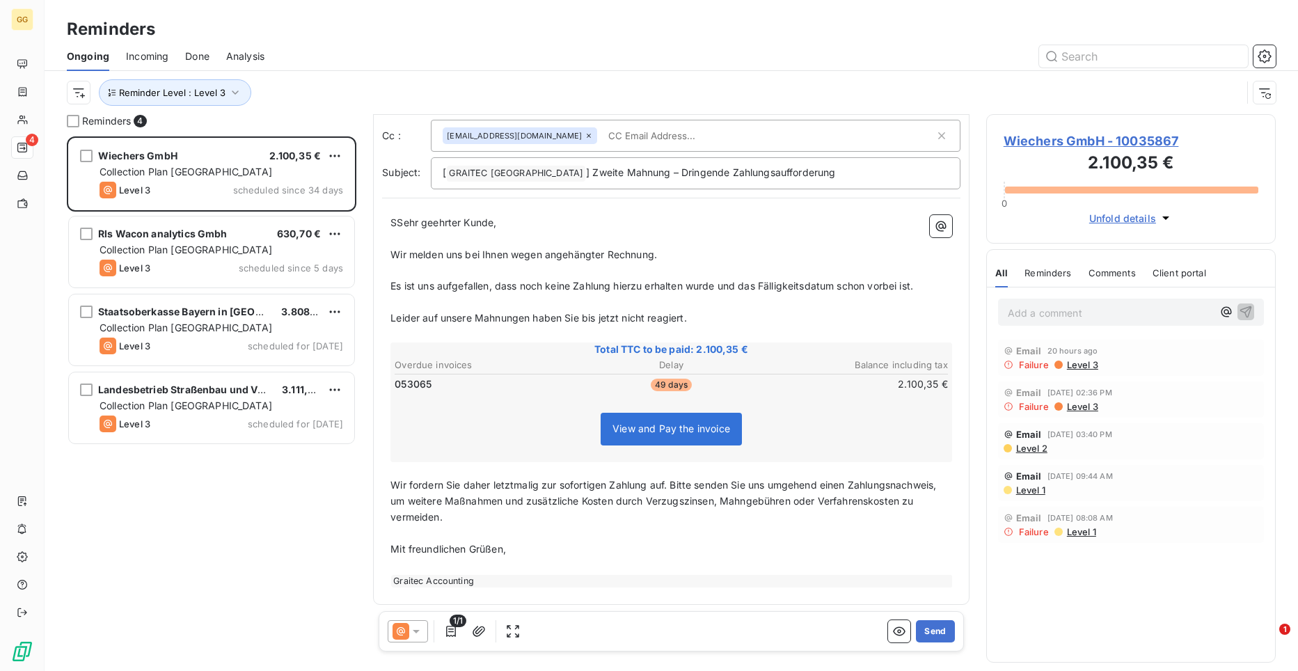
click at [399, 223] on span "SSehr geehrter Kunde," at bounding box center [443, 222] width 106 height 12
click at [518, 294] on p "Es ist uns aufgefallen, dass noch keine Zahlung hierzu erhalten wurde und das F…" at bounding box center [671, 286] width 562 height 16
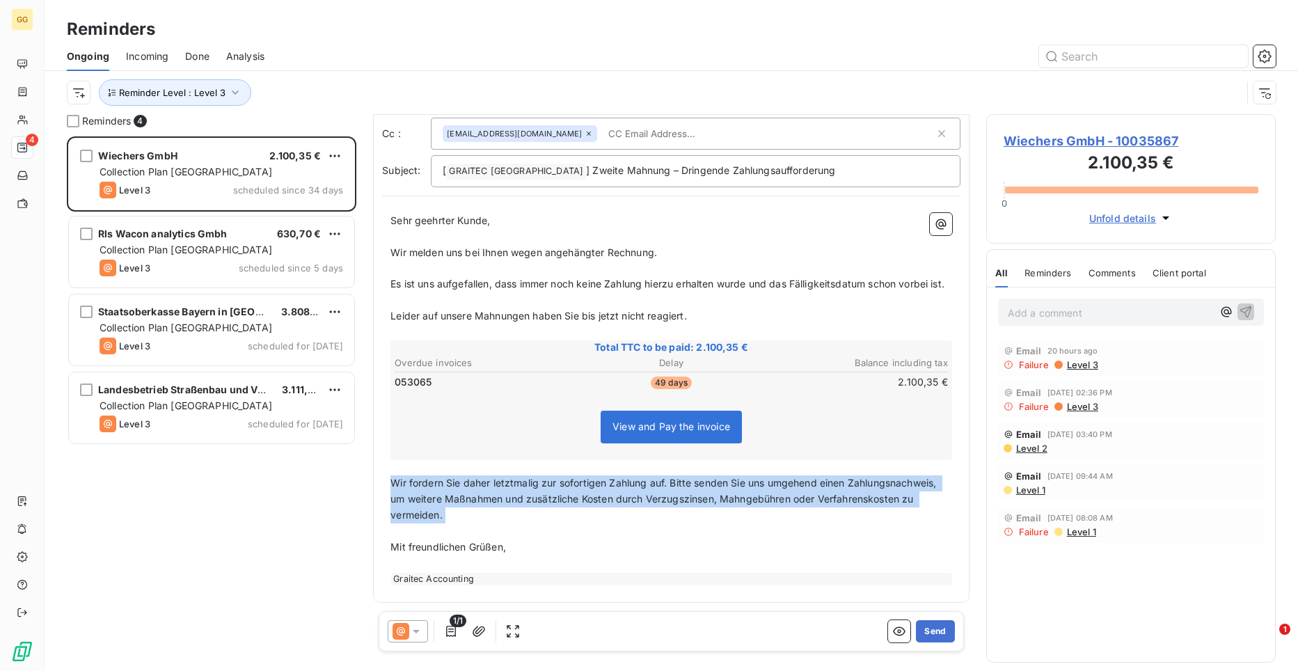
drag, startPoint x: 393, startPoint y: 479, endPoint x: 570, endPoint y: 534, distance: 185.1
click at [570, 534] on div "Sehr geehrter Kunde, ﻿ Wir melden uns bei Ihnen wegen angehängter Rechnung. ﻿ E…" at bounding box center [671, 399] width 562 height 372
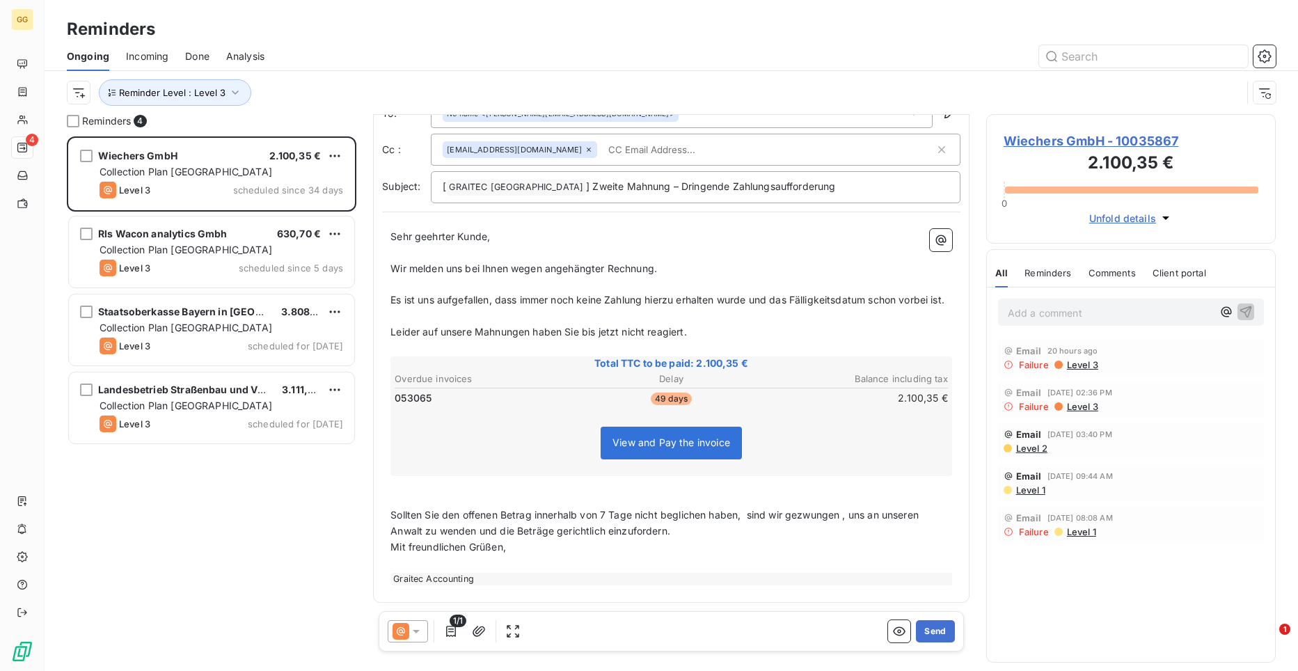
scroll to position [118, 0]
drag, startPoint x: 611, startPoint y: 514, endPoint x: 535, endPoint y: 515, distance: 75.9
click at [535, 515] on span "Sollten Sie den offenen Betrag innerhalb von 7 Tage nicht beglichen haben, sind…" at bounding box center [655, 523] width 531 height 28
drag, startPoint x: 633, startPoint y: 516, endPoint x: 537, endPoint y: 511, distance: 96.2
click at [537, 511] on span "Sollten Sie den offenen Betrag innerhalb von 7 Tage nicht beglichen haben, sind…" at bounding box center [655, 523] width 531 height 28
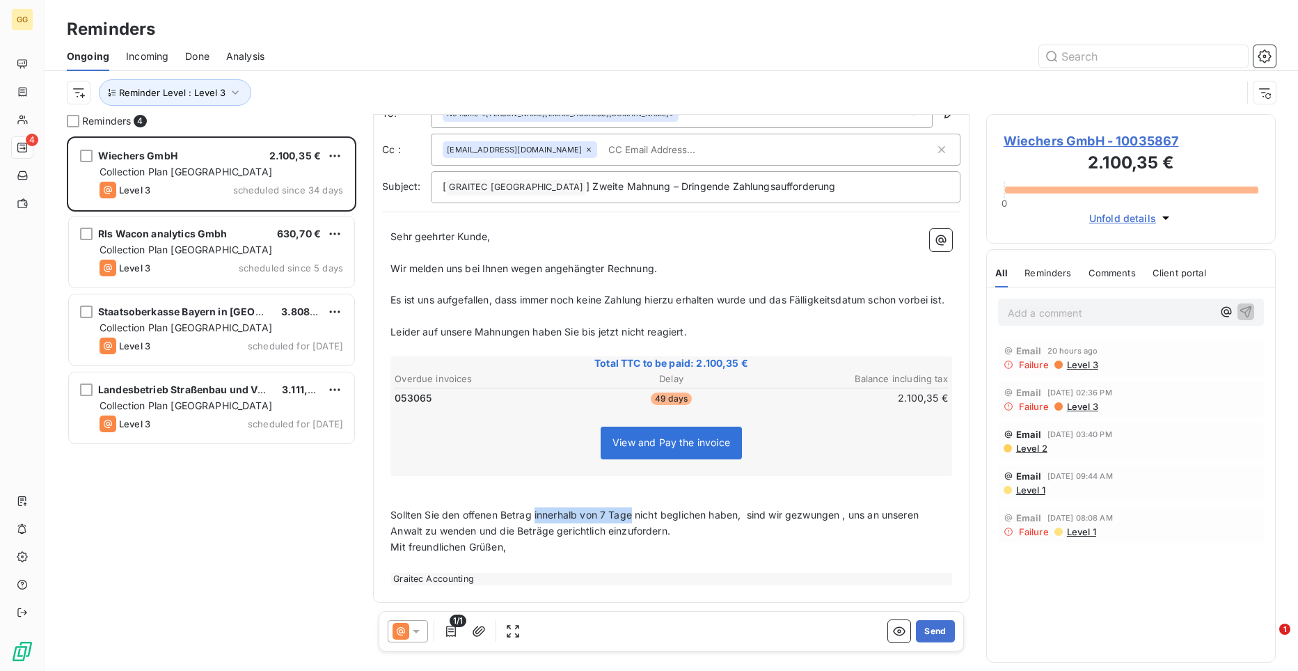
click at [537, 511] on span "Sollten Sie den offenen Betrag innerhalb von 7 Tage nicht beglichen haben, sind…" at bounding box center [655, 523] width 531 height 28
drag, startPoint x: 633, startPoint y: 516, endPoint x: 535, endPoint y: 512, distance: 98.2
click at [535, 512] on span "Sollten Sie den offenen Betrag innerhalb von 7 Tage nicht beglichen haben, sind…" at bounding box center [655, 523] width 531 height 28
click at [723, 537] on p "Sollten Sie den offenen Betrag diese Woche nicht beglichen haben, sind wir gezw…" at bounding box center [671, 523] width 562 height 32
click at [816, 514] on span "Sollten Sie den offenen Betrag diese Woche nicht beglichen haben, sind wir gezw…" at bounding box center [661, 523] width 542 height 28
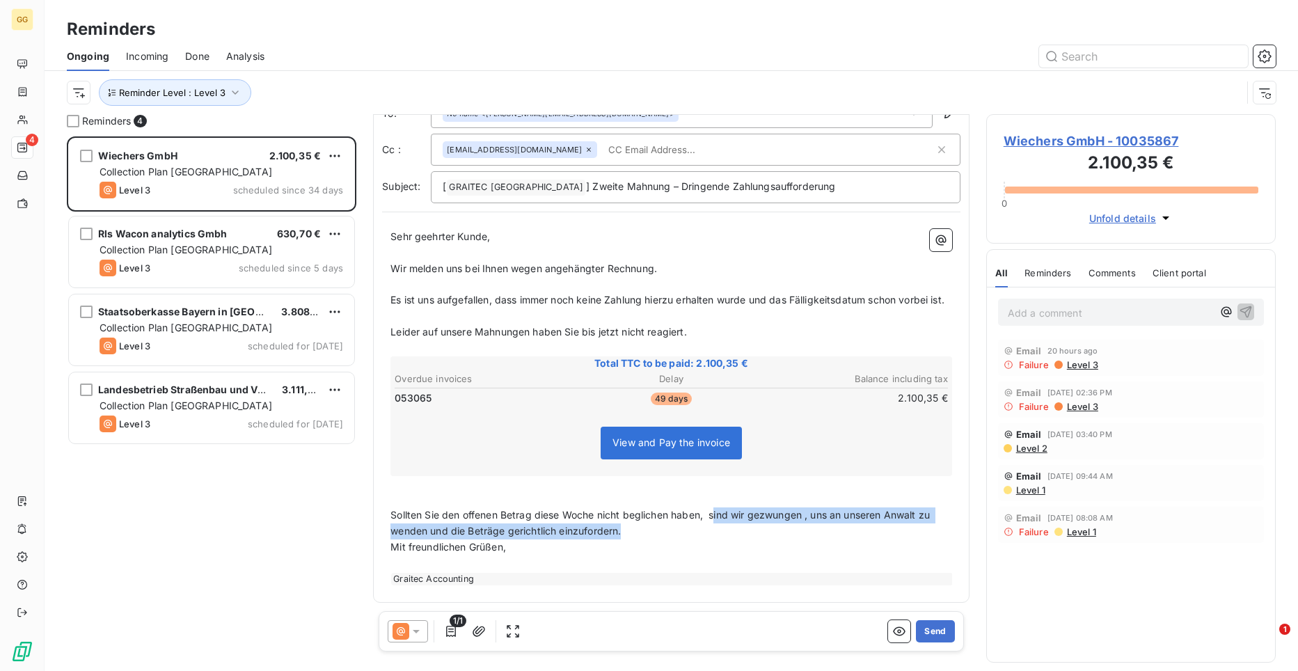
drag, startPoint x: 715, startPoint y: 511, endPoint x: 731, endPoint y: 525, distance: 20.7
click at [731, 525] on p "Sollten Sie den offenen Betrag diese Woche nicht beglichen haben, sind wir gezw…" at bounding box center [671, 523] width 562 height 32
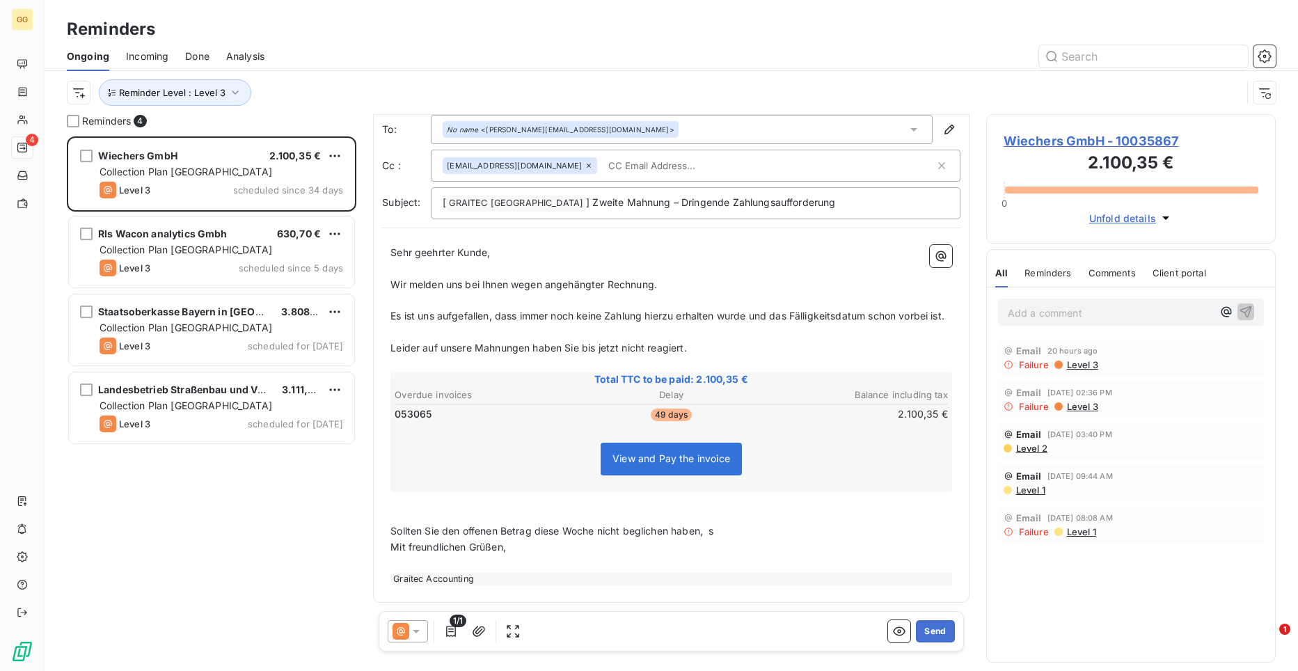
scroll to position [102, 0]
click at [839, 535] on p "Sollten Sie den offenen Betrag diese Woche nicht beglichen haben, fallen weiter…" at bounding box center [671, 531] width 562 height 16
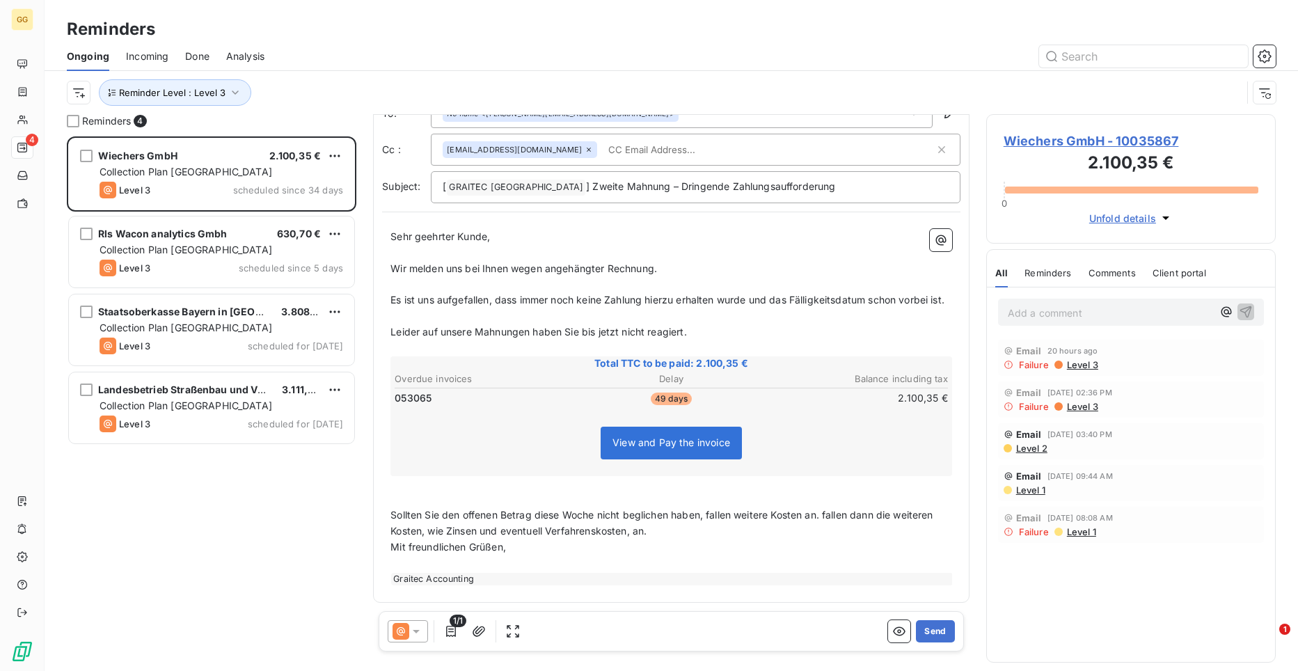
scroll to position [134, 0]
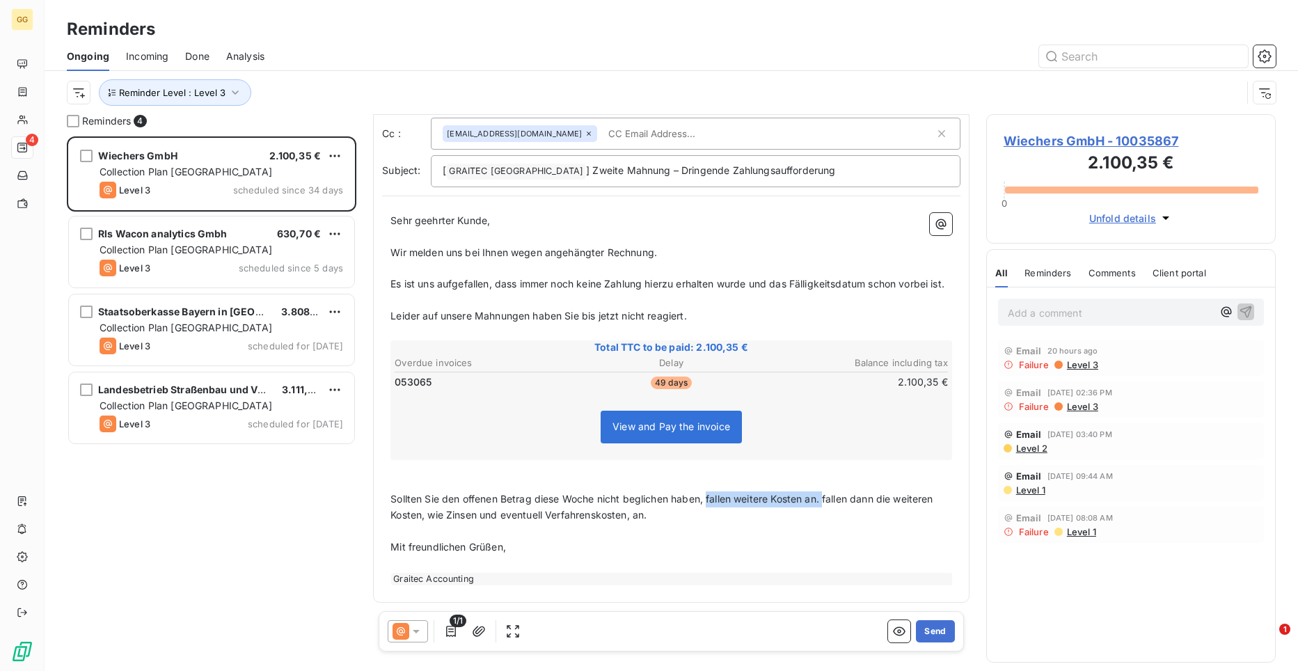
drag, startPoint x: 827, startPoint y: 501, endPoint x: 711, endPoint y: 497, distance: 115.6
click at [711, 497] on span "Sollten Sie den offenen Betrag diese Woche nicht beglichen haben, fallen weiter…" at bounding box center [663, 507] width 546 height 28
drag, startPoint x: 912, startPoint y: 498, endPoint x: 884, endPoint y: 498, distance: 27.1
click at [884, 498] on span "Sollten Sie den offenen Betrag diese Woche nicht beglichen haben, fallen dann d…" at bounding box center [659, 507] width 539 height 28
click at [406, 482] on p "﻿" at bounding box center [671, 483] width 562 height 16
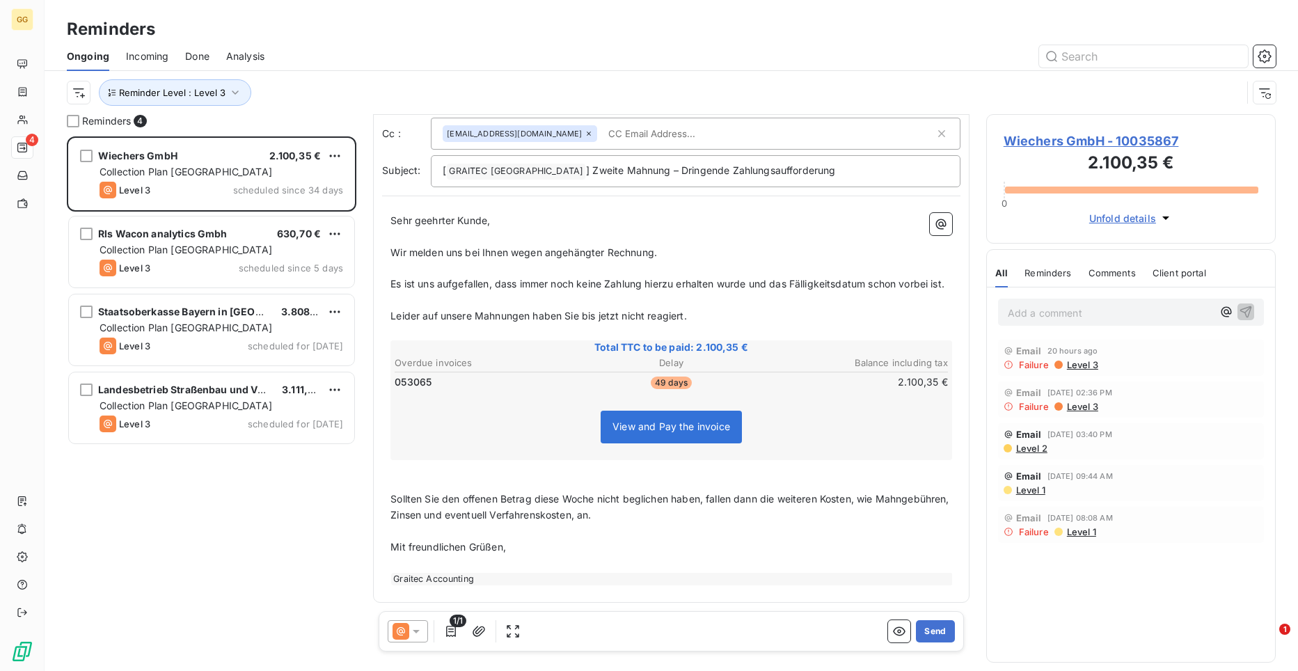
click at [405, 472] on p "﻿" at bounding box center [671, 468] width 562 height 16
click at [408, 476] on p "﻿" at bounding box center [671, 483] width 562 height 16
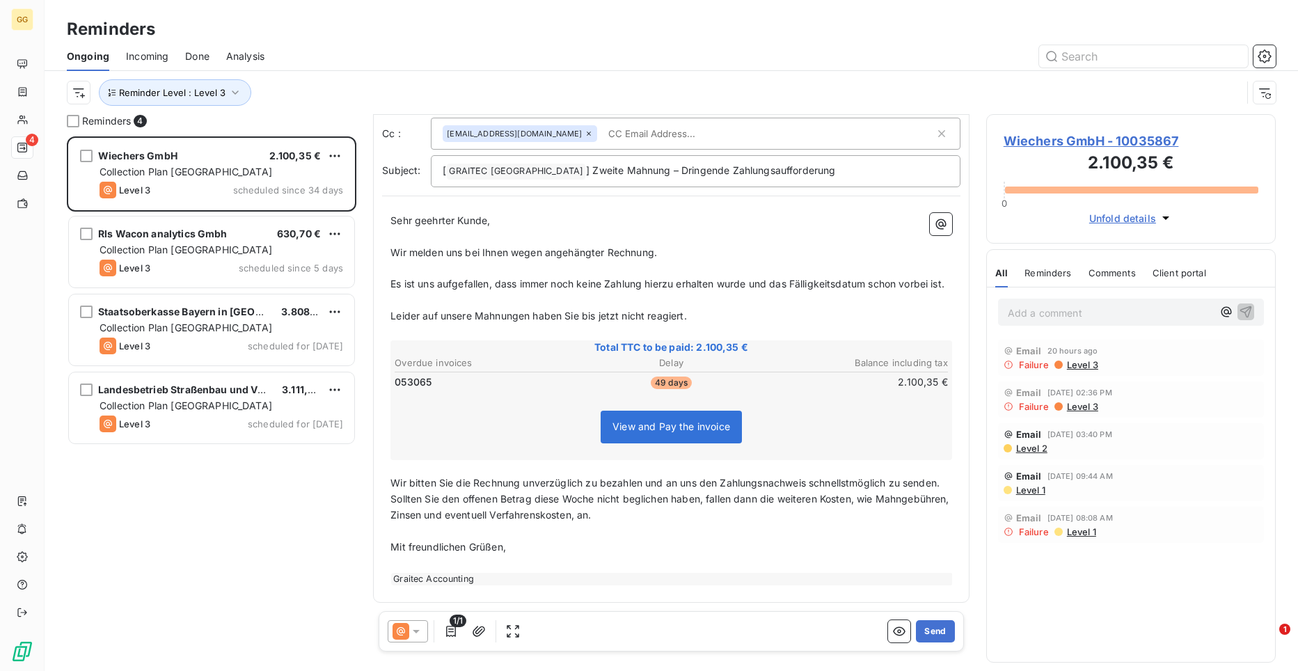
click at [407, 476] on p "Wir bitten Sie die Rechnung unverzüglich zu bezahlen und an uns den Zahlungsnac…" at bounding box center [671, 483] width 562 height 16
drag, startPoint x: 392, startPoint y: 515, endPoint x: 701, endPoint y: 514, distance: 309.0
click at [701, 514] on span "Sollten Sie den offenen Betrag diese Woche nicht beglichen haben, fallen dann d…" at bounding box center [671, 507] width 562 height 28
click at [648, 539] on p "﻿" at bounding box center [671, 531] width 562 height 16
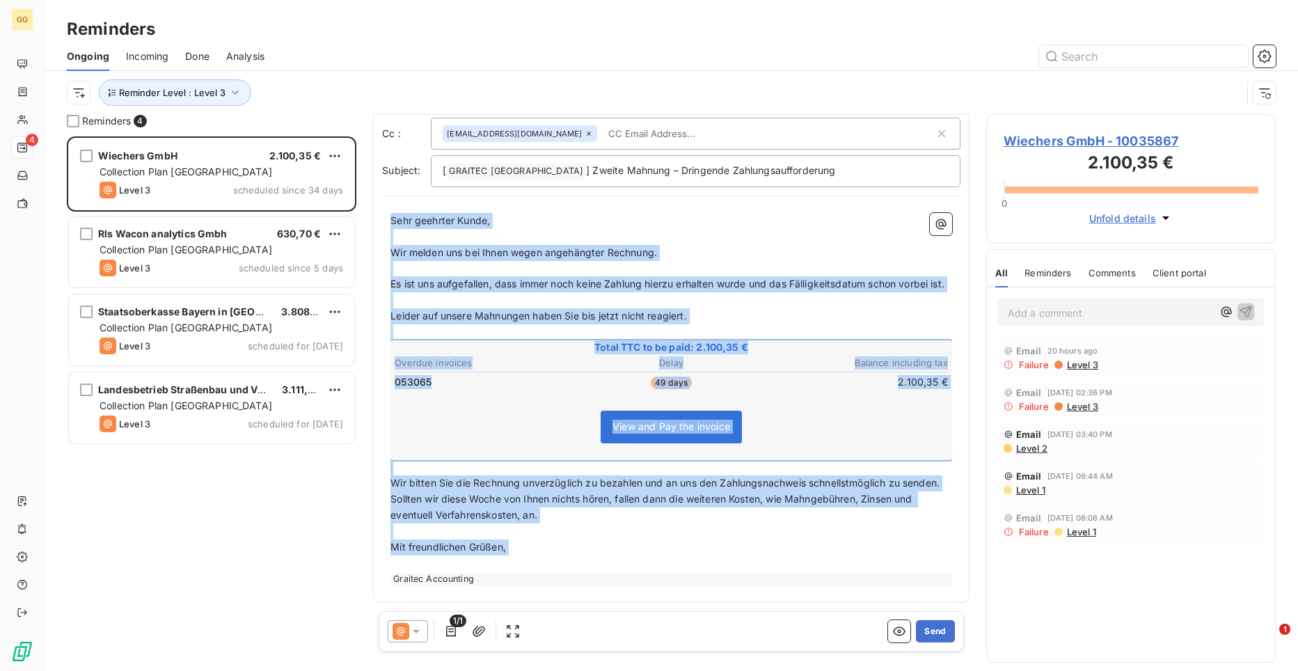
drag, startPoint x: 392, startPoint y: 203, endPoint x: 558, endPoint y: 574, distance: 406.2
click at [558, 575] on div "Sehr geehrter Kunde, ﻿ Wir melden uns bei Ihnen wegen angehängter Rechnung. ﻿ E…" at bounding box center [671, 399] width 562 height 372
click at [575, 296] on p "﻿" at bounding box center [671, 300] width 562 height 16
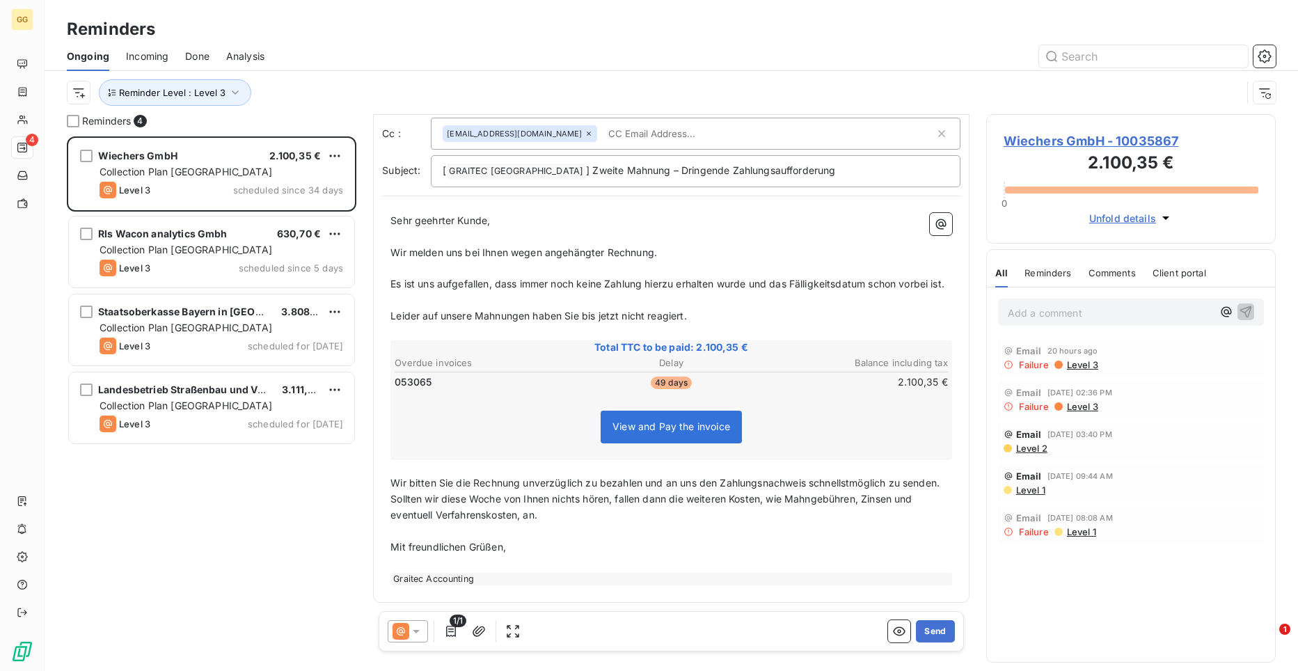
drag, startPoint x: 392, startPoint y: 203, endPoint x: 710, endPoint y: 321, distance: 339.9
click at [710, 321] on div "Sehr geehrter Kunde, ﻿ Wir melden uns bei Ihnen wegen angehängter Rechnung. ﻿ E…" at bounding box center [671, 399] width 562 height 372
copy div "Sehr geehrter Kunde, ﻿ Wir melden uns bei Ihnen wegen angehängter Rechnung. ﻿ E…"
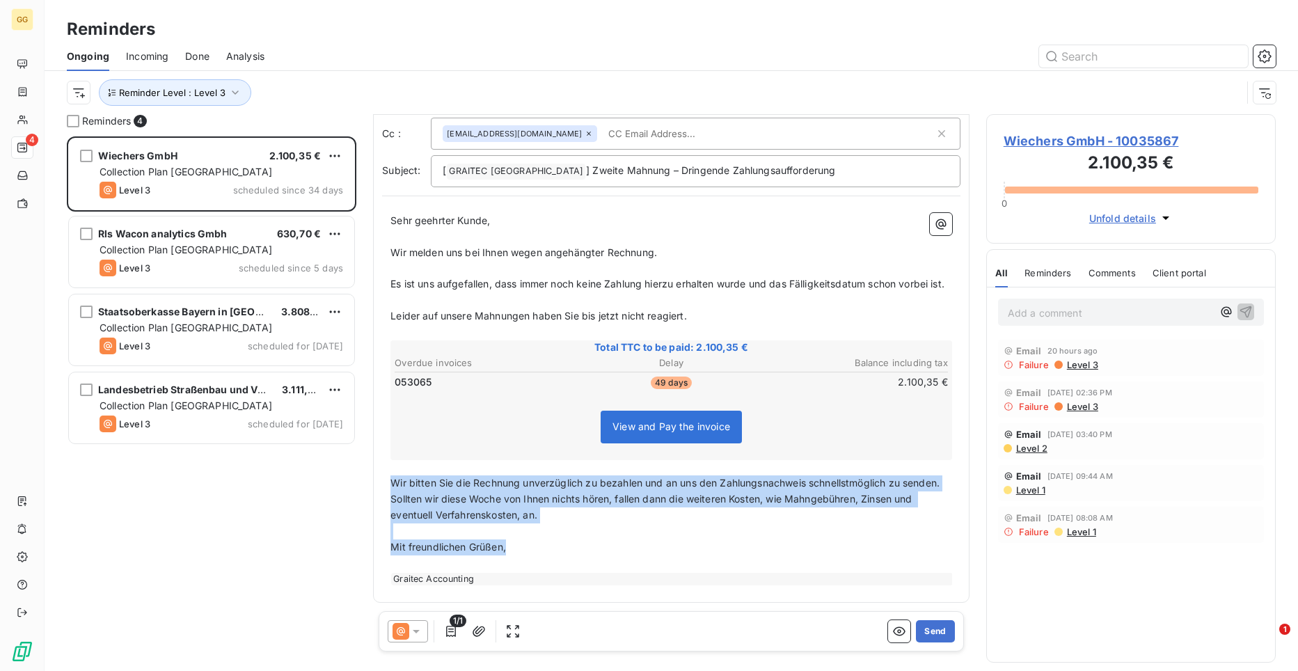
drag, startPoint x: 392, startPoint y: 480, endPoint x: 532, endPoint y: 563, distance: 161.9
click at [532, 563] on div "Sehr geehrter Kunde, ﻿ Wir melden uns bei Ihnen wegen angehängter Rechnung. ﻿ E…" at bounding box center [671, 399] width 562 height 372
copy div "Wir bitten Sie die Rechnung unverzüglich zu bezahlen und an uns den Zahlungsnac…"
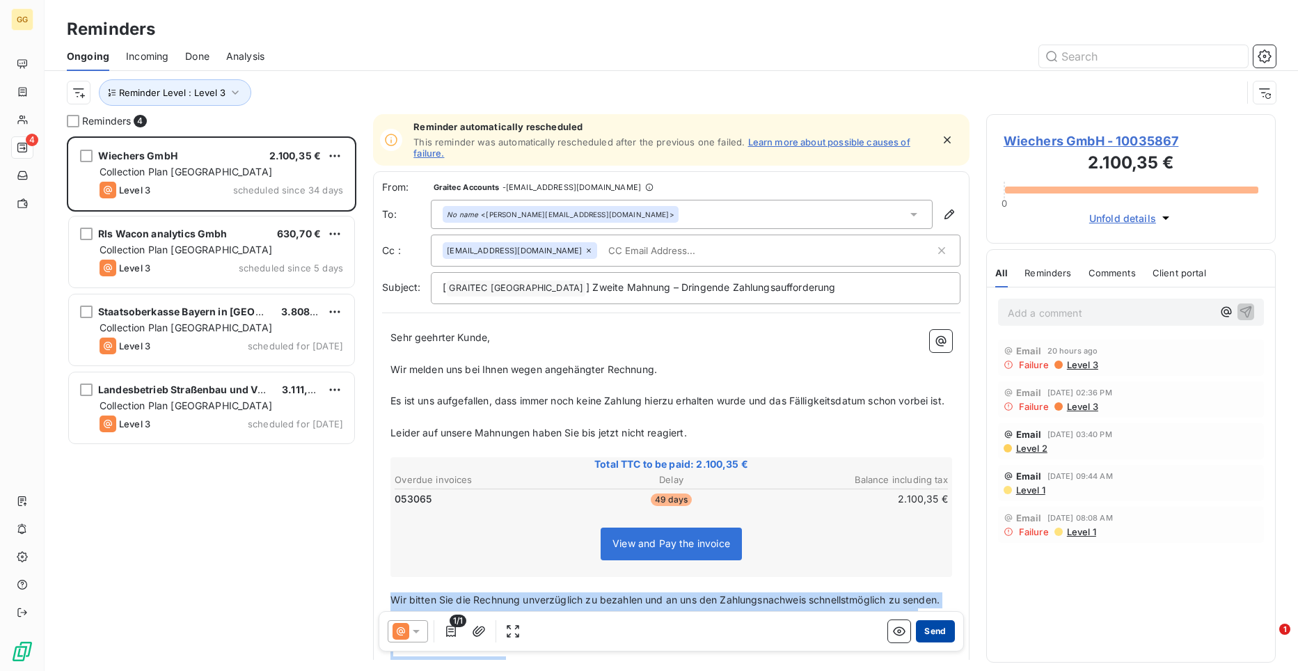
click at [937, 636] on button "Send" at bounding box center [935, 631] width 38 height 22
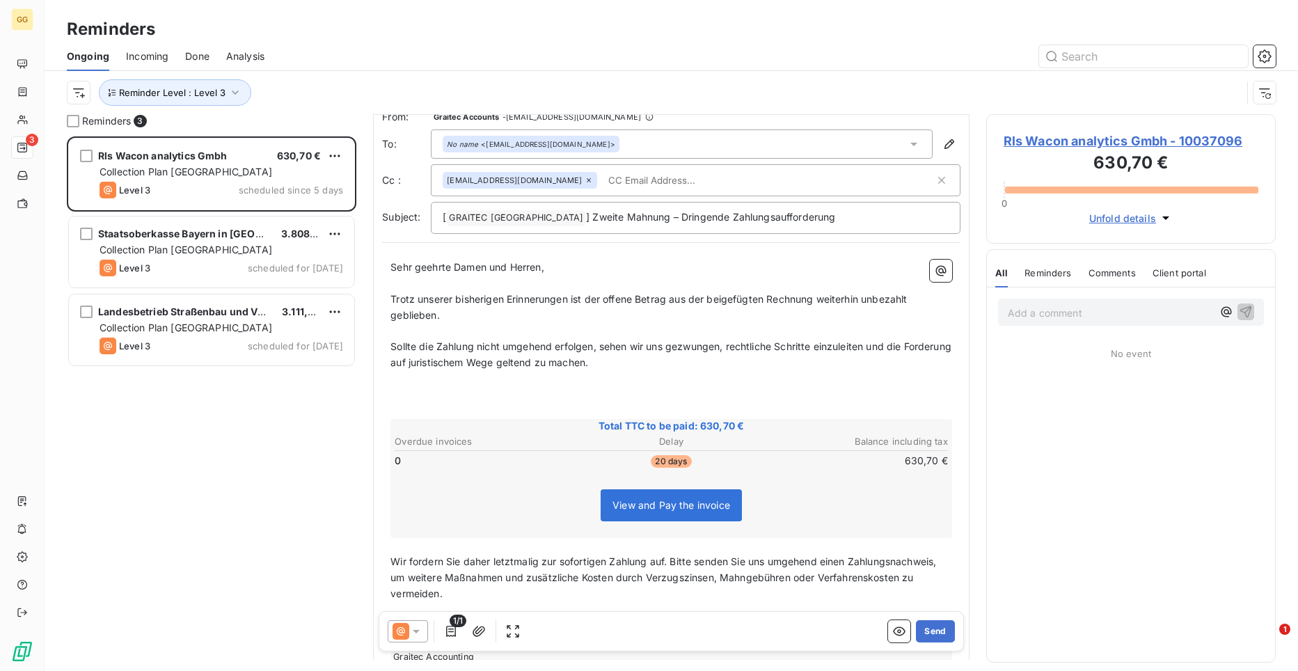
scroll to position [18, 0]
